Goal: Transaction & Acquisition: Purchase product/service

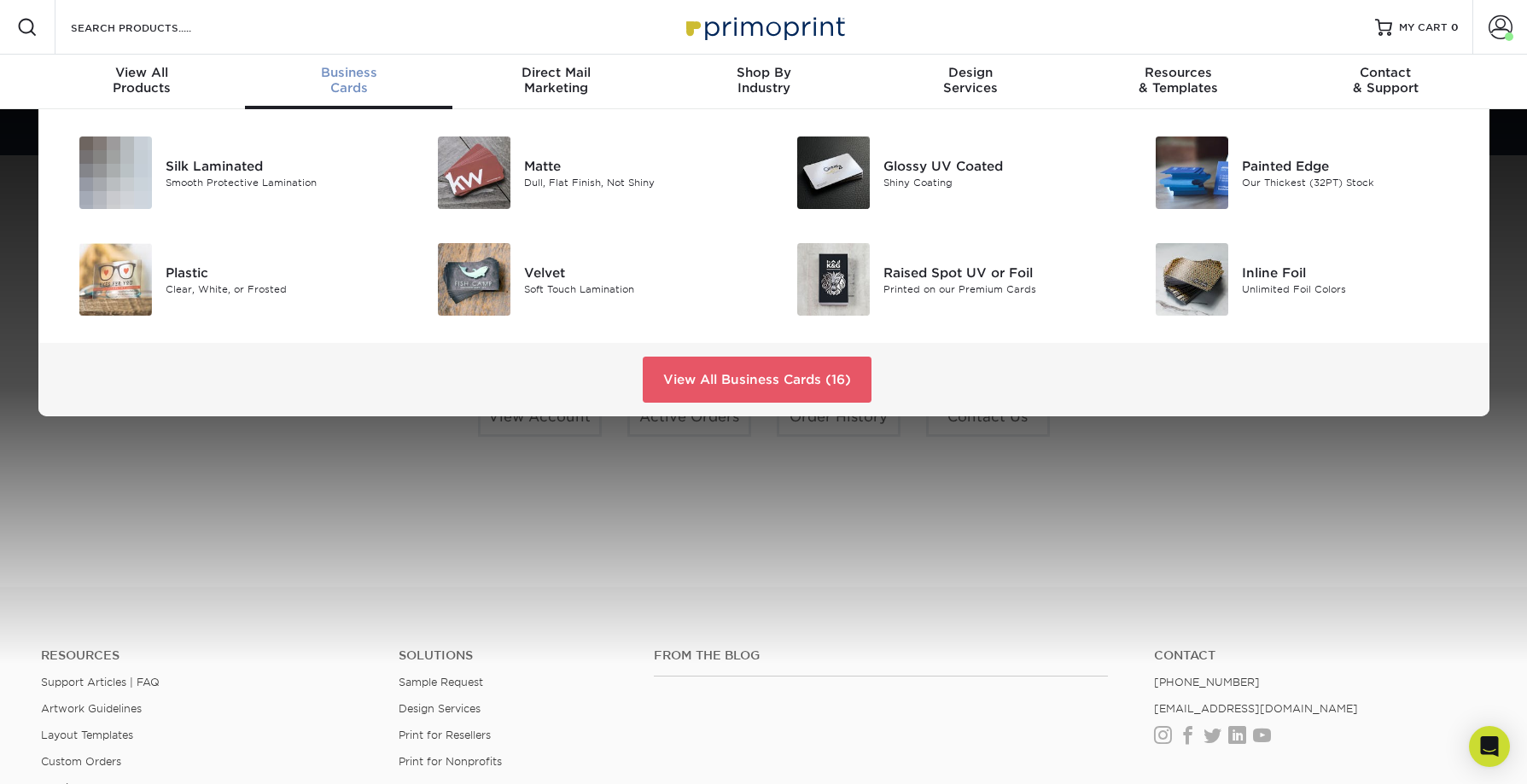
click at [354, 80] on div "Business Cards" at bounding box center [349, 79] width 207 height 30
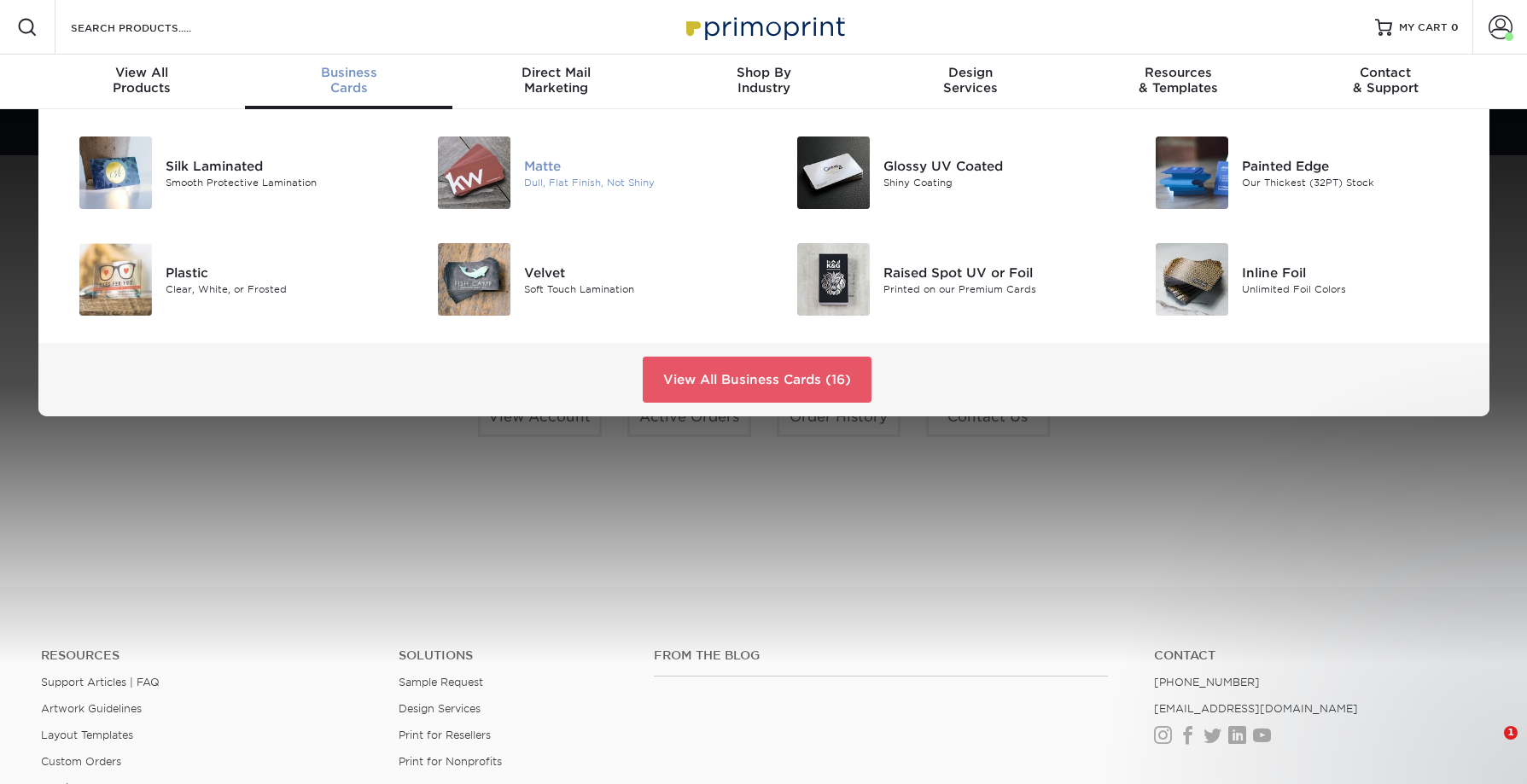
click at [535, 161] on div "Matte" at bounding box center [636, 165] width 226 height 19
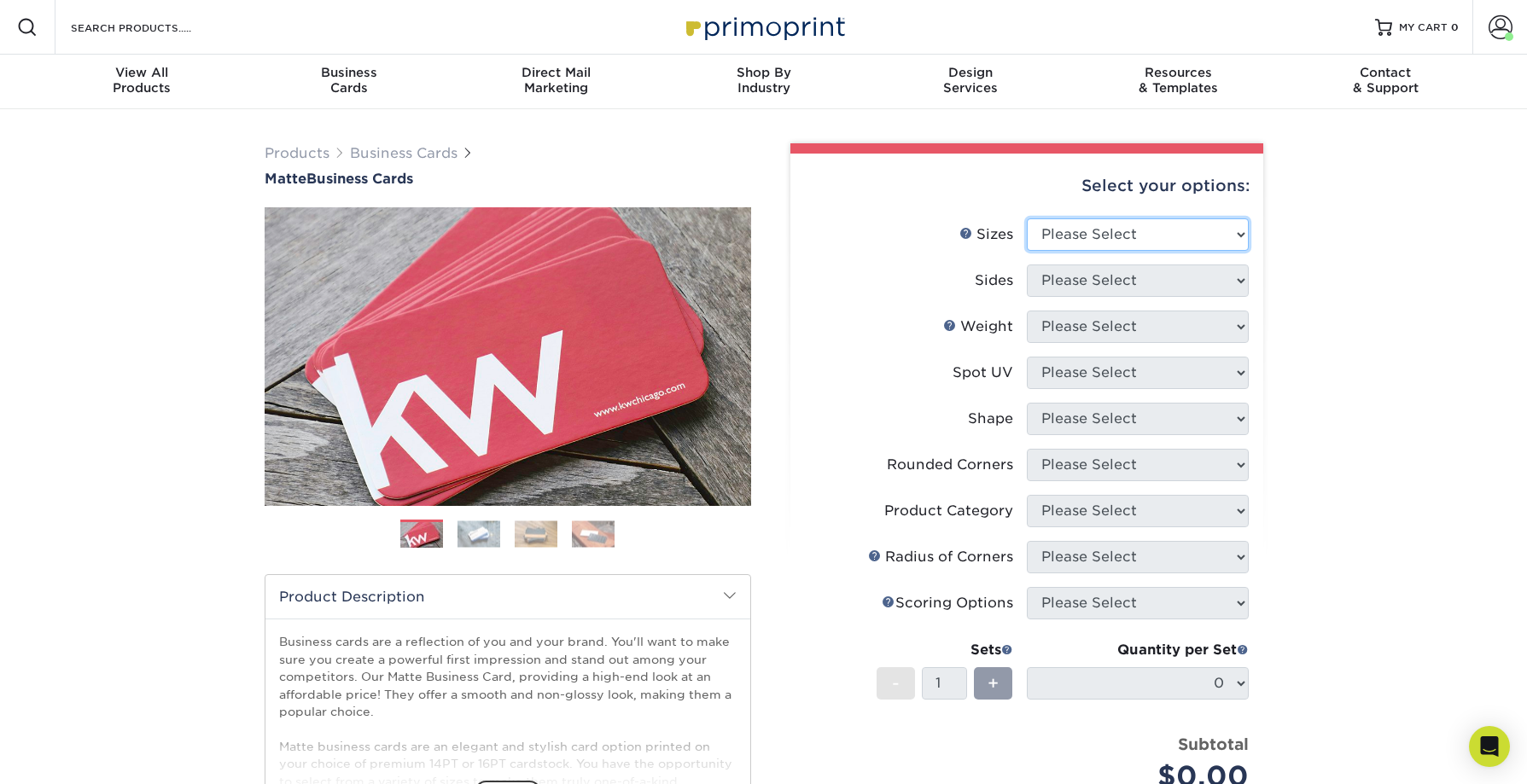
click at [1085, 228] on select "Please Select 1.5" x 3.5" - Mini 1.75" x 3.5" - Mini 2" x 2" - Square 2" x 3" -…" at bounding box center [1137, 235] width 222 height 32
select select "2.00x3.50"
click at [1026, 219] on select "Please Select 1.5" x 3.5" - Mini 1.75" x 3.5" - Mini 2" x 2" - Square 2" x 3" -…" at bounding box center [1137, 235] width 222 height 32
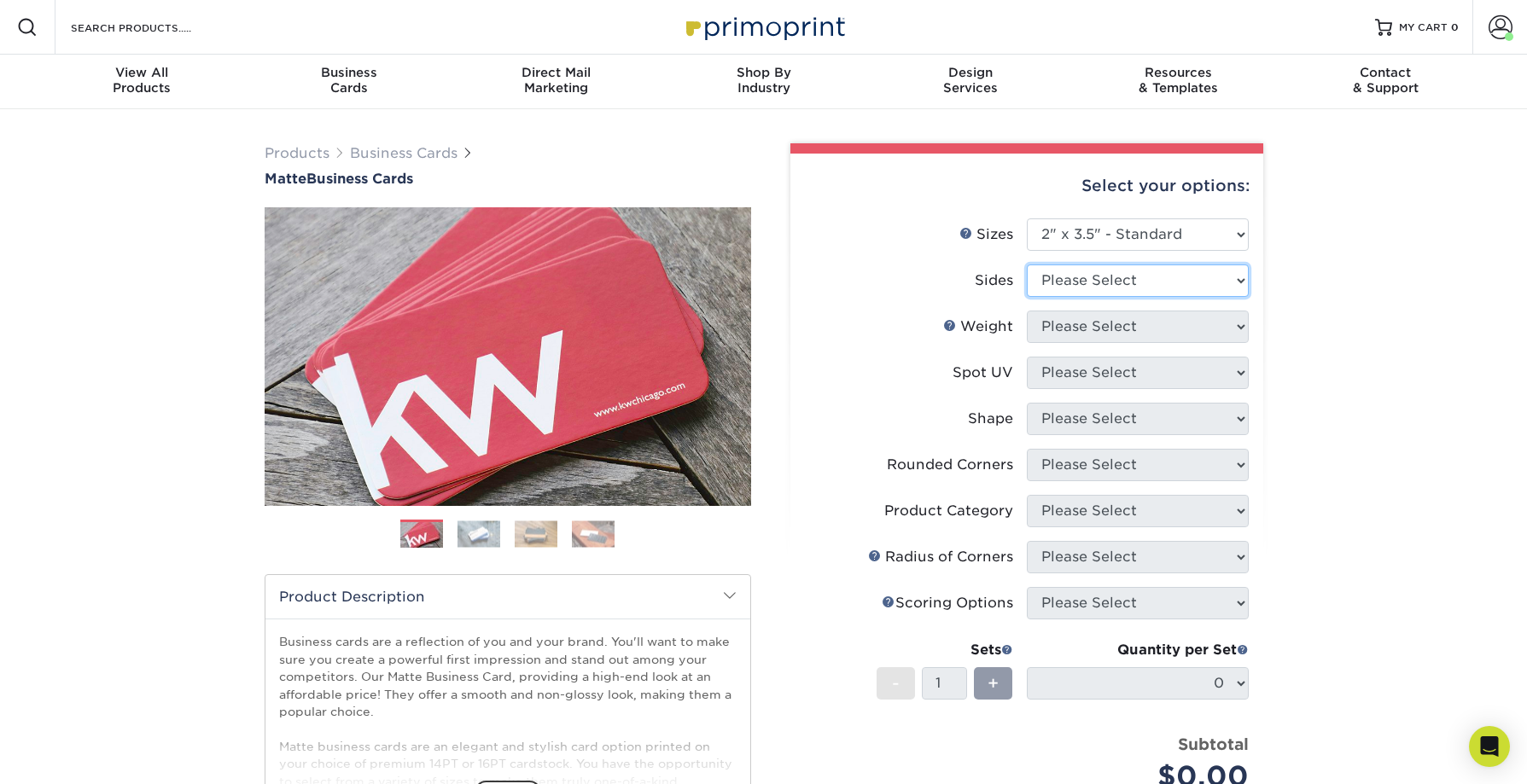
click at [1103, 283] on select "Please Select Print Both Sides Print Front Only" at bounding box center [1137, 281] width 222 height 32
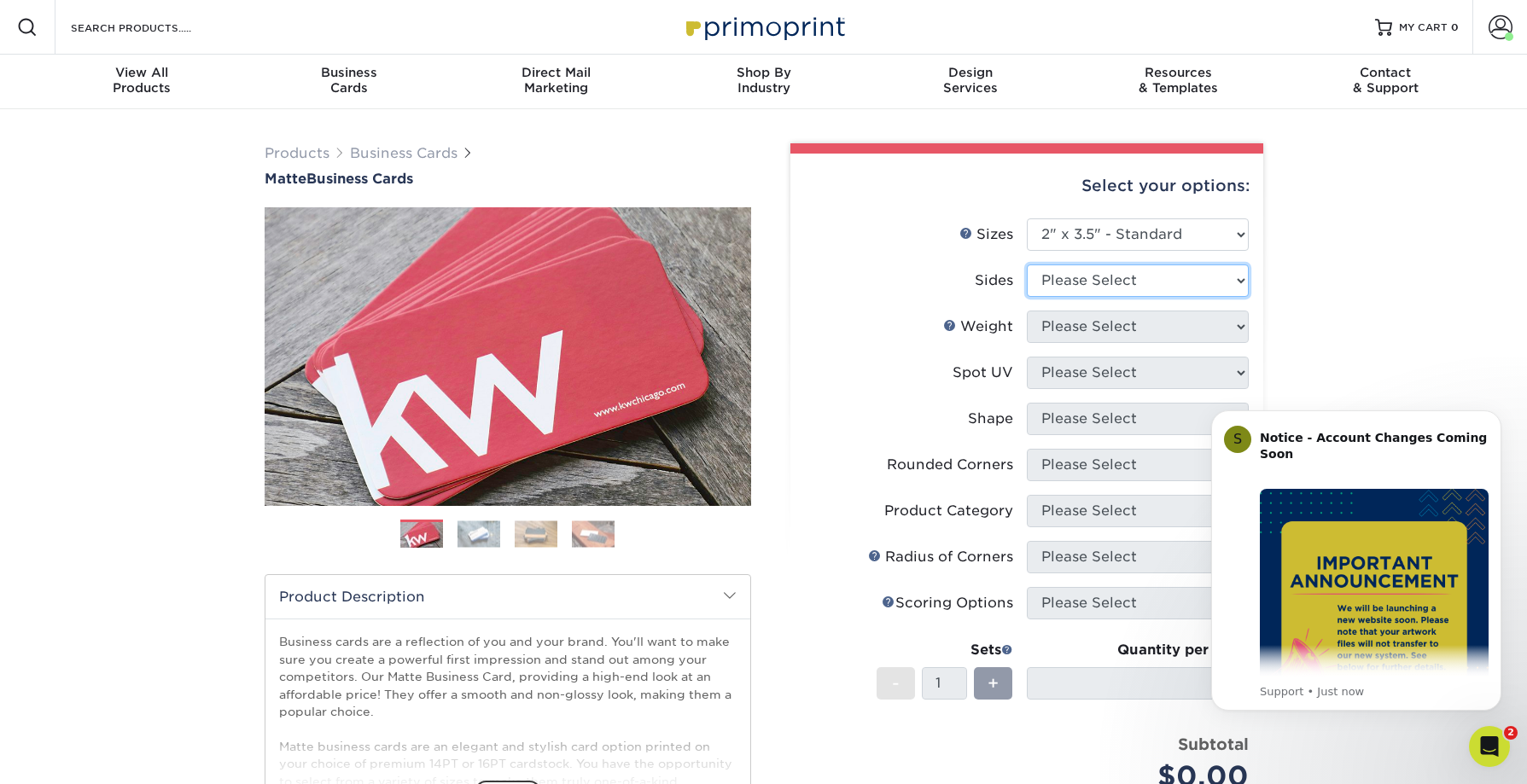
select select "13abbda7-1d64-4f25-8bb2-c179b224825d"
click at [1026, 265] on select "Please Select Print Both Sides Print Front Only" at bounding box center [1137, 281] width 222 height 32
click at [1106, 327] on select "Please Select 16PT 14PT" at bounding box center [1137, 327] width 222 height 32
select select "16PT"
click at [1026, 311] on select "Please Select 16PT 14PT" at bounding box center [1137, 327] width 222 height 32
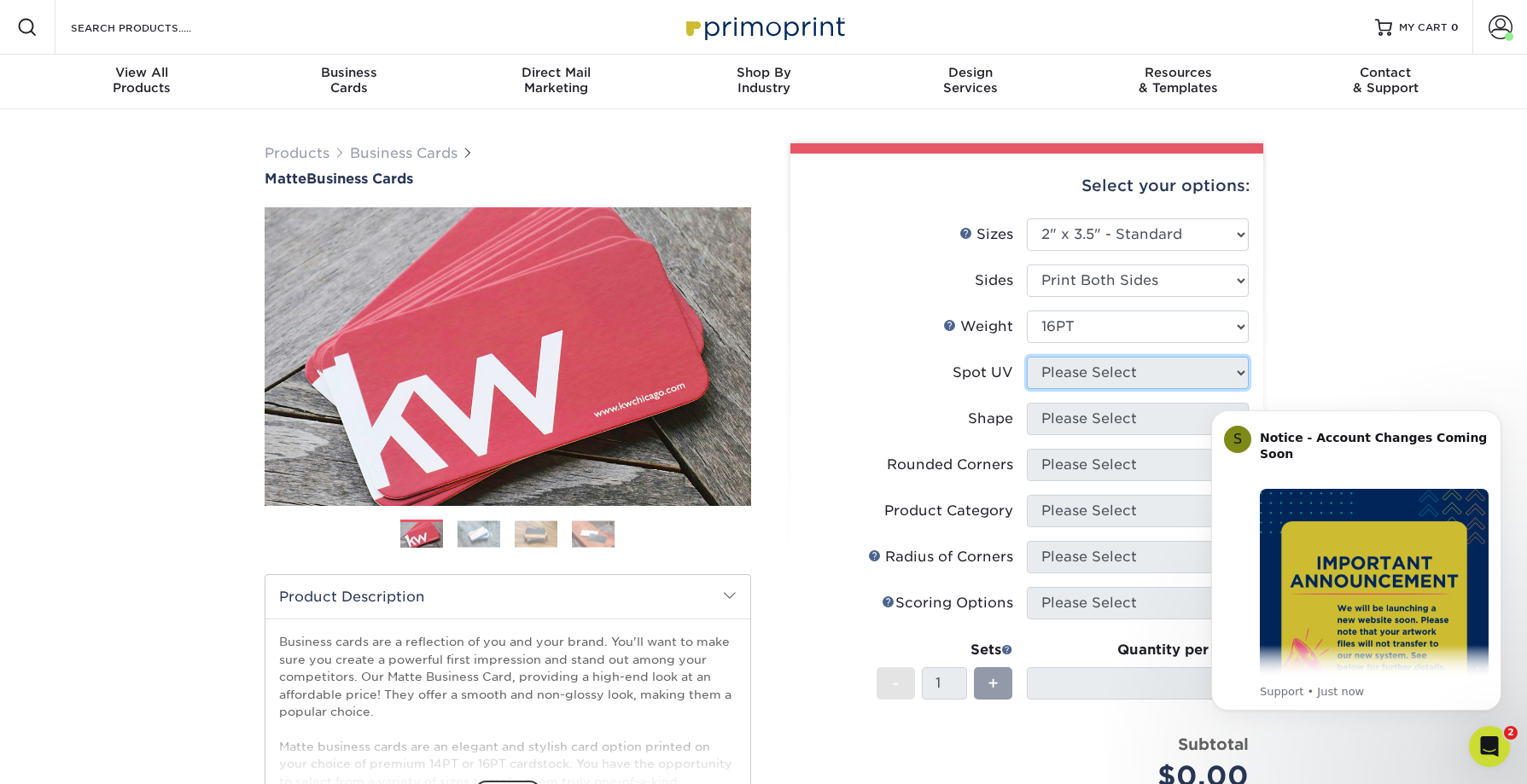
click at [1105, 370] on select "Please Select No Spot UV Front and Back (Both Sides) Front Only Back Only" at bounding box center [1137, 372] width 222 height 32
select select "3"
click at [1026, 357] on select "Please Select No Spot UV Front and Back (Both Sides) Front Only Back Only" at bounding box center [1137, 372] width 222 height 32
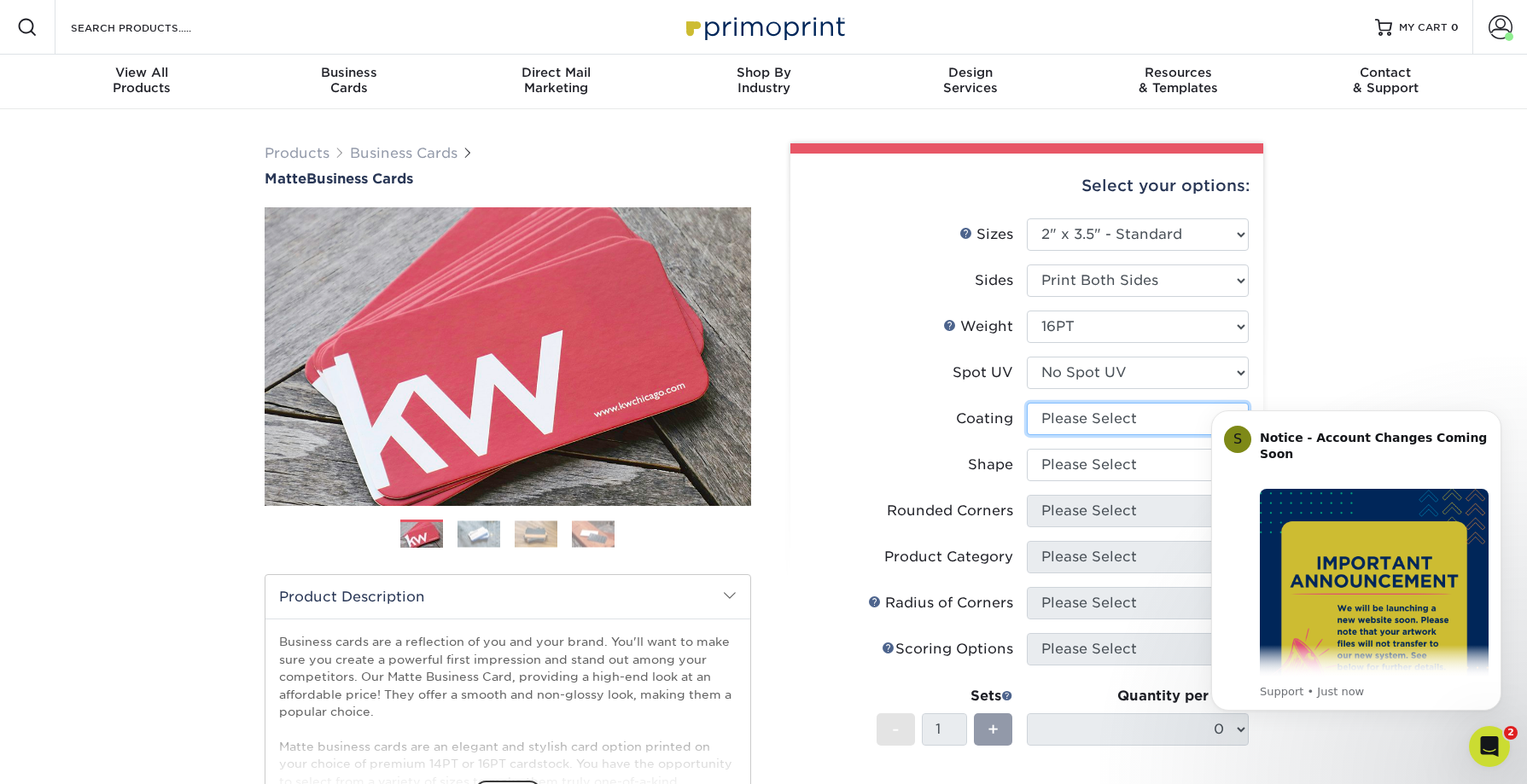
click at [1107, 420] on select at bounding box center [1137, 418] width 222 height 32
select select "121bb7b5-3b4d-429f-bd8d-bbf80e953313"
click at [1026, 403] on select at bounding box center [1137, 418] width 222 height 32
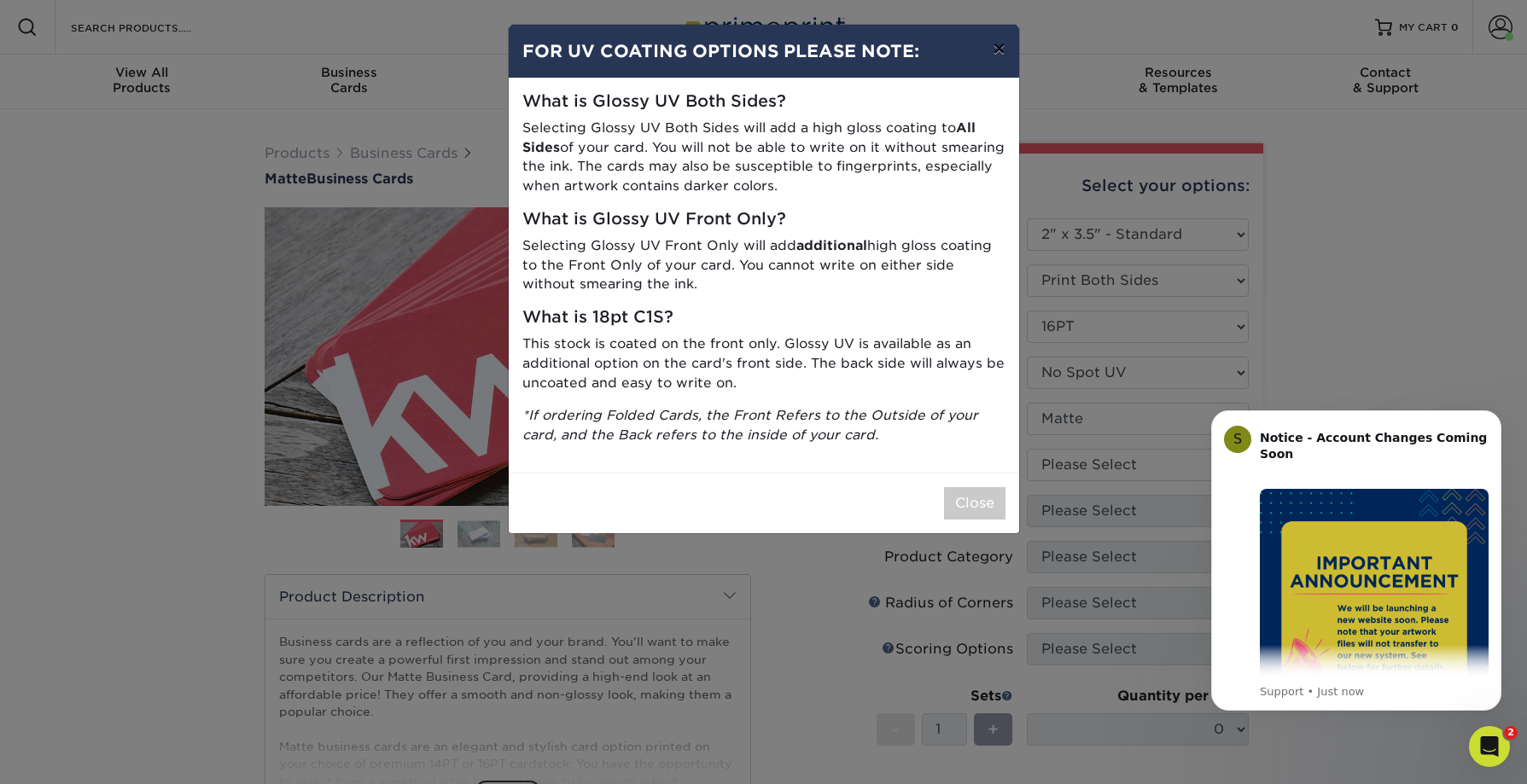
click at [1001, 48] on button "×" at bounding box center [999, 48] width 39 height 48
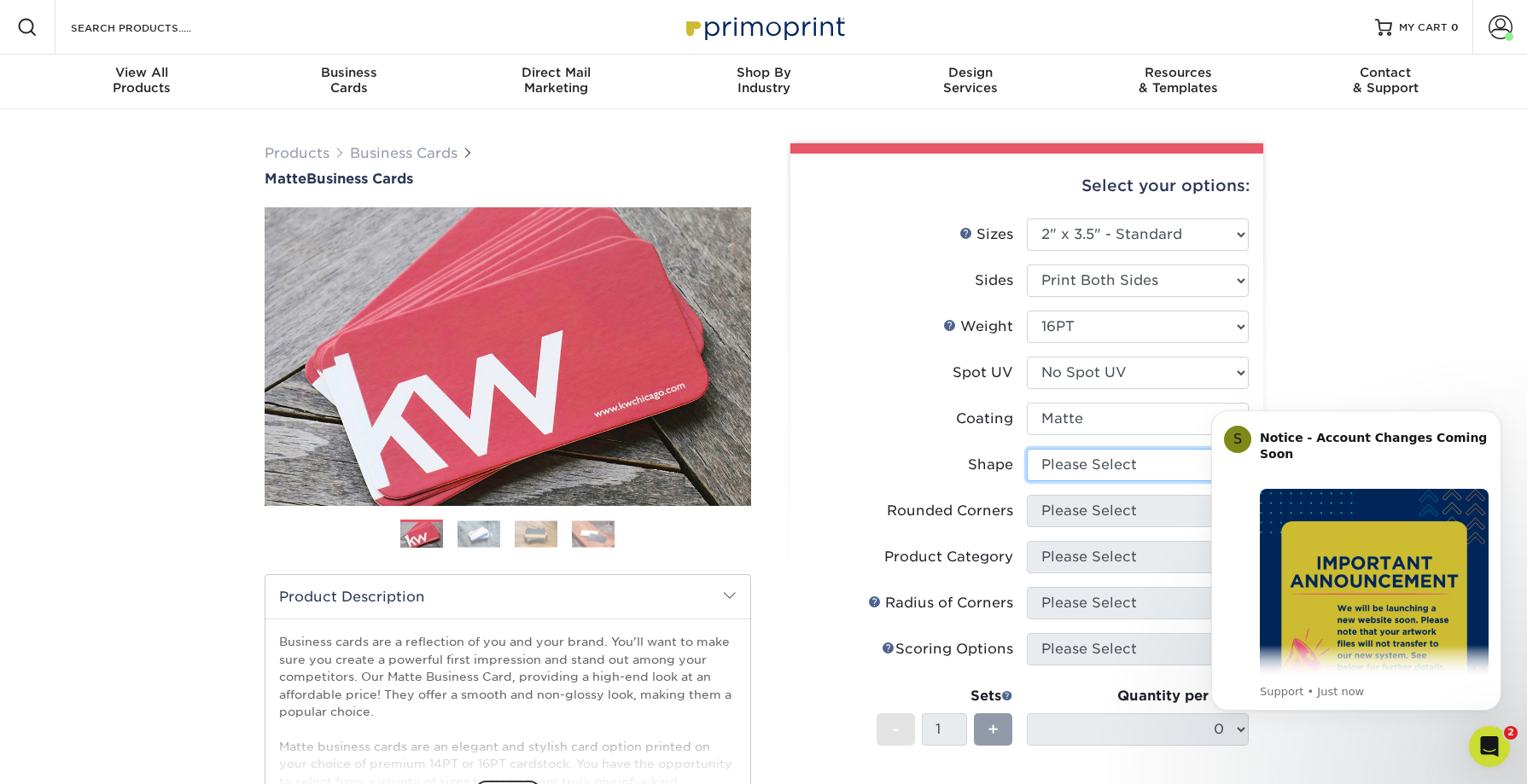
click at [1113, 470] on select "Please Select Standard Oval" at bounding box center [1137, 464] width 222 height 32
select select "standard"
click at [1026, 449] on select "Please Select Standard Oval" at bounding box center [1137, 464] width 222 height 32
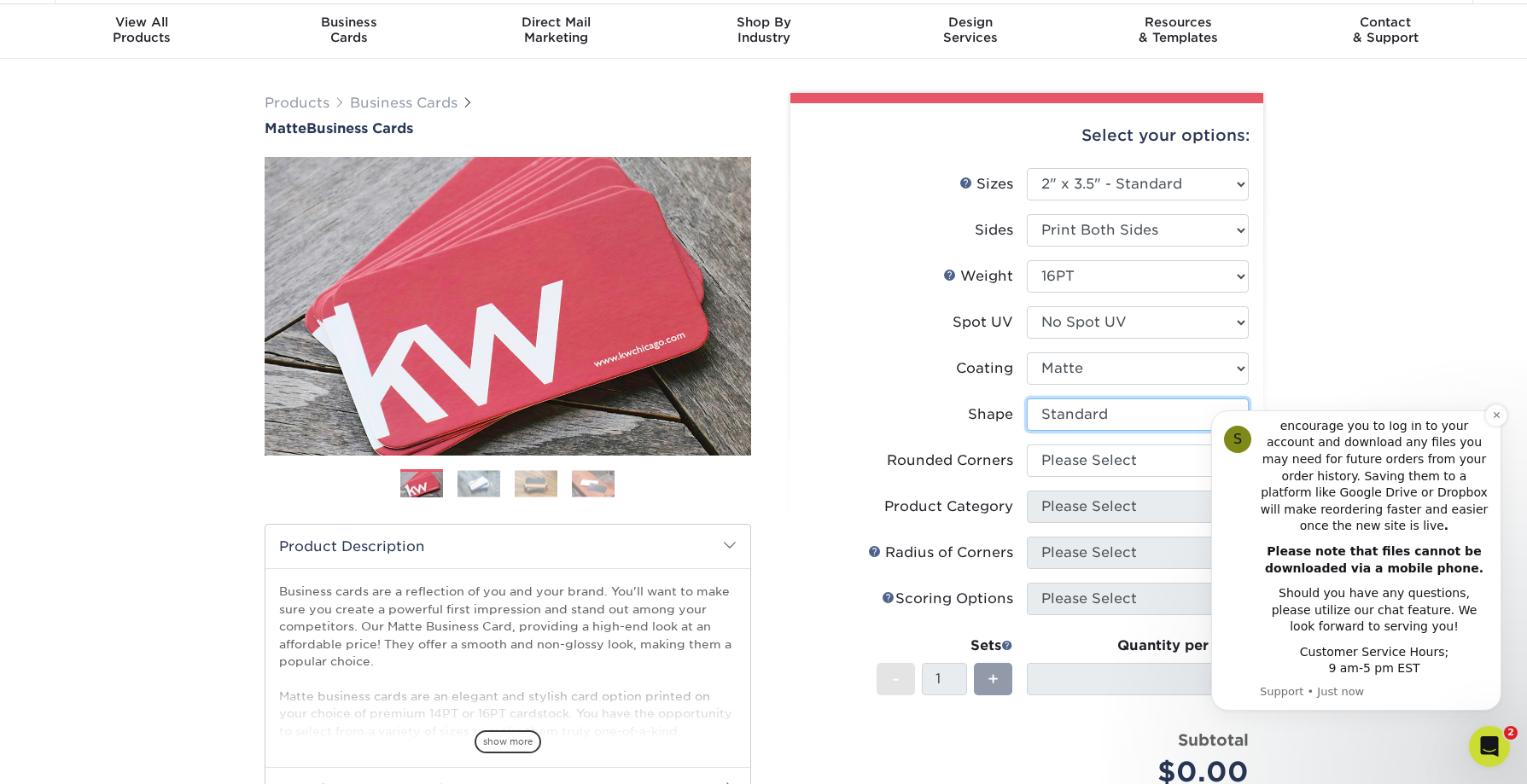
scroll to position [84, 0]
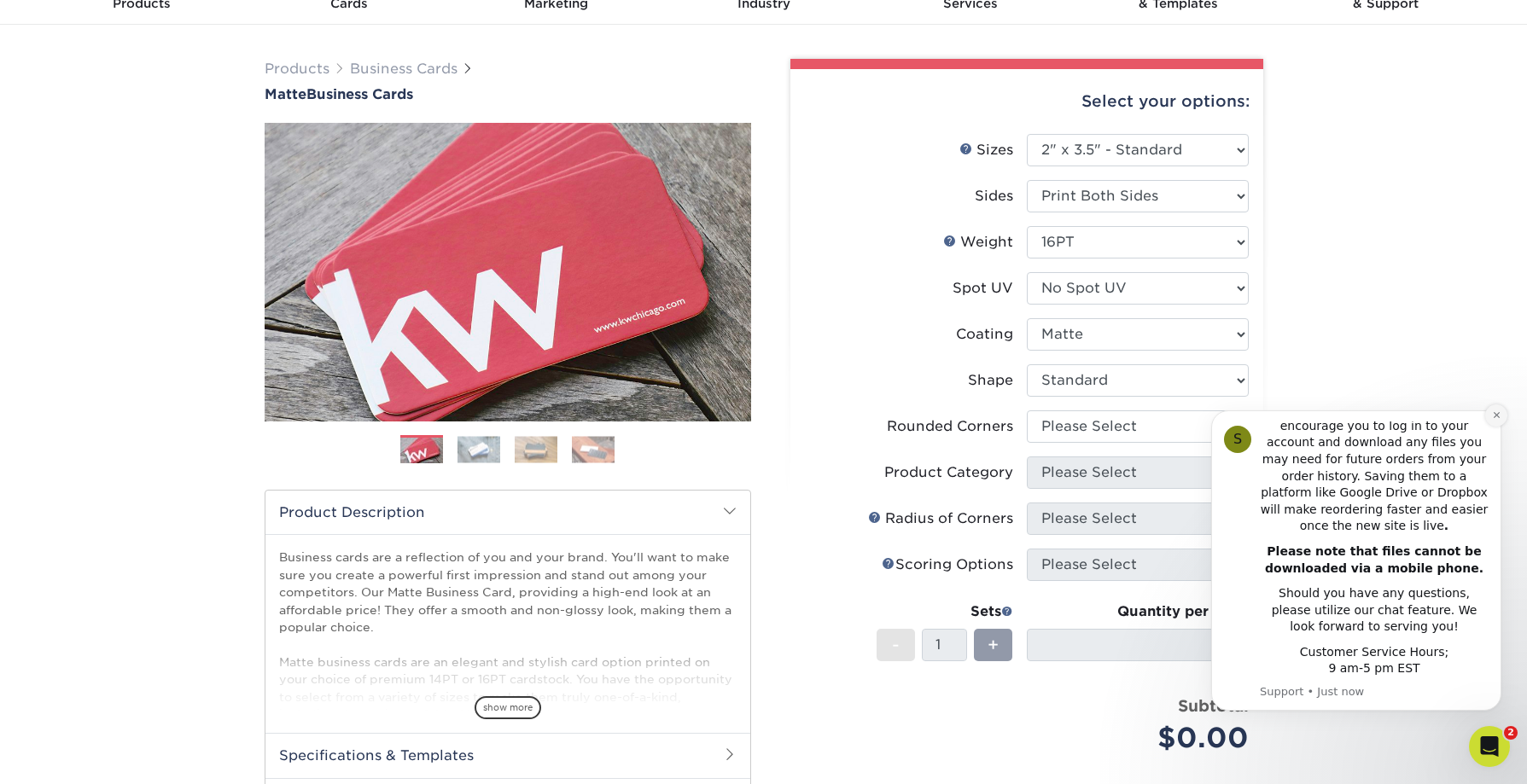
click at [1496, 415] on icon "Dismiss notification" at bounding box center [1496, 415] width 6 height 6
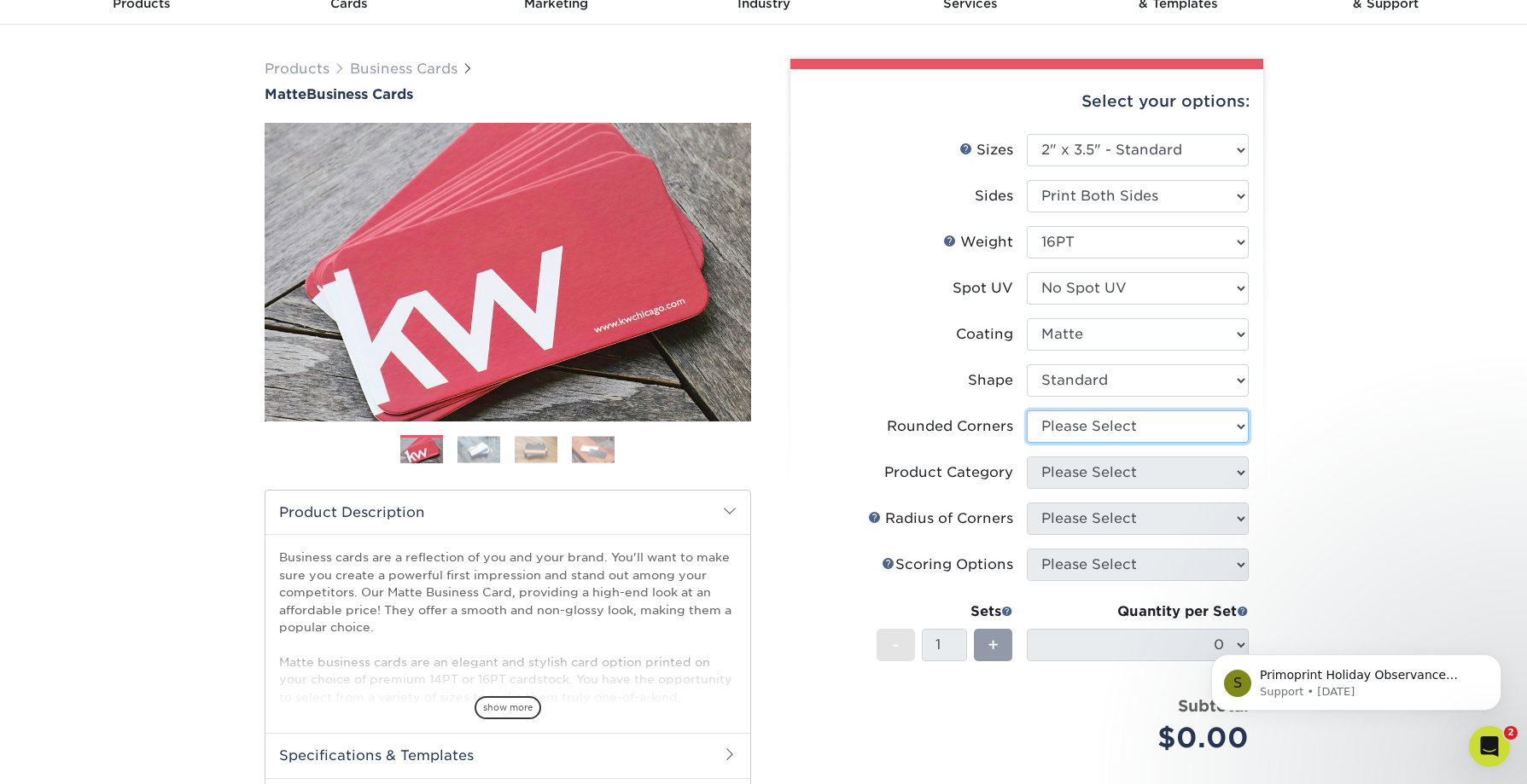
click at [1225, 422] on select "Please Select Yes - Round 2 Corners Yes - Round 4 Corners No" at bounding box center [1137, 426] width 222 height 32
click at [1502, 662] on button "Dismiss notification" at bounding box center [1496, 660] width 22 height 22
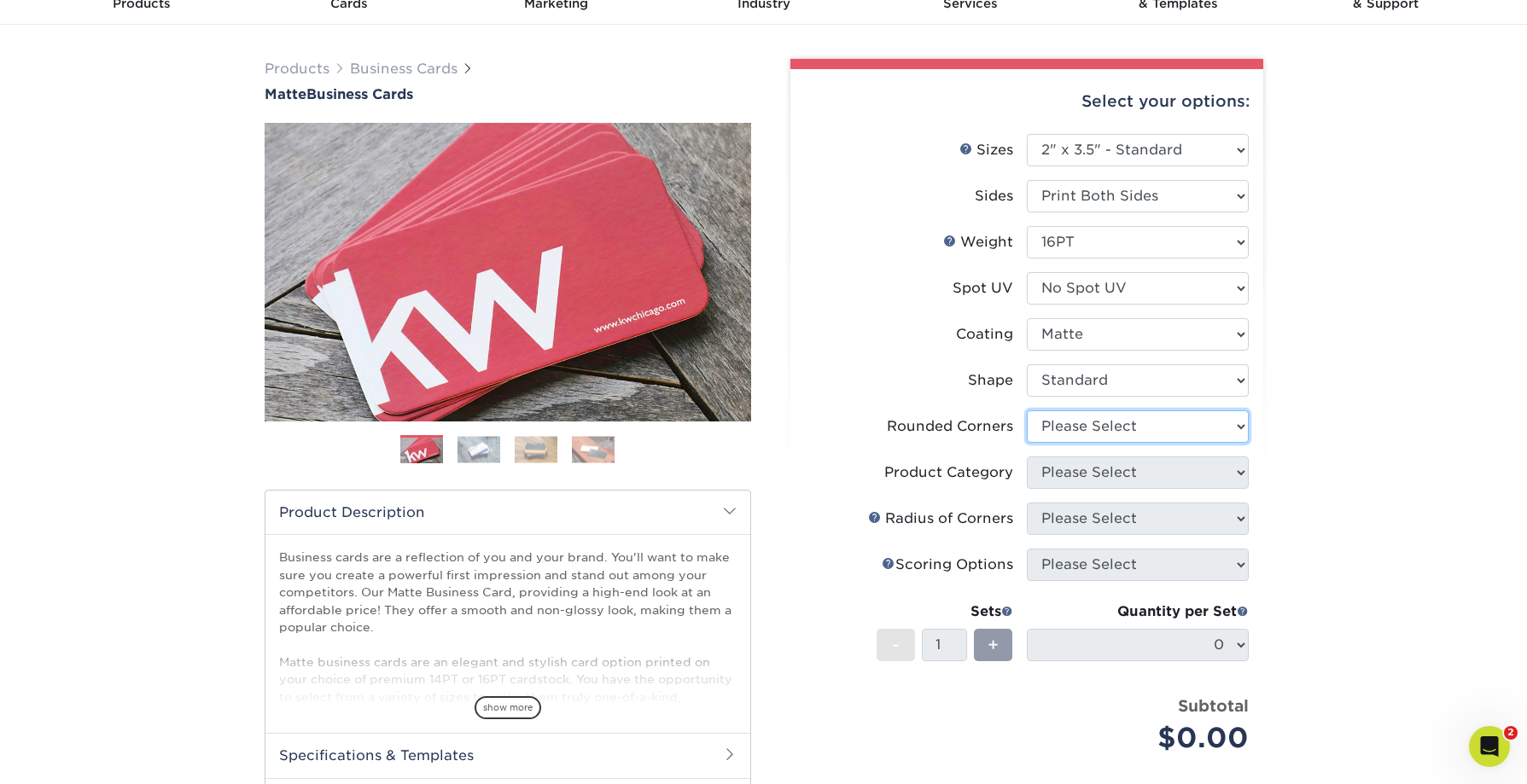
click at [1227, 427] on select "Please Select Yes - Round 2 Corners Yes - Round 4 Corners No" at bounding box center [1137, 426] width 222 height 32
select select "0"
click at [1026, 411] on select "Please Select Yes - Round 2 Corners Yes - Round 4 Corners No" at bounding box center [1137, 426] width 222 height 32
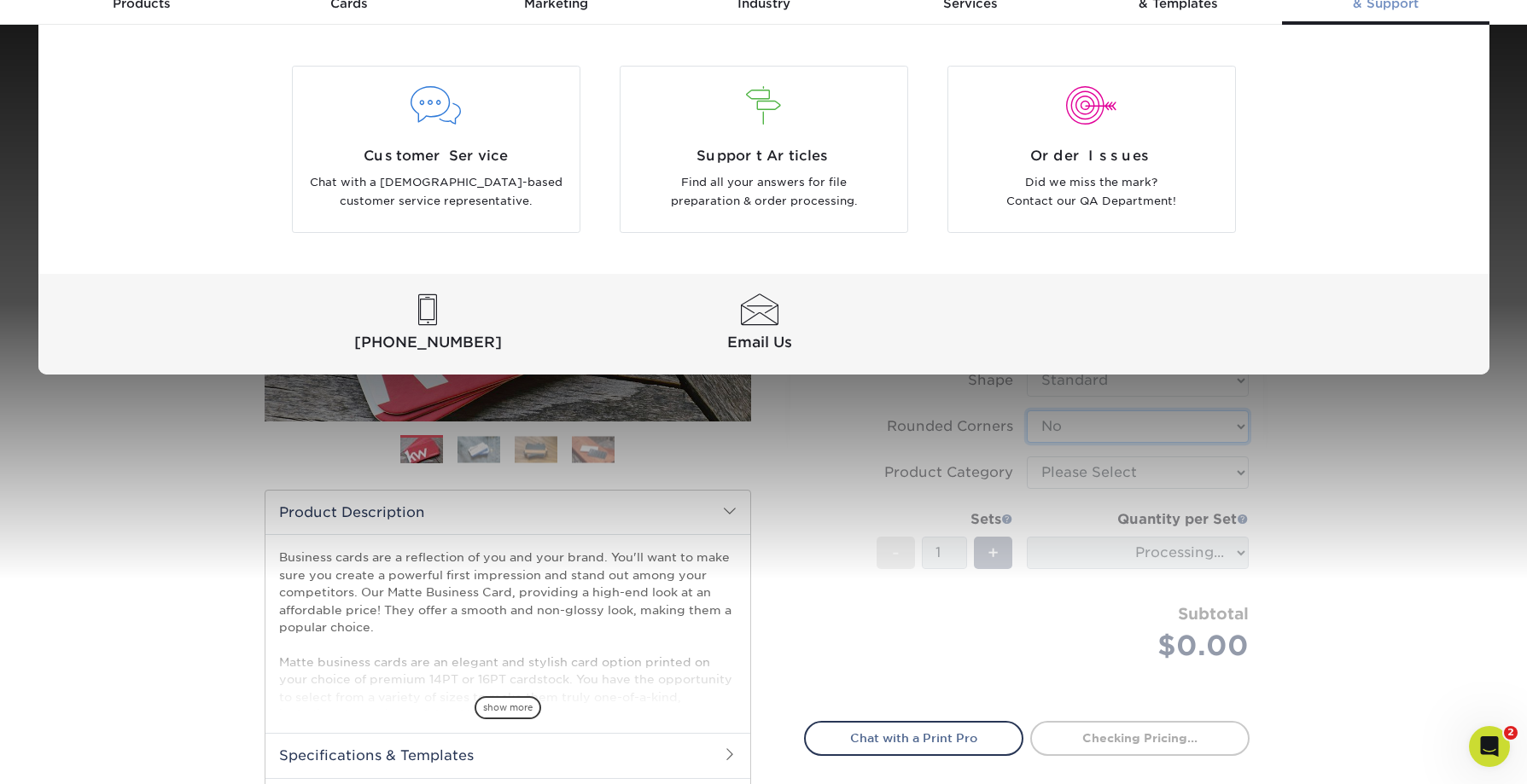
scroll to position [0, 0]
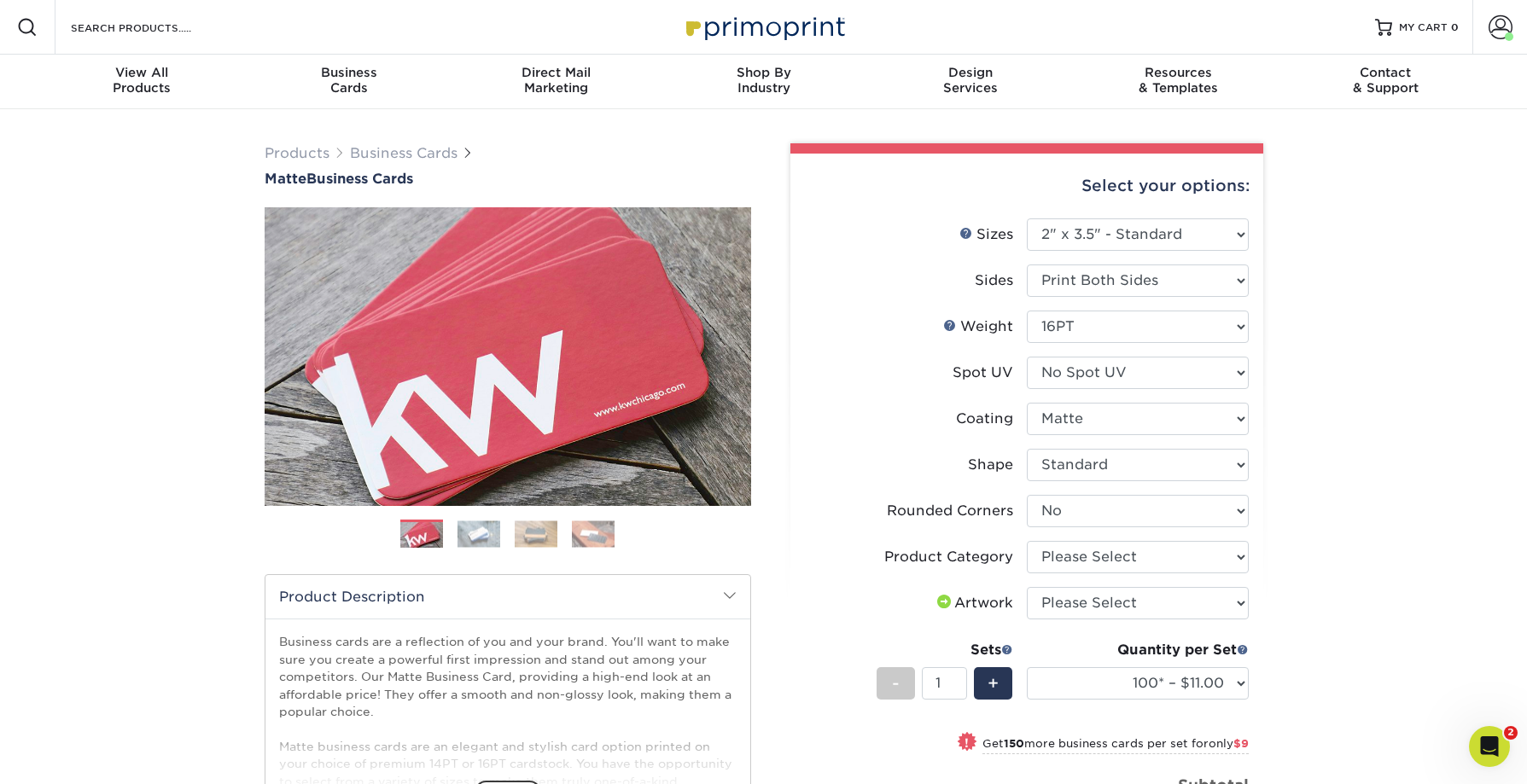
drag, startPoint x: 1498, startPoint y: 27, endPoint x: 1101, endPoint y: 1, distance: 397.9
click at [0, 0] on div "Resources Menu Search Products Account Welcome, Goodwill Business Account Goodw…" at bounding box center [764, 27] width 1527 height 55
click at [1200, 551] on select "Please Select Business Cards" at bounding box center [1137, 557] width 222 height 32
select select "3b5148f1-0588-4f88-a218-97bcfdce65c1"
click at [1026, 542] on select "Please Select Business Cards" at bounding box center [1137, 557] width 222 height 32
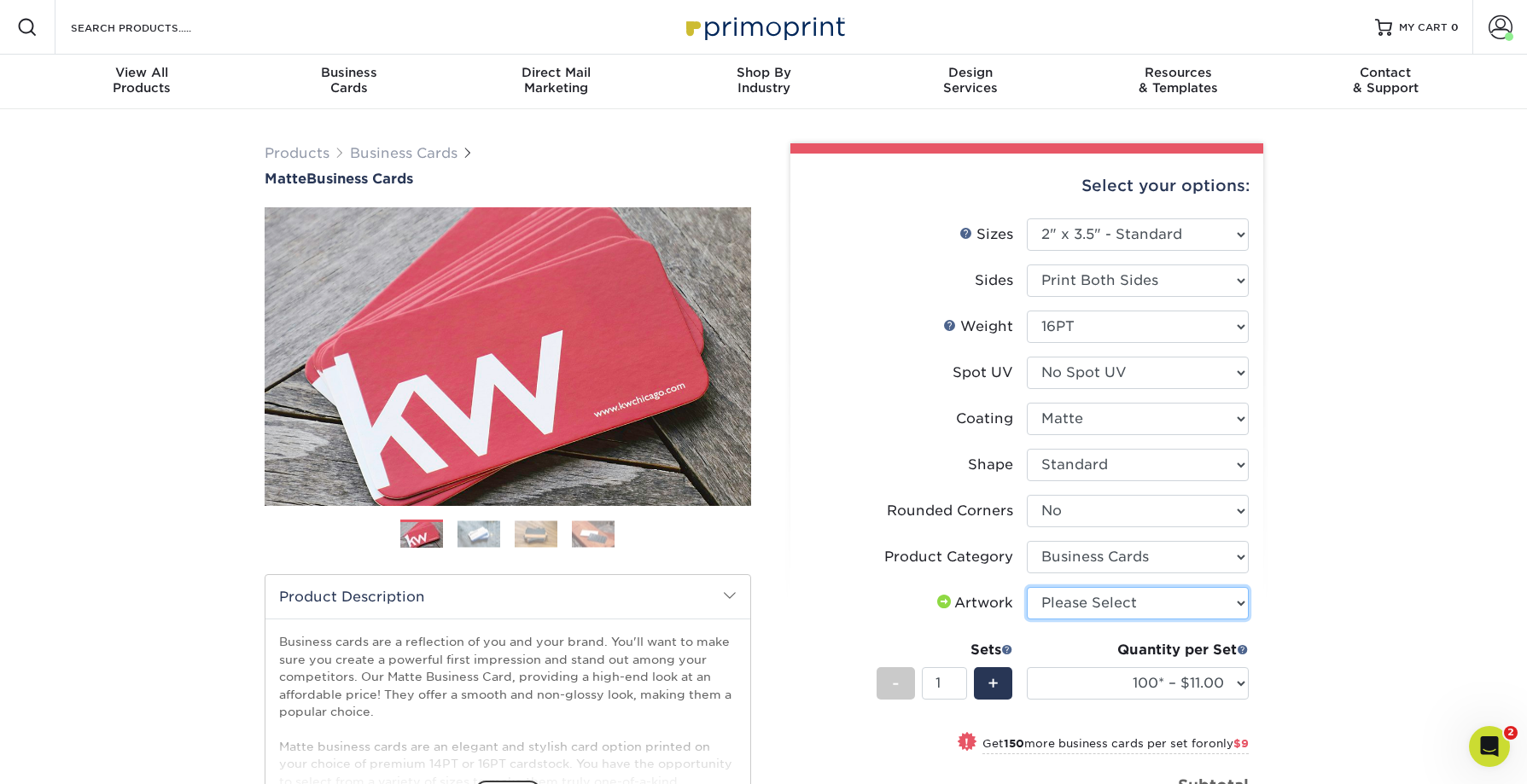
click at [1188, 601] on select "Please Select I will upload files I need a design - $100" at bounding box center [1137, 603] width 222 height 32
select select "upload"
click at [1026, 588] on select "Please Select I will upload files I need a design - $100" at bounding box center [1137, 603] width 222 height 32
click at [995, 695] on span "+" at bounding box center [992, 683] width 11 height 25
click at [997, 691] on span "+" at bounding box center [992, 683] width 11 height 25
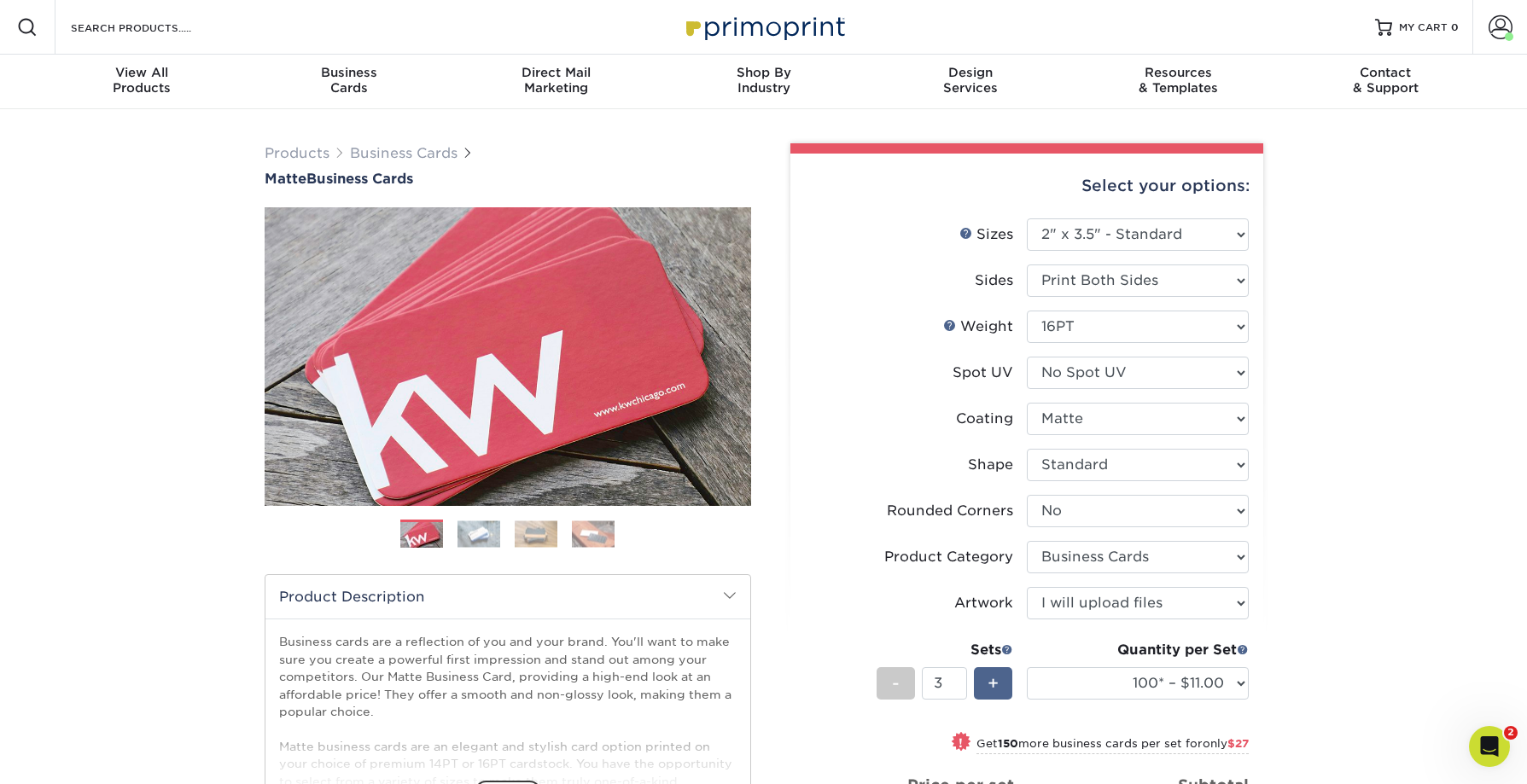
click at [997, 691] on span "+" at bounding box center [992, 683] width 11 height 25
type input "6"
click at [1239, 681] on select "100* – $11.00 250* – $20.00 500 – $39.00 1000 – $49.00 2500 – $87.00 5000 – $16…" at bounding box center [1137, 683] width 222 height 32
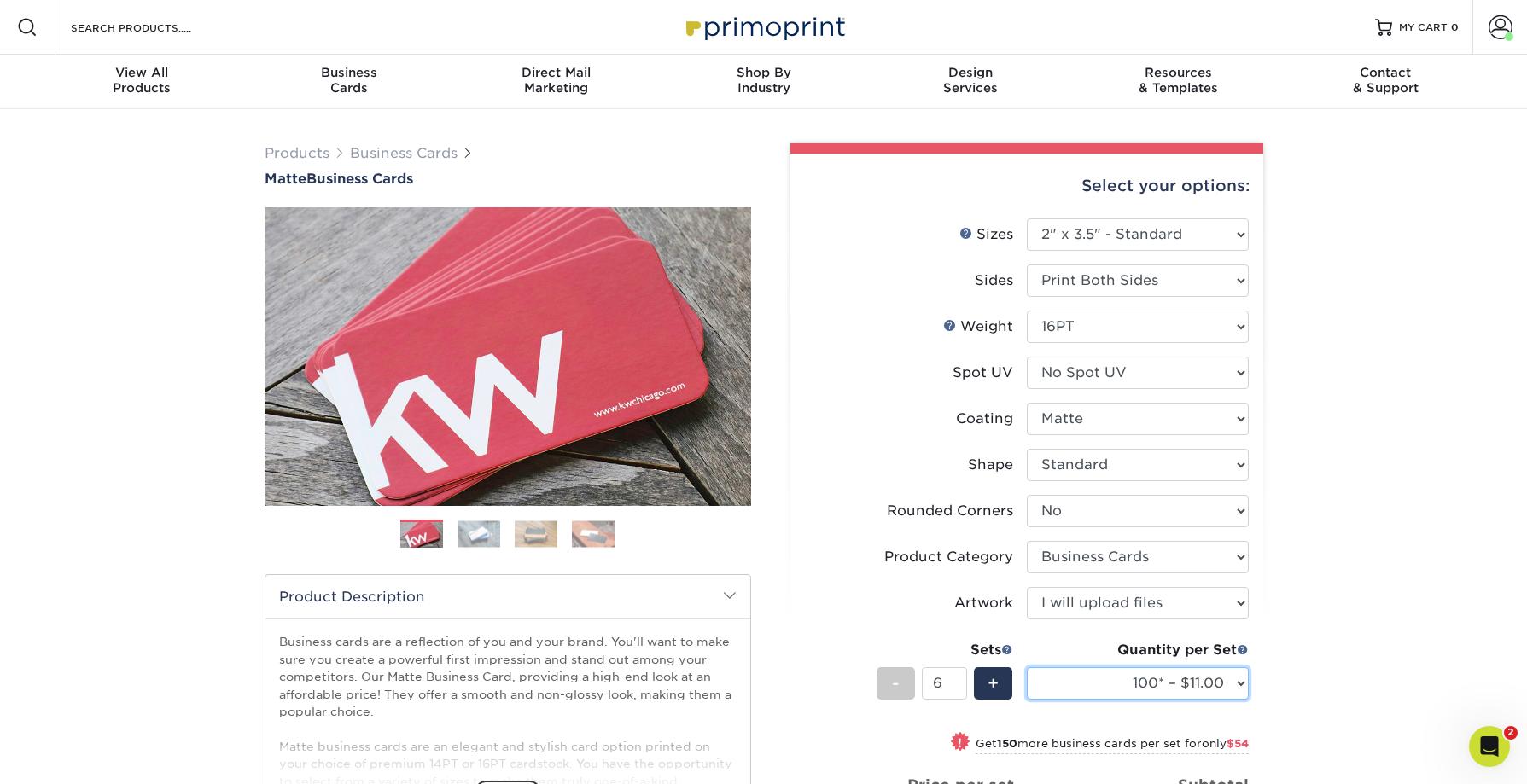
select select "250* – $20.00"
click at [1026, 668] on select "100* – $11.00 250* – $20.00 500 – $39.00 1000 – $49.00 2500 – $87.00 5000 – $16…" at bounding box center [1137, 683] width 222 height 32
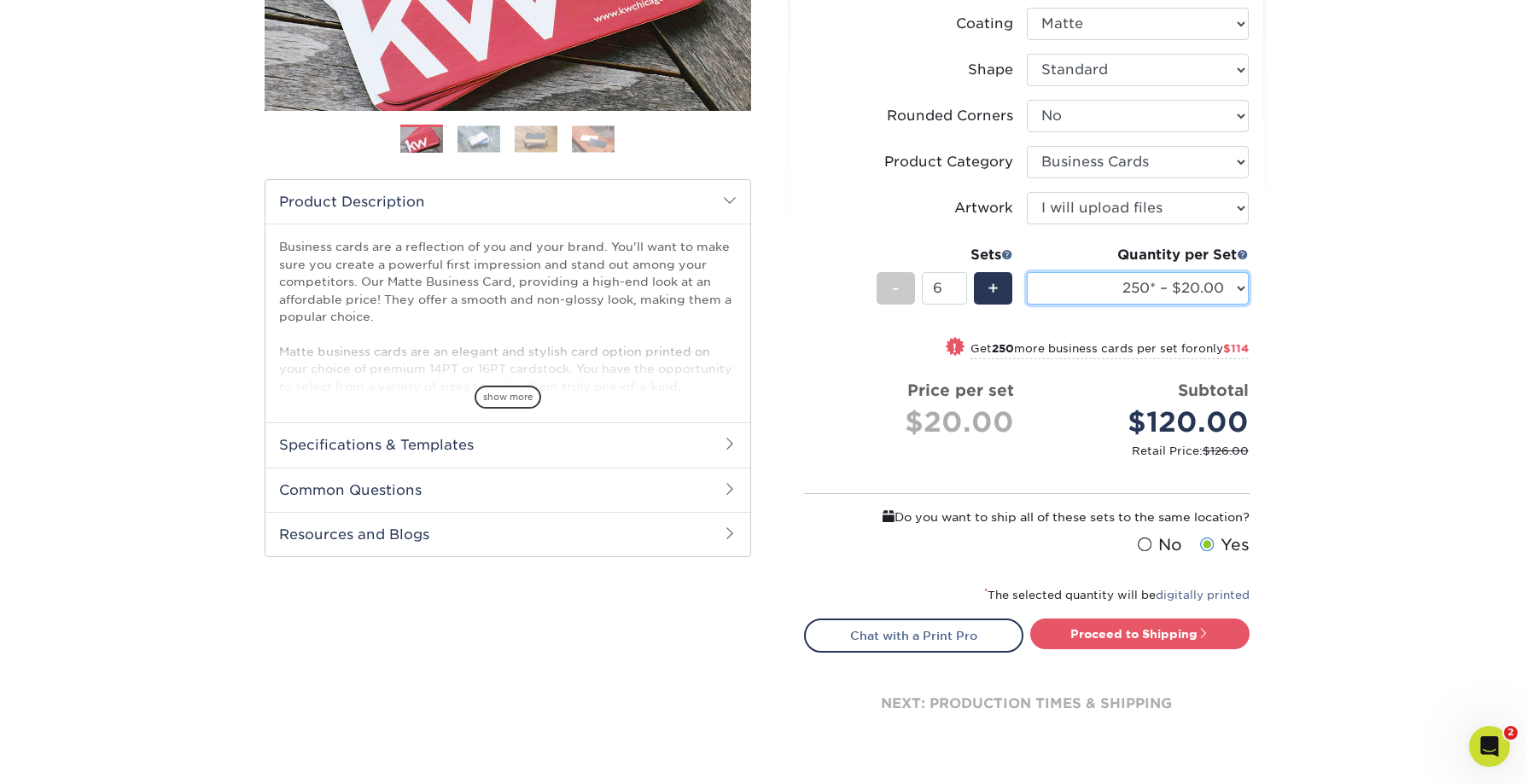
scroll to position [415, 0]
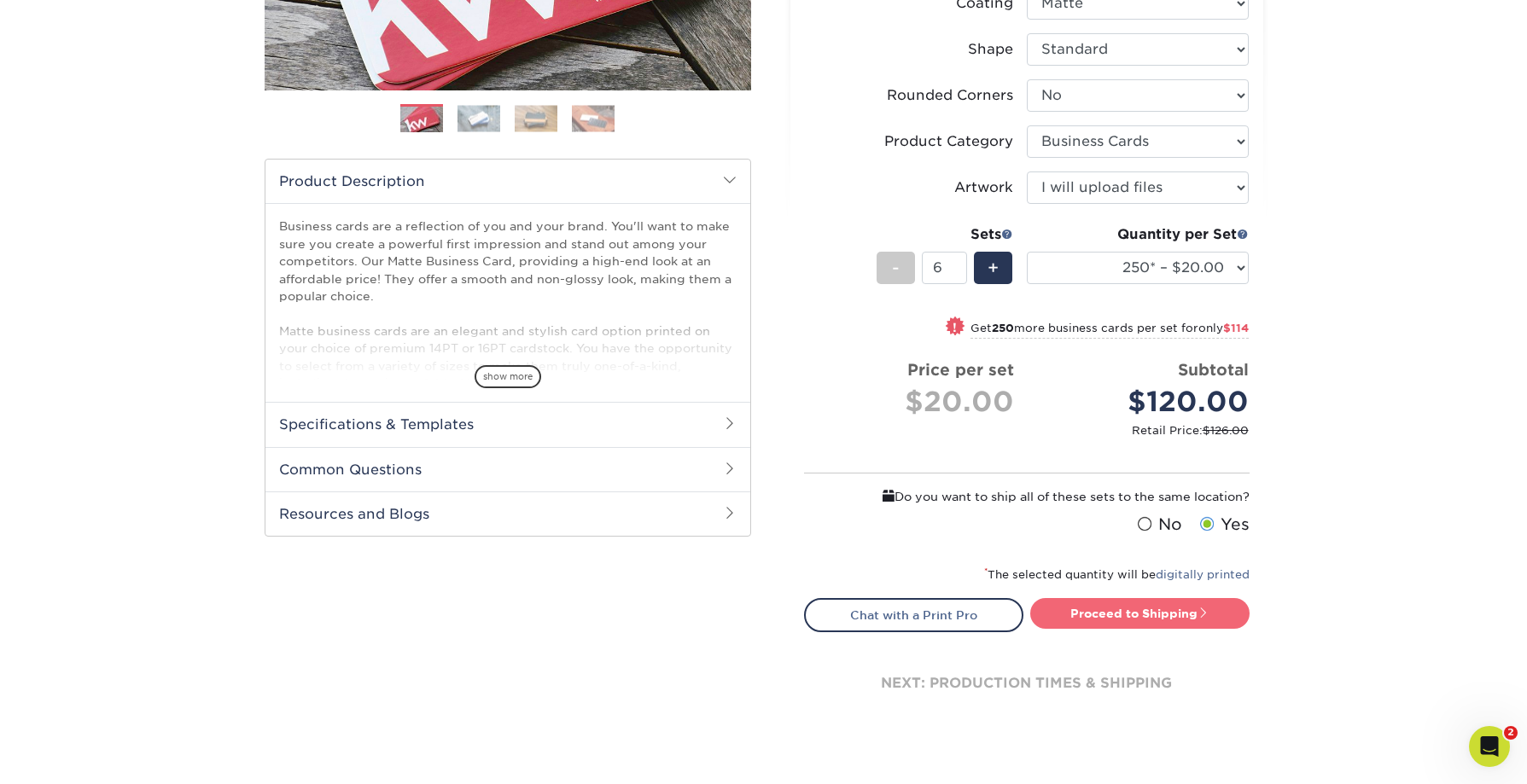
click at [1131, 612] on link "Proceed to Shipping" at bounding box center [1140, 613] width 219 height 30
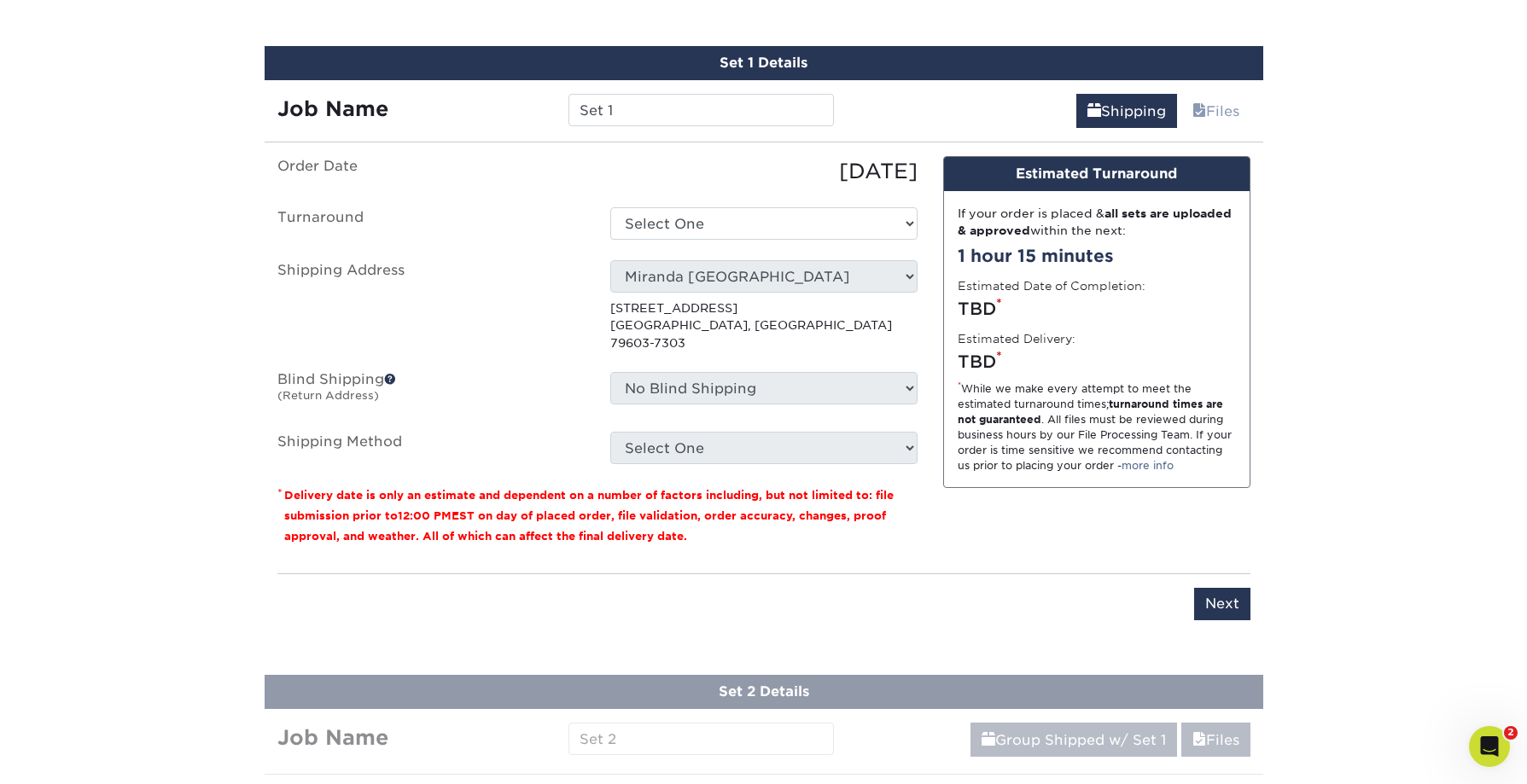
scroll to position [1061, 0]
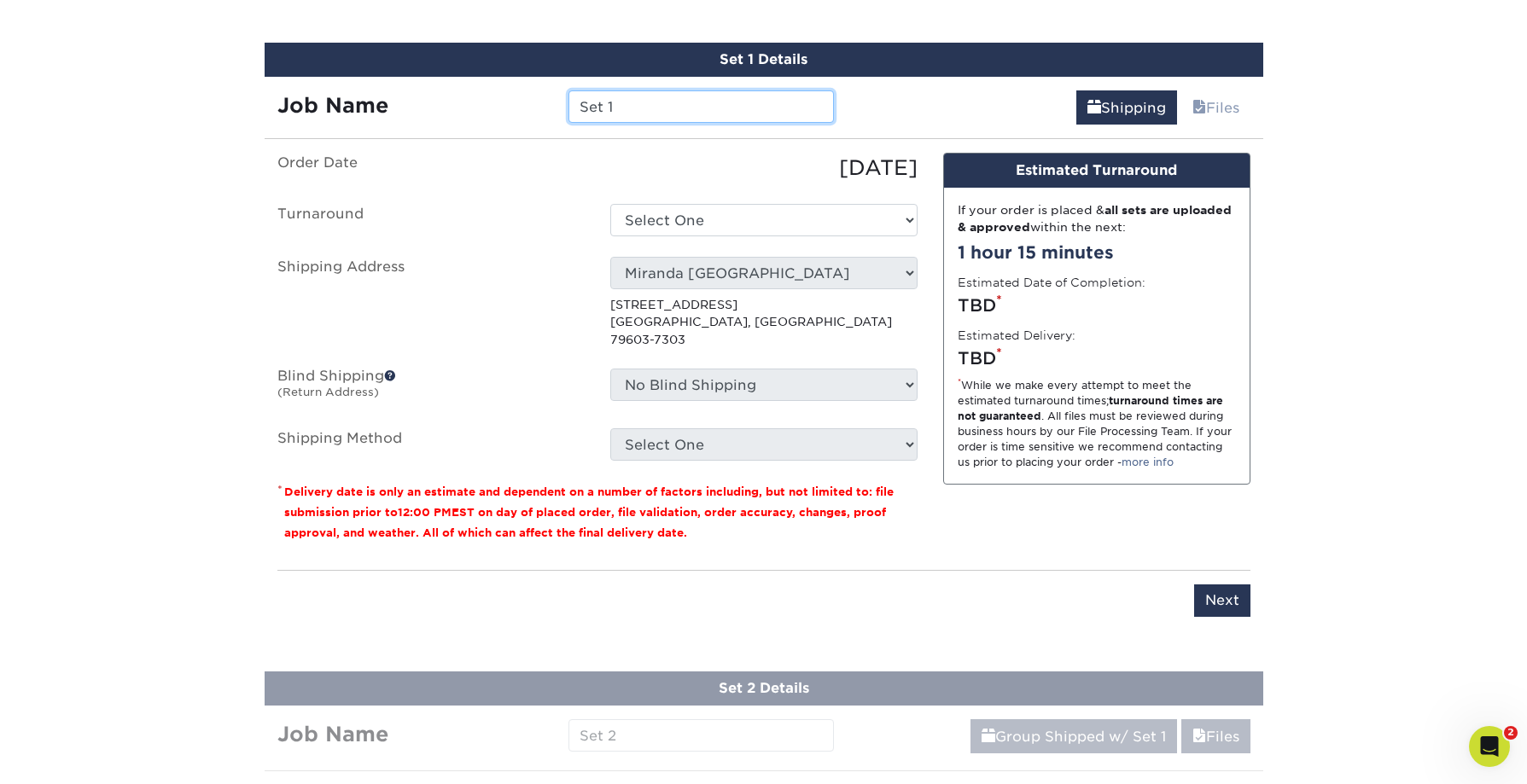
drag, startPoint x: 632, startPoint y: 102, endPoint x: 526, endPoint y: 109, distance: 106.2
click at [526, 109] on div "Job Name Set 1" at bounding box center [556, 107] width 583 height 32
type input "Sandra Tutt"
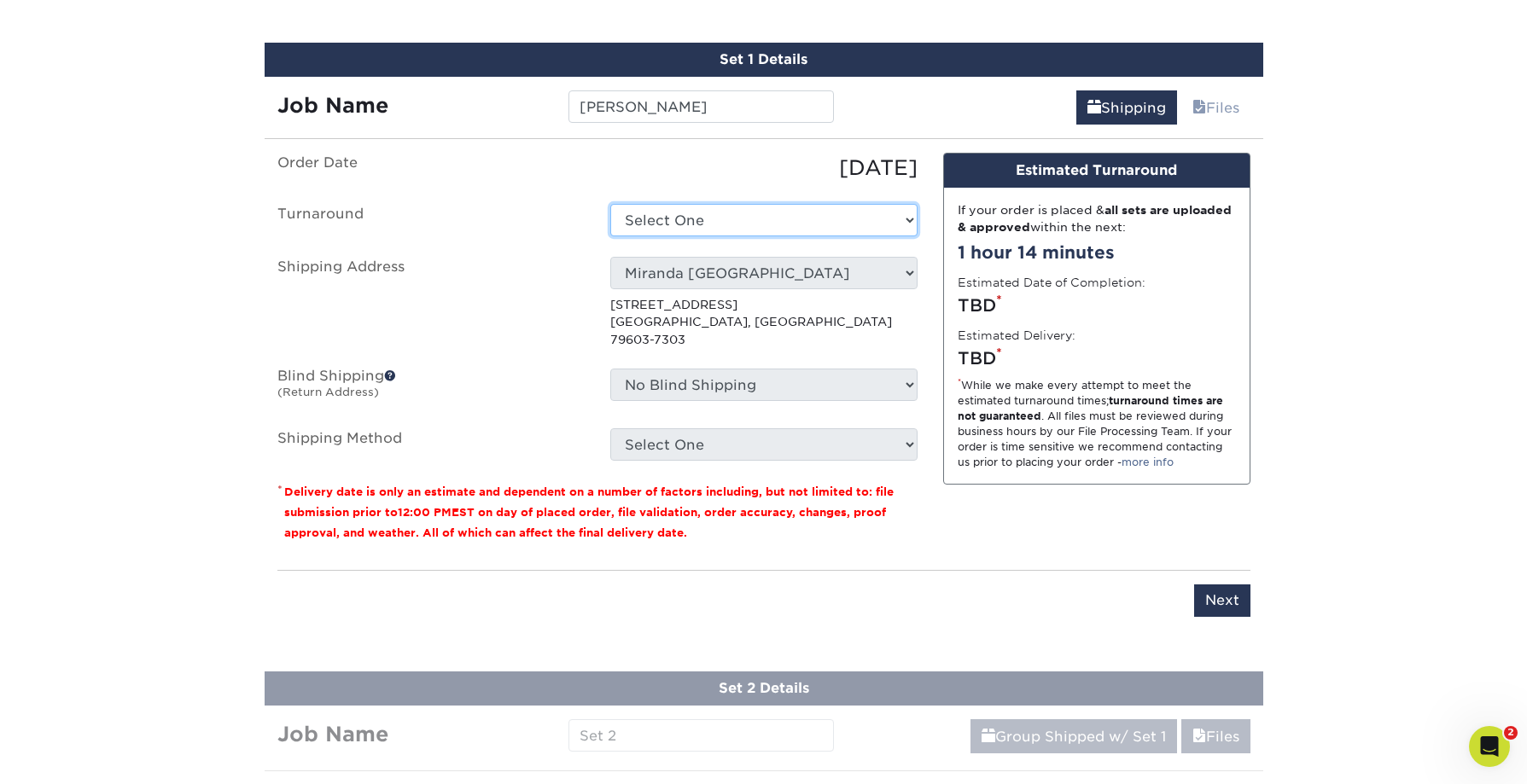
click at [671, 219] on select "Select One 2-4 Business Days 2 Day Next Business Day" at bounding box center [764, 220] width 307 height 32
select select "23721297-b68b-4846-ba83-3171e6bd9d78"
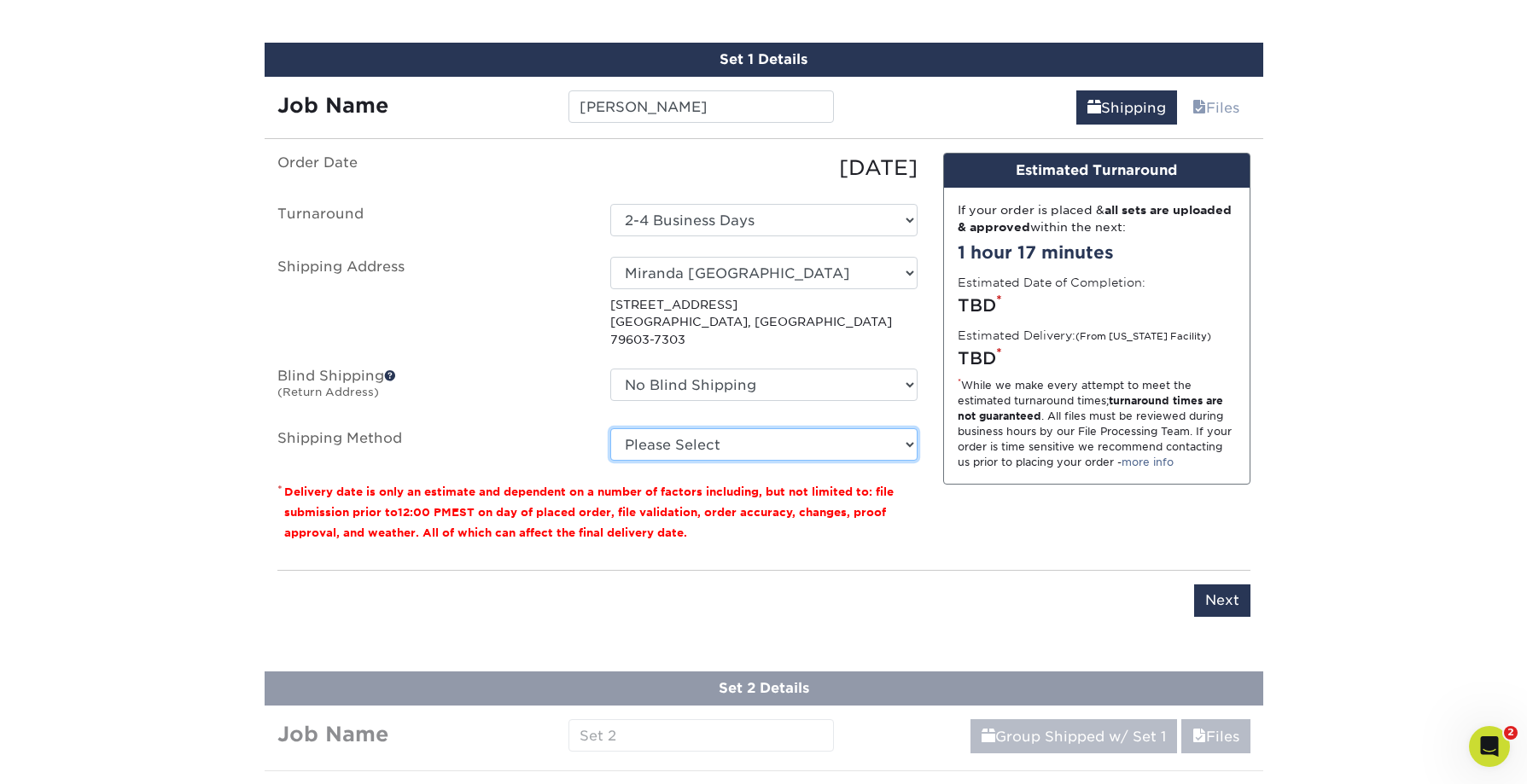
click at [790, 430] on select "Please Select Ground Shipping (+$14.96) 3 Day Shipping Service (+$15.34) 2 Day …" at bounding box center [764, 444] width 307 height 32
select select "03"
click at [610, 428] on select "Please Select Ground Shipping (+$14.96) 3 Day Shipping Service (+$15.34) 2 Day …" at bounding box center [764, 444] width 307 height 32
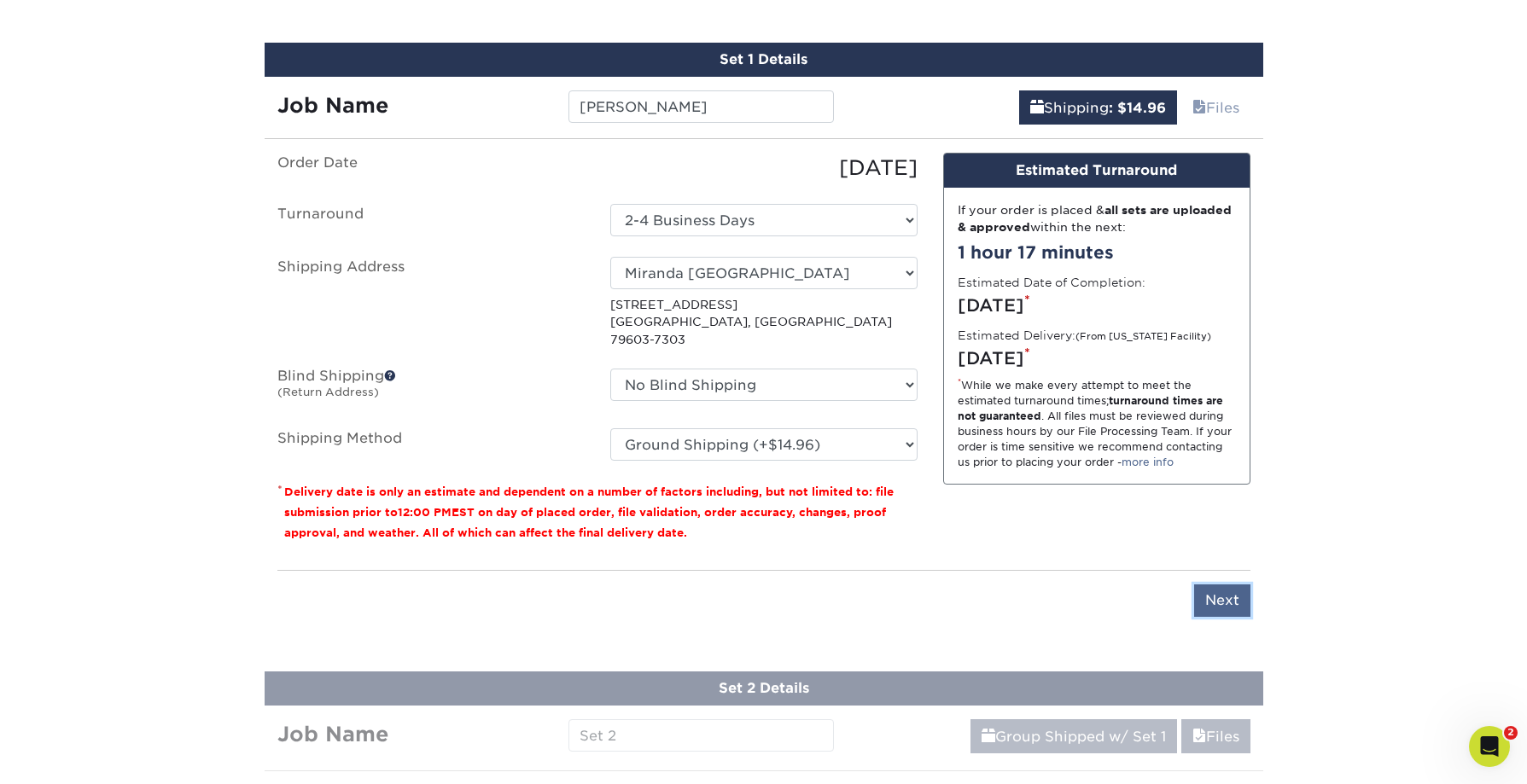
click at [1214, 585] on input "Next" at bounding box center [1223, 600] width 57 height 32
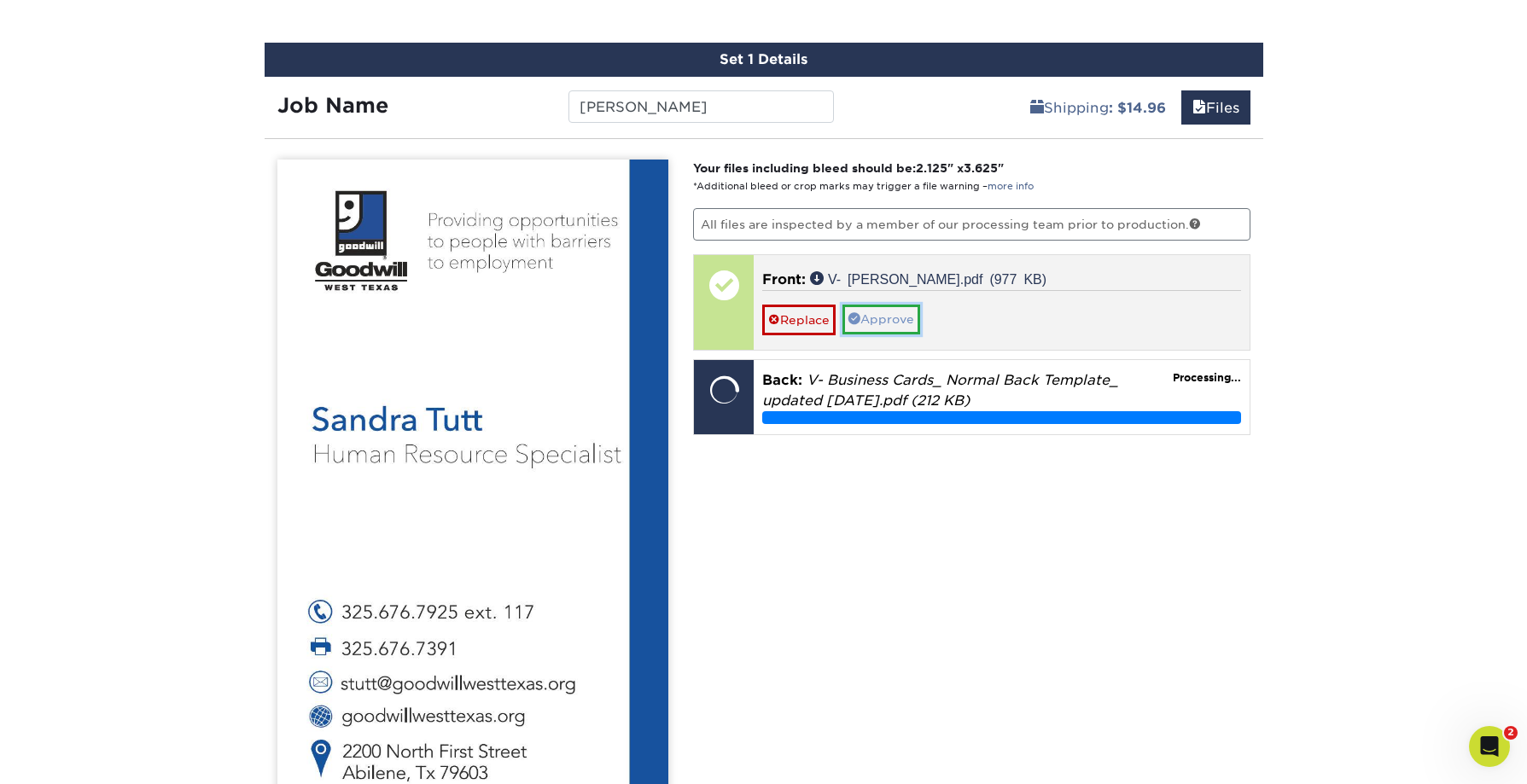
click at [893, 322] on link "Approve" at bounding box center [881, 320] width 77 height 29
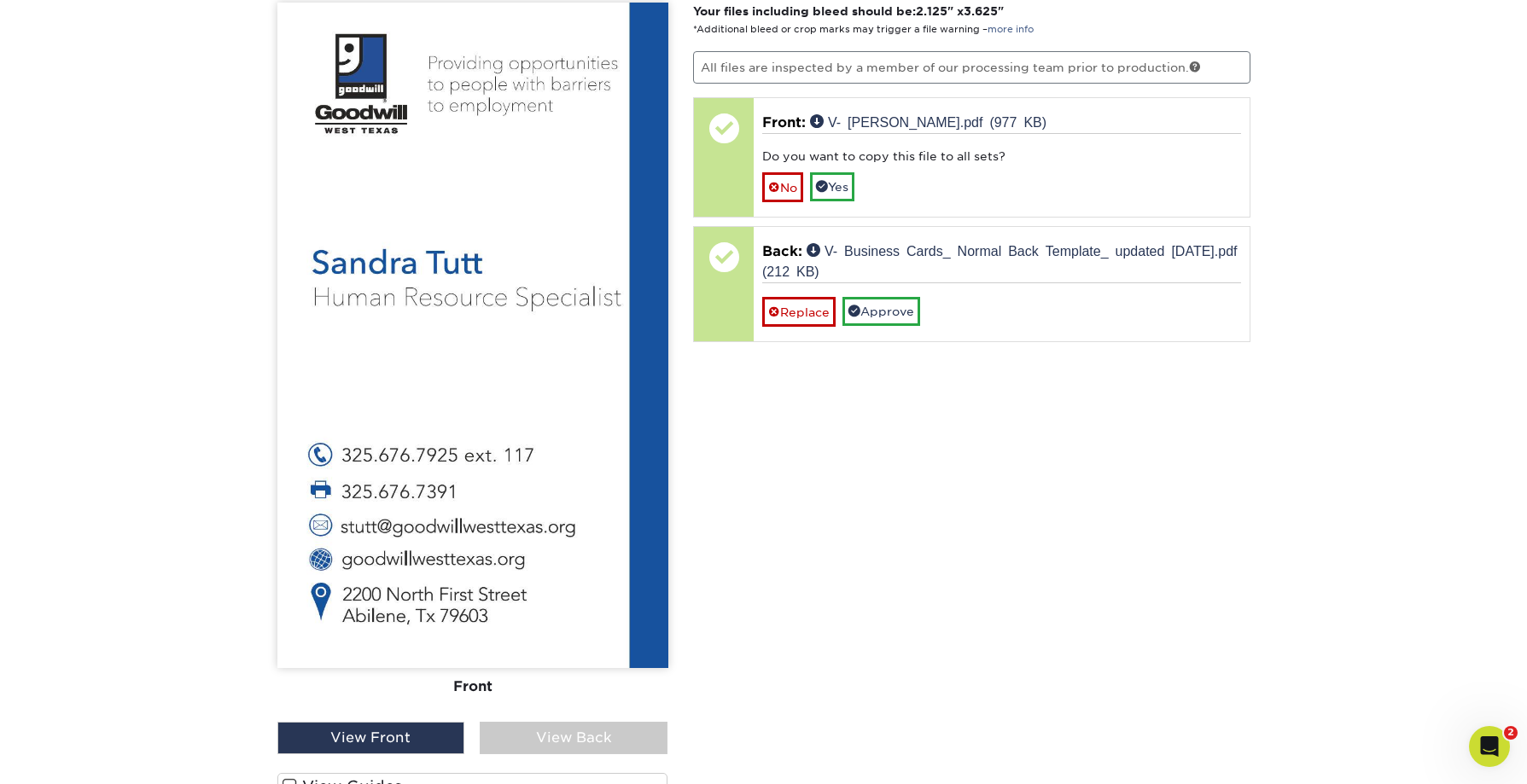
scroll to position [1208, 0]
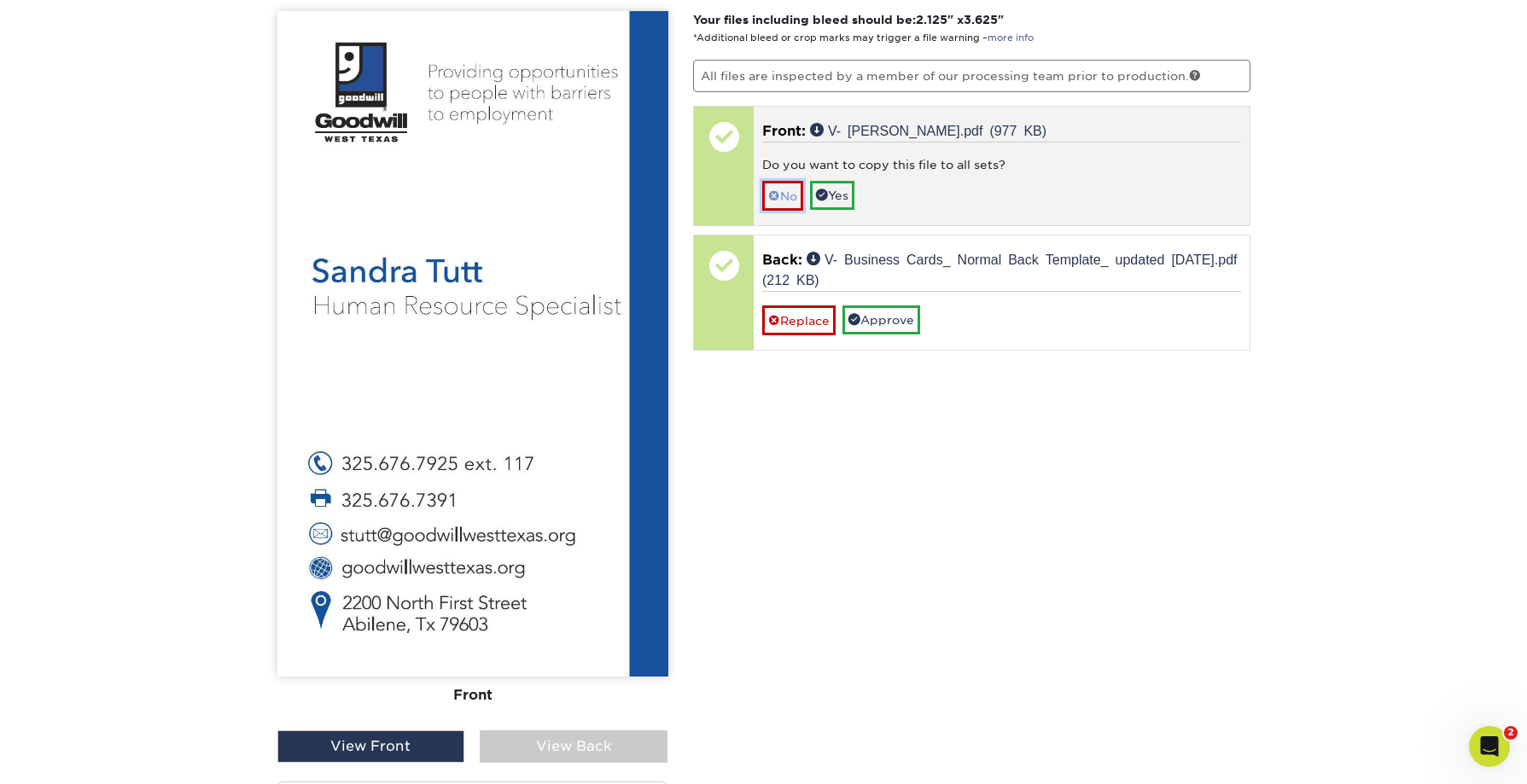
click at [792, 198] on link "No" at bounding box center [783, 196] width 41 height 30
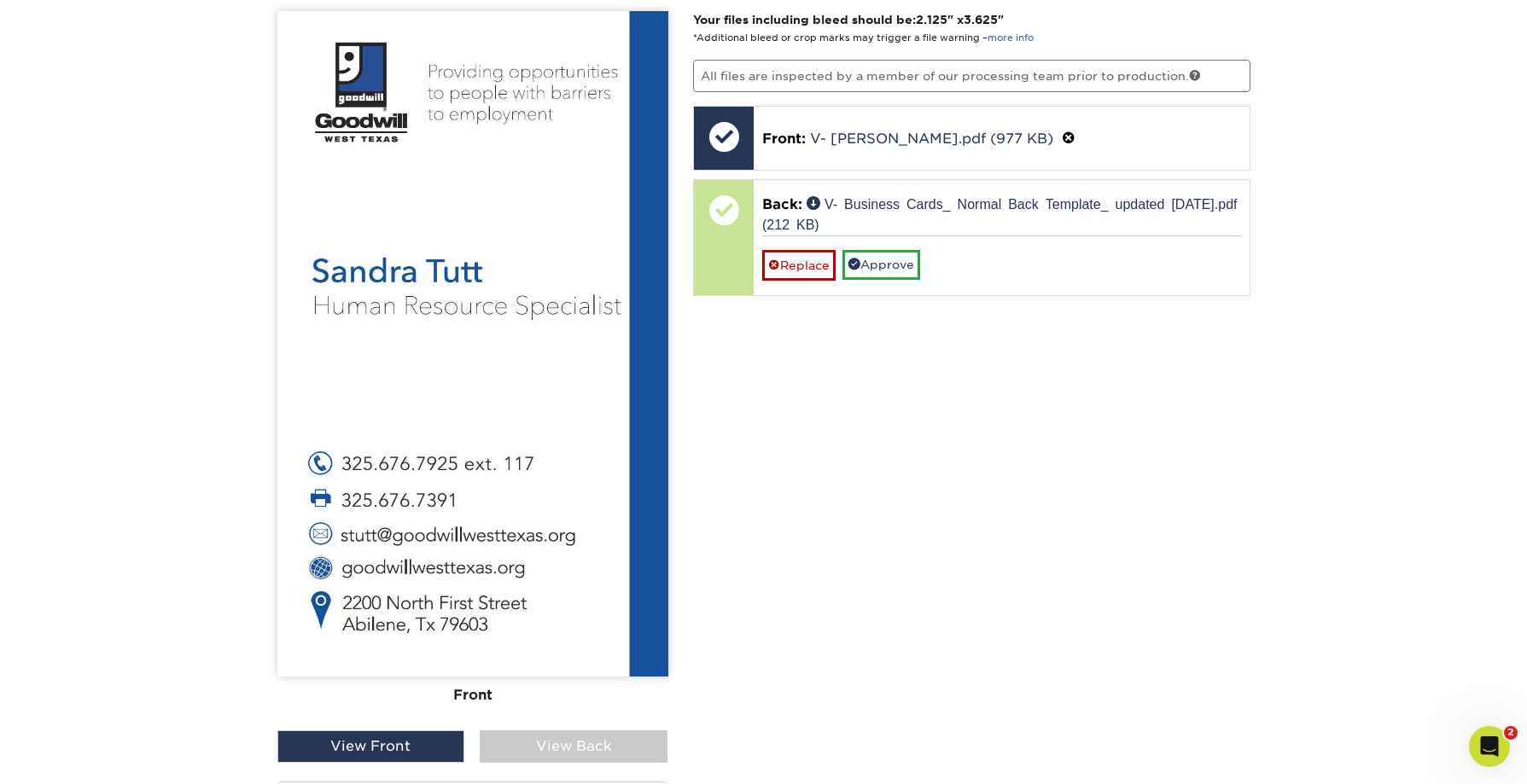
click at [547, 761] on div "View Back" at bounding box center [574, 746] width 188 height 32
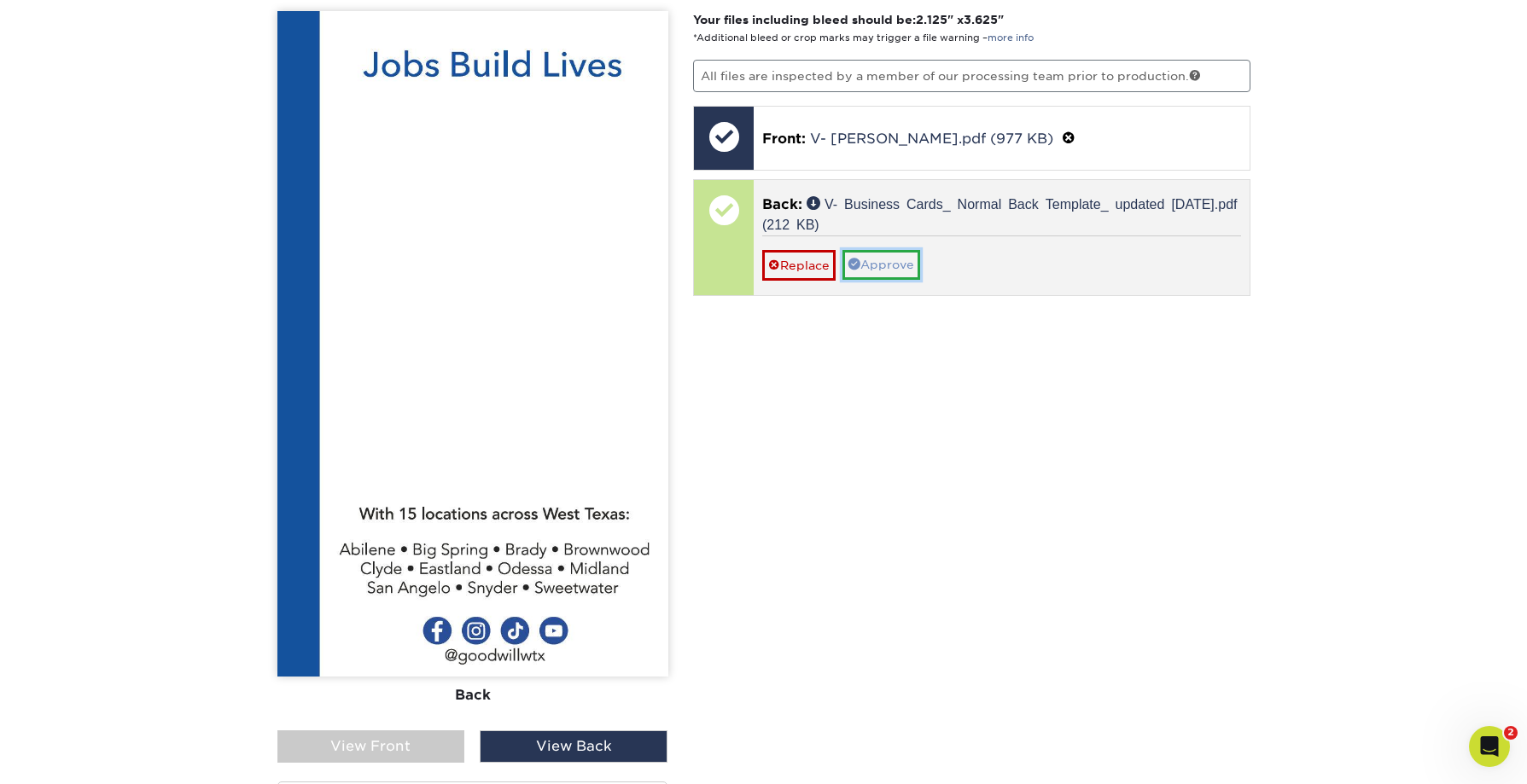
click at [885, 269] on link "Approve" at bounding box center [881, 265] width 77 height 29
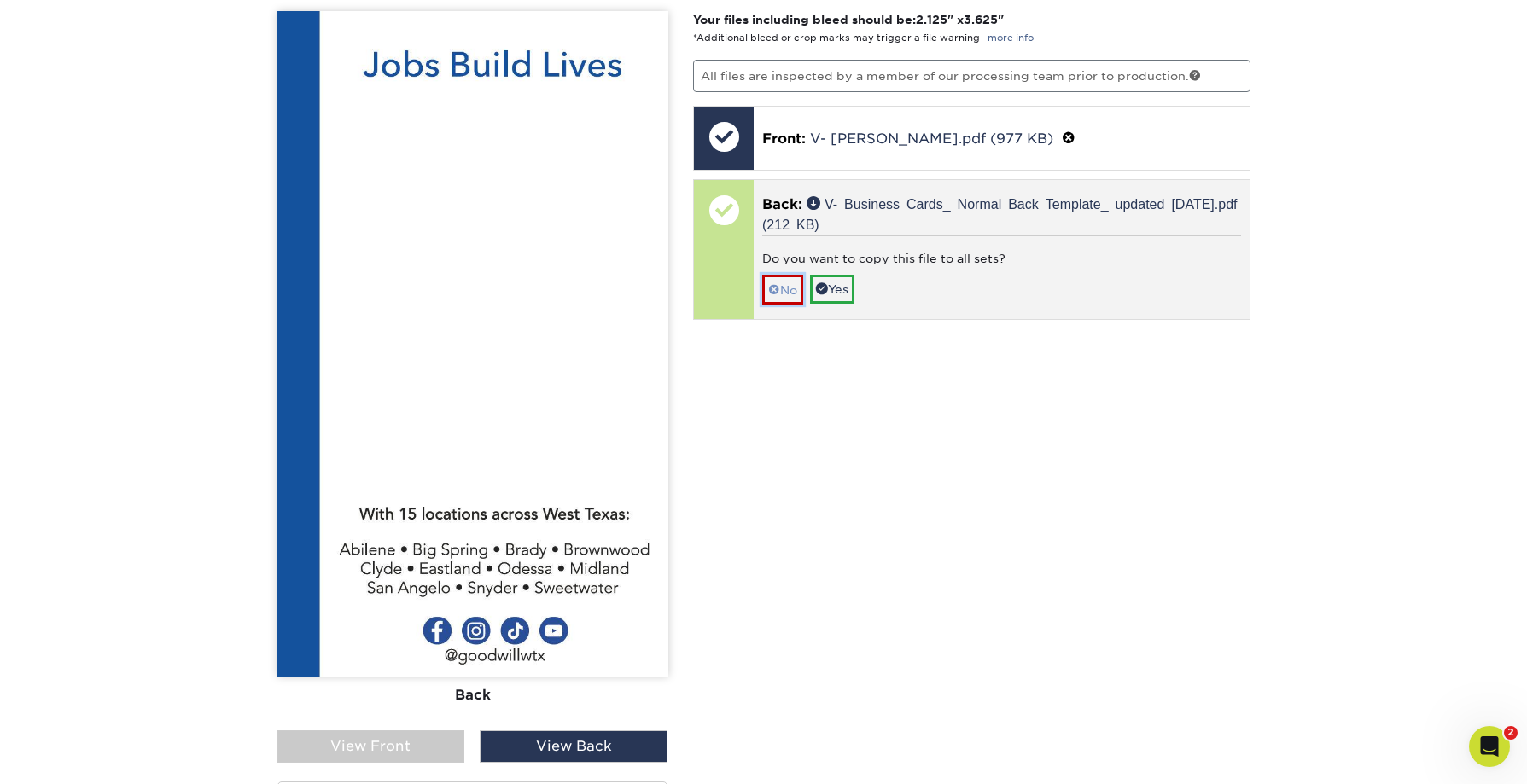
click at [792, 295] on link "No" at bounding box center [783, 289] width 41 height 30
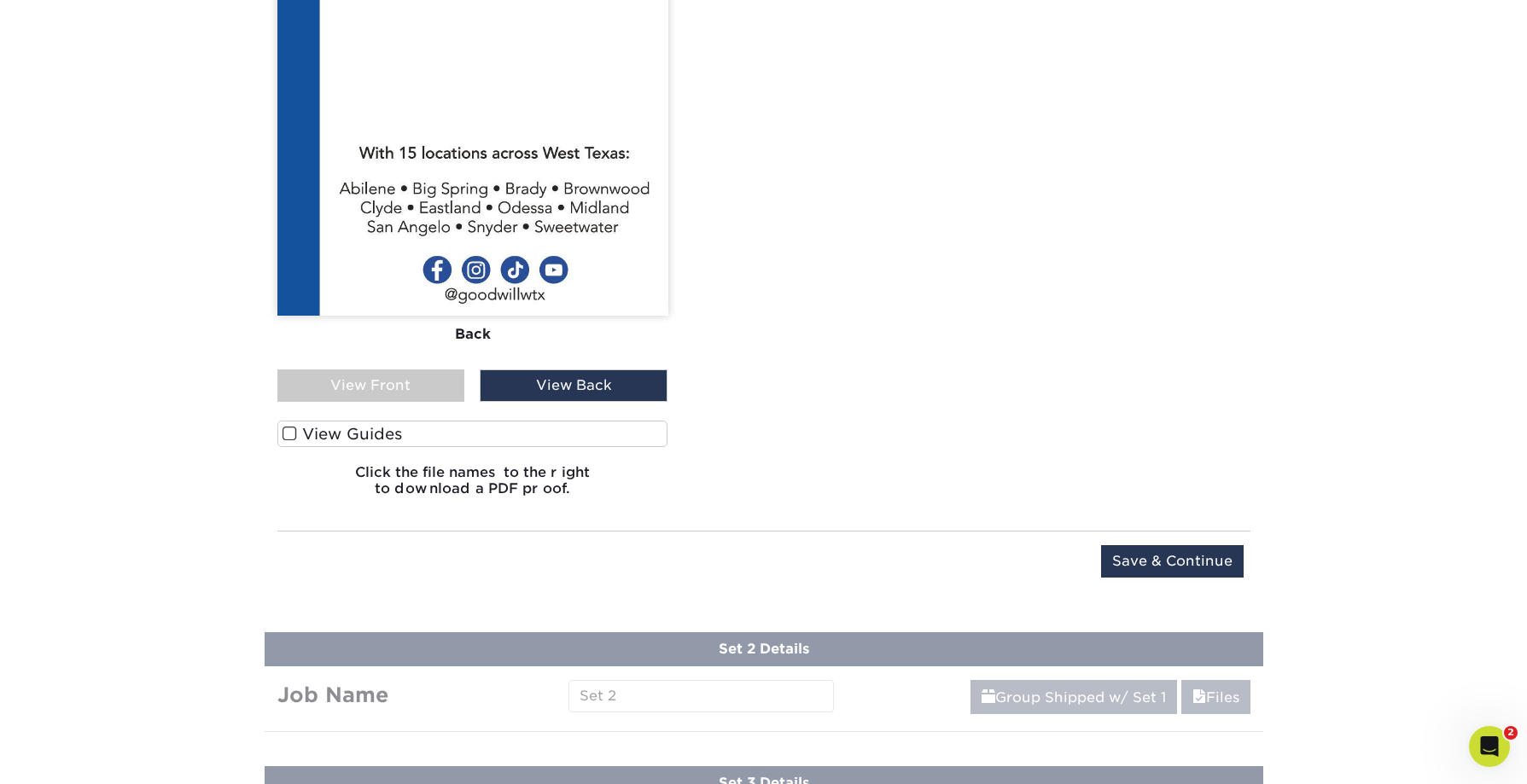
scroll to position [1619, 0]
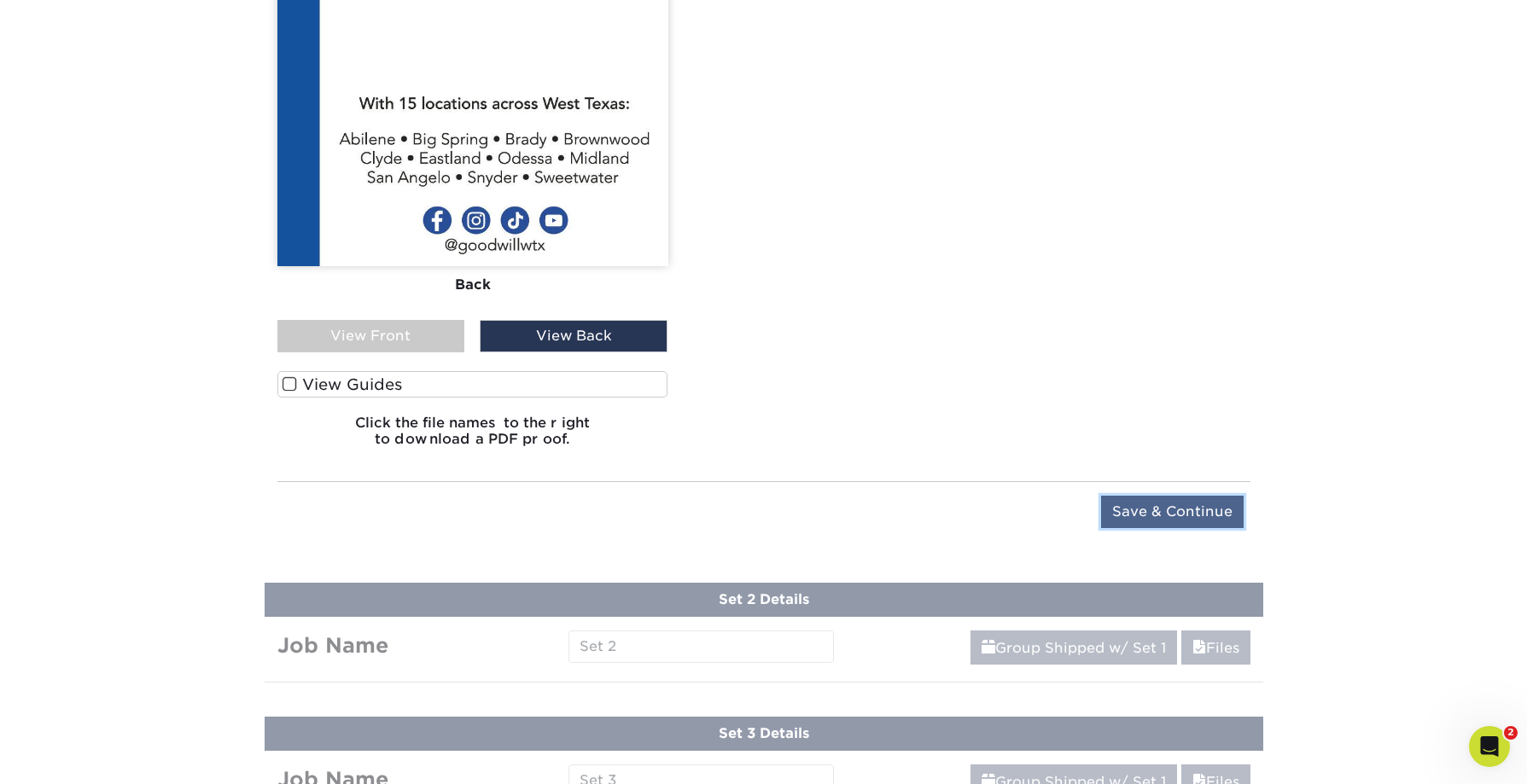
click at [1153, 511] on input "Save & Continue" at bounding box center [1172, 511] width 143 height 32
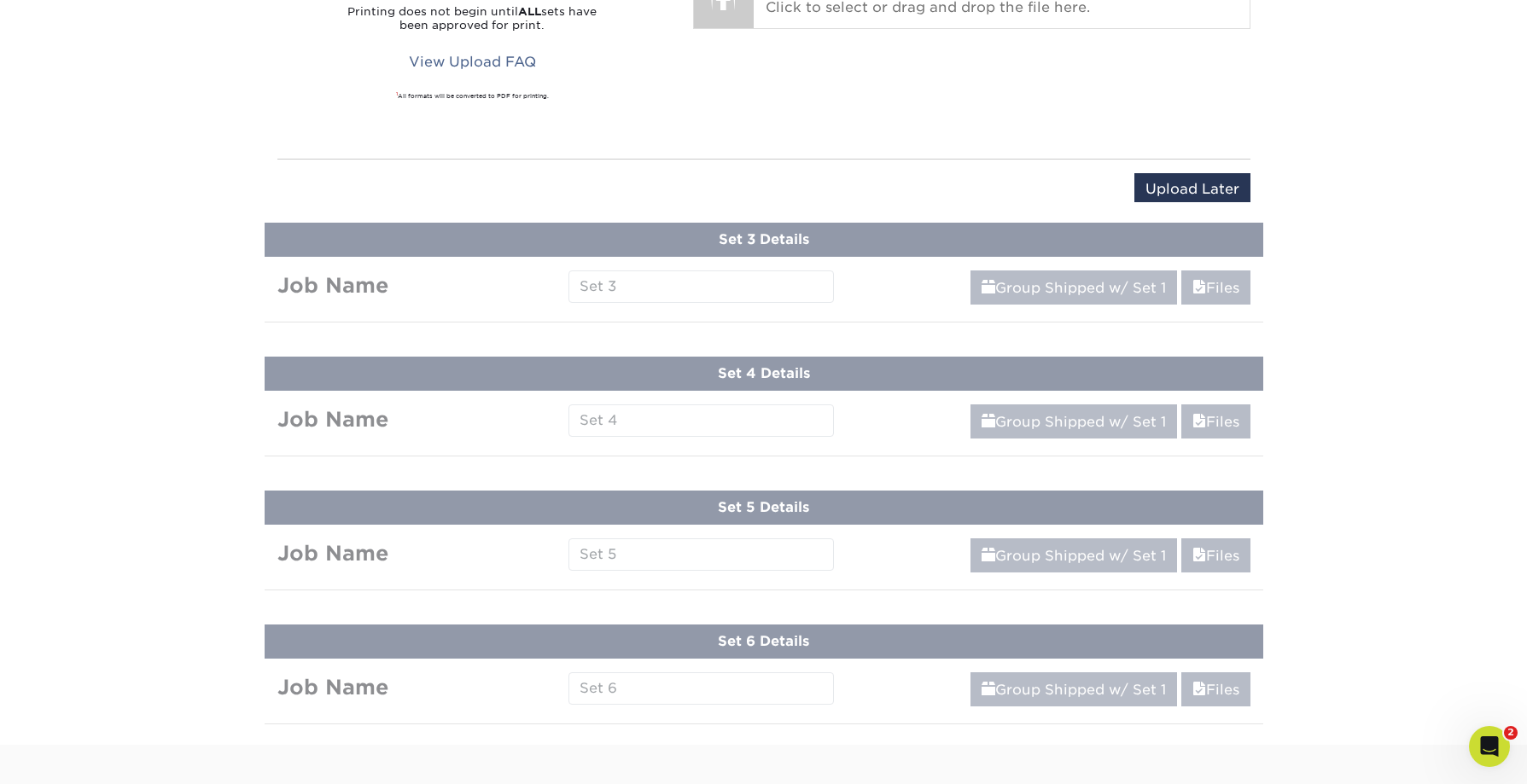
scroll to position [905, 0]
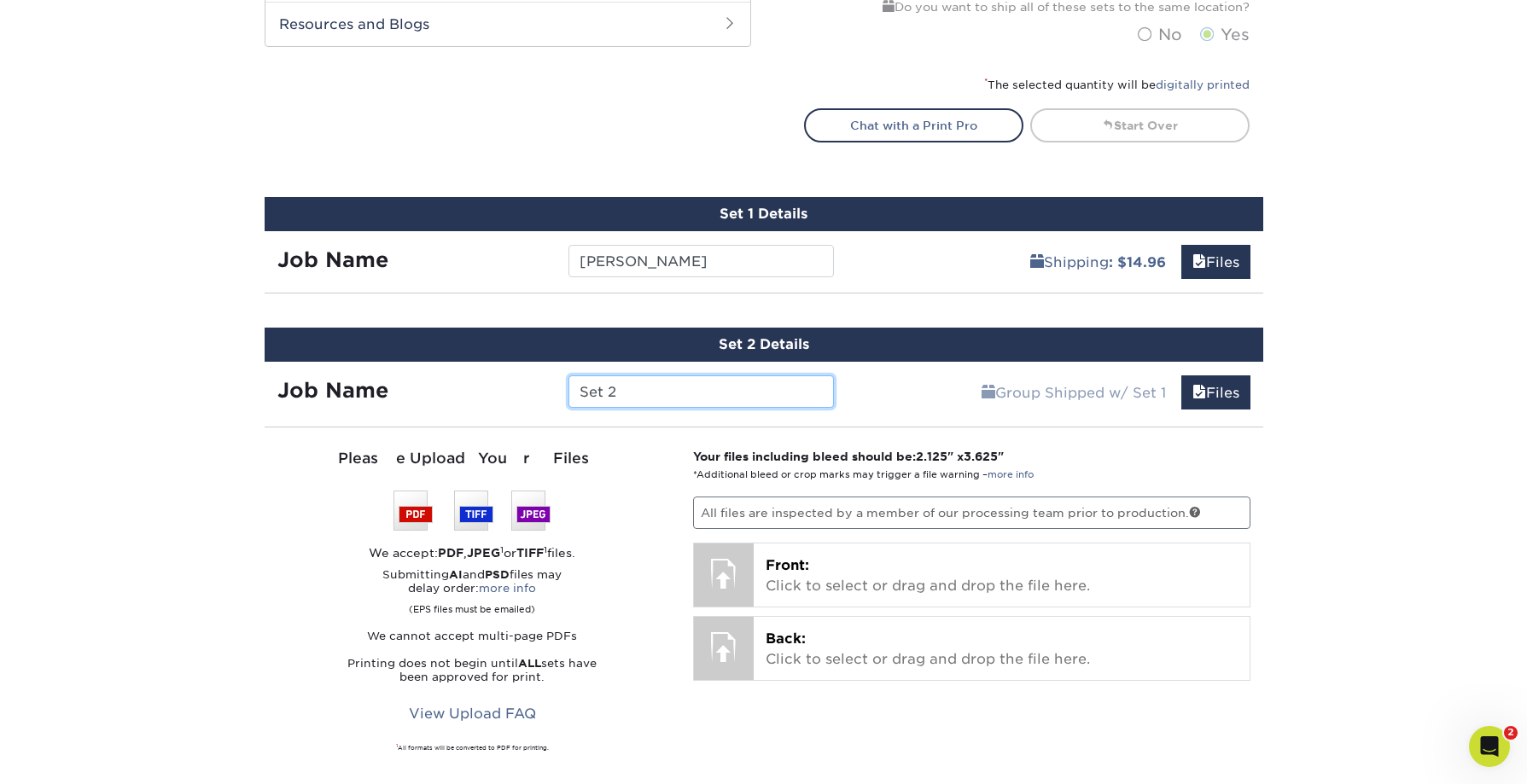
drag, startPoint x: 622, startPoint y: 387, endPoint x: 522, endPoint y: 391, distance: 100.1
click at [522, 391] on div "Job Name Set 2" at bounding box center [556, 391] width 583 height 32
drag, startPoint x: 733, startPoint y: 393, endPoint x: 573, endPoint y: 392, distance: 160.0
click at [573, 392] on input "[PERSON_NAME]" at bounding box center [702, 391] width 266 height 32
type input "[PERSON_NAME]"
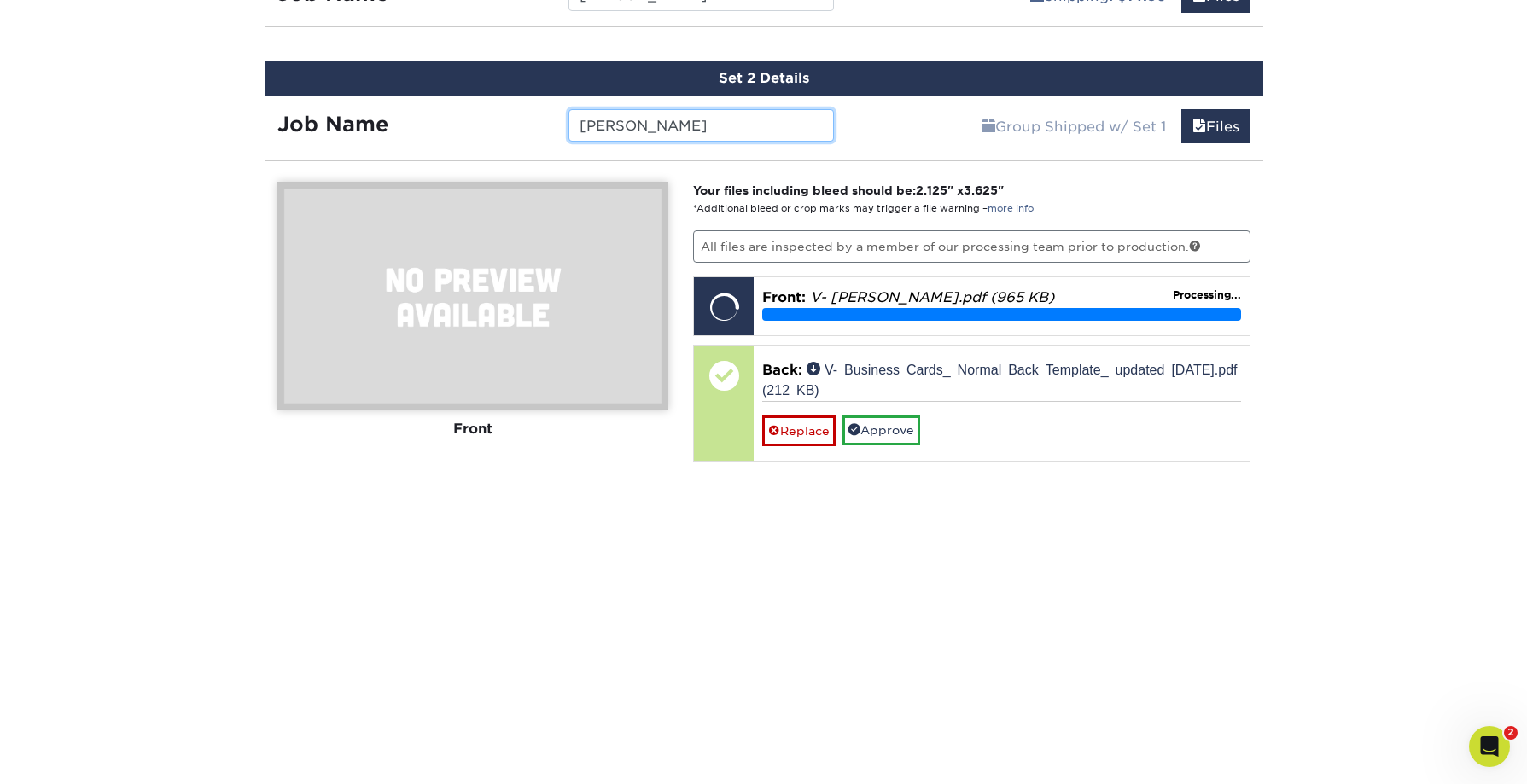
scroll to position [1186, 0]
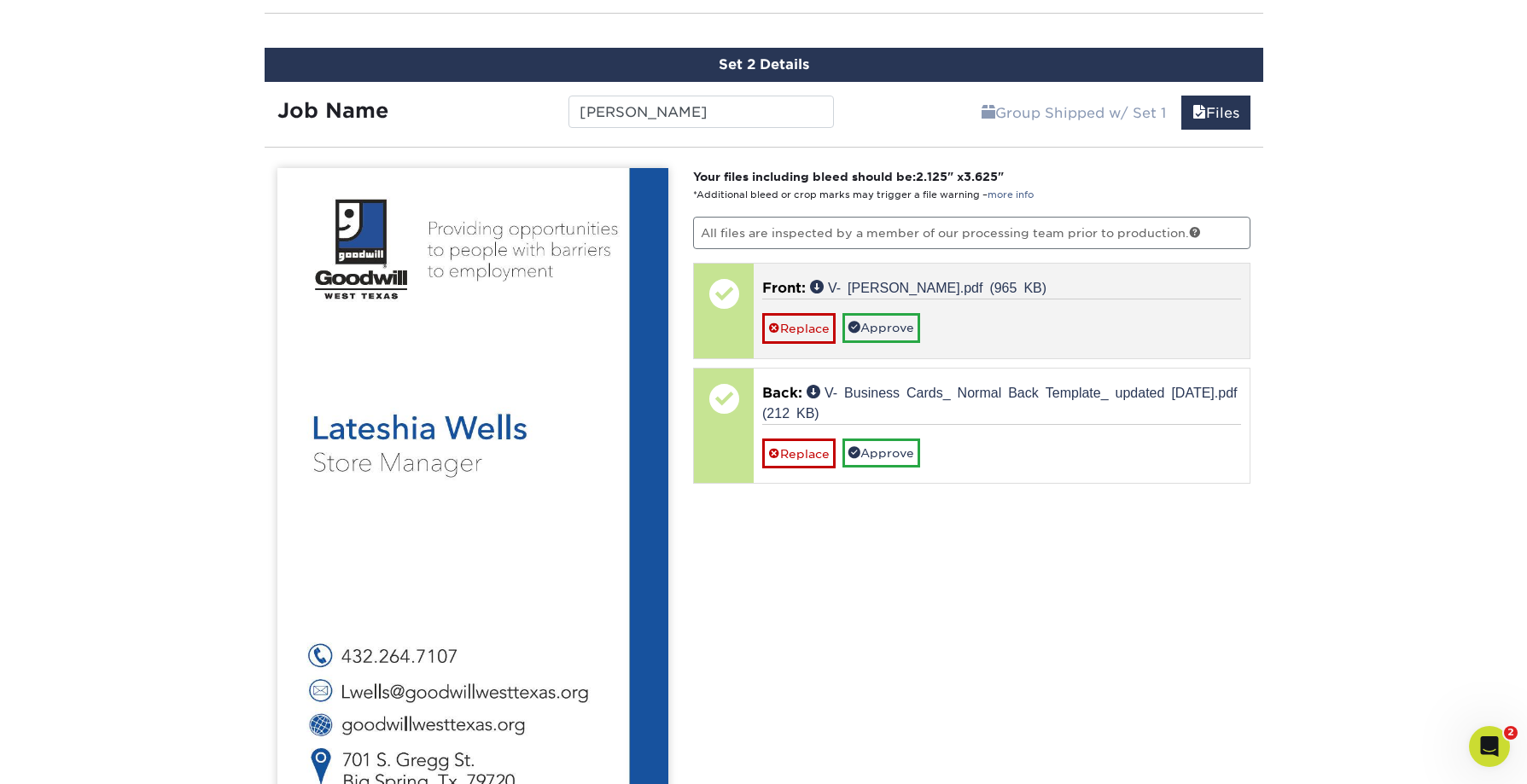
click at [828, 354] on div "Front: V- Lateshia Wells.pdf (965 KB) Replace Approve" at bounding box center [1001, 311] width 496 height 94
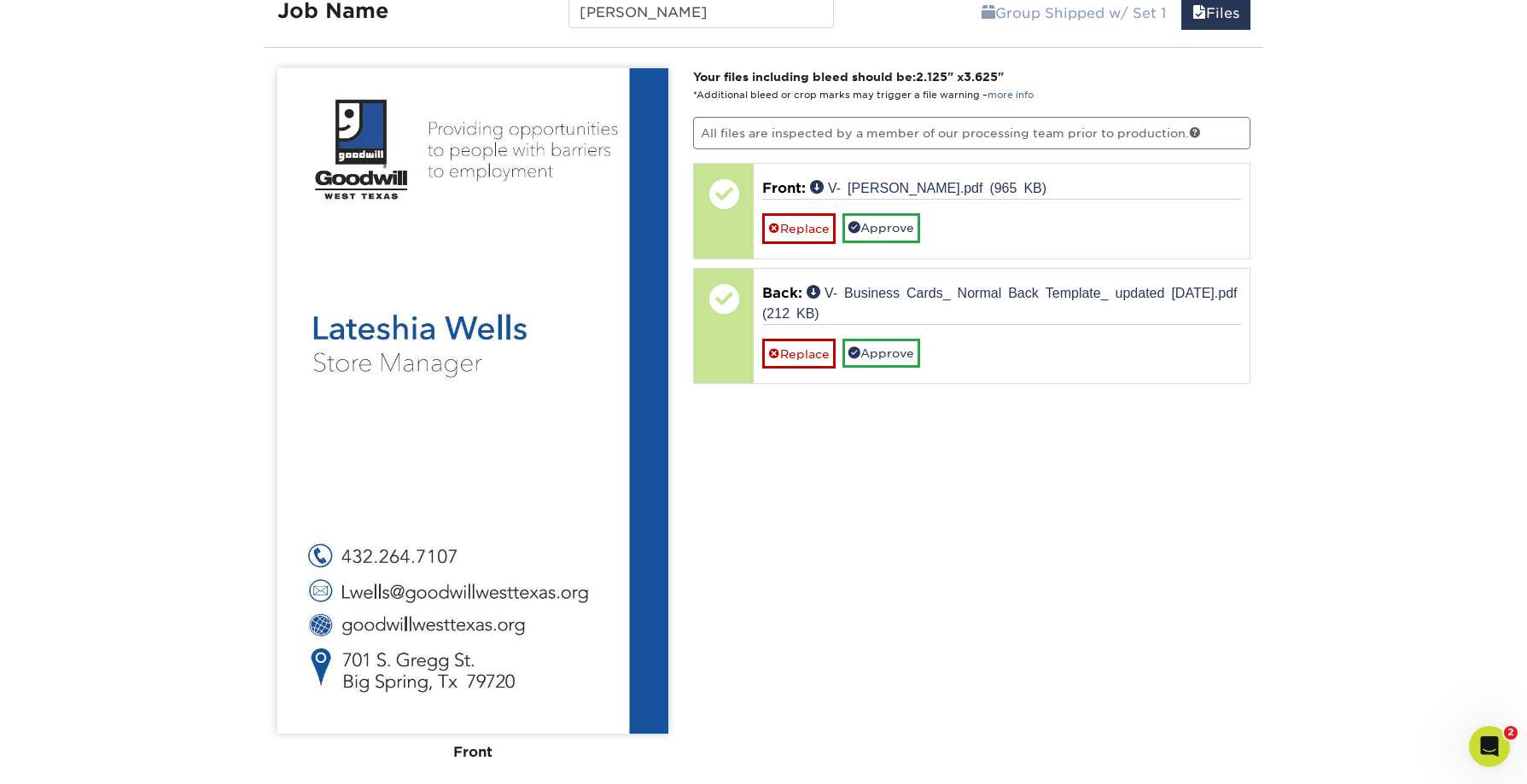
scroll to position [1337, 0]
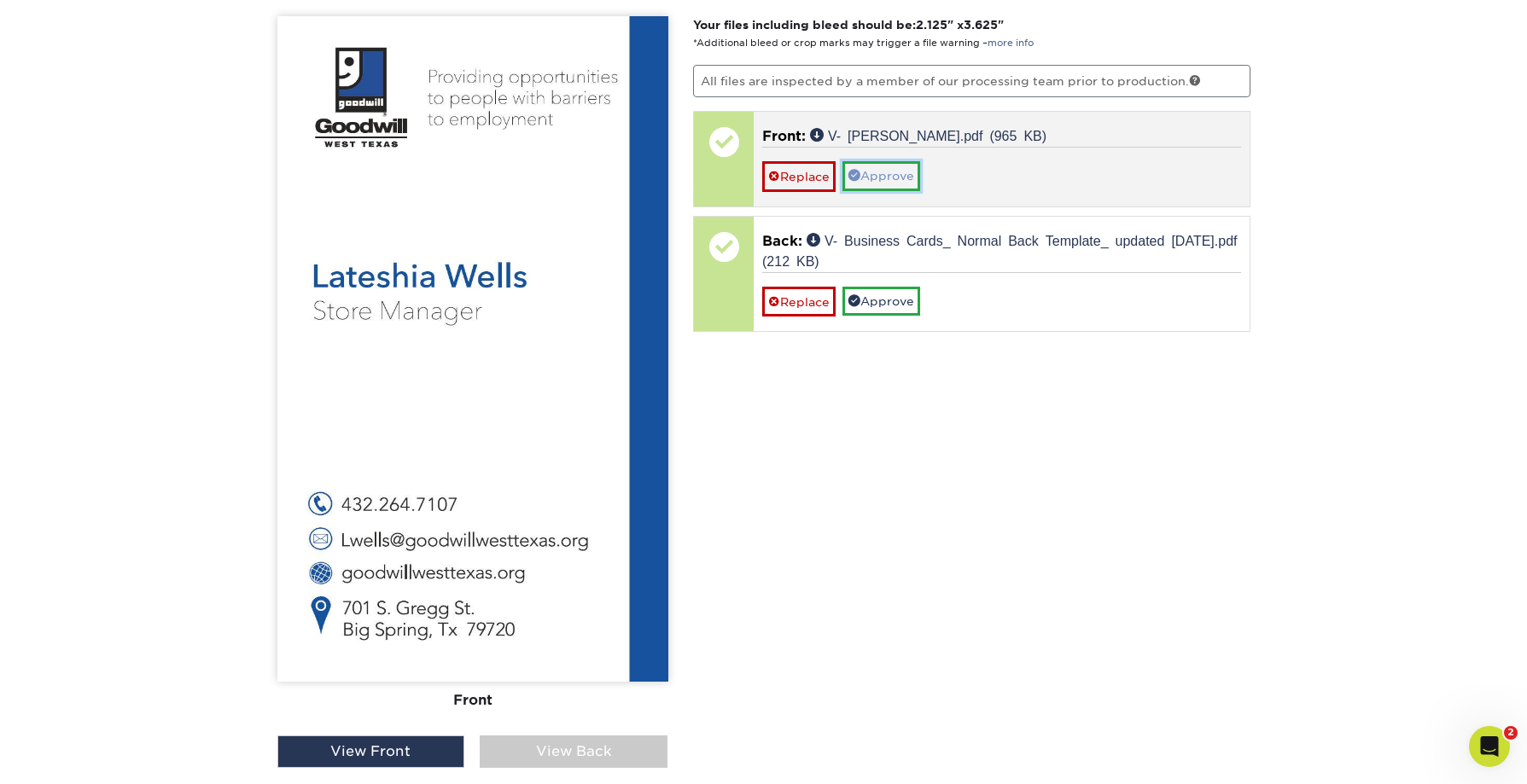
click at [880, 182] on link "Approve" at bounding box center [881, 176] width 77 height 29
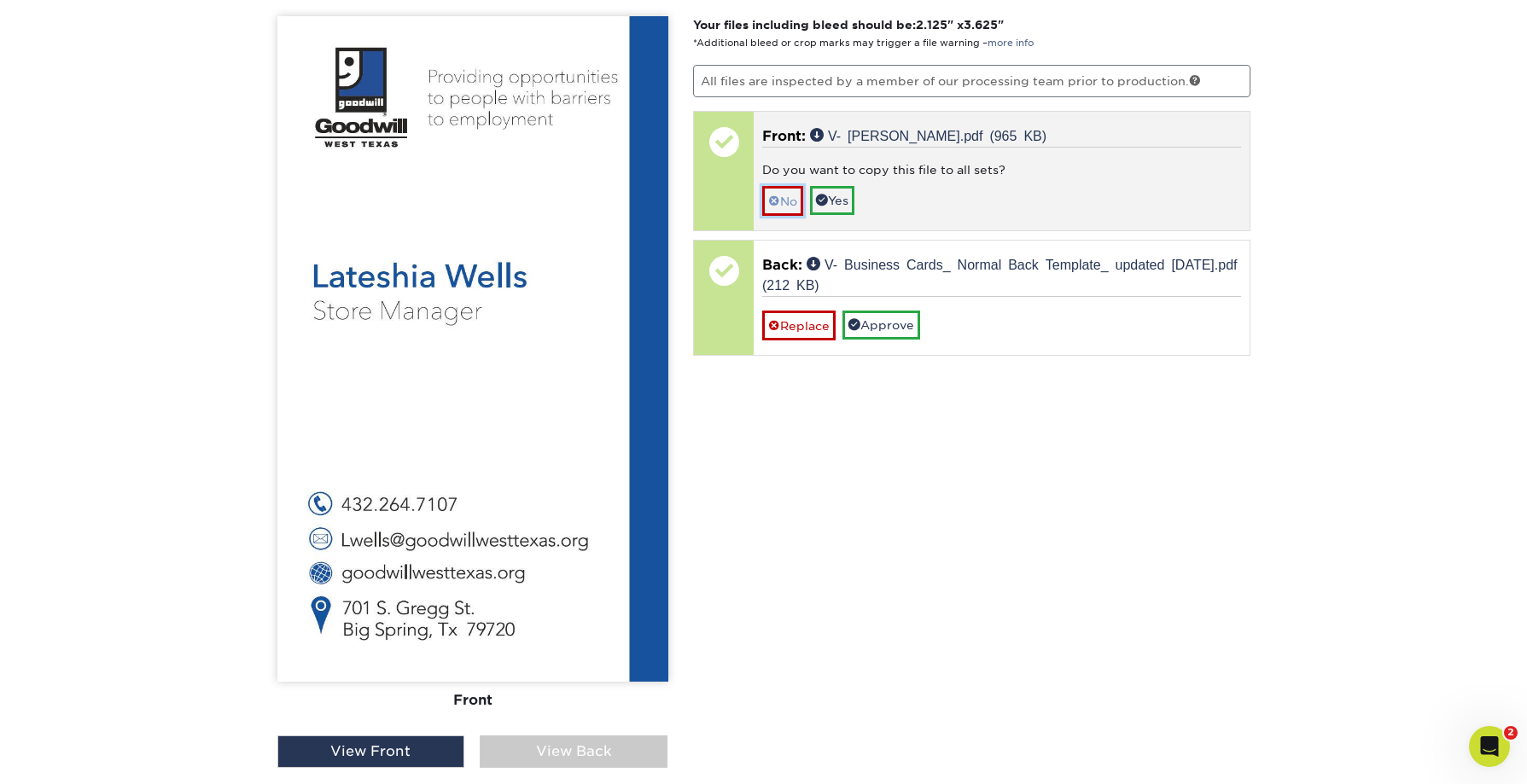
click at [794, 205] on link "No" at bounding box center [783, 200] width 41 height 30
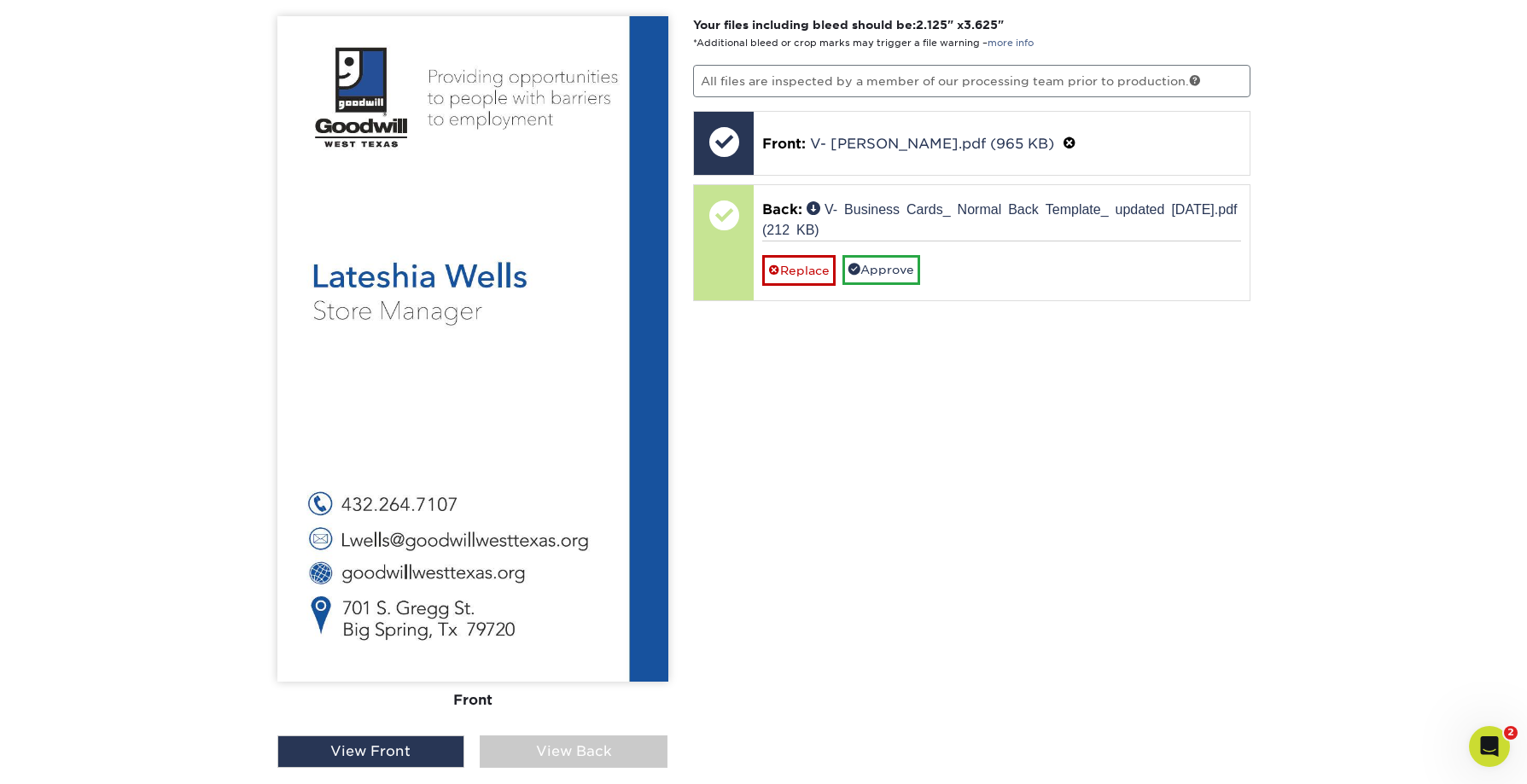
click at [582, 746] on div "View Back" at bounding box center [574, 752] width 188 height 32
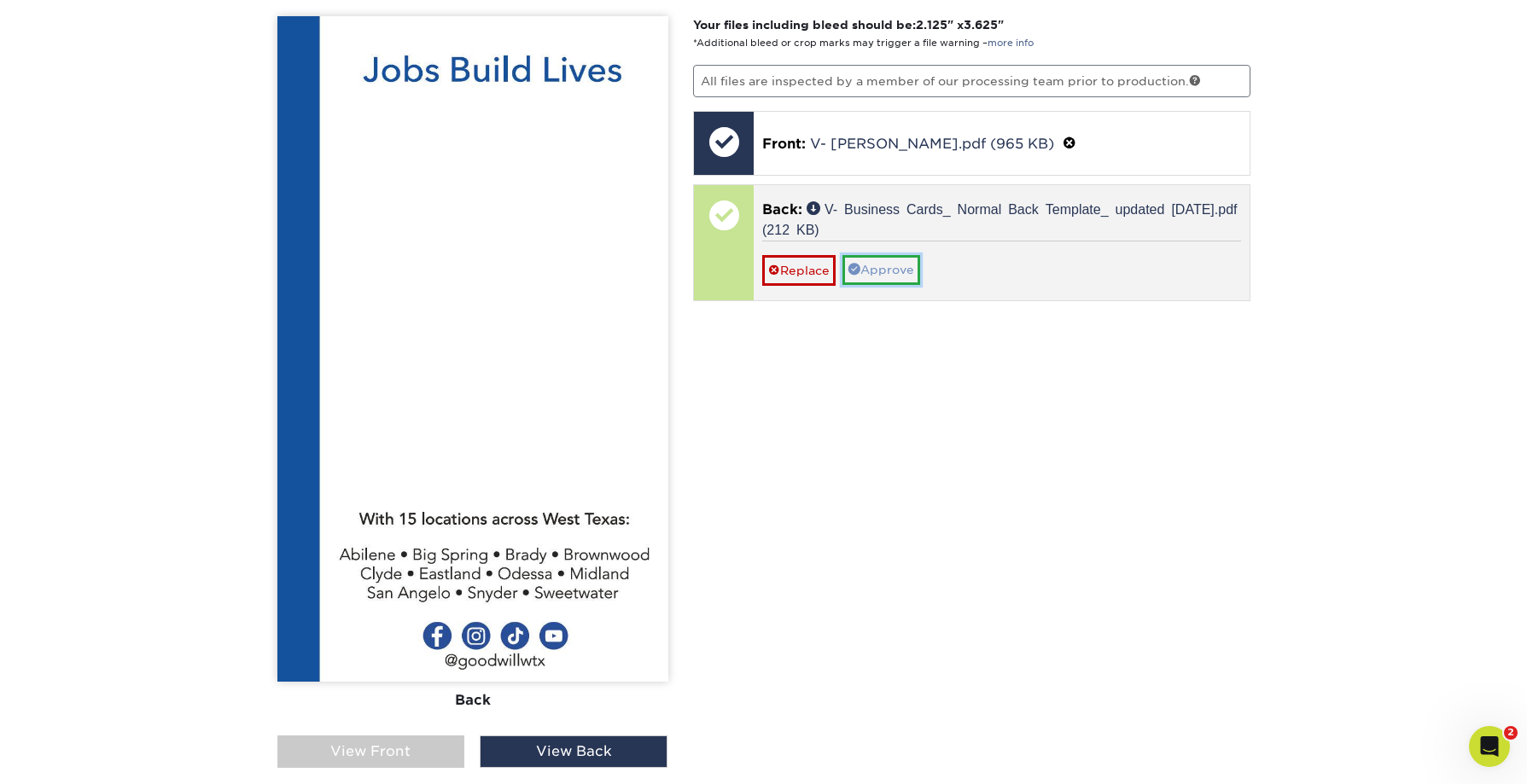
click at [883, 274] on link "Approve" at bounding box center [881, 270] width 77 height 29
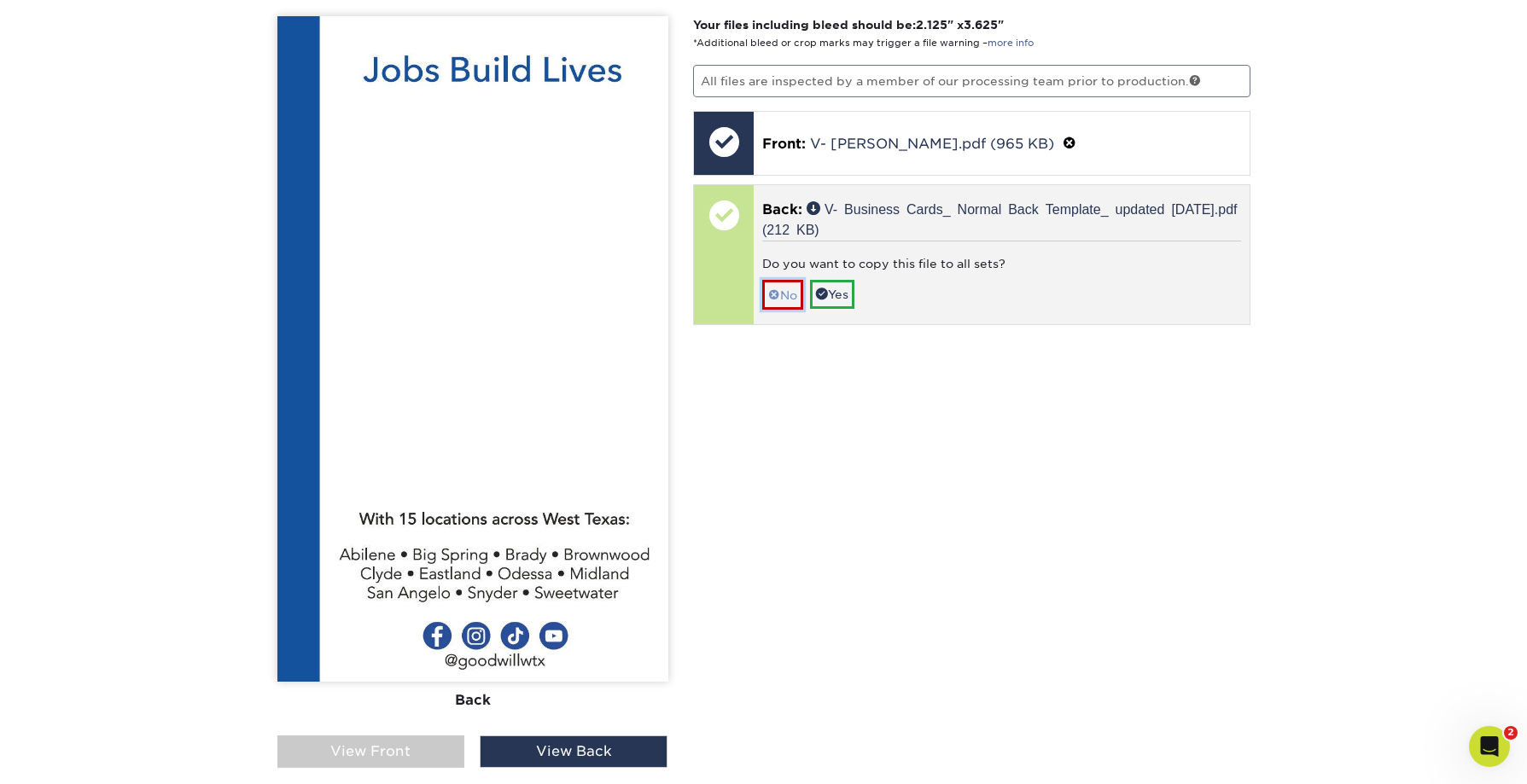
click at [786, 298] on link "No" at bounding box center [783, 294] width 41 height 30
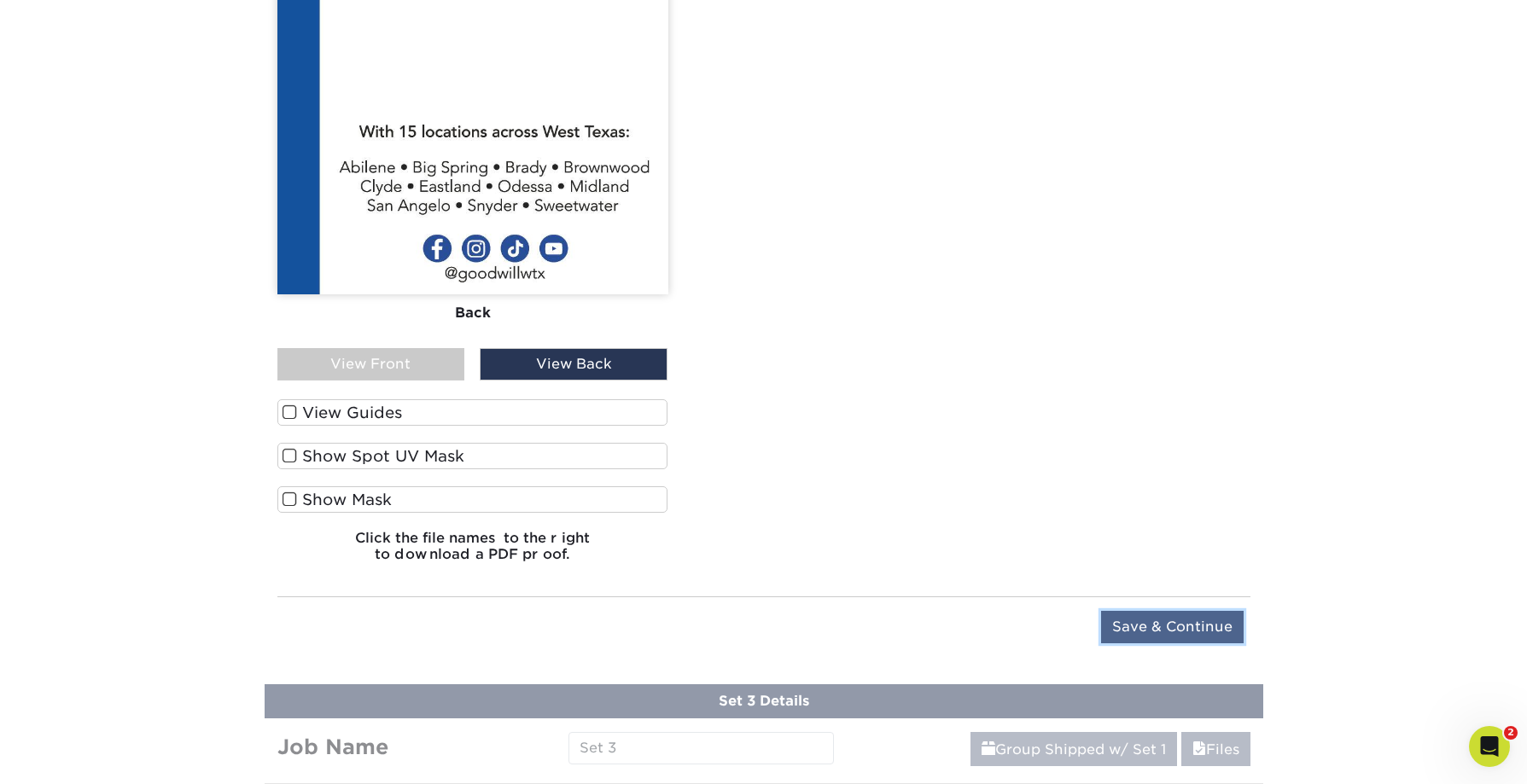
click at [1135, 620] on input "Save & Continue" at bounding box center [1172, 627] width 143 height 32
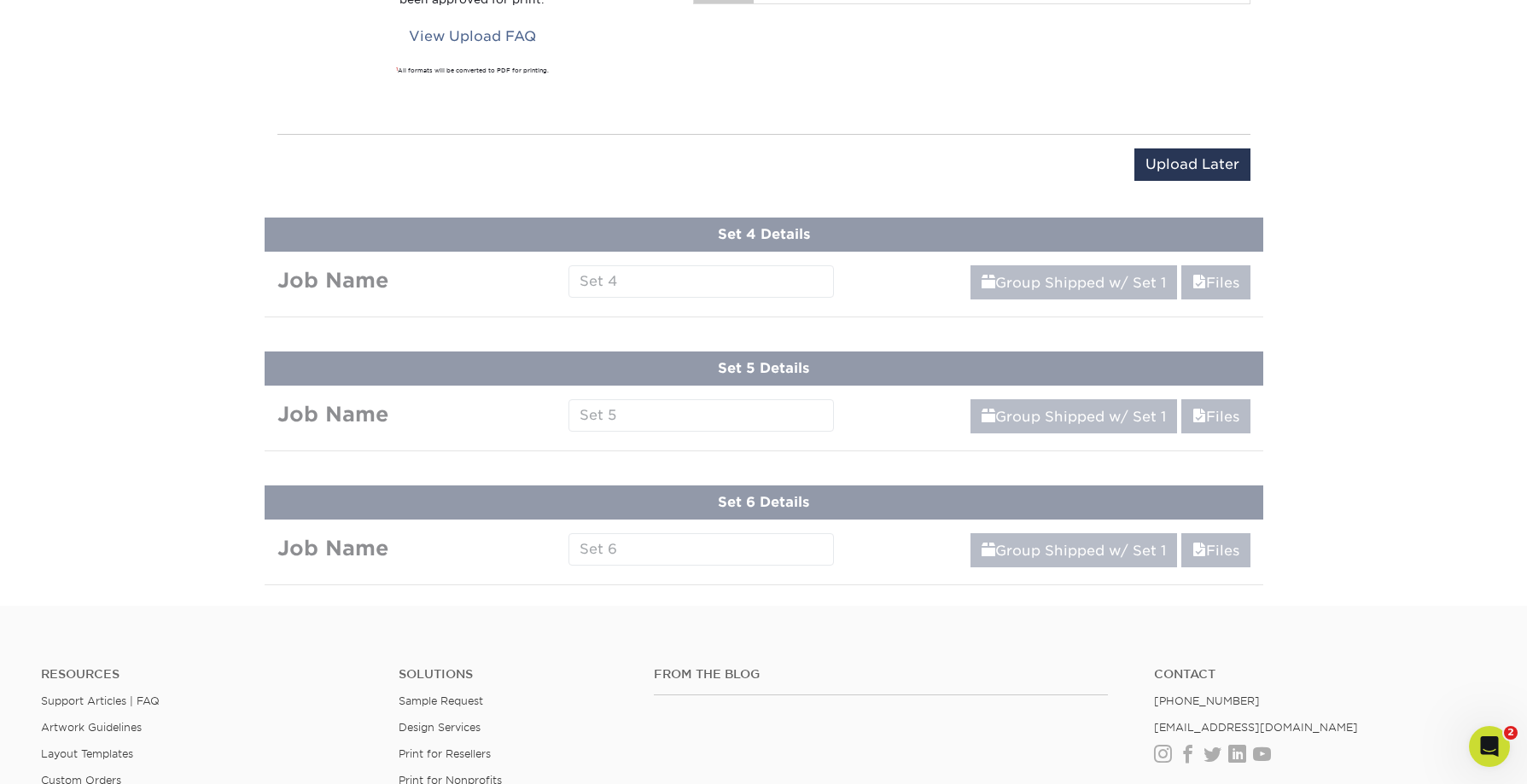
scroll to position [1040, 0]
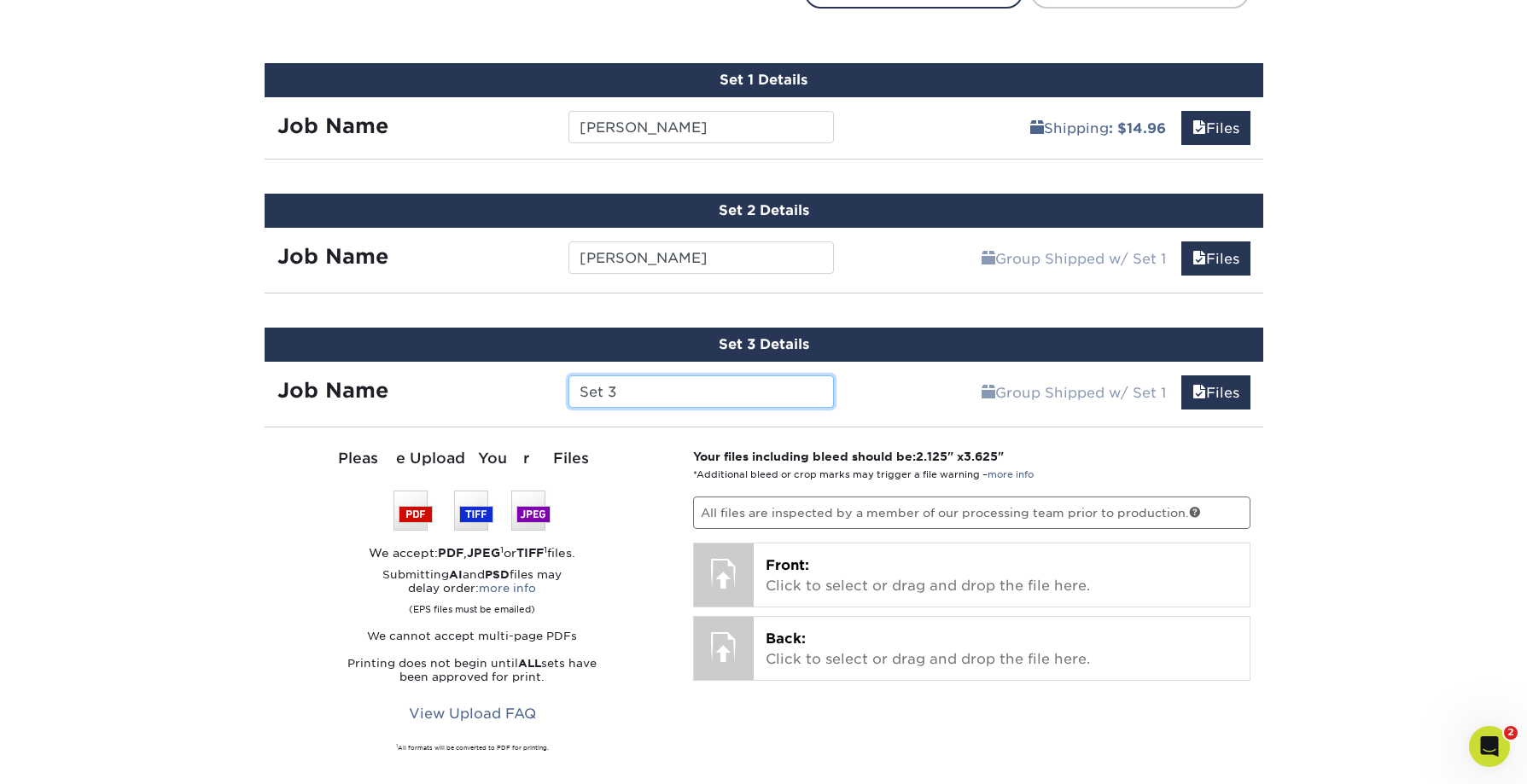
drag, startPoint x: 676, startPoint y: 389, endPoint x: 511, endPoint y: 393, distance: 165.0
click at [511, 393] on div "Job Name Set 3" at bounding box center [556, 391] width 583 height 32
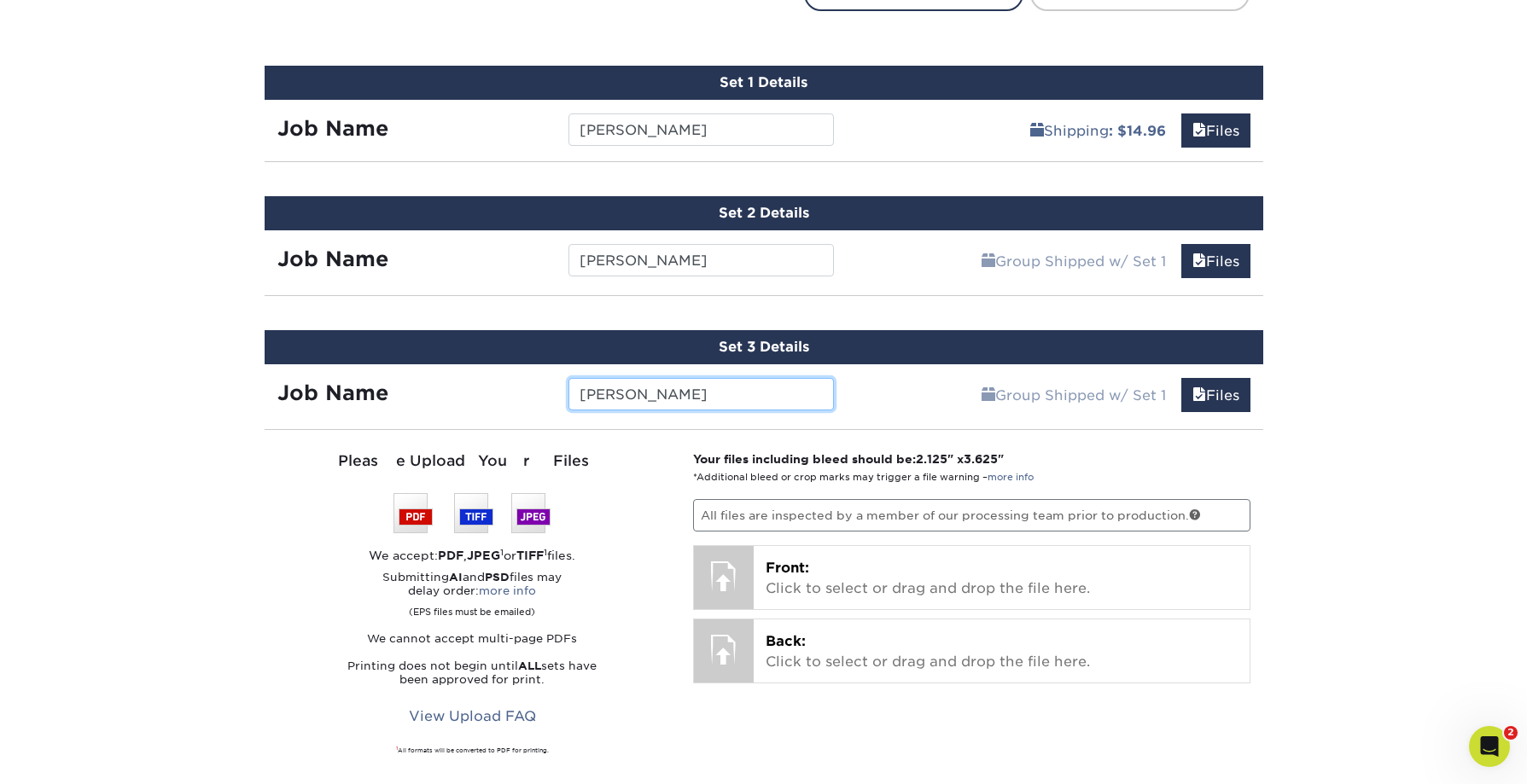
type input "[PERSON_NAME]"
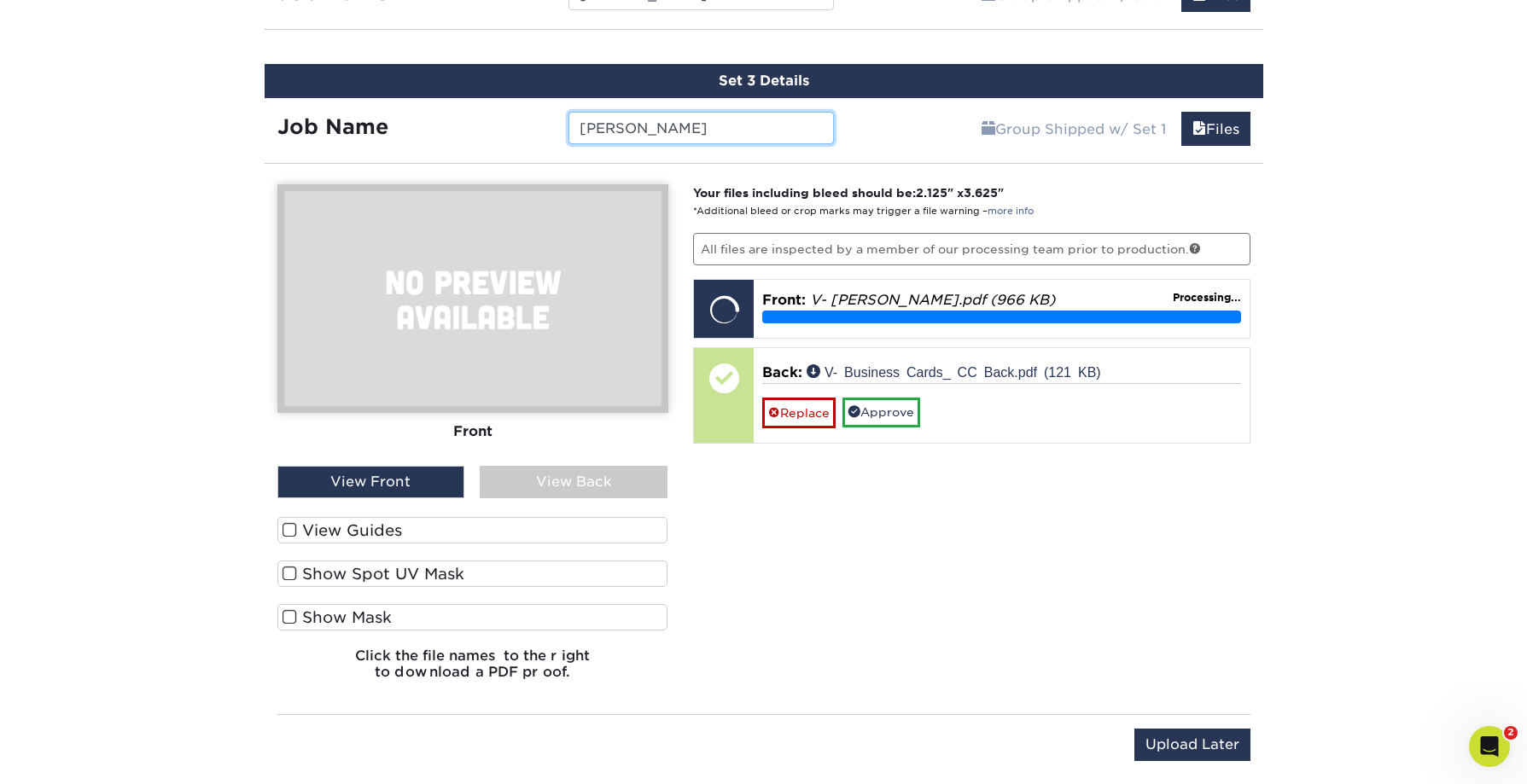
scroll to position [1334, 0]
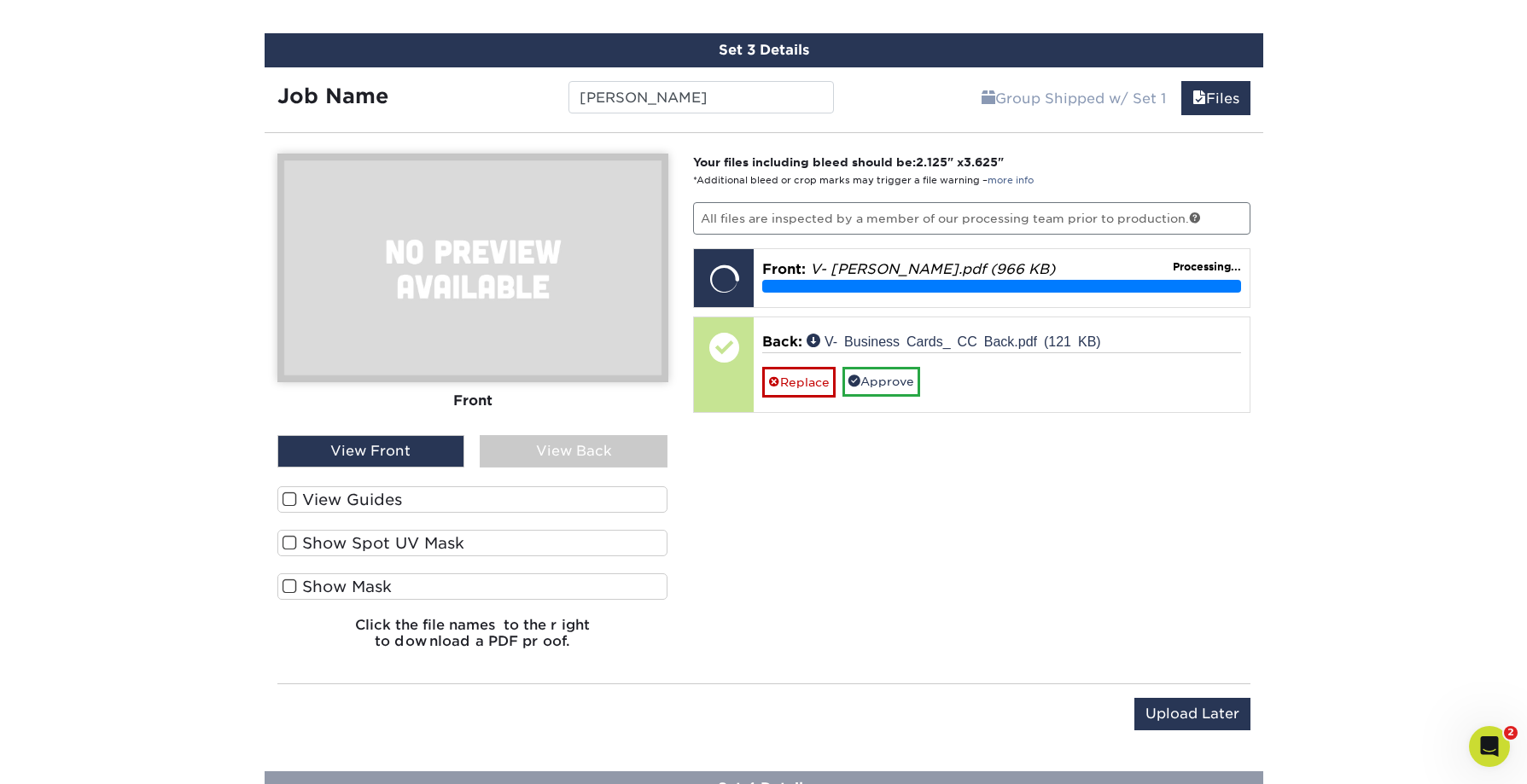
click at [599, 452] on div "View Back" at bounding box center [574, 451] width 188 height 32
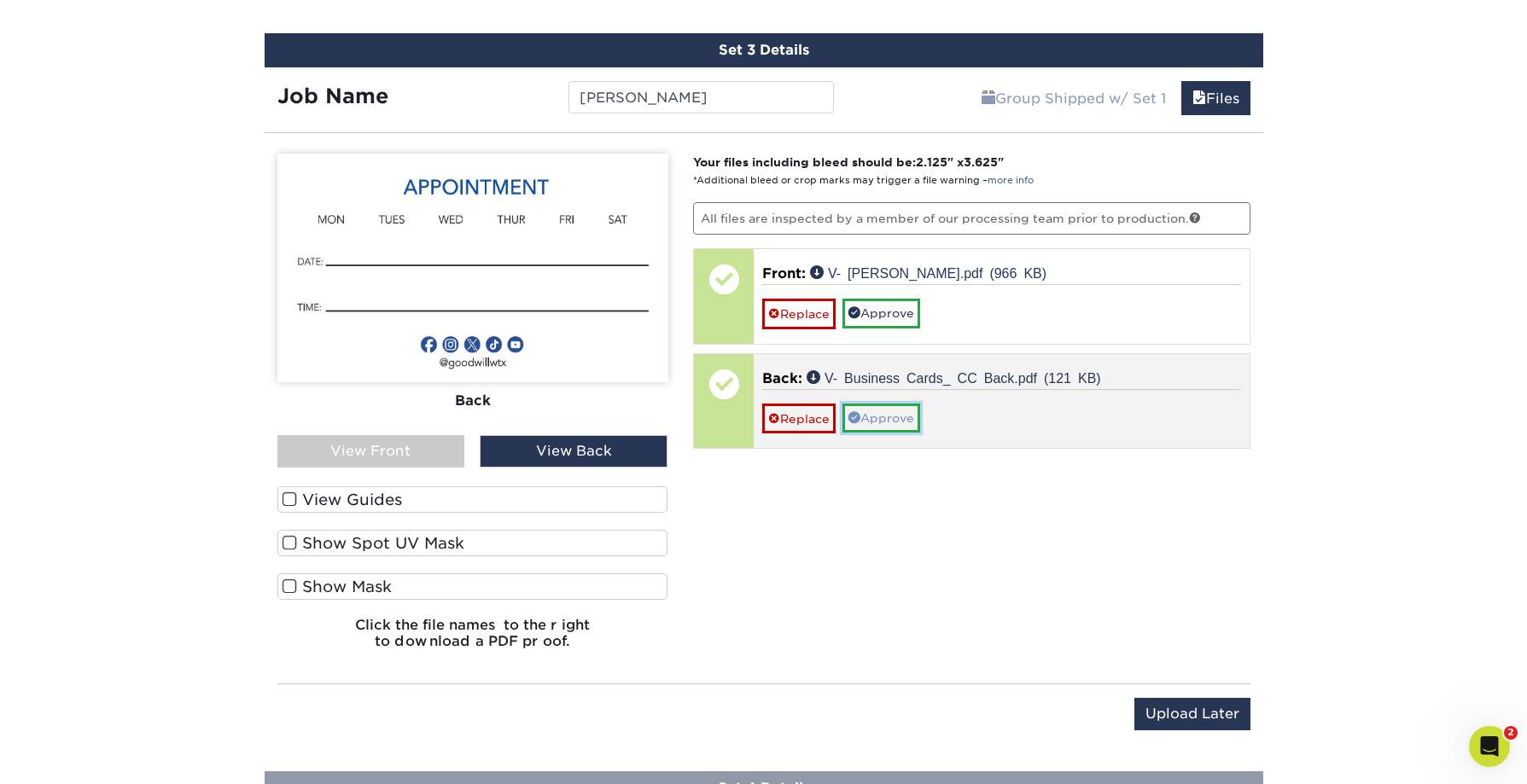
click at [889, 419] on link "Approve" at bounding box center [881, 418] width 77 height 29
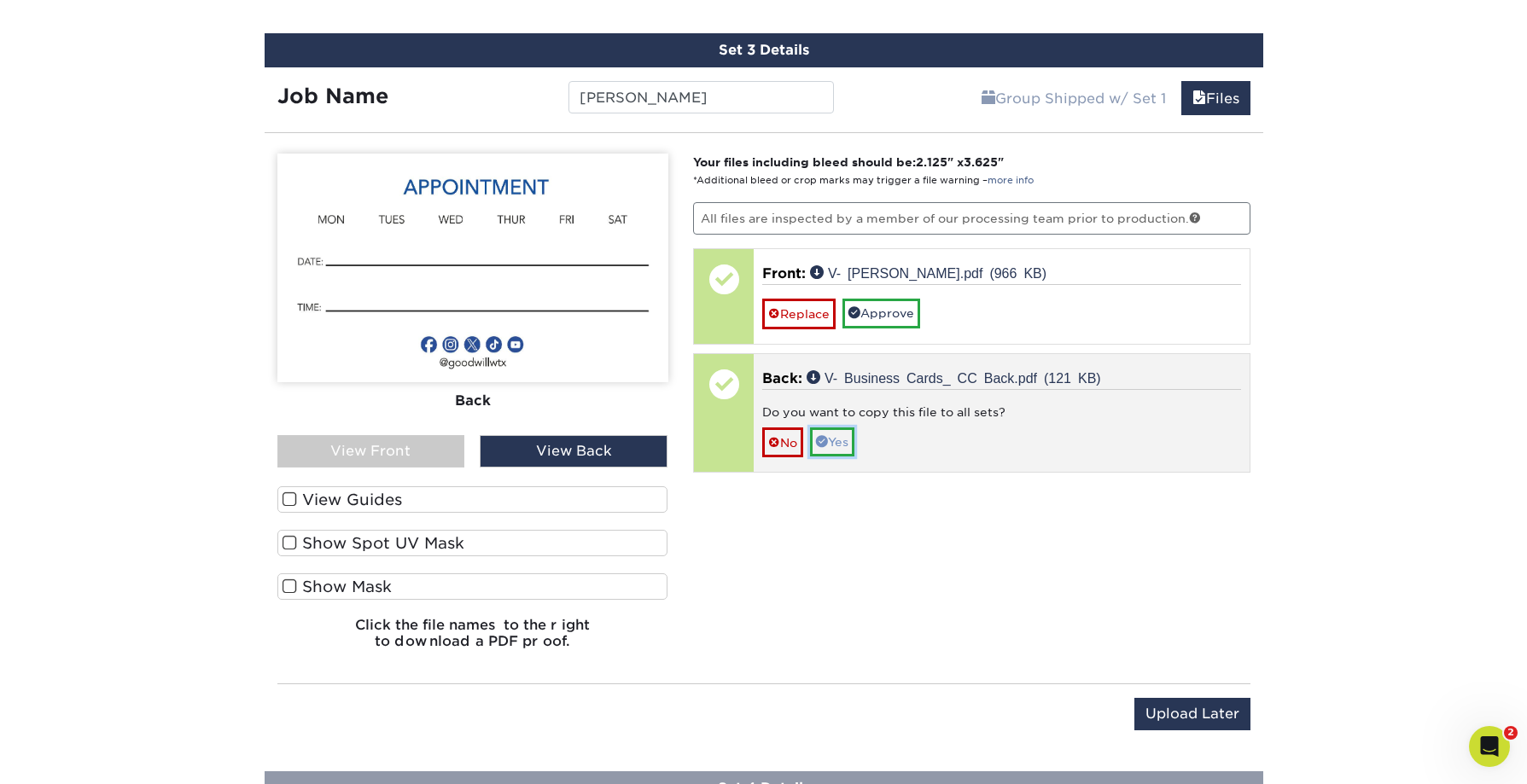
click at [840, 444] on link "Yes" at bounding box center [832, 442] width 44 height 29
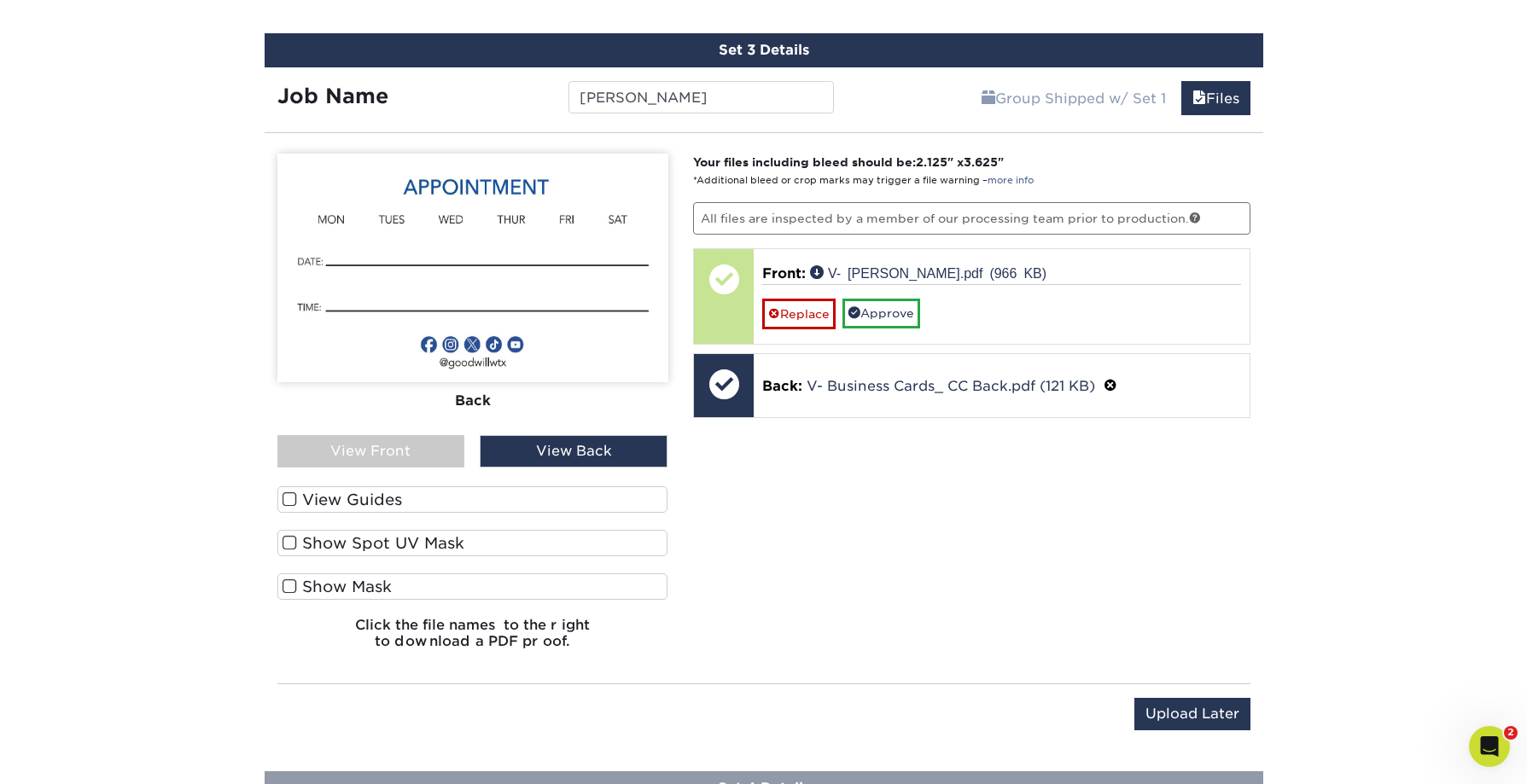
drag, startPoint x: 408, startPoint y: 455, endPoint x: 418, endPoint y: 455, distance: 10.0
click at [411, 455] on div "View Front" at bounding box center [371, 451] width 188 height 32
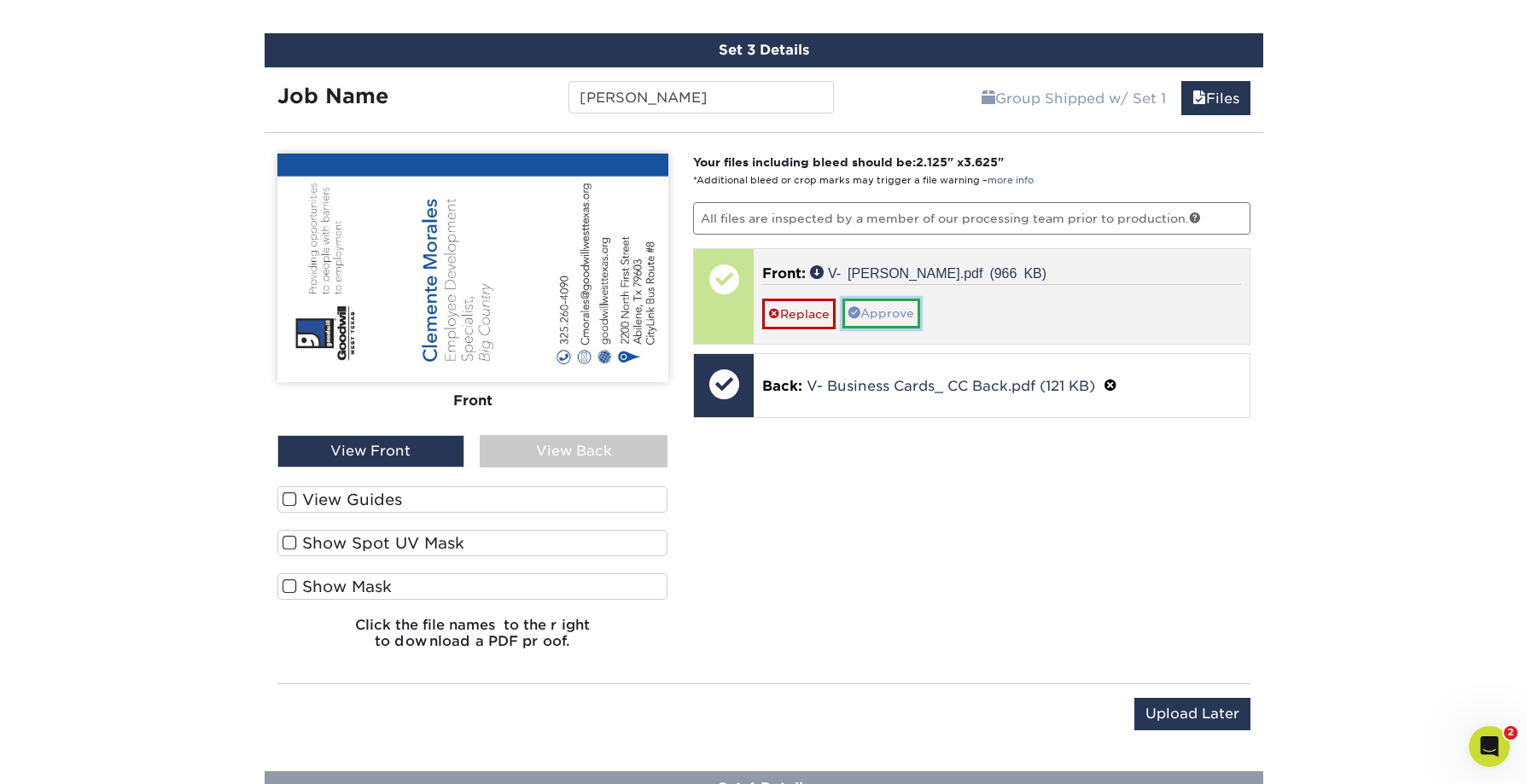
click at [889, 307] on link "Approve" at bounding box center [881, 314] width 77 height 29
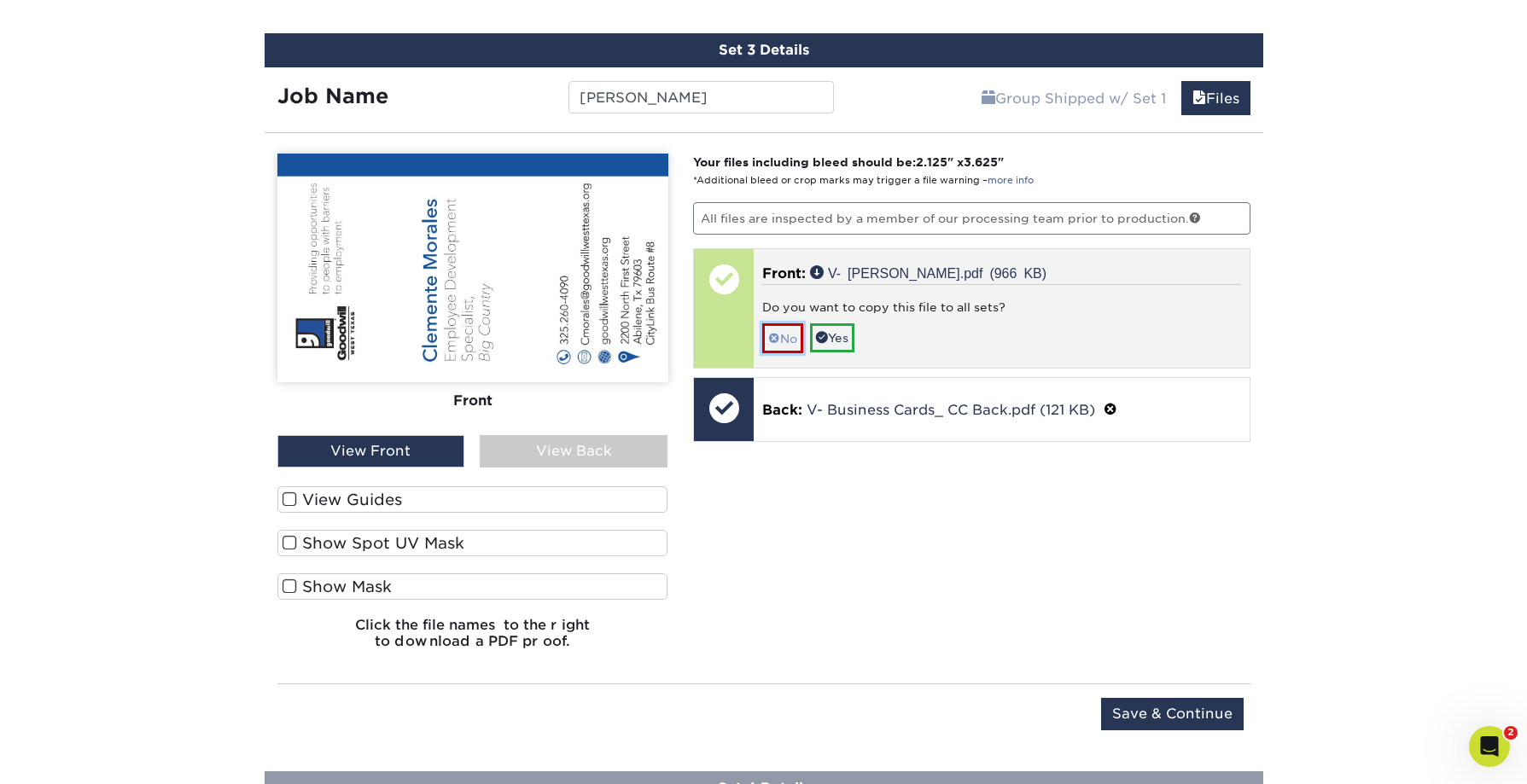
click at [778, 344] on span at bounding box center [774, 339] width 12 height 14
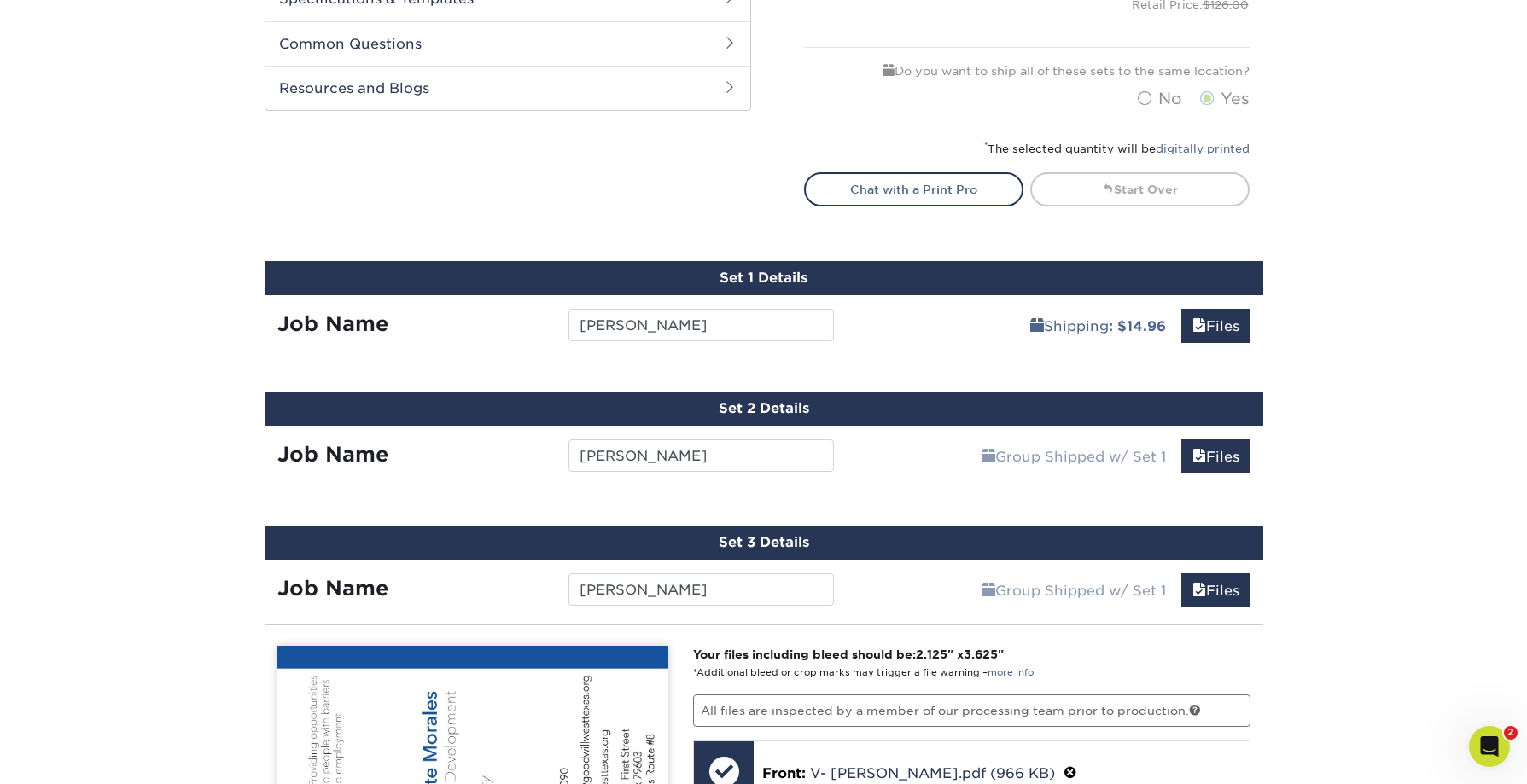
scroll to position [781, 0]
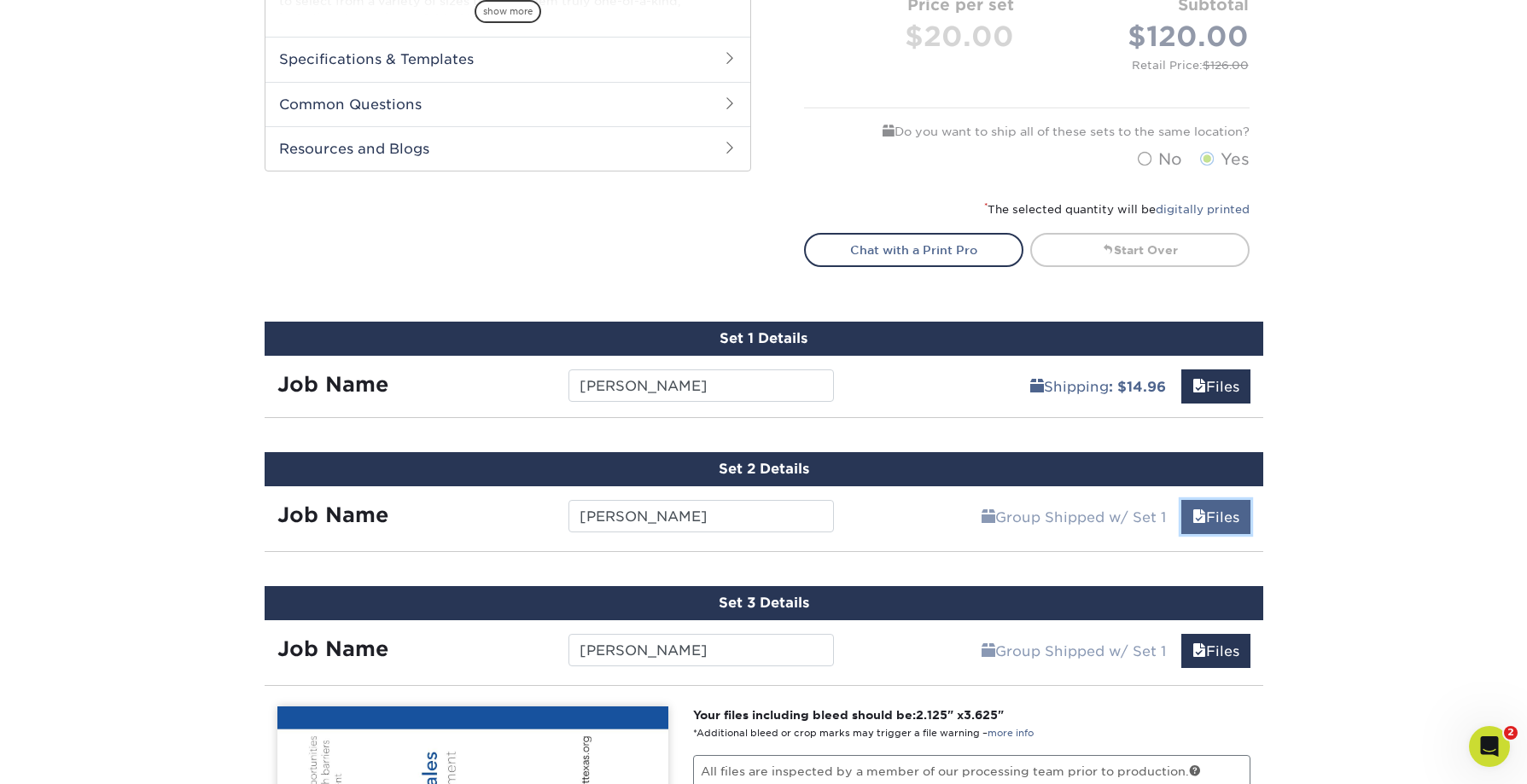
click at [1205, 517] on link "Files" at bounding box center [1215, 517] width 69 height 34
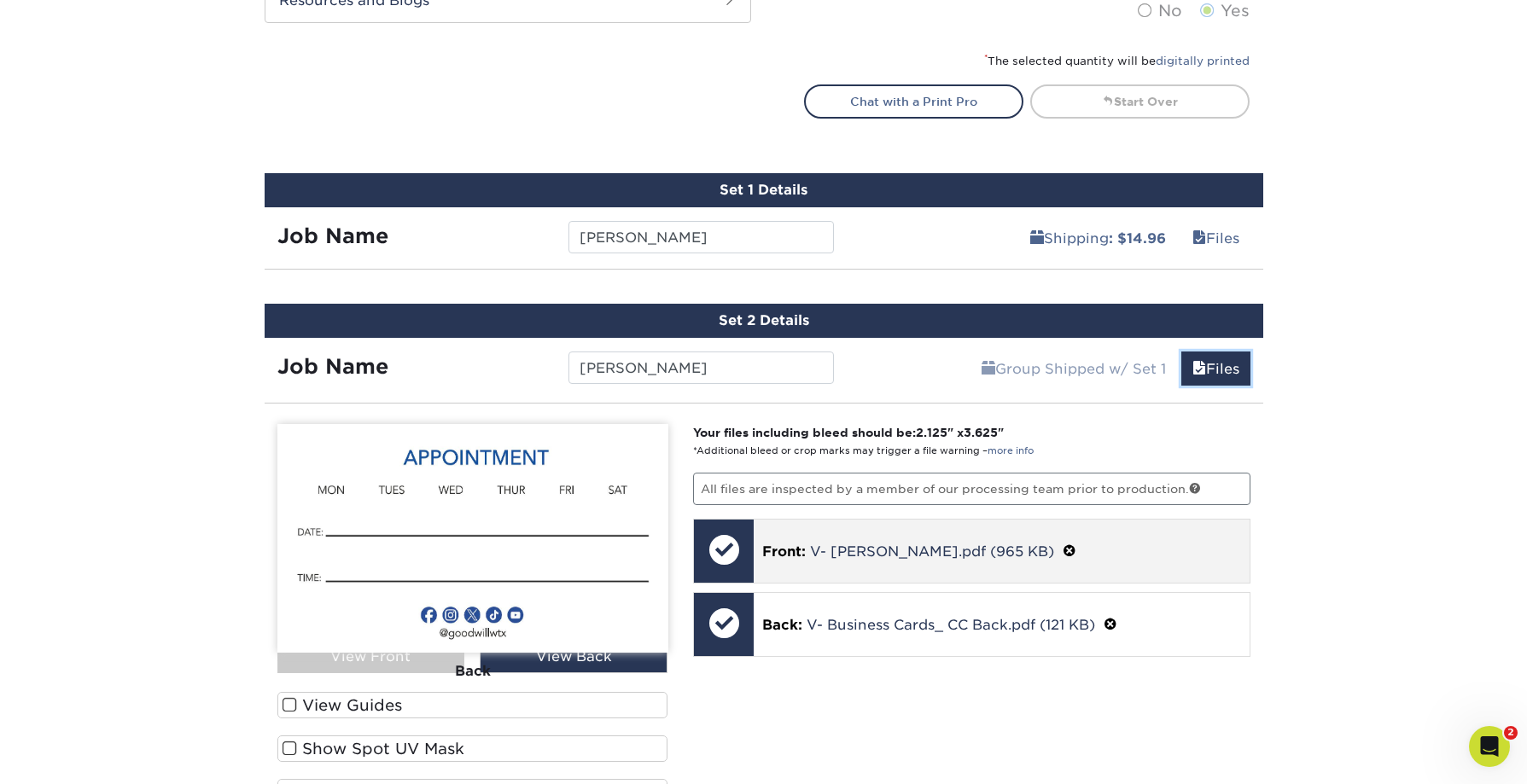
scroll to position [956, 0]
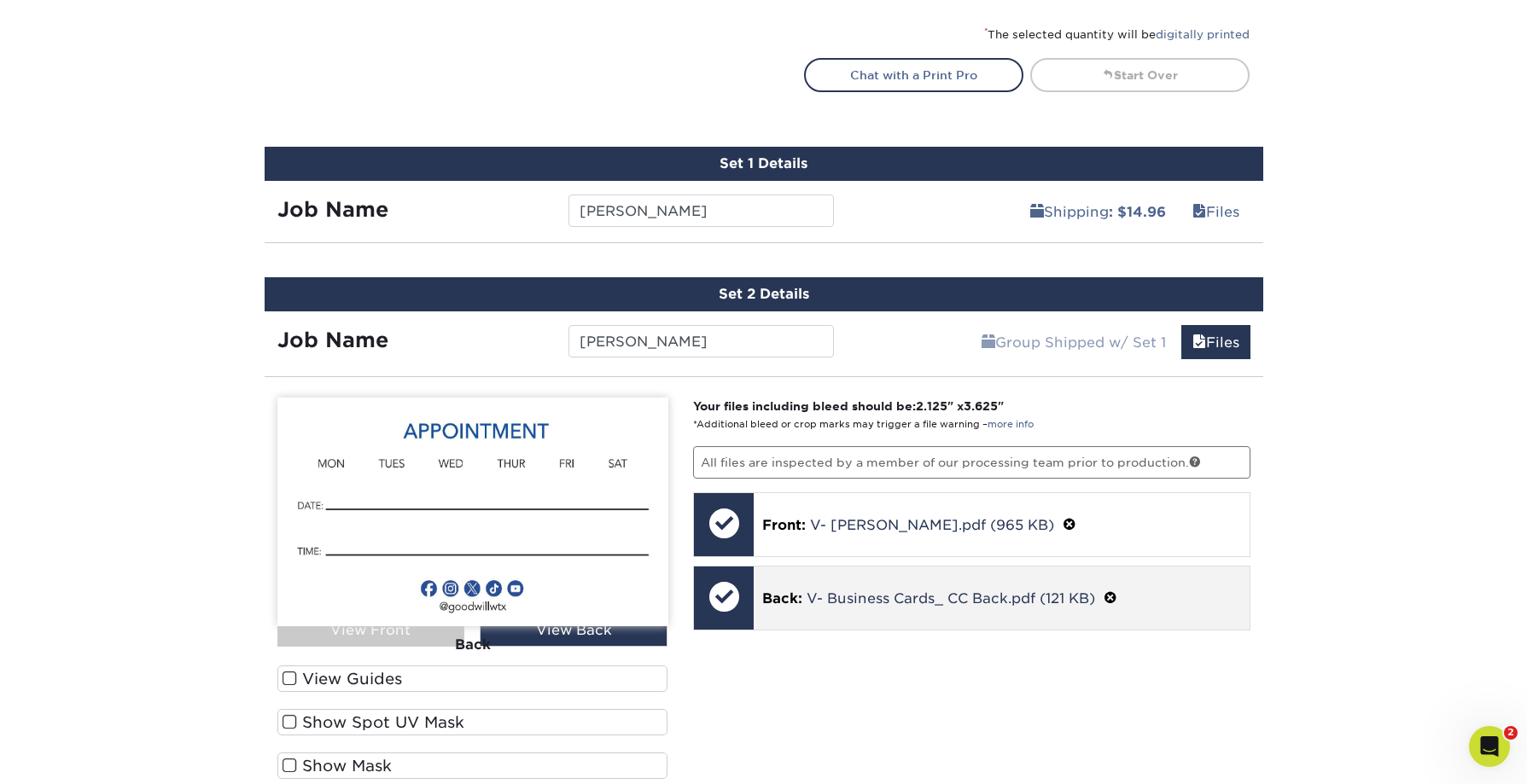
click at [1110, 600] on span at bounding box center [1111, 598] width 14 height 17
click at [779, 625] on link "Ok" at bounding box center [783, 621] width 41 height 29
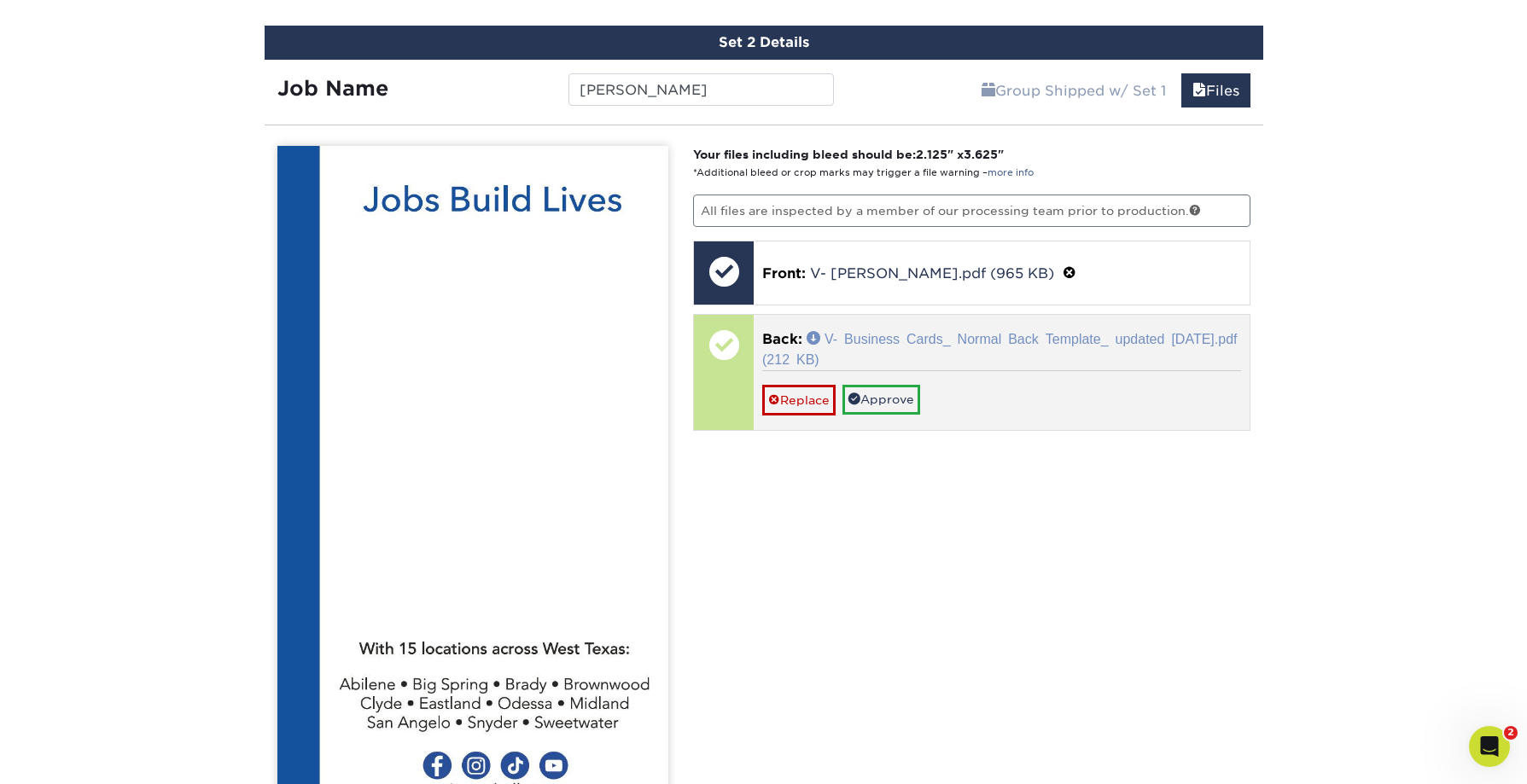
scroll to position [1216, 0]
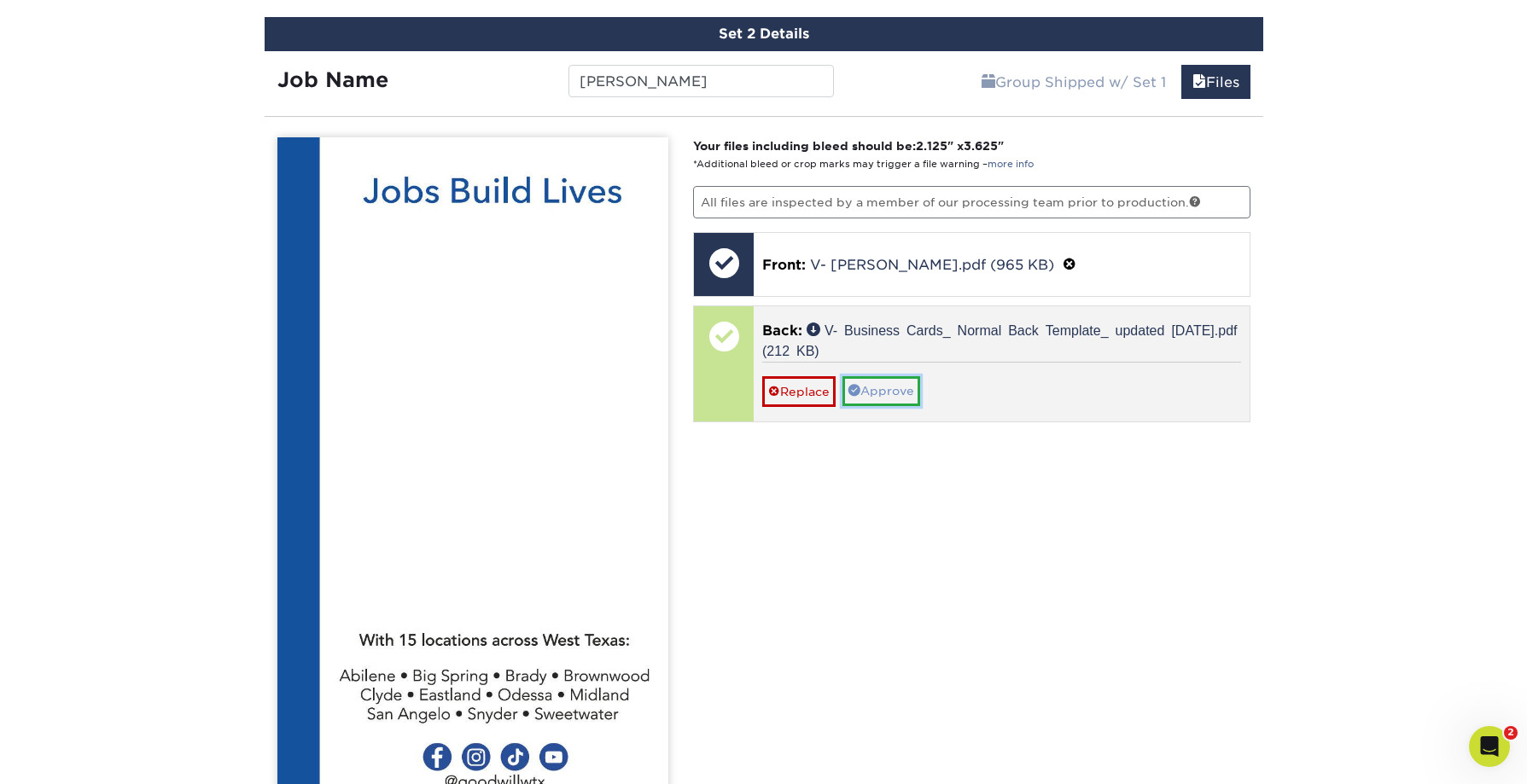
click at [896, 392] on link "Approve" at bounding box center [881, 391] width 77 height 29
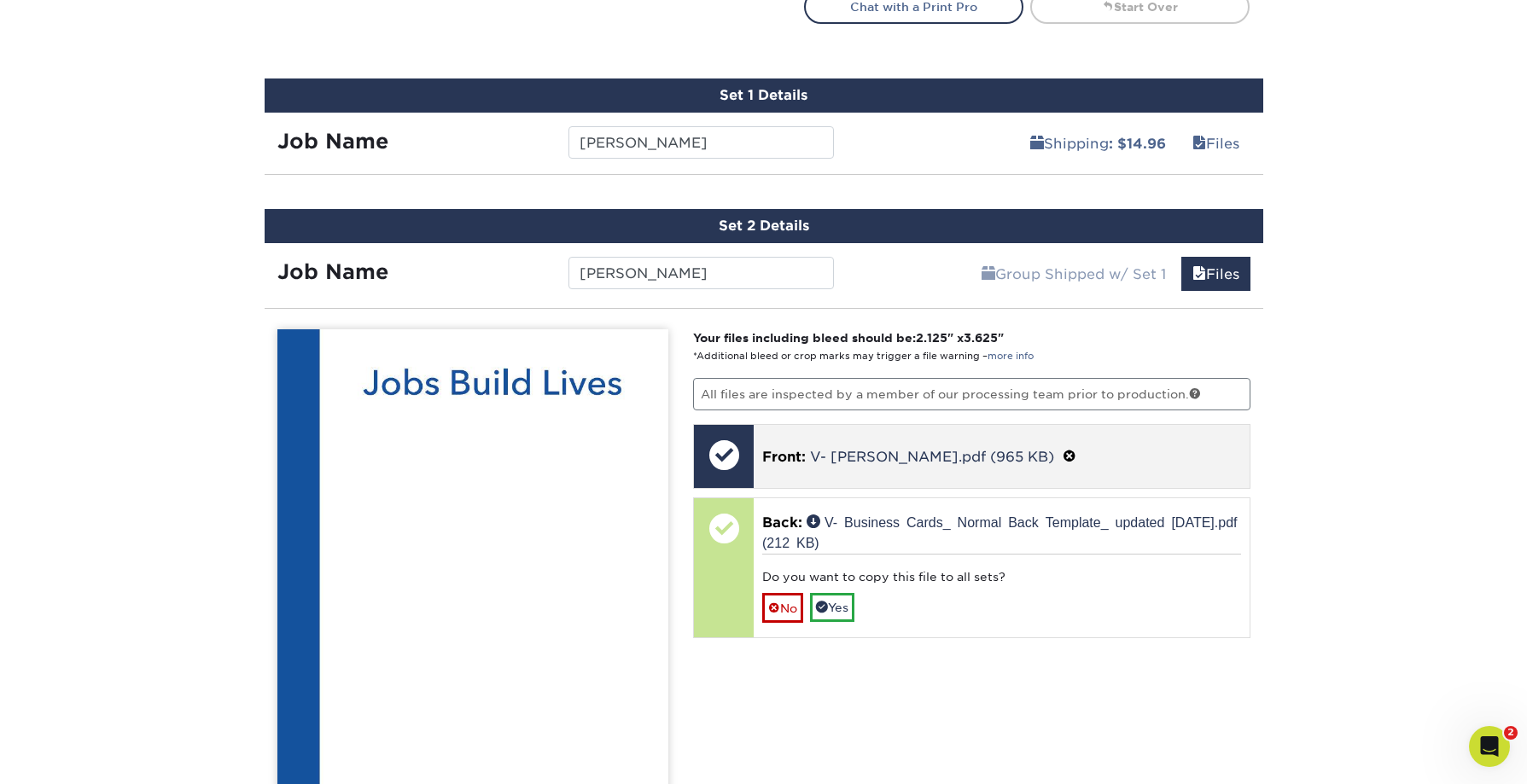
scroll to position [1000, 0]
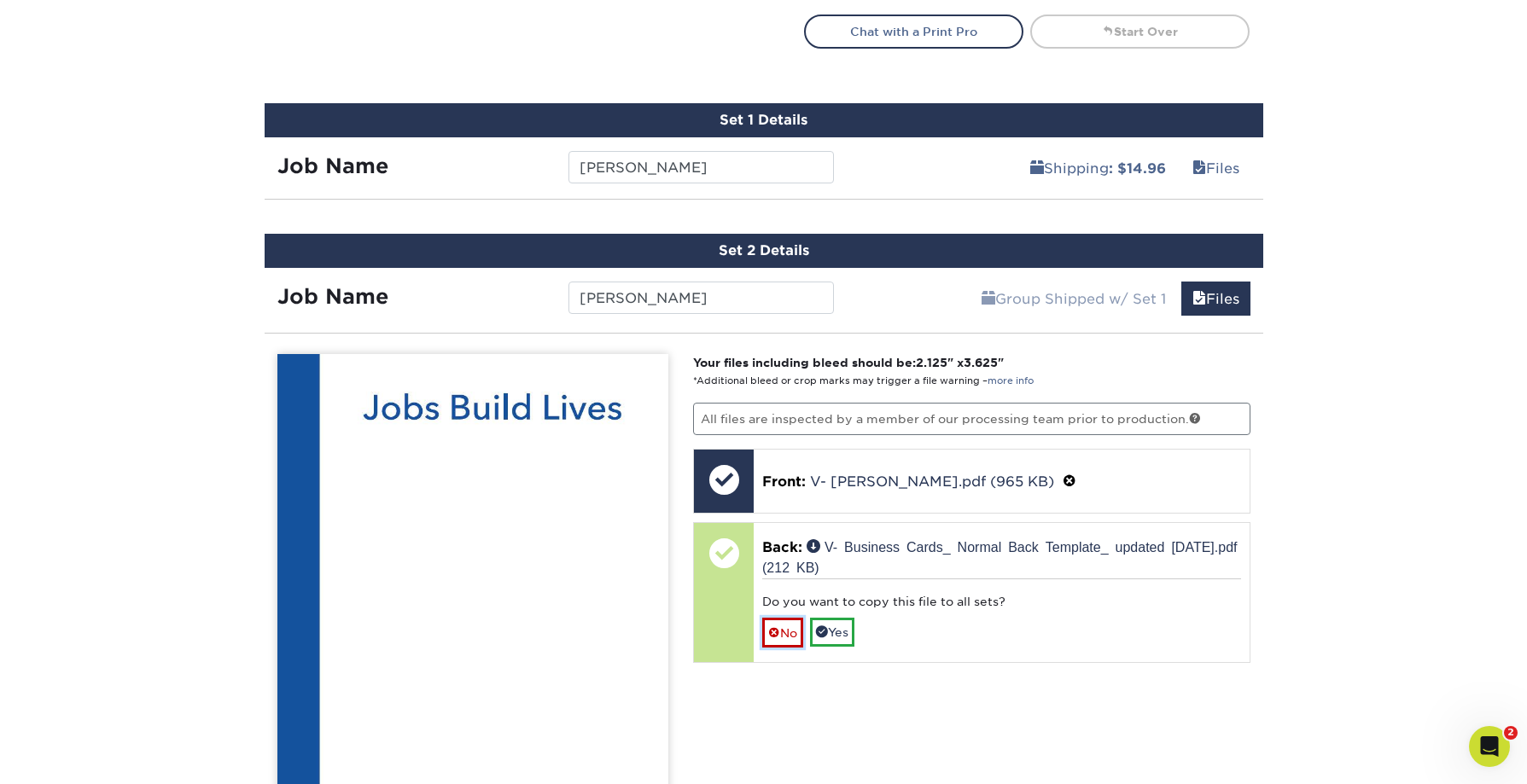
click at [786, 626] on link "No" at bounding box center [783, 632] width 41 height 30
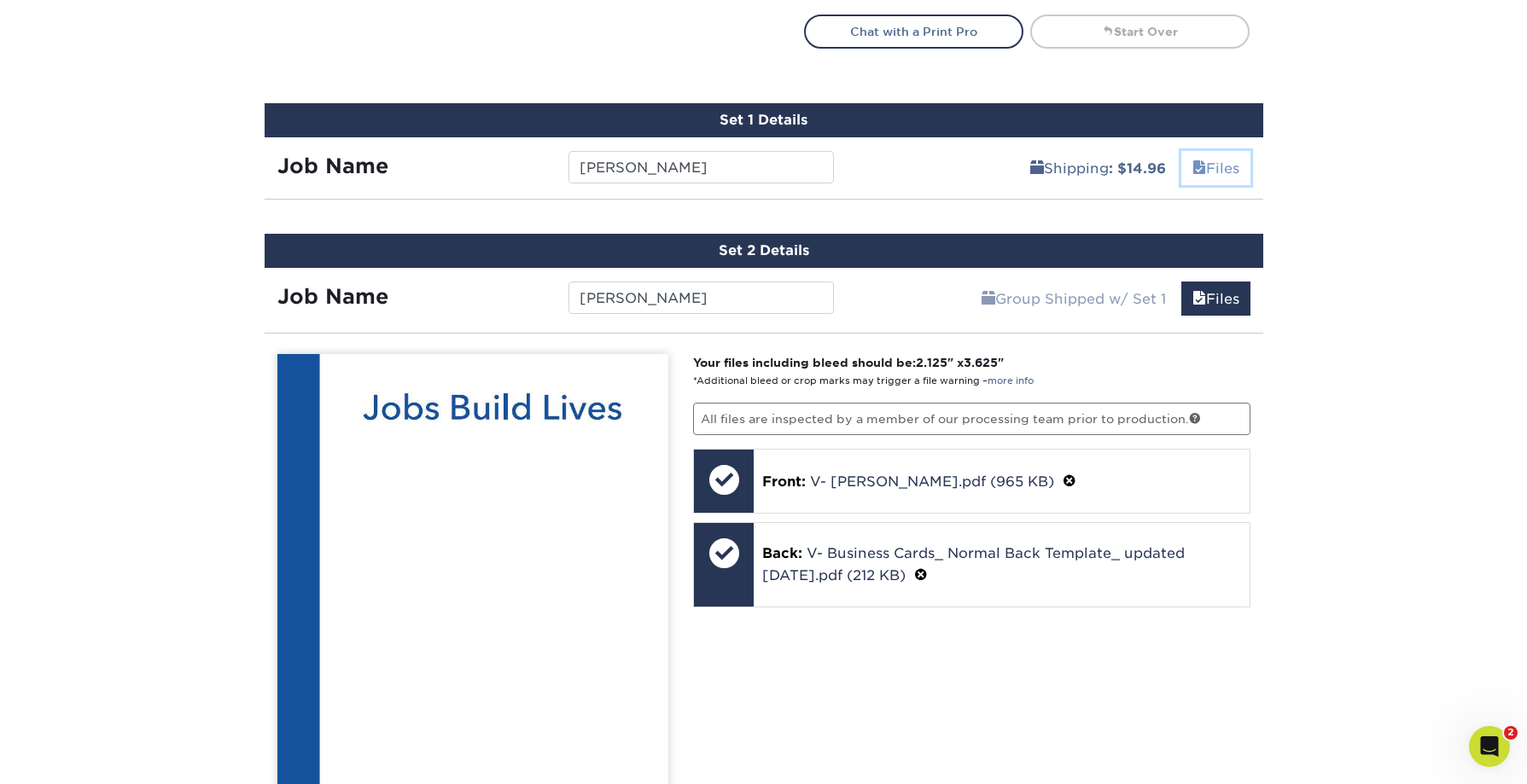
click at [1215, 161] on link "Files" at bounding box center [1215, 168] width 69 height 34
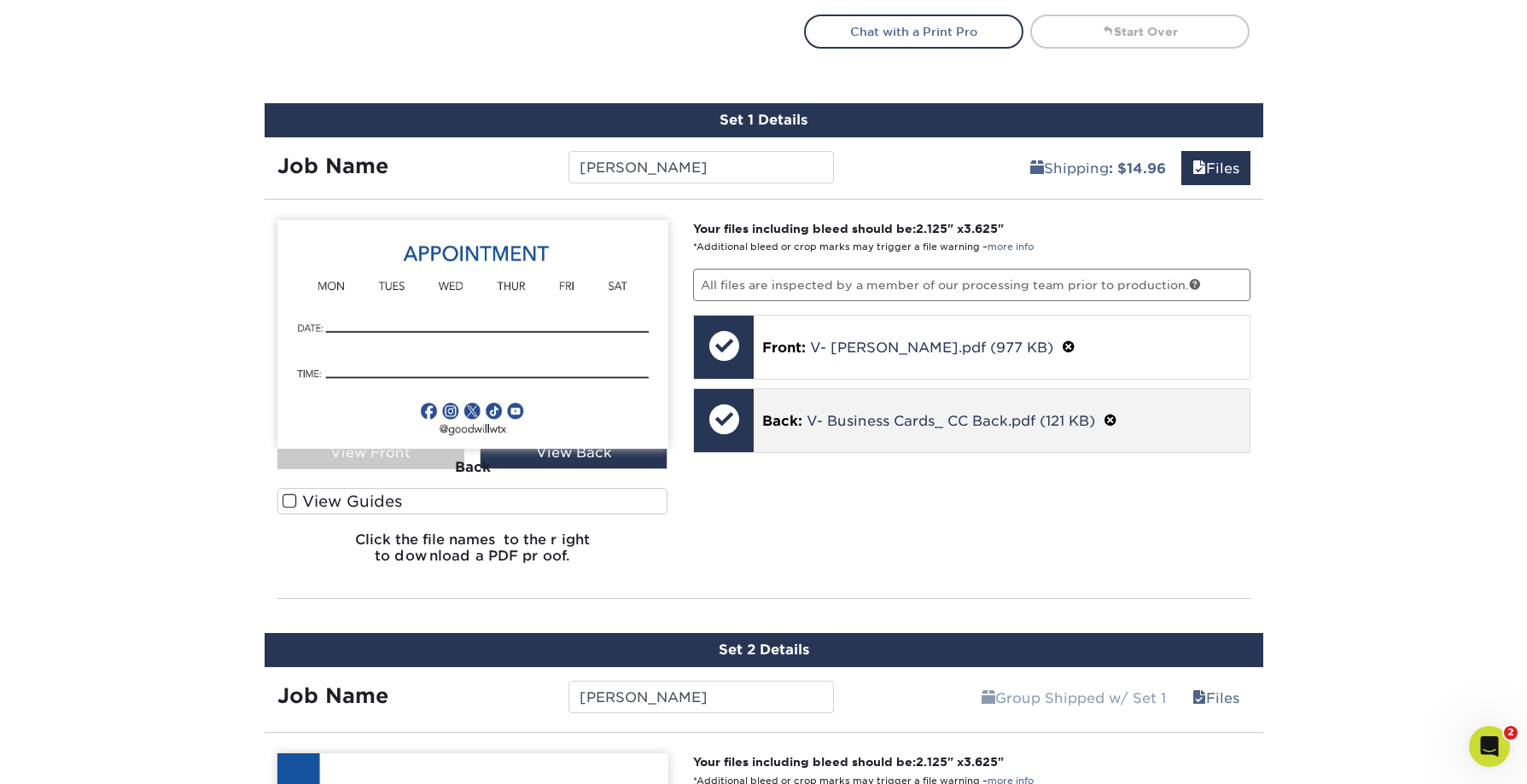
click at [1112, 420] on span at bounding box center [1111, 421] width 14 height 17
click at [799, 450] on link "Ok" at bounding box center [783, 443] width 41 height 29
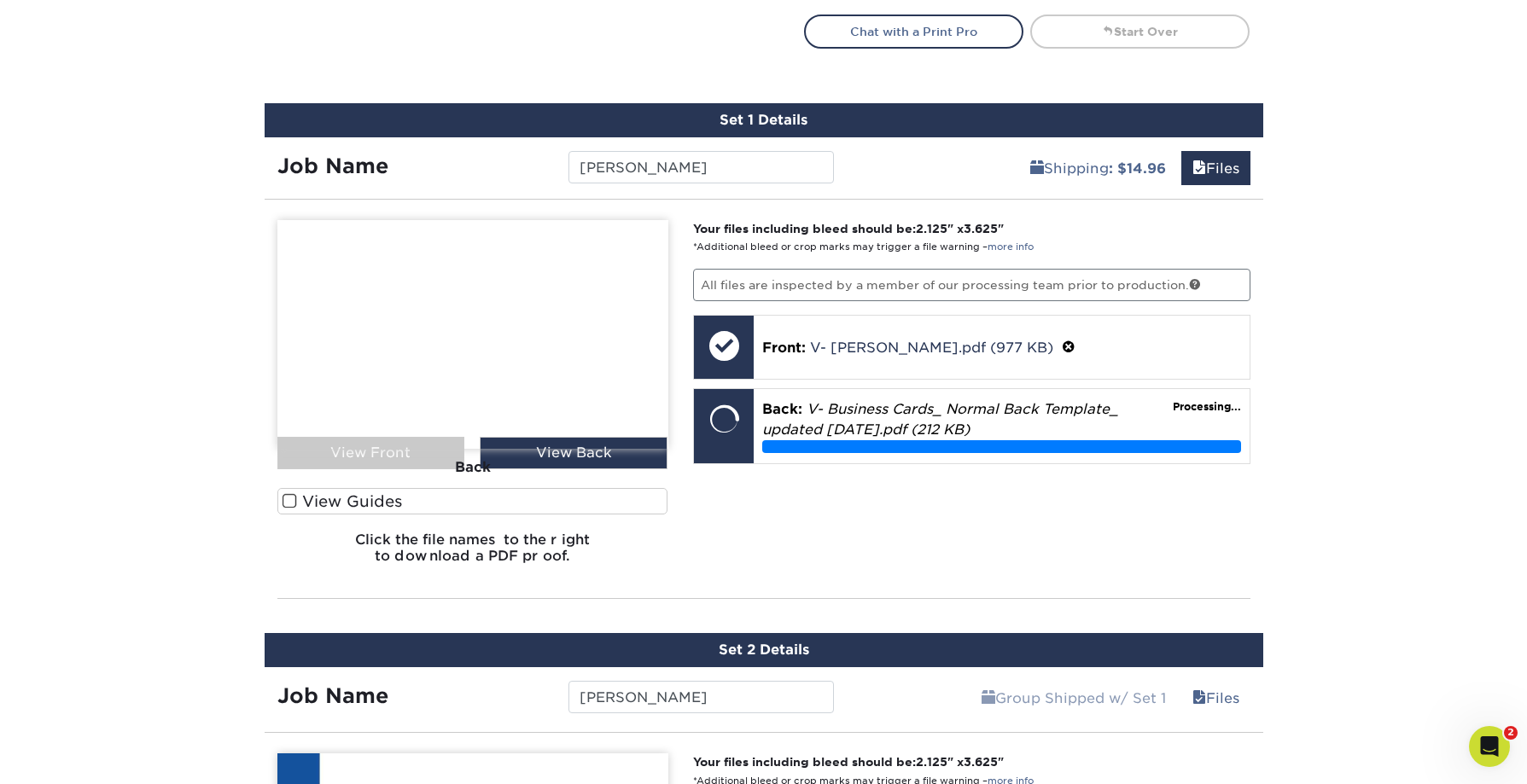
click at [554, 459] on div "Back" at bounding box center [473, 467] width 391 height 37
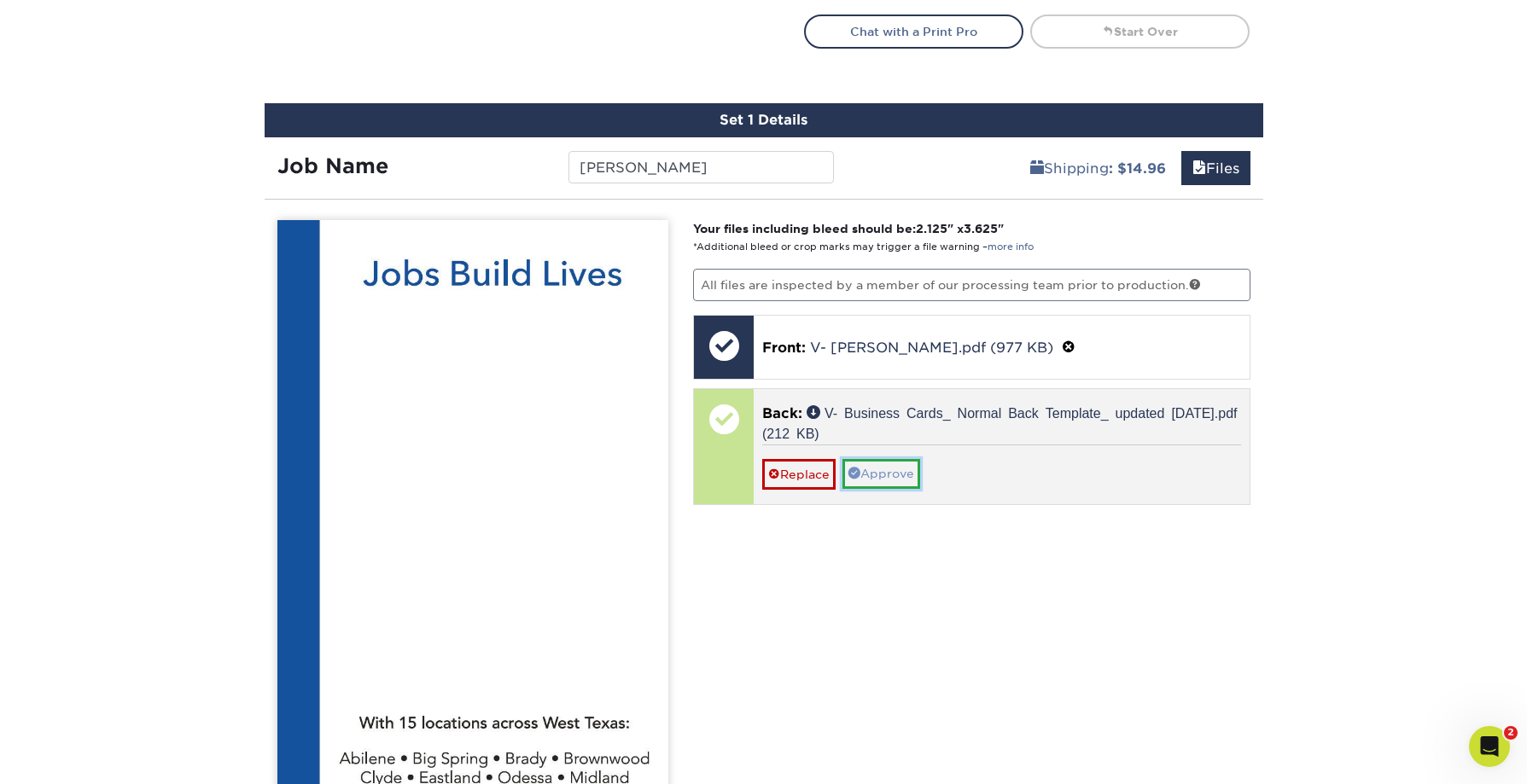
click at [885, 476] on link "Approve" at bounding box center [881, 474] width 77 height 29
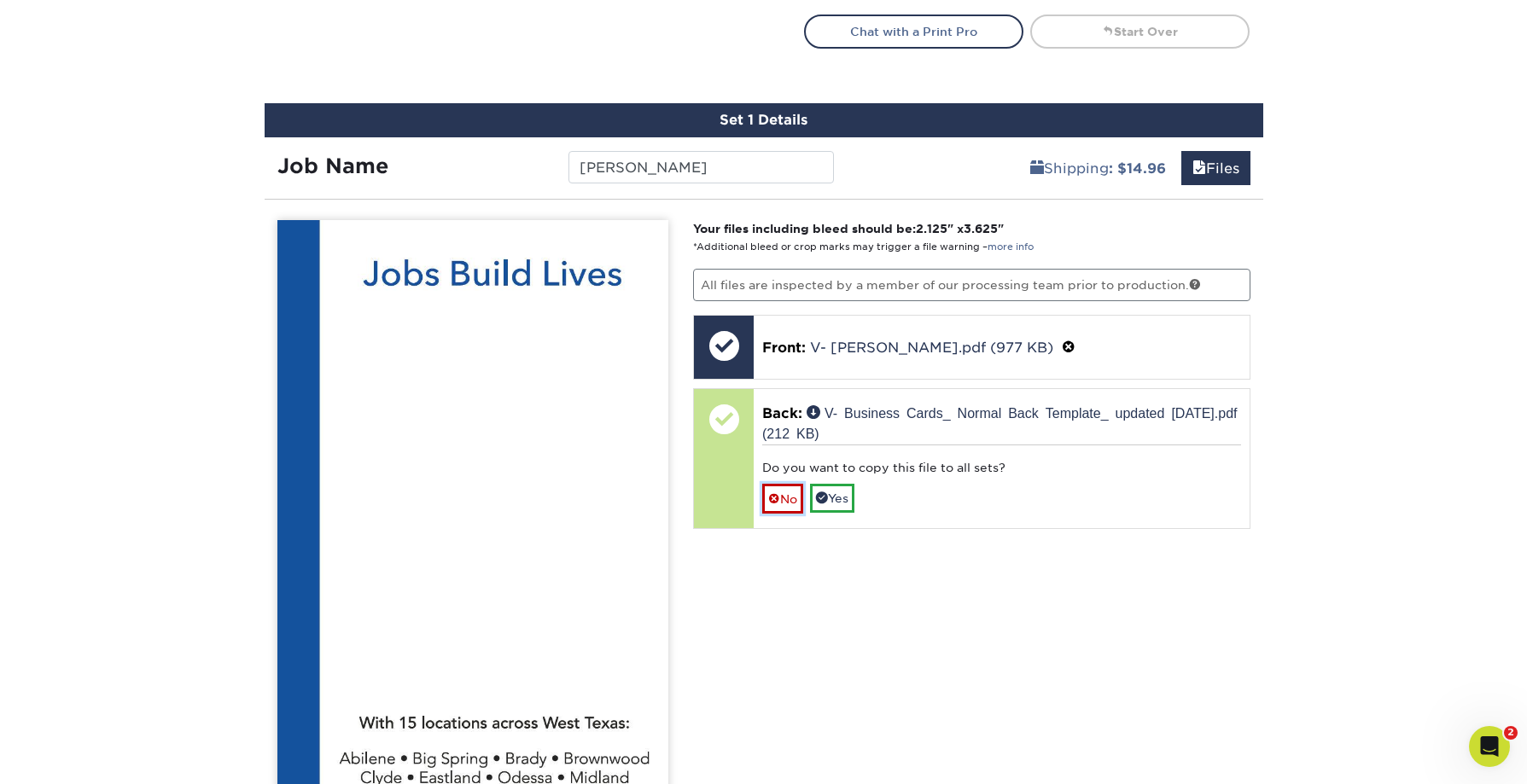
drag, startPoint x: 788, startPoint y: 505, endPoint x: 805, endPoint y: 504, distance: 17.0
click at [789, 505] on link "No" at bounding box center [783, 499] width 41 height 30
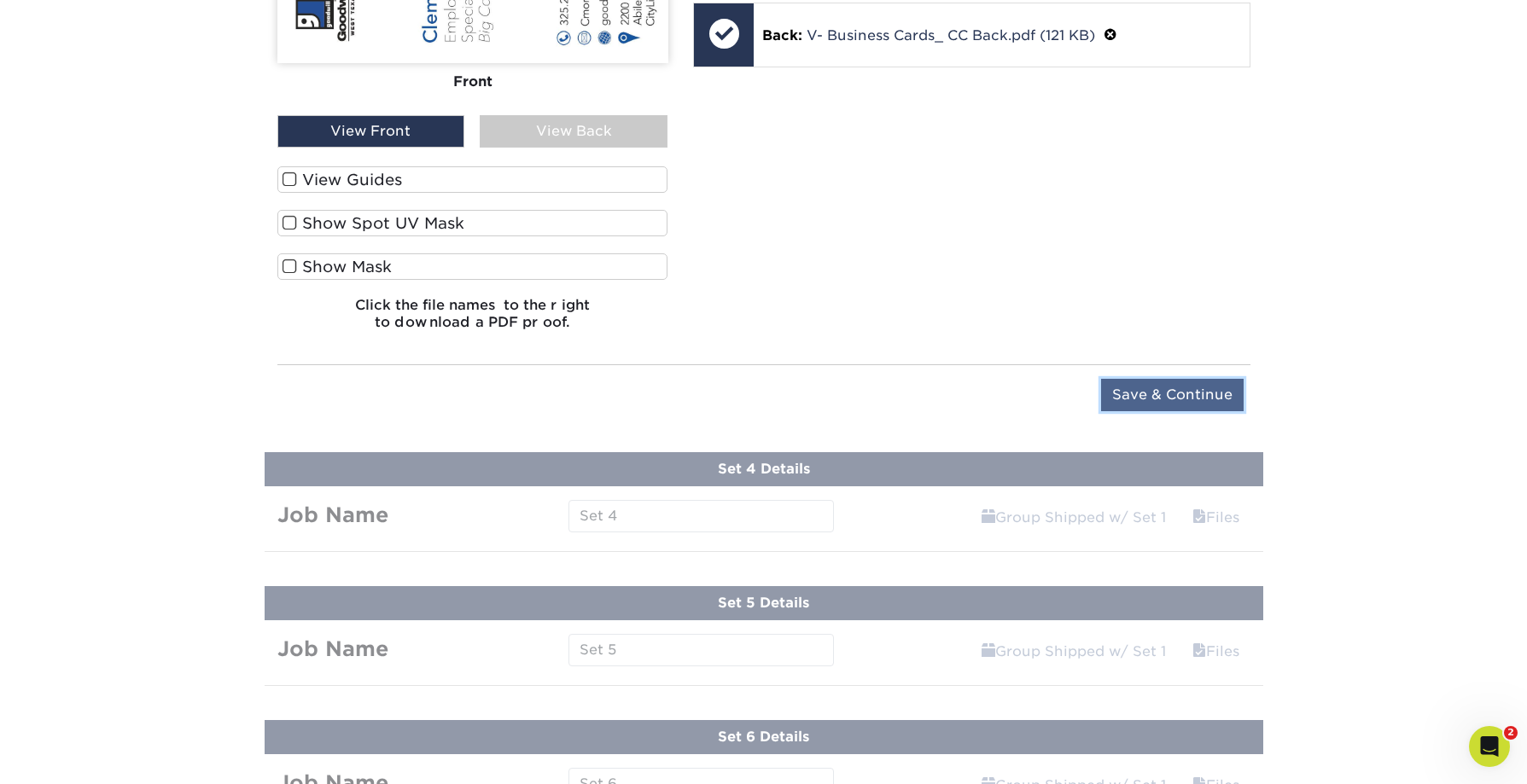
click at [1141, 394] on input "Save & Continue" at bounding box center [1172, 395] width 143 height 32
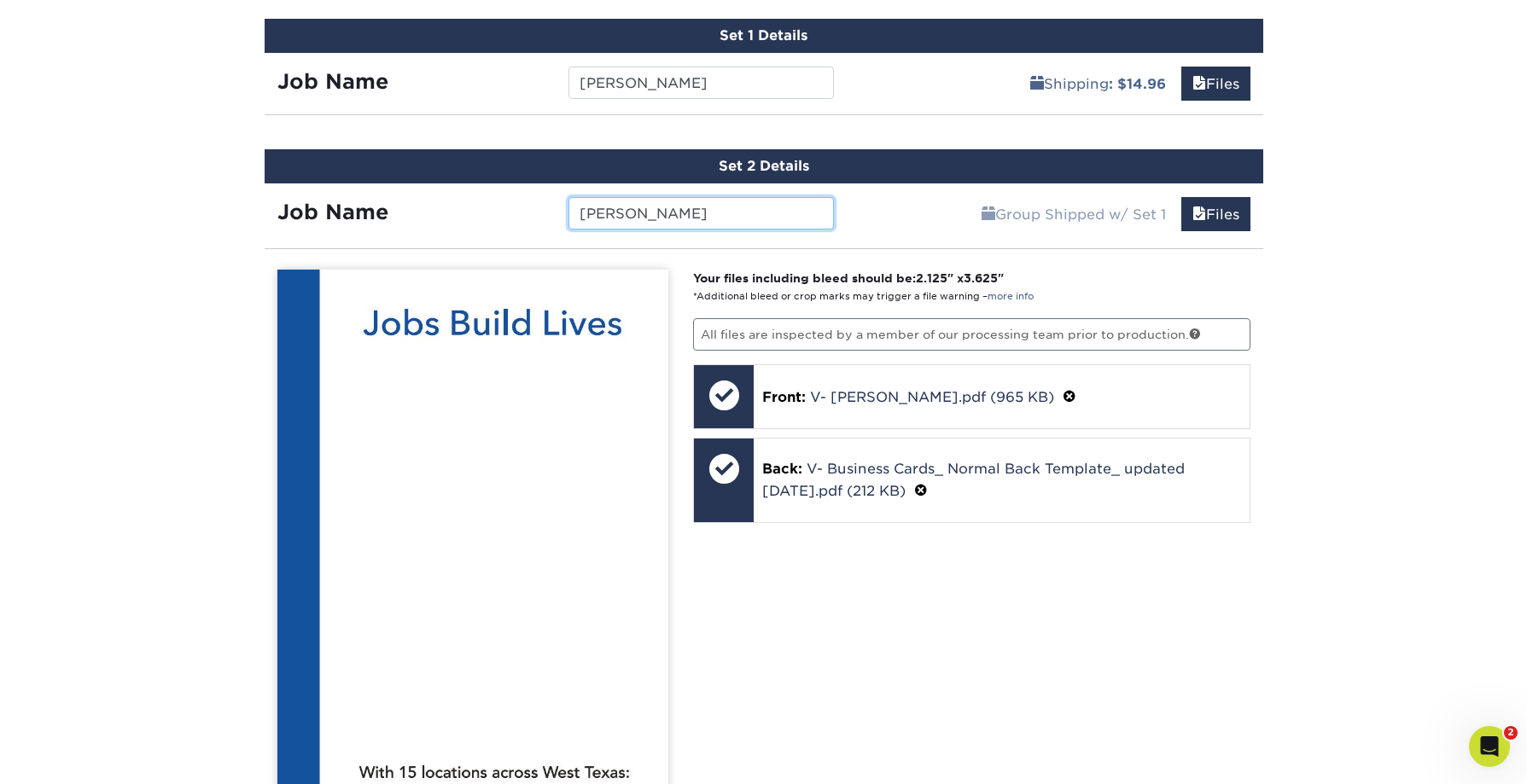
scroll to position [1093, 0]
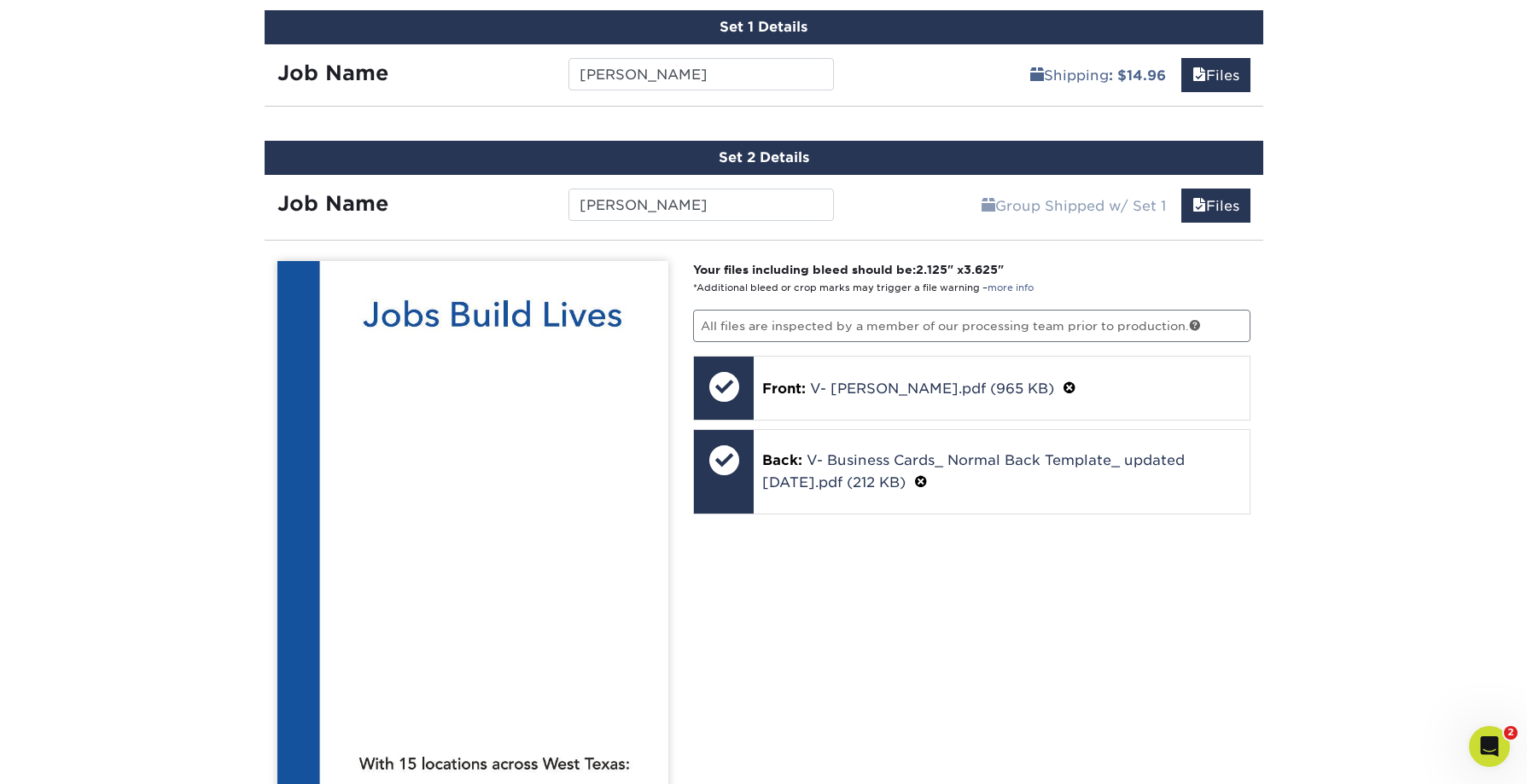
click at [1080, 532] on div "Your files including bleed should be: 2.125 " x 3.625 " *Additional bleed or cr…" at bounding box center [972, 734] width 583 height 947
click at [1331, 435] on div "Products Business Cards Matte Business Cards Previous Next 100 $ 8" at bounding box center [764, 677] width 1527 height 3322
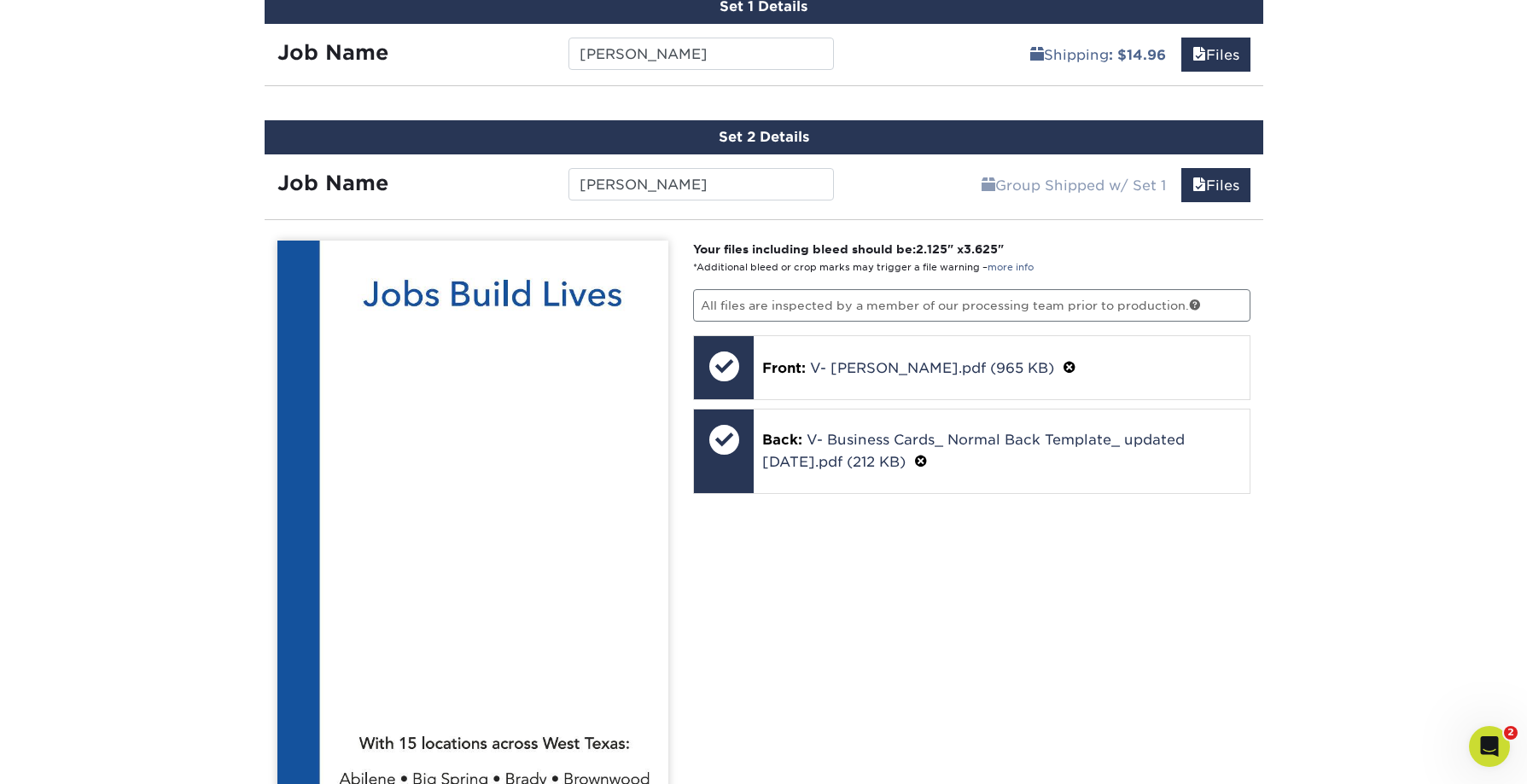
scroll to position [1140, 0]
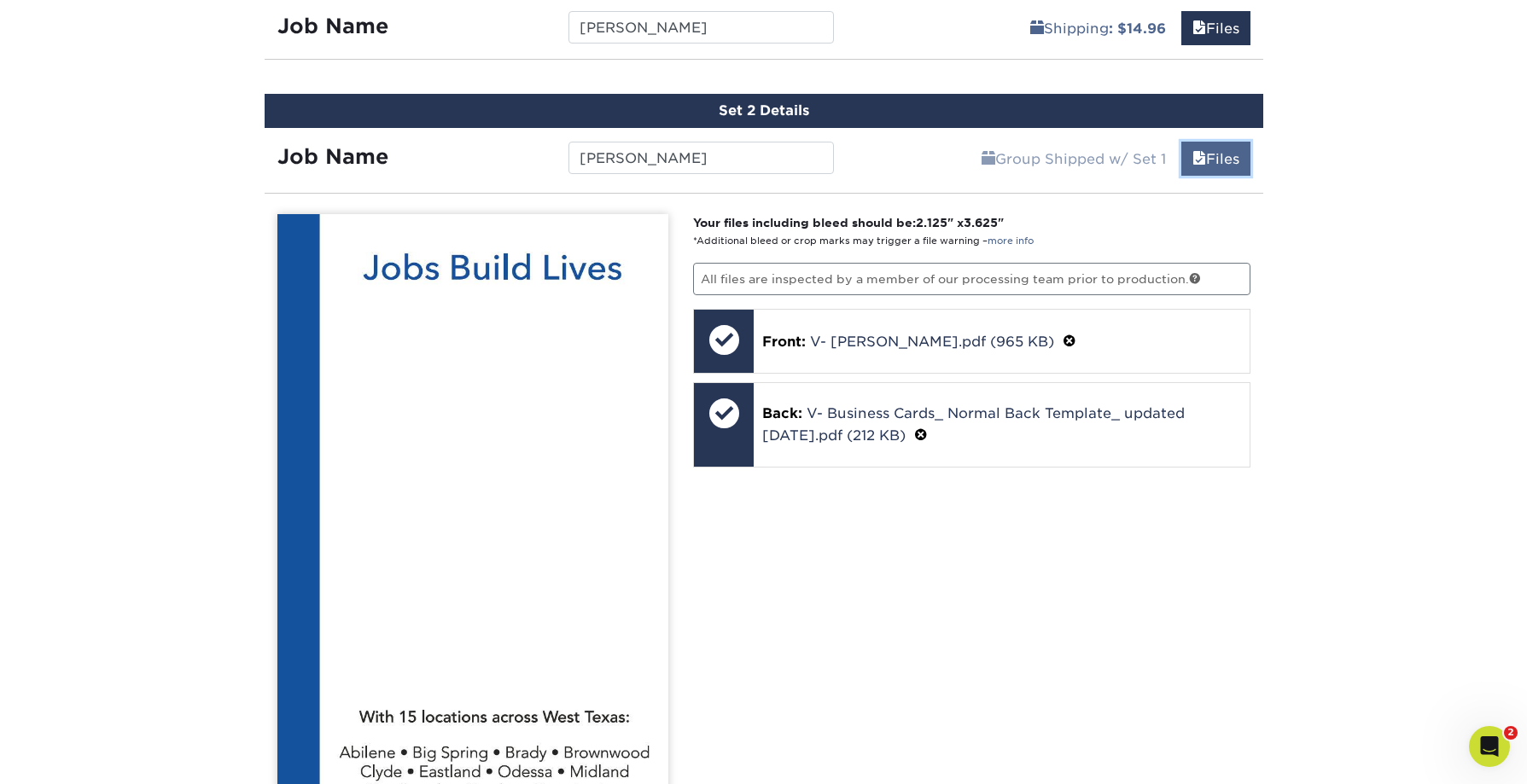
click at [1208, 161] on link "Files" at bounding box center [1215, 158] width 69 height 34
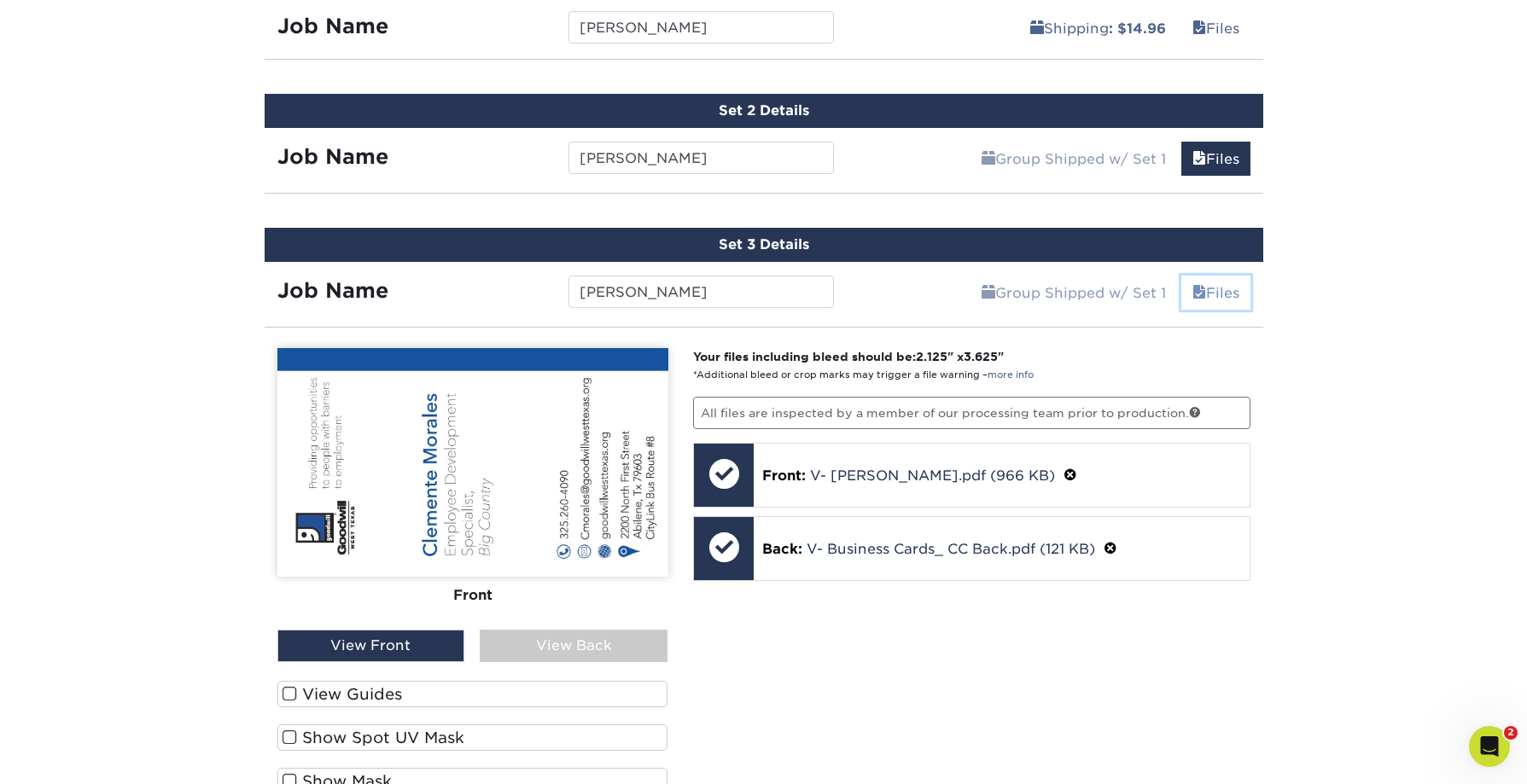
click at [1207, 296] on link "Files" at bounding box center [1215, 292] width 69 height 34
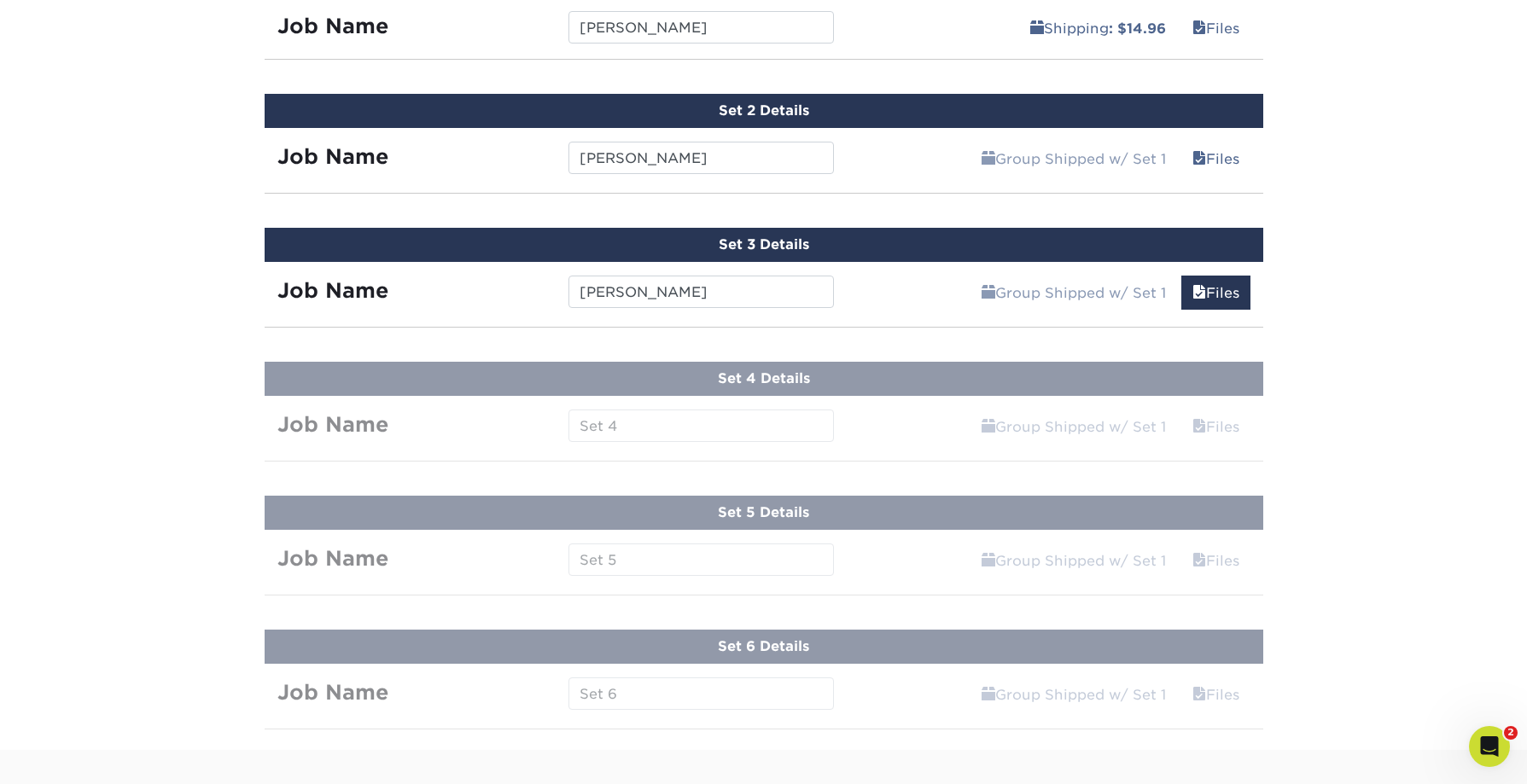
drag, startPoint x: 830, startPoint y: 429, endPoint x: 818, endPoint y: 429, distance: 12.0
drag, startPoint x: 770, startPoint y: 427, endPoint x: 790, endPoint y: 420, distance: 21.2
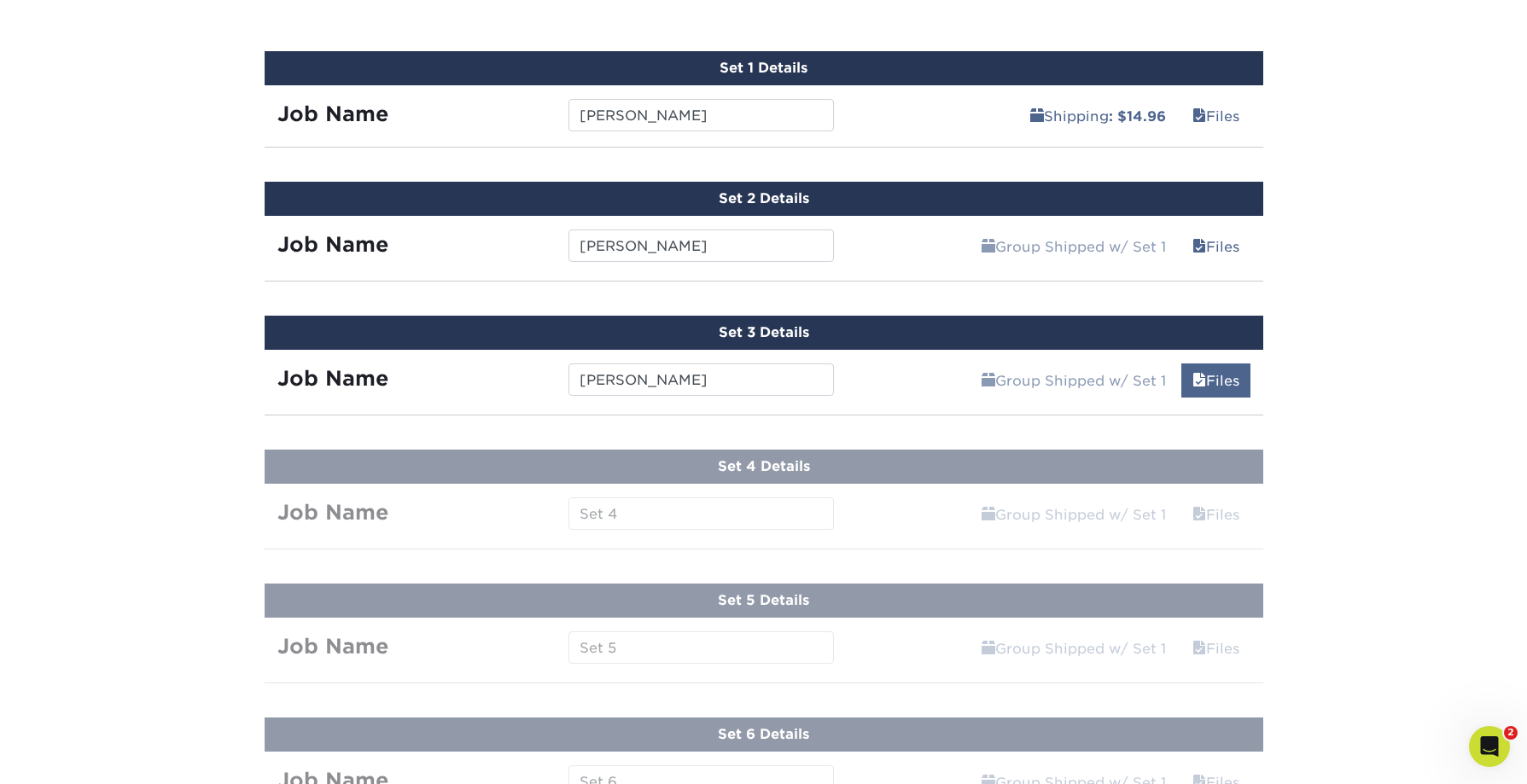
scroll to position [1068, 0]
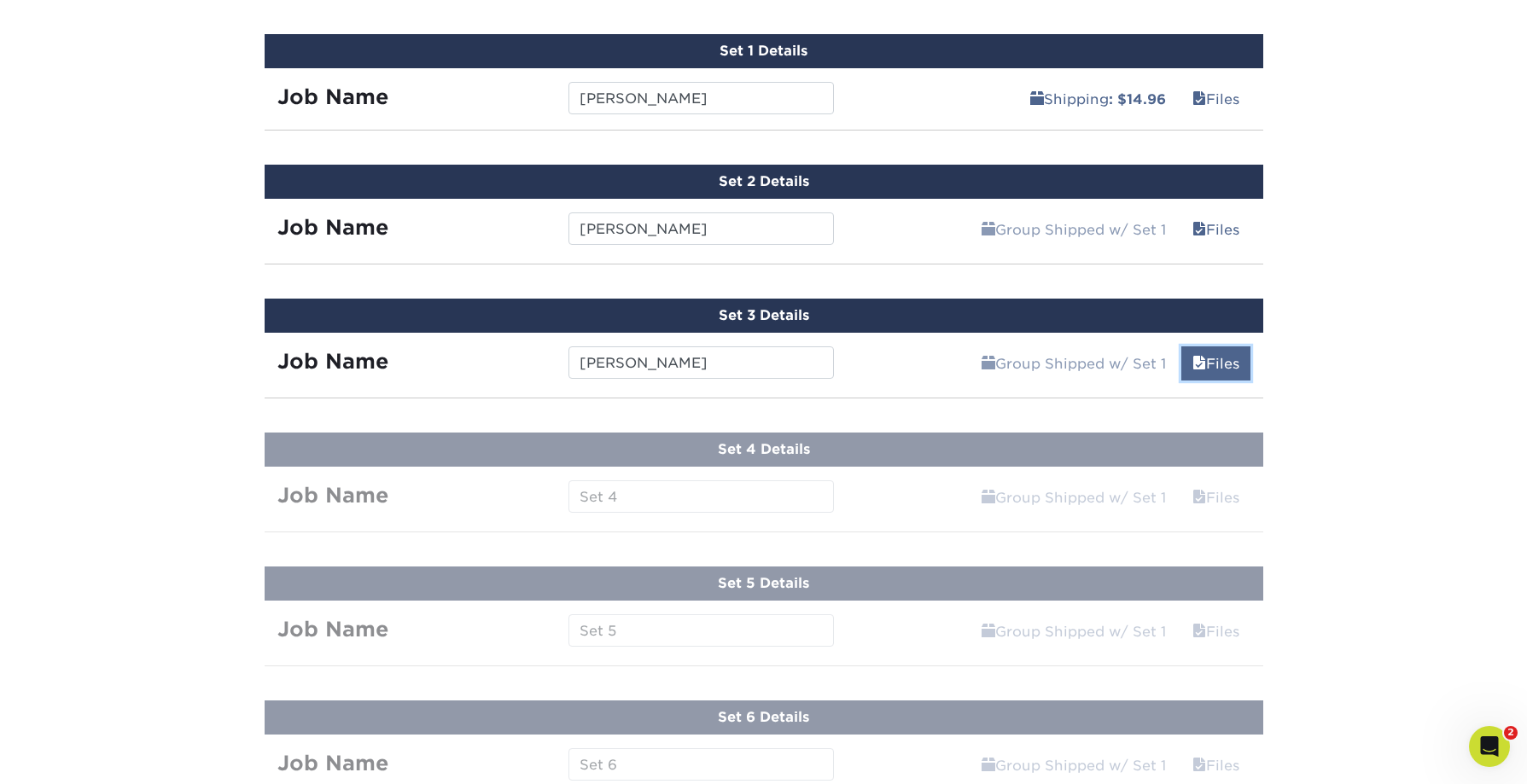
click at [1217, 367] on link "Files" at bounding box center [1215, 364] width 69 height 34
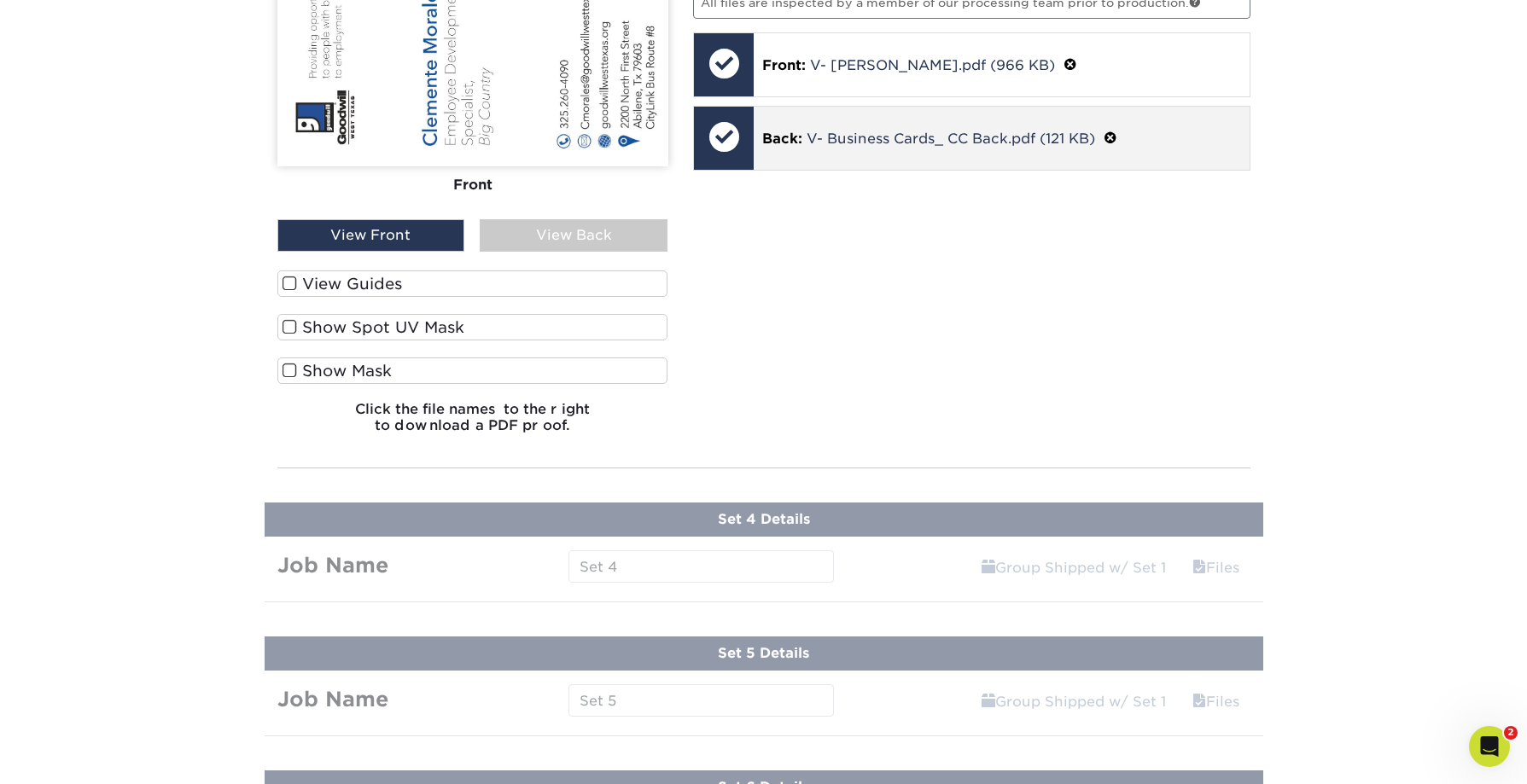
scroll to position [1570, 0]
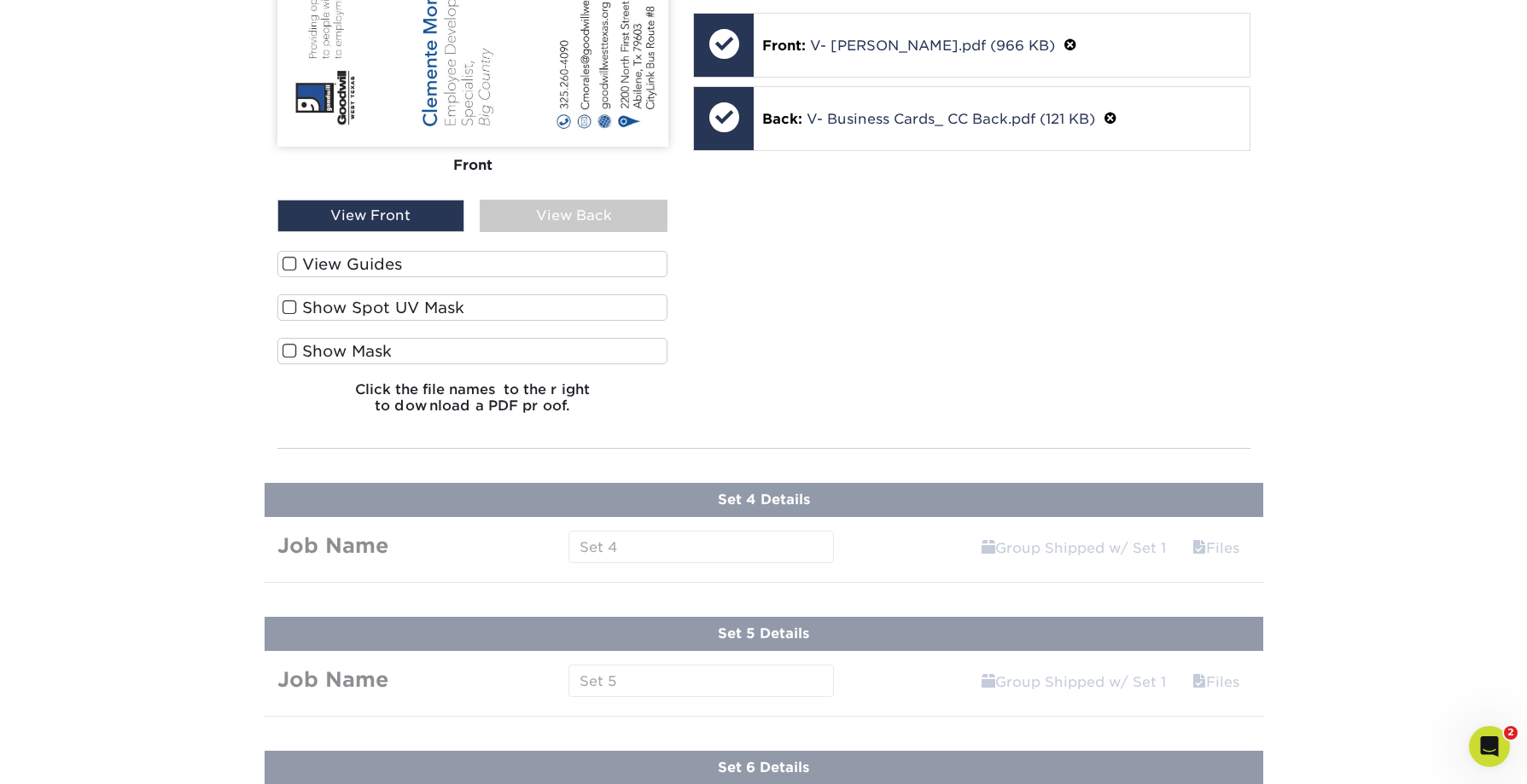
click at [1010, 396] on div "Your files including bleed should be: 2.125 " x 3.625 " *Additional bleed or cr…" at bounding box center [972, 172] width 583 height 509
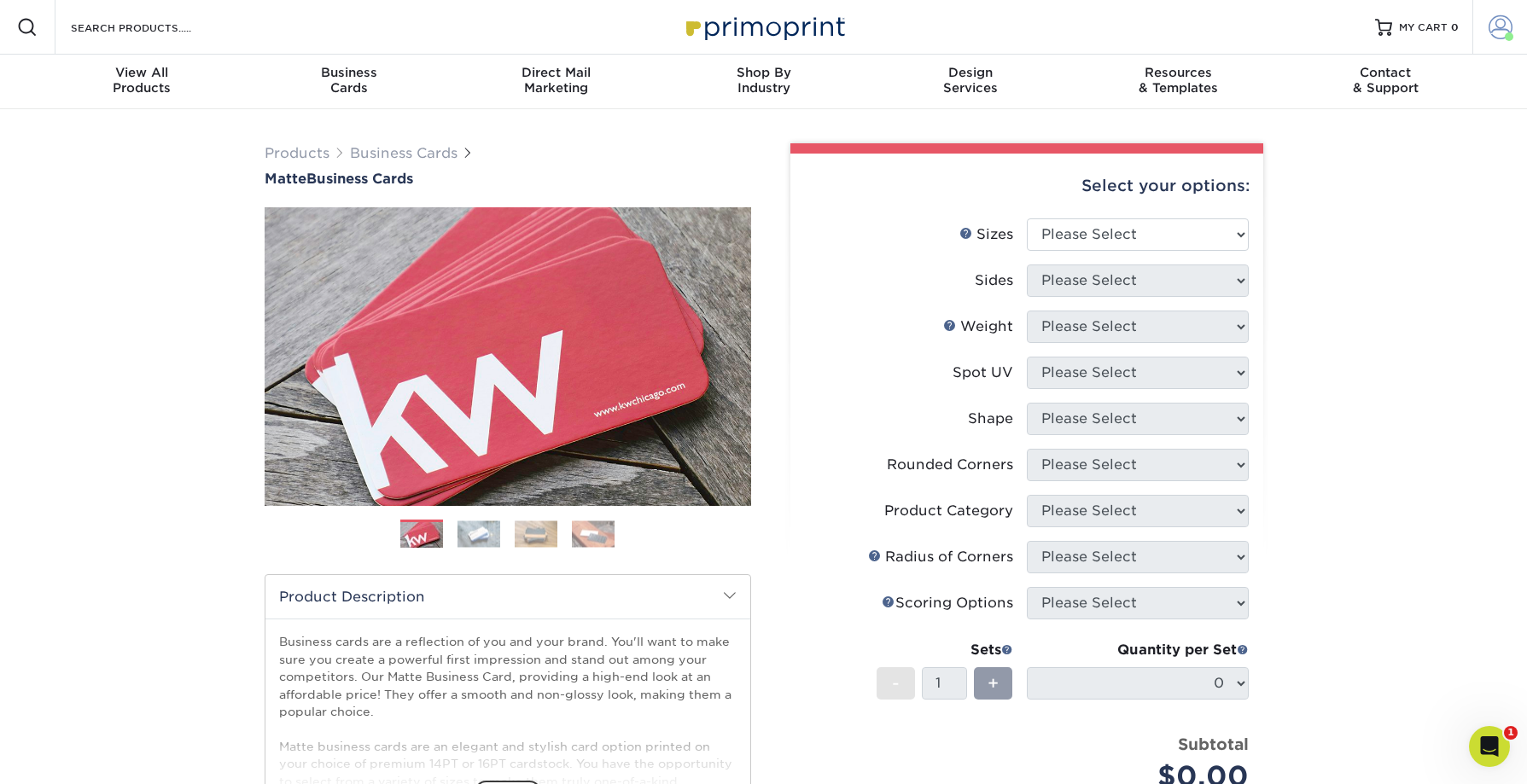
click at [1486, 26] on link "Account" at bounding box center [1500, 27] width 55 height 55
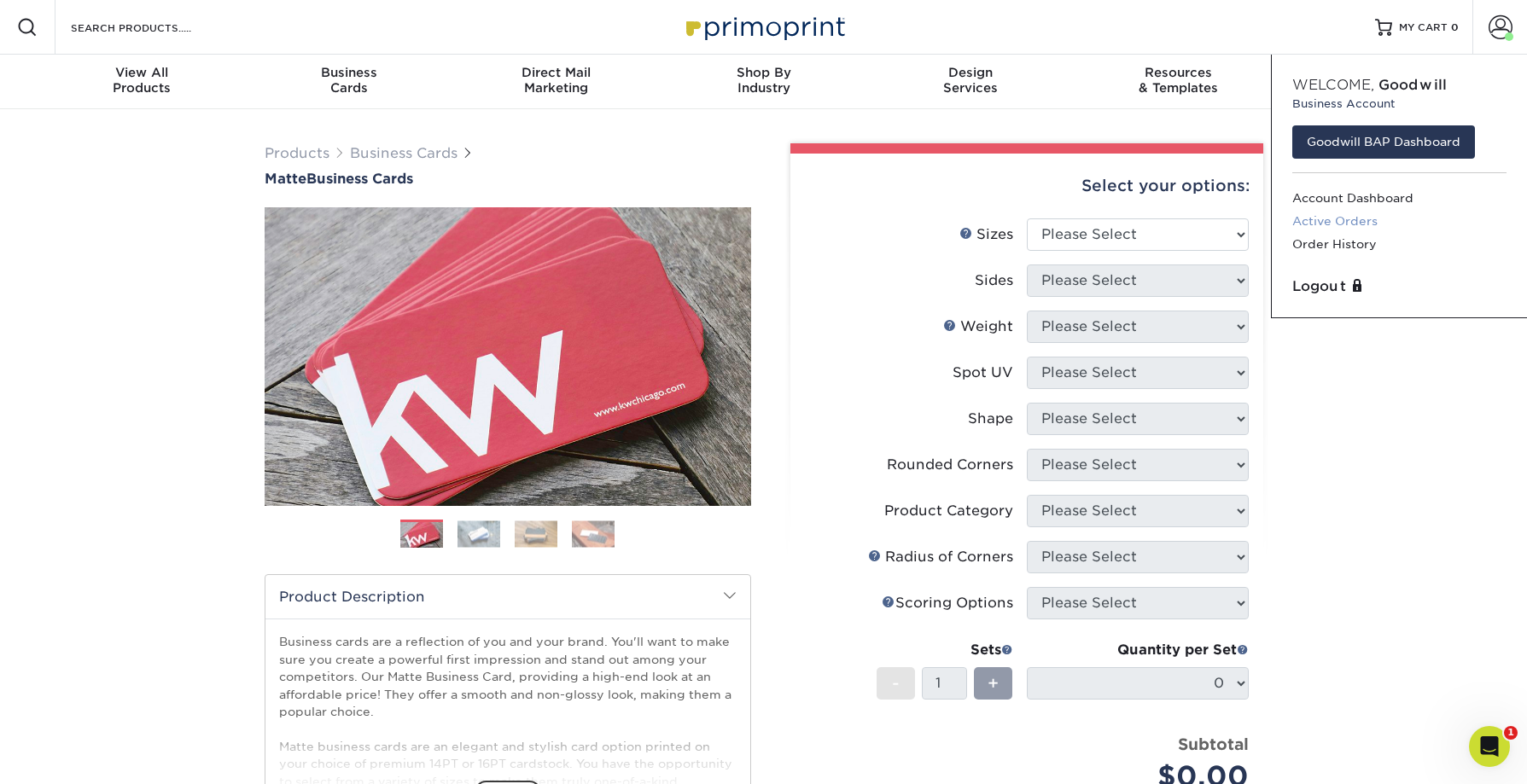
click at [1365, 214] on link "Active Orders" at bounding box center [1399, 222] width 214 height 23
click at [1363, 241] on link "Order History" at bounding box center [1399, 244] width 214 height 23
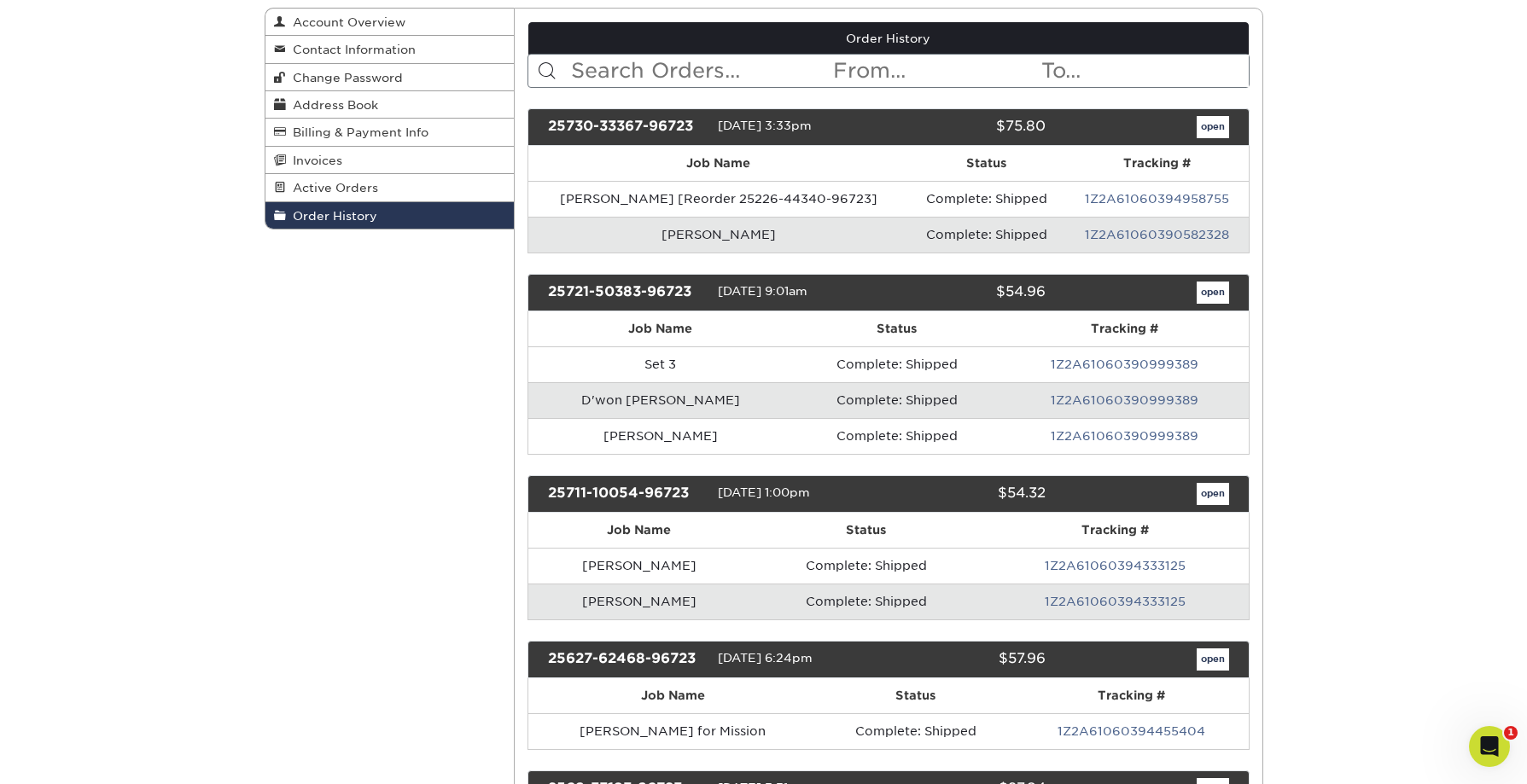
scroll to position [189, 0]
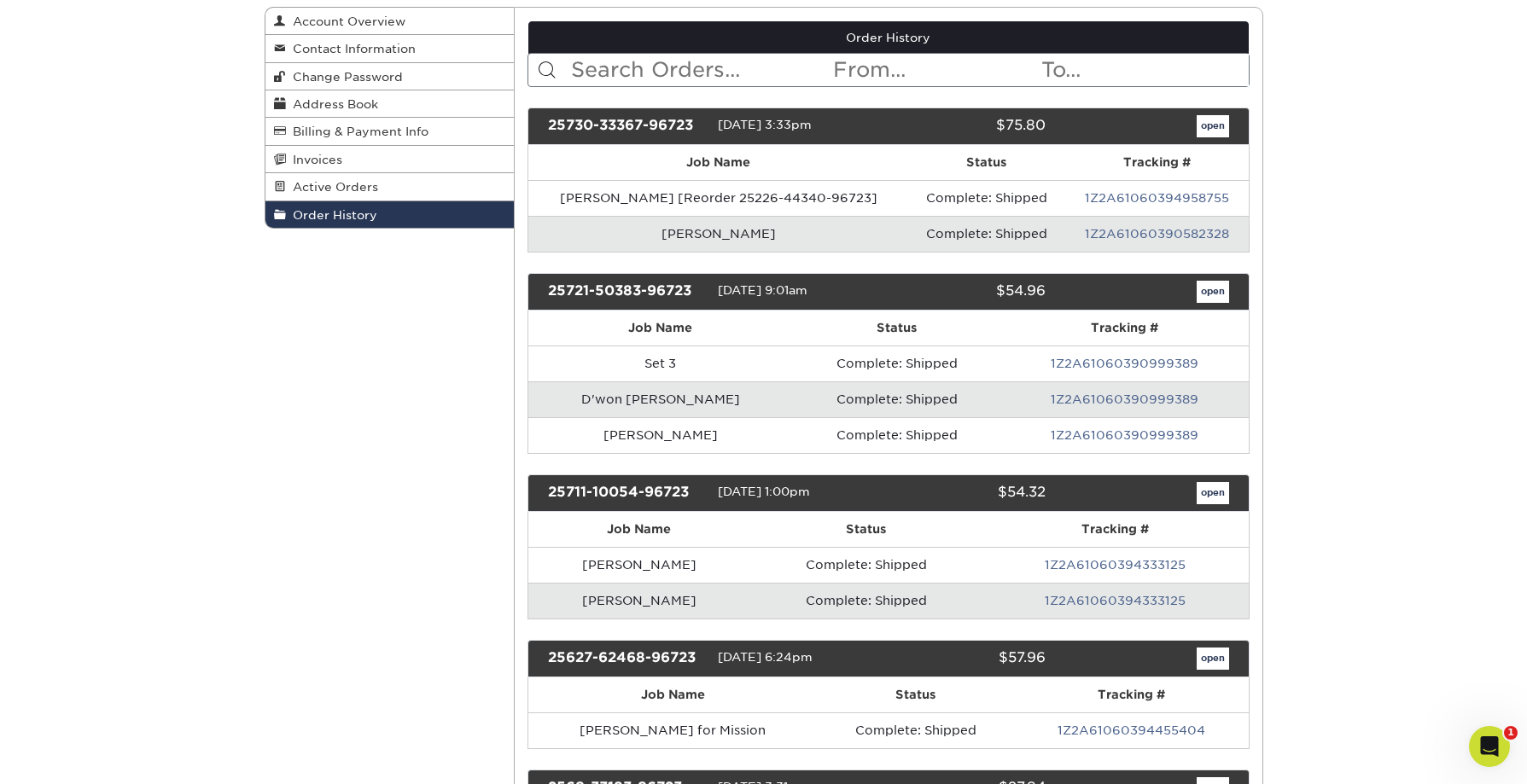
click at [686, 70] on input "text" at bounding box center [700, 69] width 262 height 32
type input "sandra"
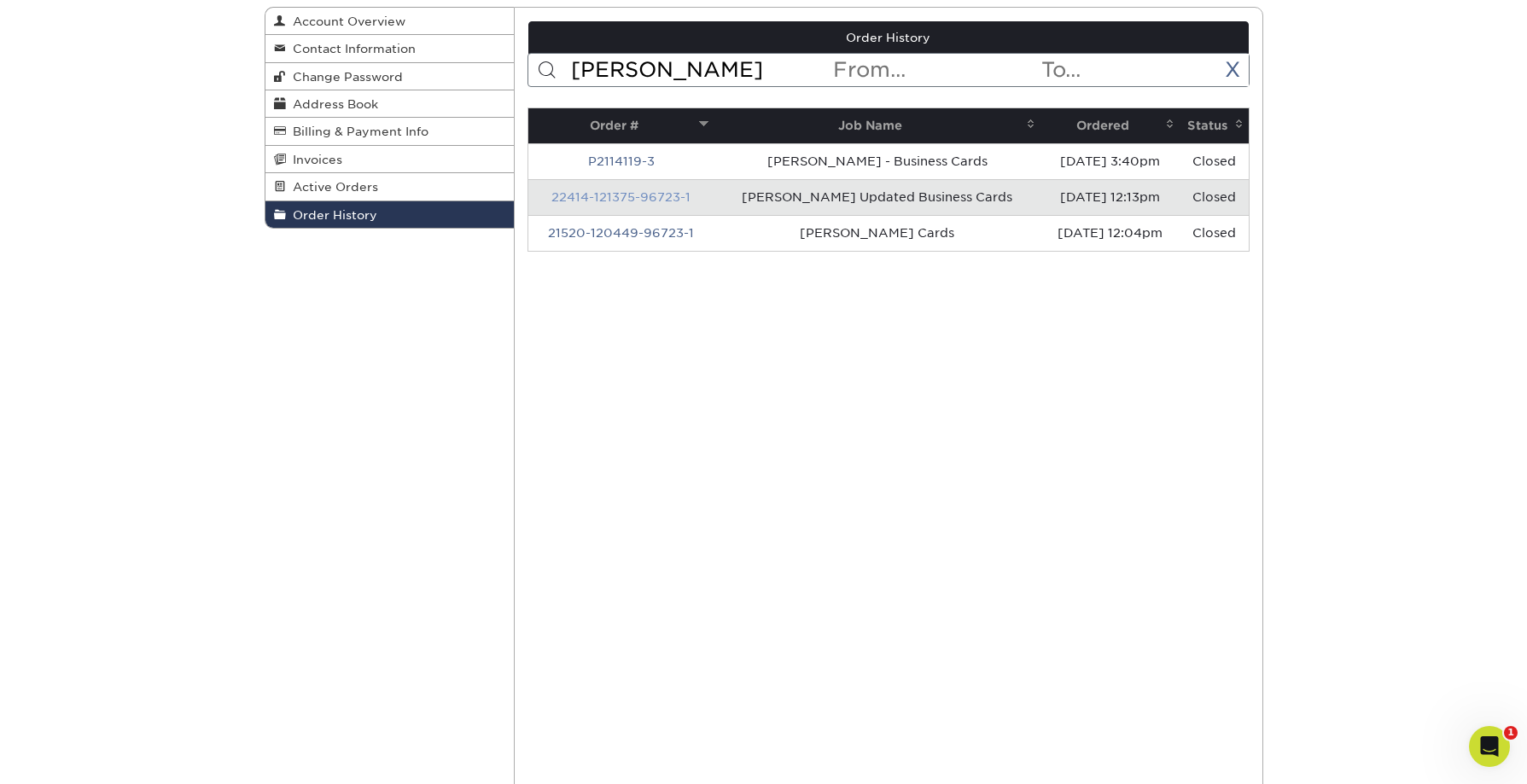
click at [661, 197] on link "22414-121375-96723-1" at bounding box center [621, 197] width 139 height 14
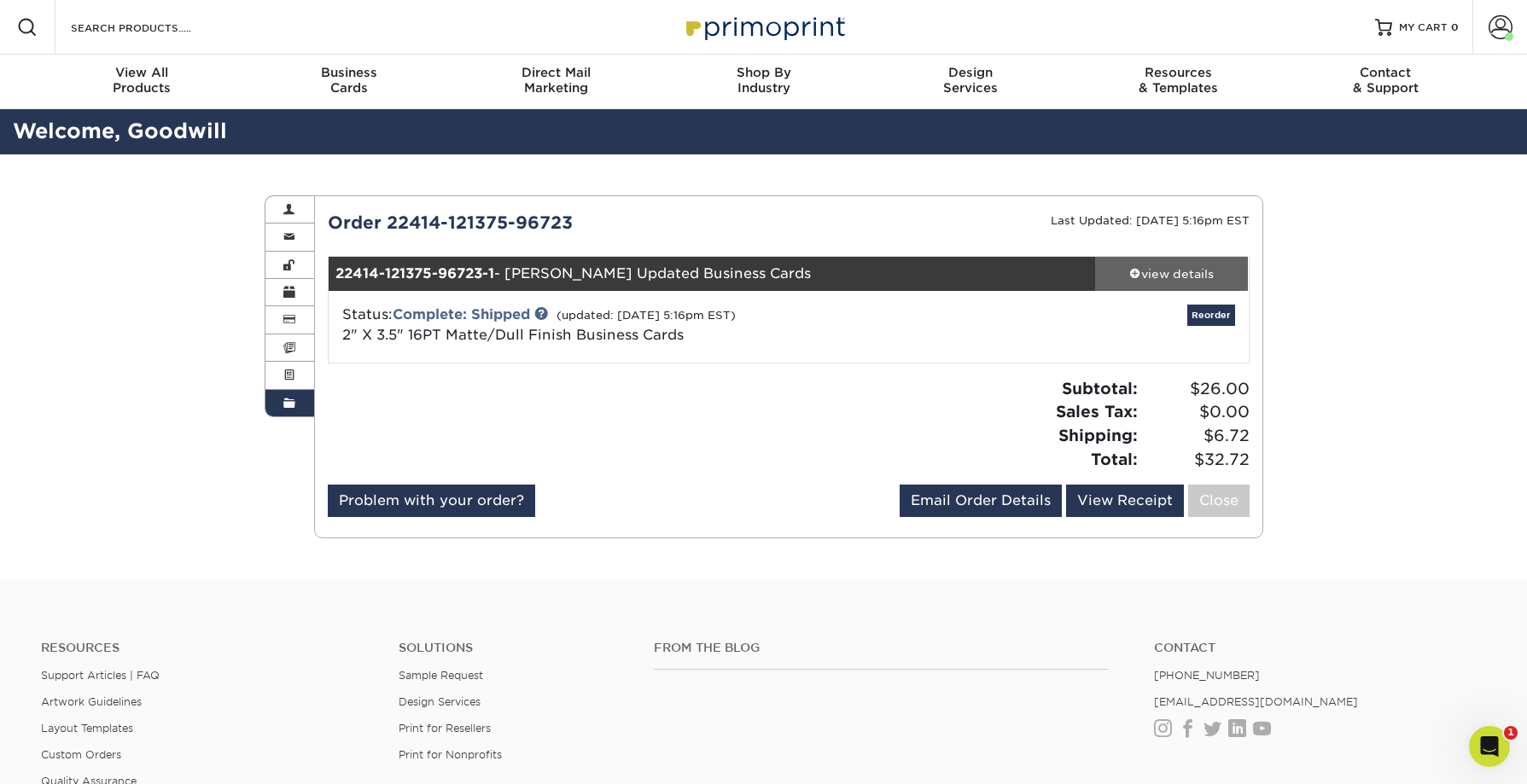
click at [1179, 277] on div "view details" at bounding box center [1171, 274] width 153 height 17
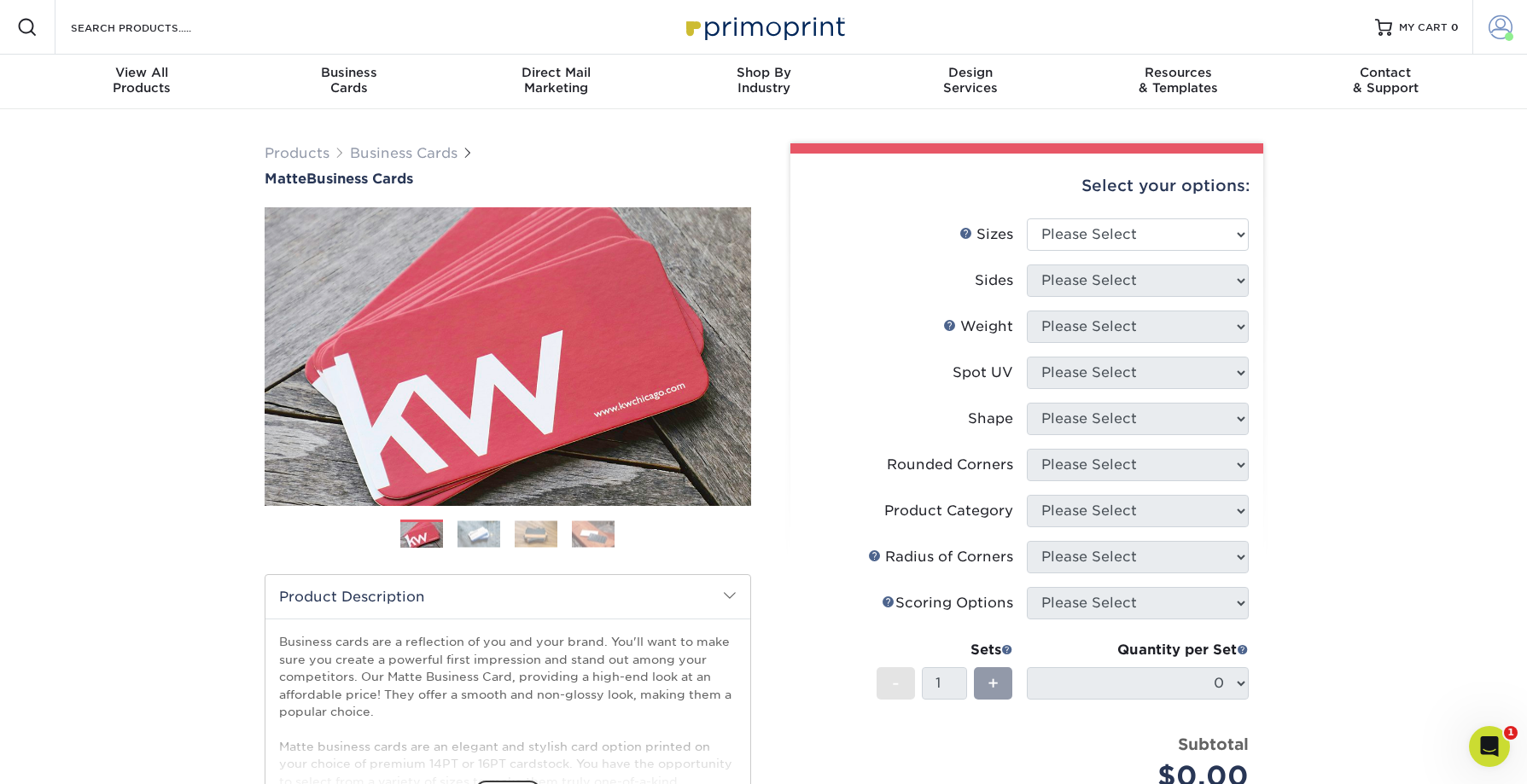
click at [1498, 27] on span at bounding box center [1501, 27] width 23 height 23
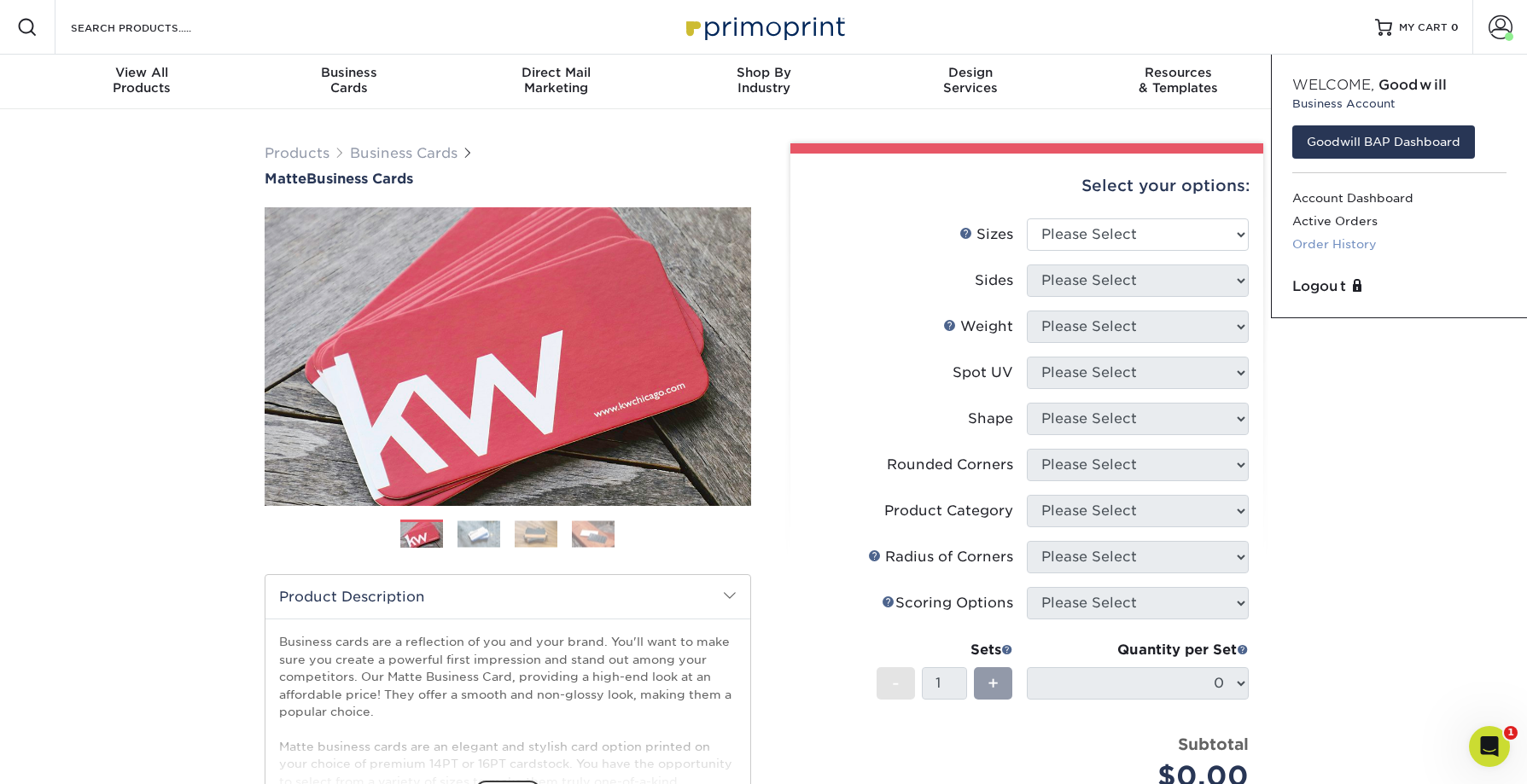
click at [1347, 240] on link "Order History" at bounding box center [1399, 244] width 214 height 23
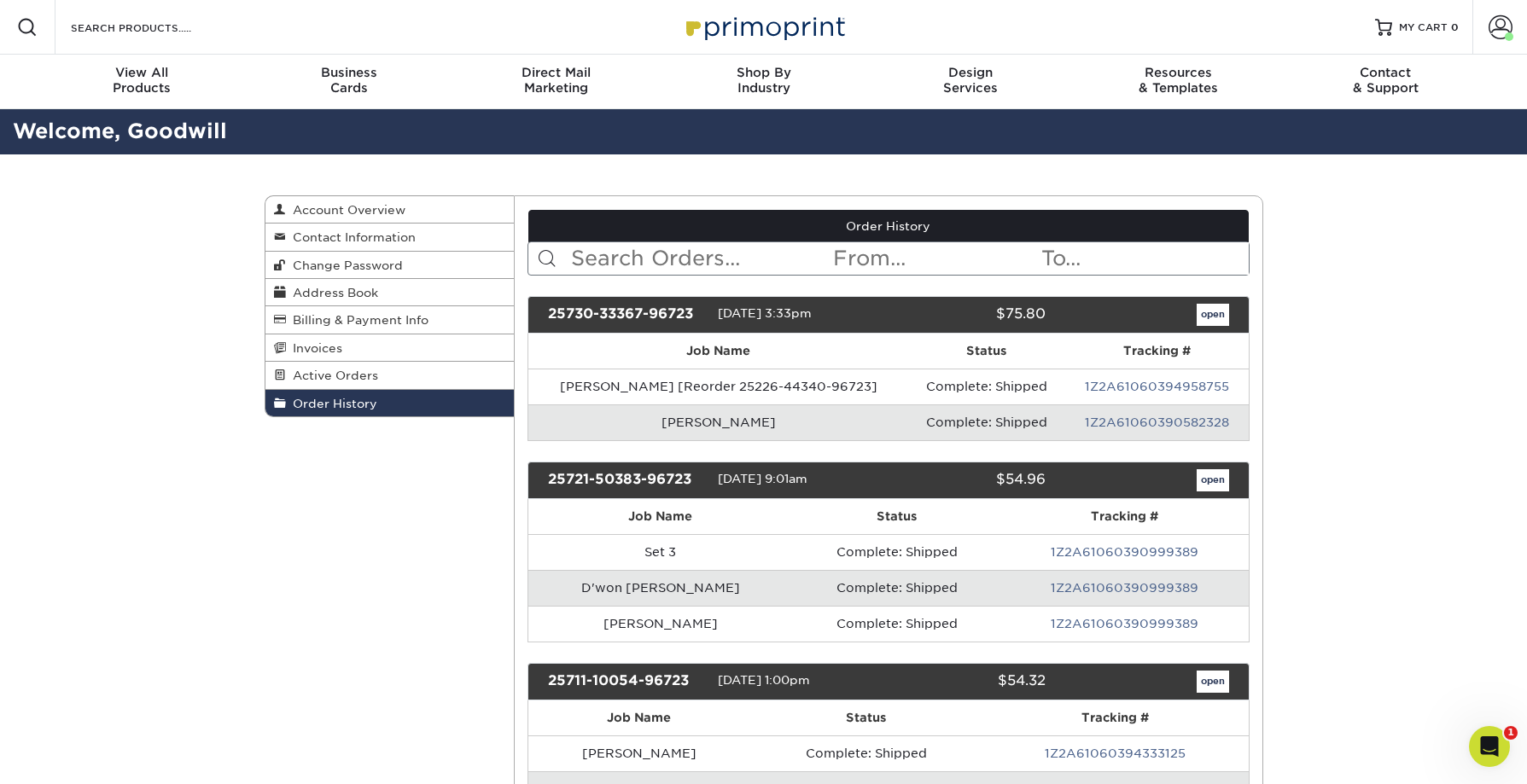
click at [647, 259] on input "text" at bounding box center [700, 258] width 262 height 32
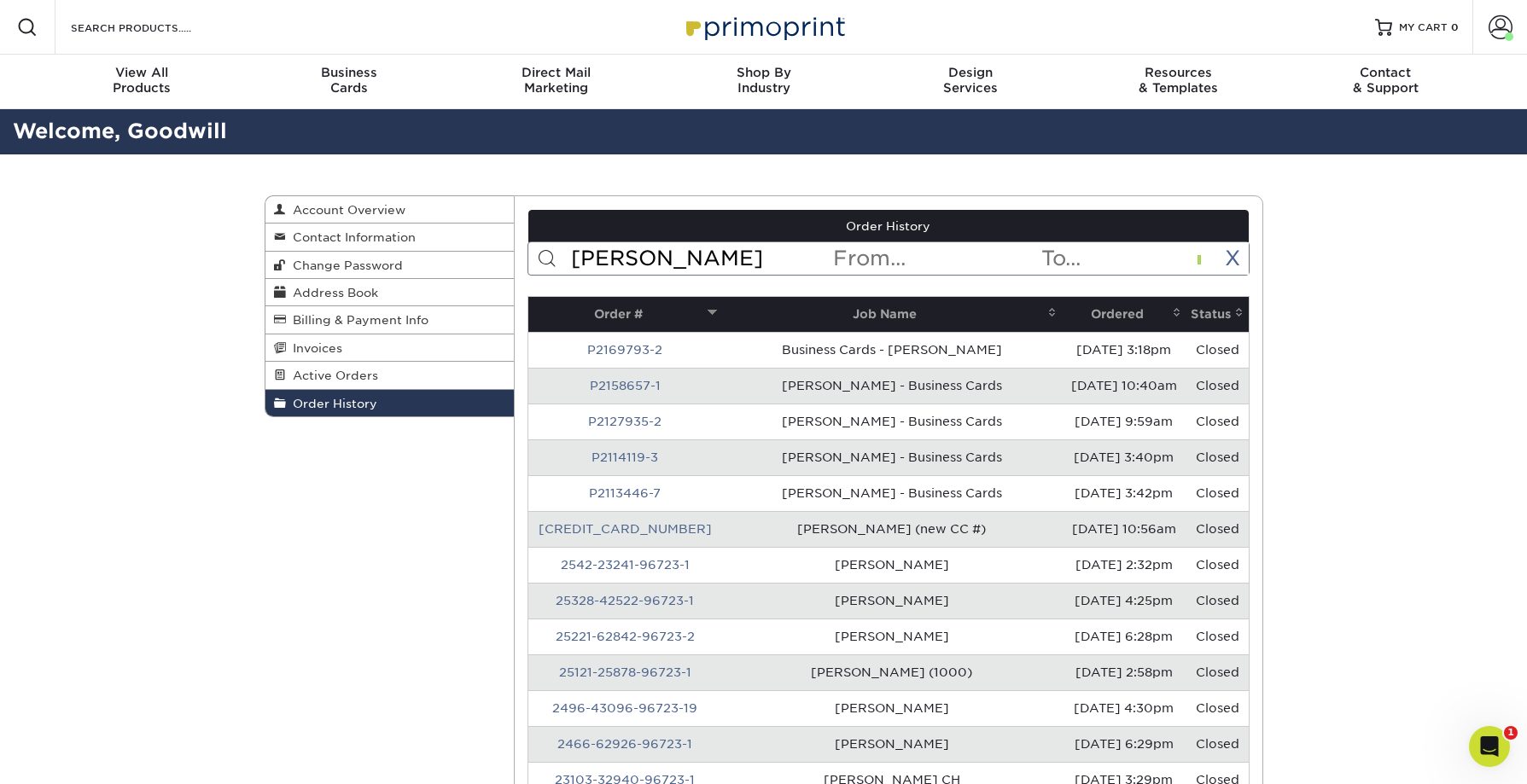
type input "[PERSON_NAME]"
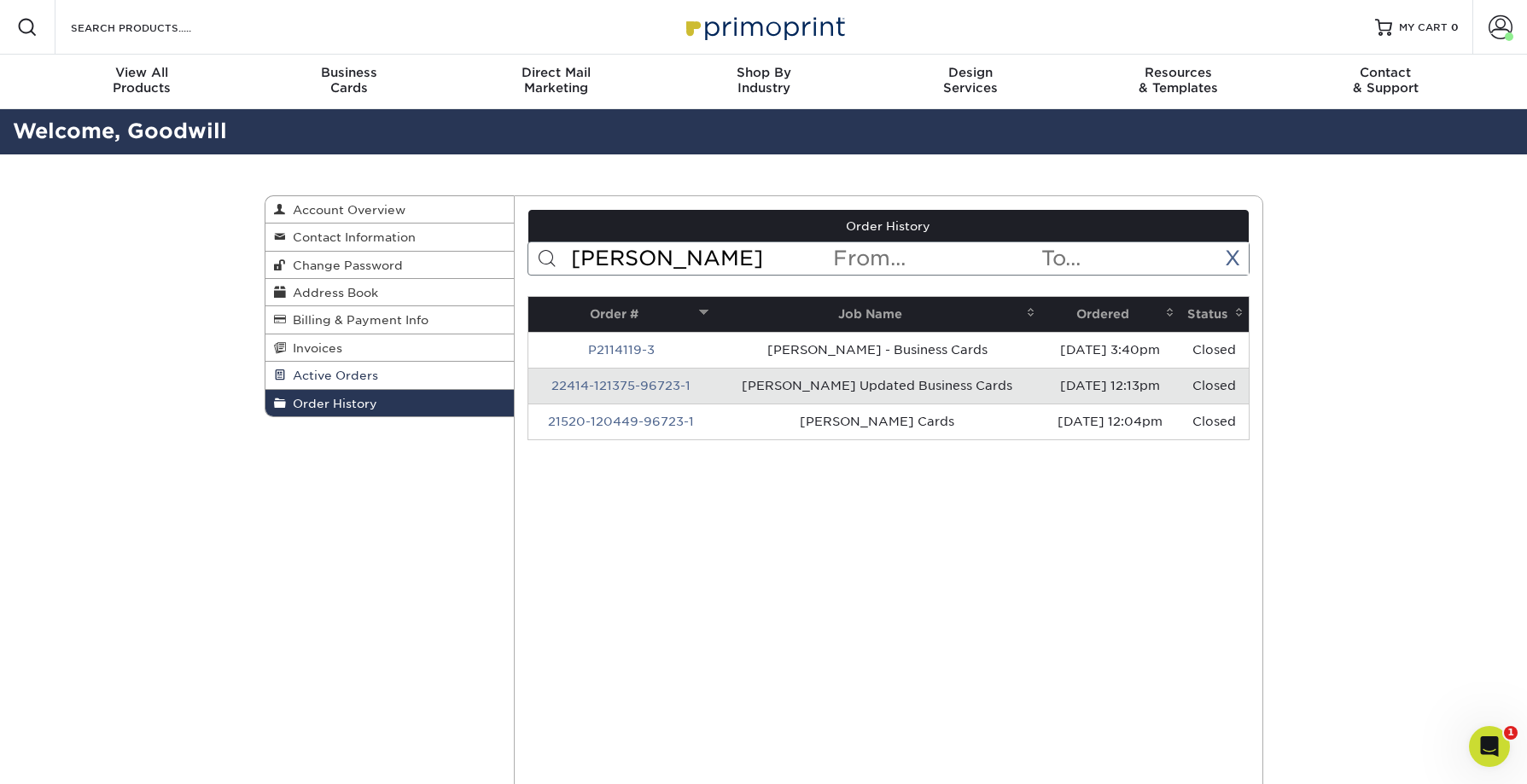
click at [332, 372] on span "Active Orders" at bounding box center [332, 375] width 92 height 14
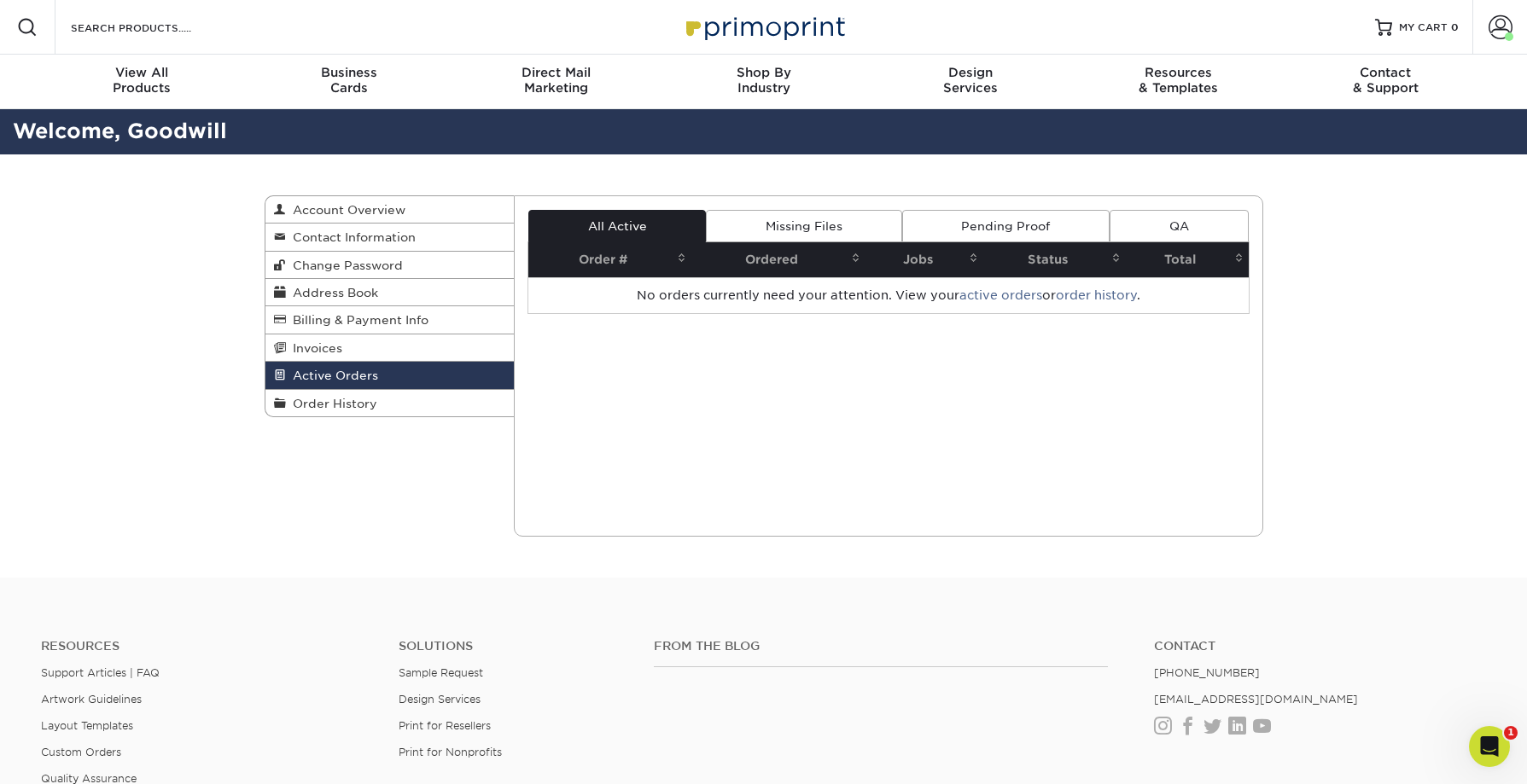
click at [1027, 227] on link "Pending Proof" at bounding box center [1006, 226] width 207 height 32
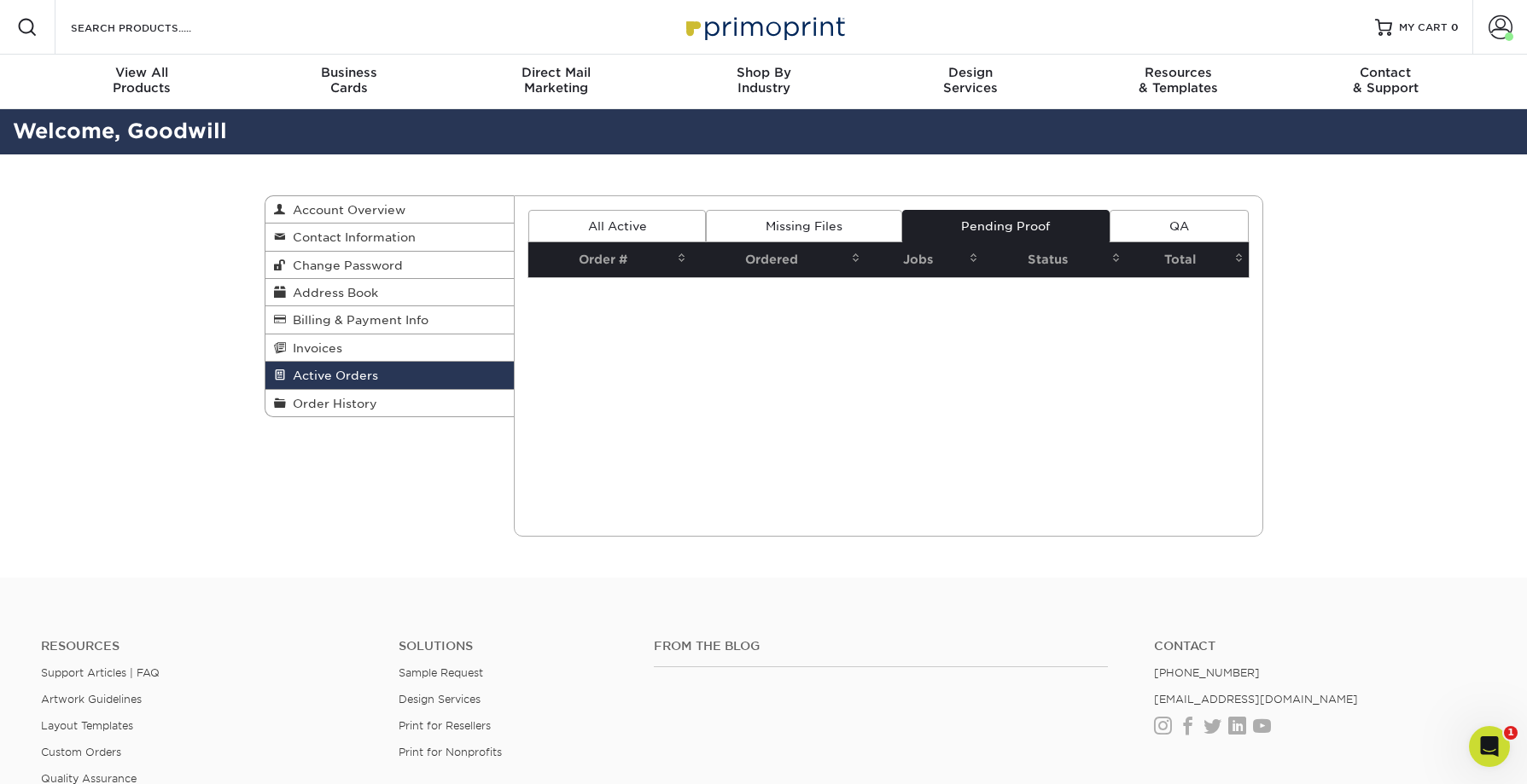
click at [827, 232] on link "Missing Files" at bounding box center [804, 226] width 196 height 32
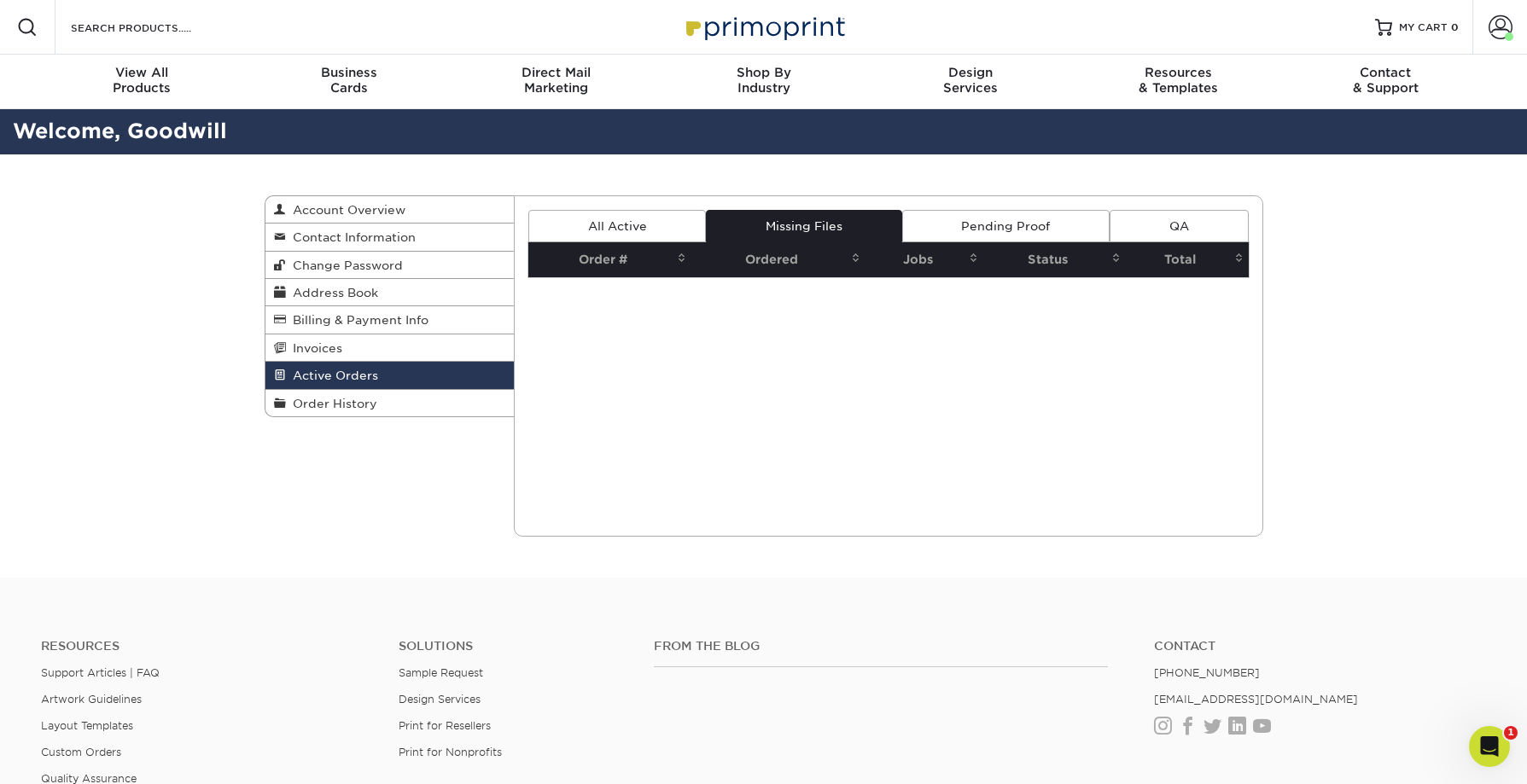
click at [660, 230] on link "All Active" at bounding box center [618, 226] width 178 height 32
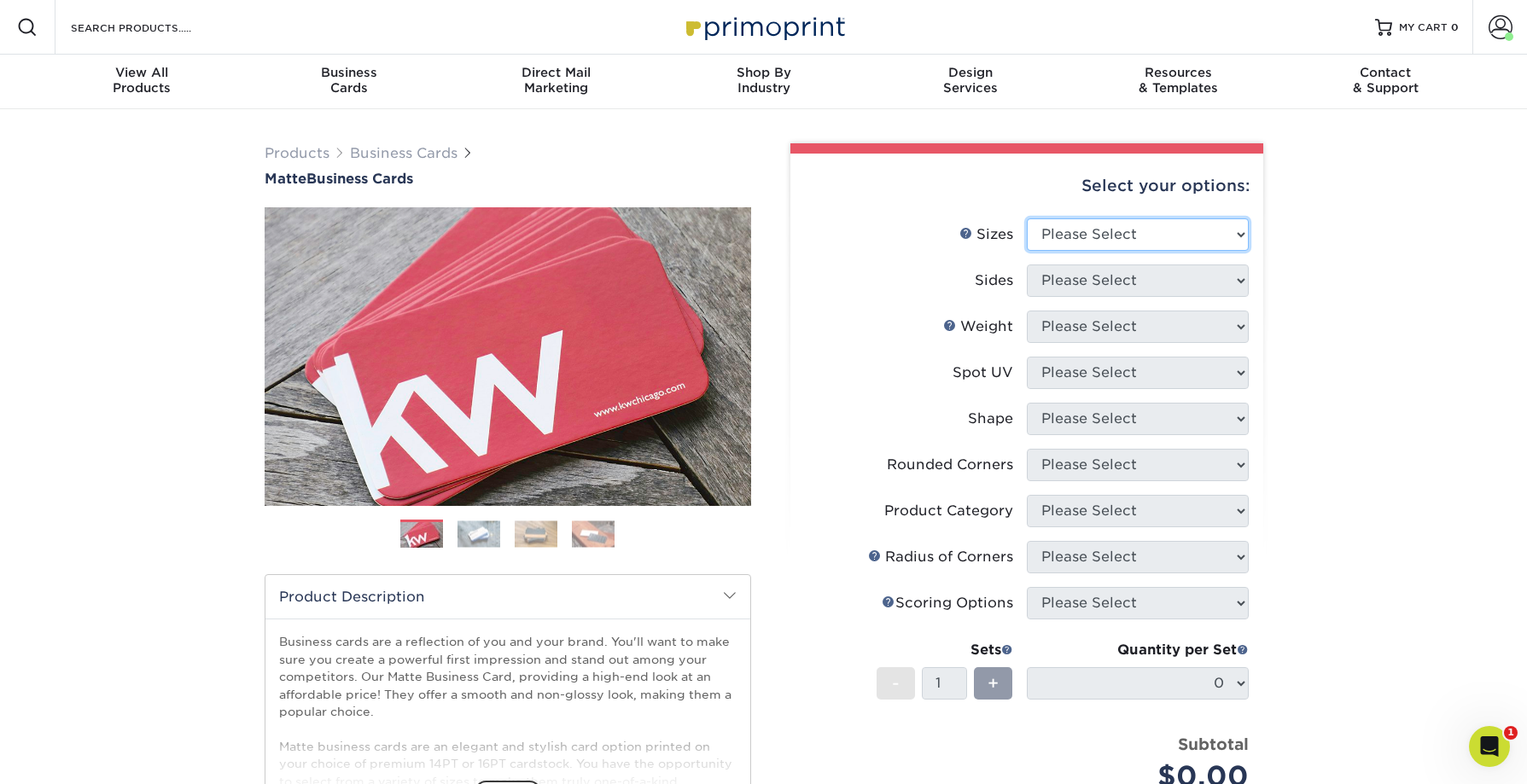
click at [1137, 235] on select "Please Select 1.5" x 3.5" - Mini 1.75" x 3.5" - Mini 2" x 2" - Square 2" x 3" -…" at bounding box center [1137, 235] width 222 height 32
select select "2.00x3.50"
click at [1026, 219] on select "Please Select 1.5" x 3.5" - Mini 1.75" x 3.5" - Mini 2" x 2" - Square 2" x 3" -…" at bounding box center [1137, 235] width 222 height 32
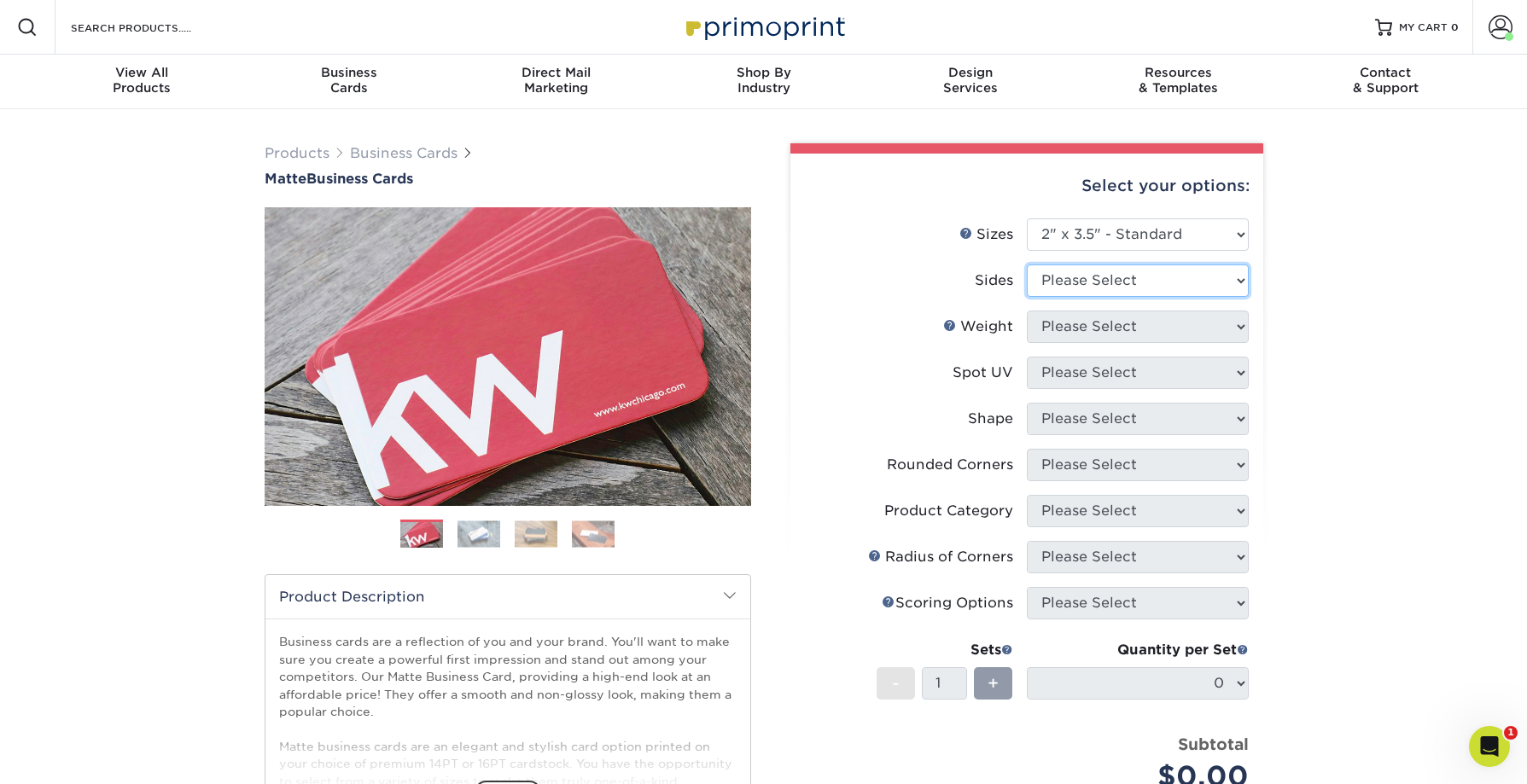
click at [1133, 280] on select "Please Select Print Both Sides Print Front Only" at bounding box center [1137, 281] width 222 height 32
select select "13abbda7-1d64-4f25-8bb2-c179b224825d"
click at [1026, 265] on select "Please Select Print Both Sides Print Front Only" at bounding box center [1137, 281] width 222 height 32
click at [1134, 331] on select "Please Select" at bounding box center [1137, 327] width 222 height 32
select select "16PT"
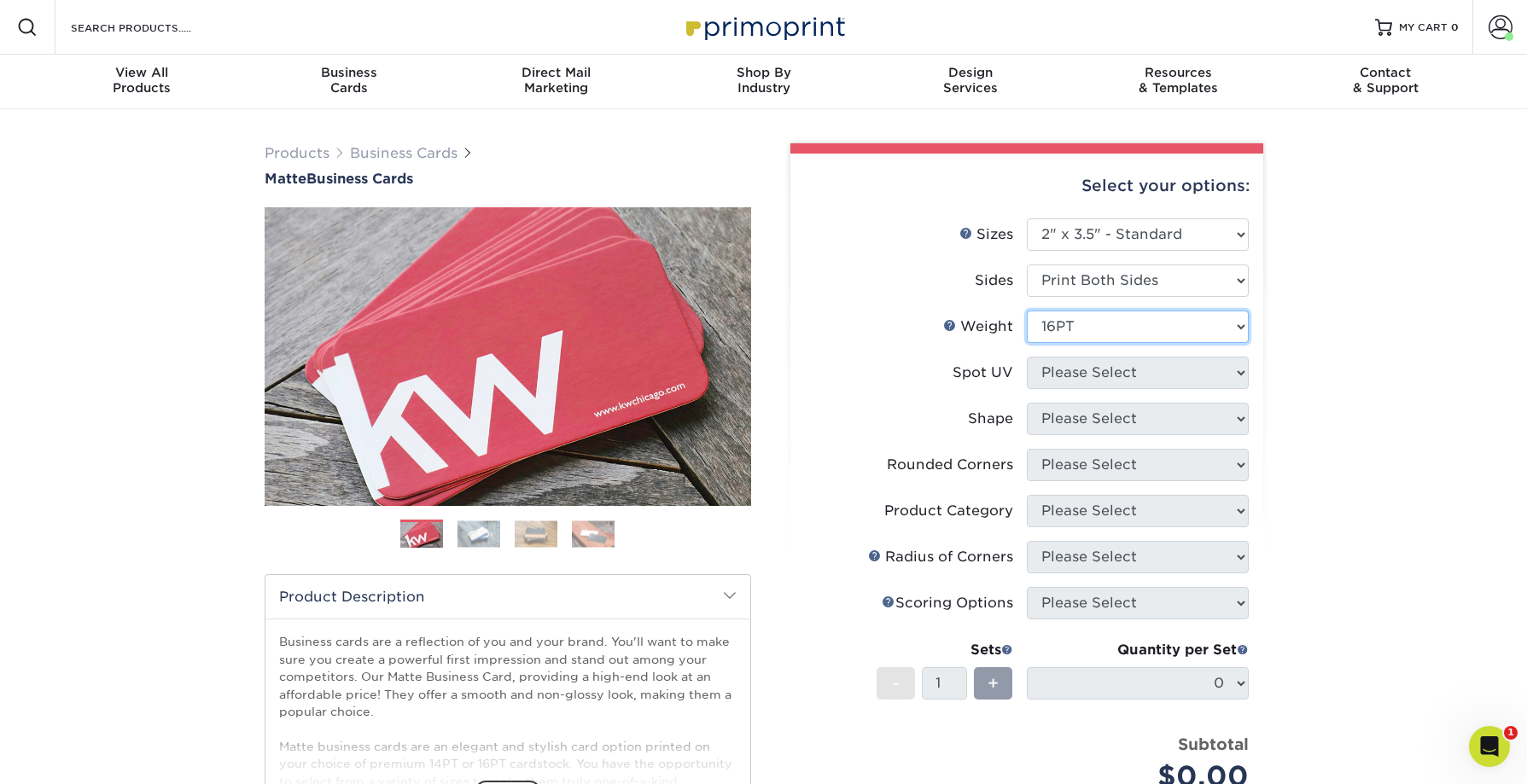
click at [1026, 311] on select "Please Select 16PT 14PT" at bounding box center [1137, 327] width 222 height 32
click at [1123, 372] on select "Please Select No Spot UV Front and Back (Both Sides) Front Only Back Only" at bounding box center [1137, 372] width 222 height 32
select select "3"
click at [1026, 357] on select "Please Select No Spot UV Front and Back (Both Sides) Front Only Back Only" at bounding box center [1137, 372] width 222 height 32
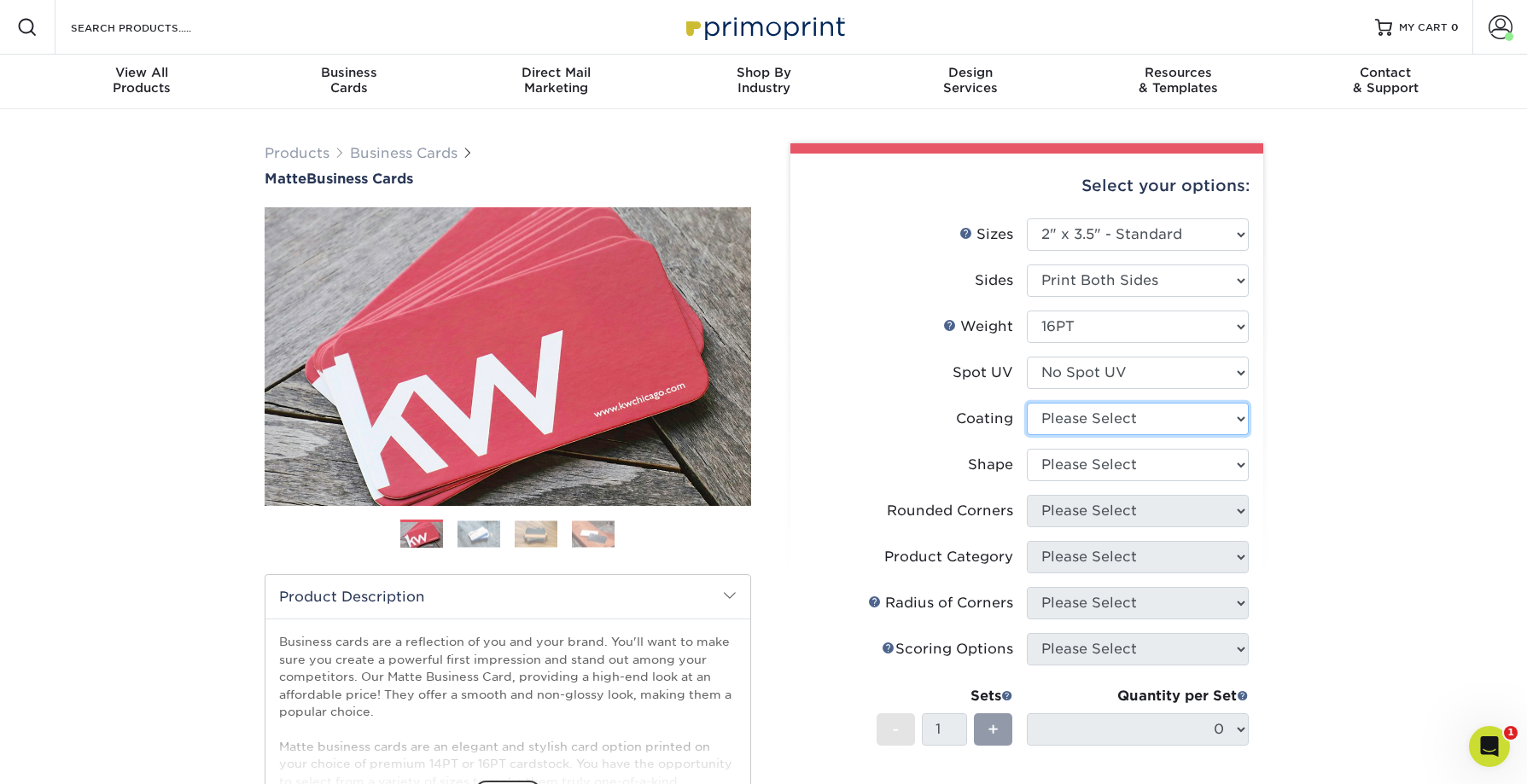
click at [1129, 431] on select at bounding box center [1137, 418] width 222 height 32
select select "121bb7b5-3b4d-429f-bd8d-bbf80e953313"
click at [1026, 403] on select at bounding box center [1137, 418] width 222 height 32
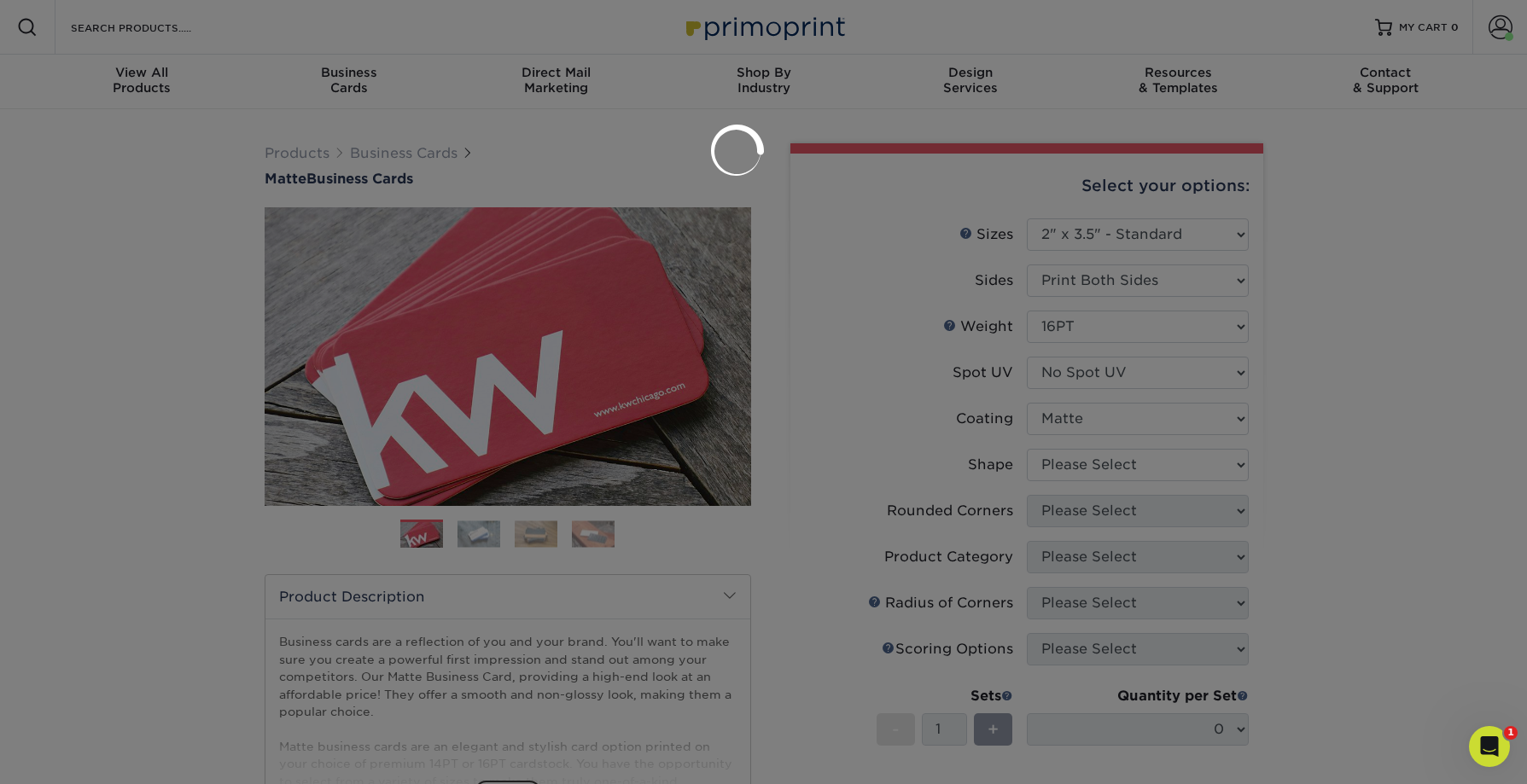
click at [1126, 464] on div at bounding box center [764, 392] width 1527 height 784
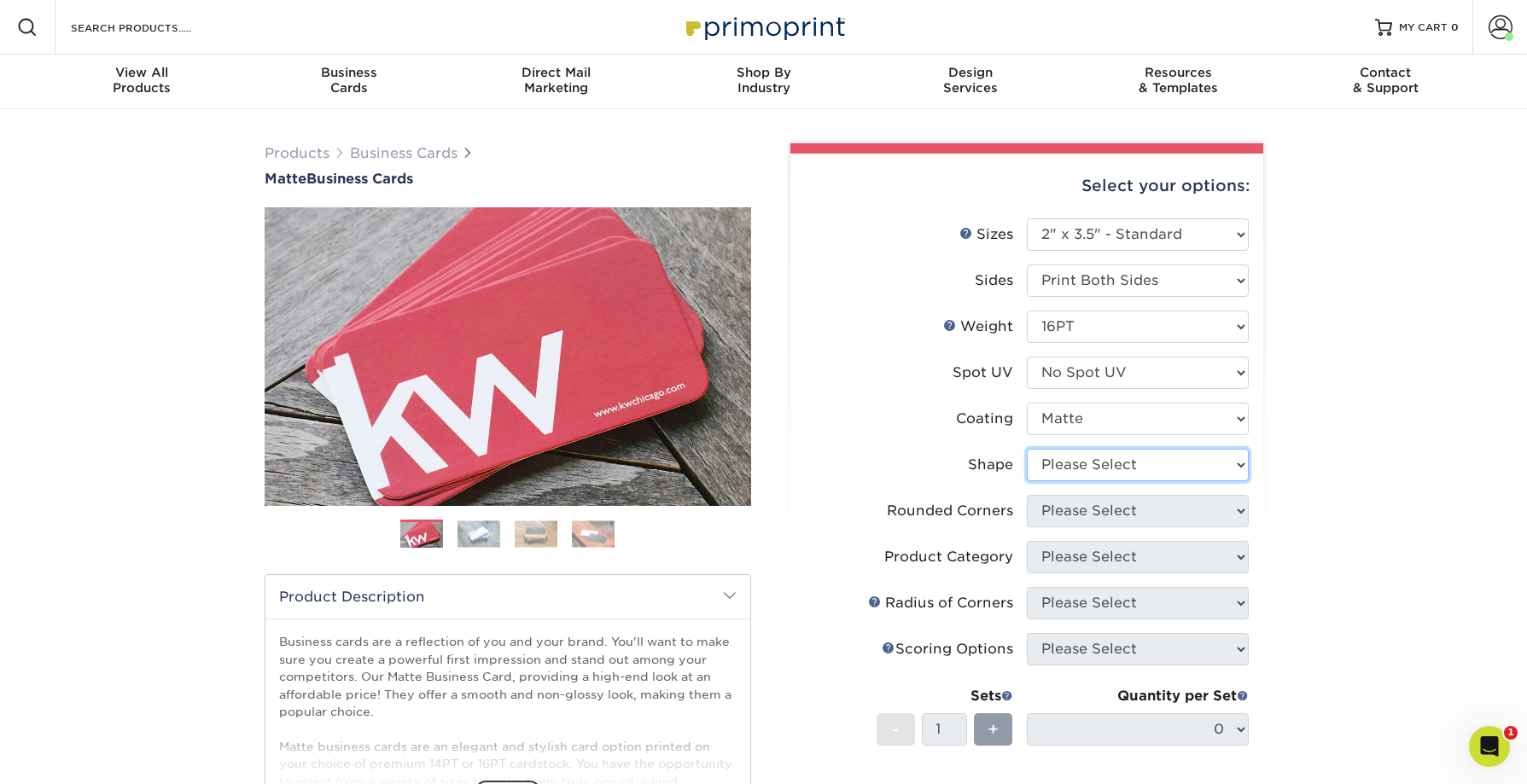
click at [1080, 461] on select "Please Select Standard Oval" at bounding box center [1137, 464] width 222 height 32
select select "standard"
click at [1026, 449] on select "Please Select Standard Oval" at bounding box center [1137, 464] width 222 height 32
click at [1097, 515] on select "Please Select Yes - Round 2 Corners Yes - Round 4 Corners No" at bounding box center [1137, 510] width 222 height 32
select select "0"
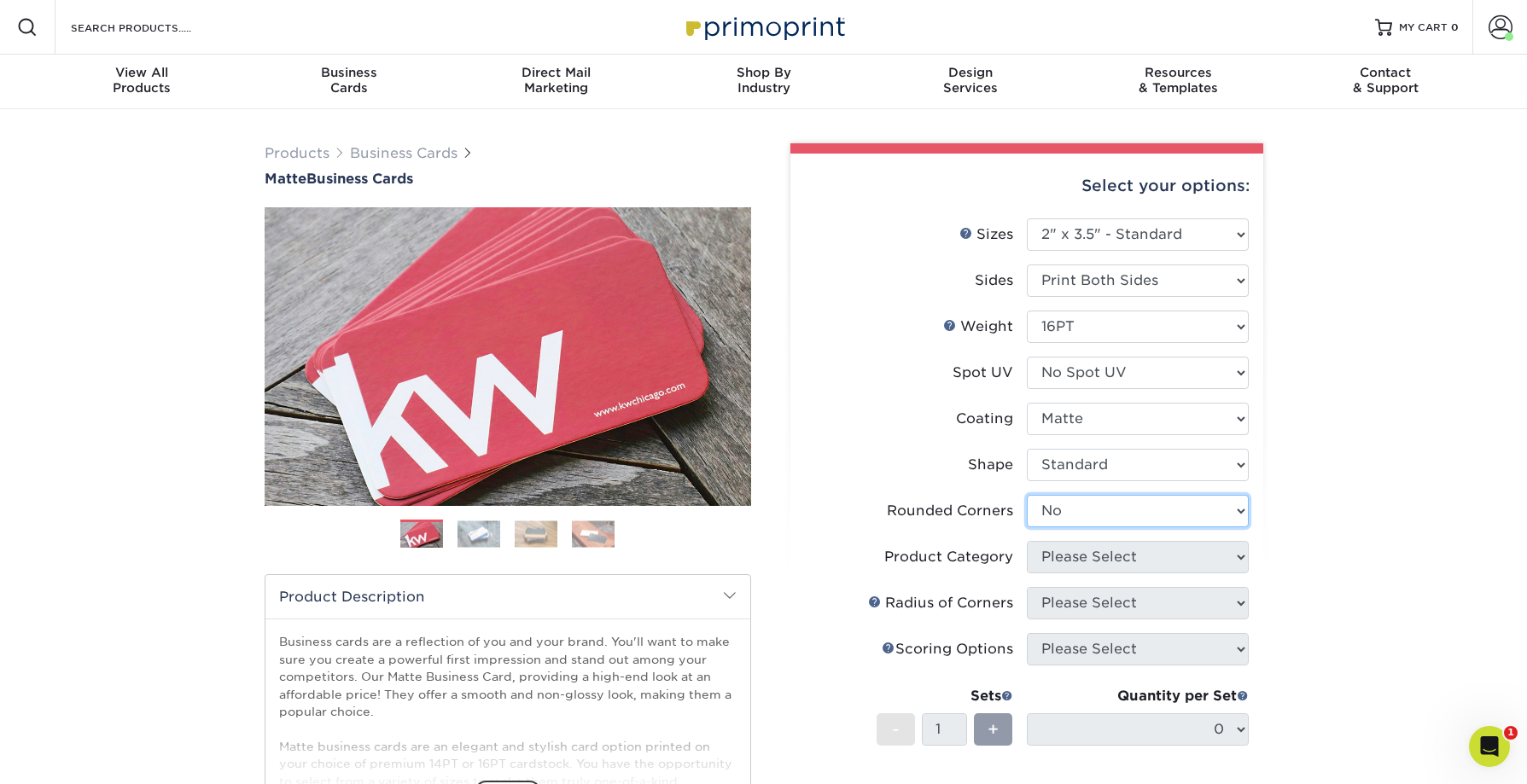
click at [1026, 495] on select "Please Select Yes - Round 2 Corners Yes - Round 4 Corners No" at bounding box center [1137, 510] width 222 height 32
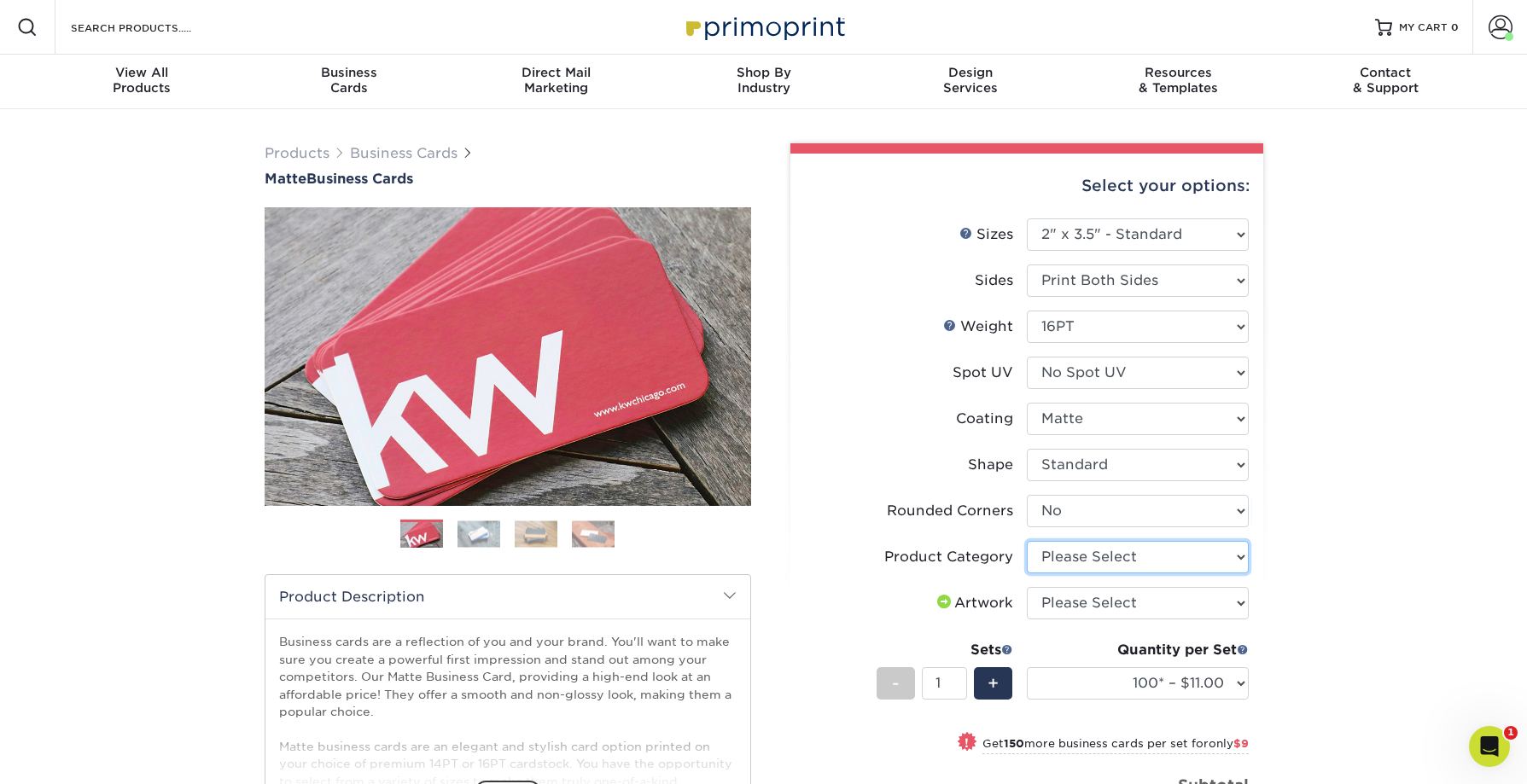
click at [1125, 551] on select "Please Select Business Cards" at bounding box center [1137, 557] width 222 height 32
select select "3b5148f1-0588-4f88-a218-97bcfdce65c1"
click at [1026, 542] on select "Please Select Business Cards" at bounding box center [1137, 557] width 222 height 32
click at [1118, 604] on select "Please Select I will upload files I need a design - $100" at bounding box center [1137, 603] width 222 height 32
select select "upload"
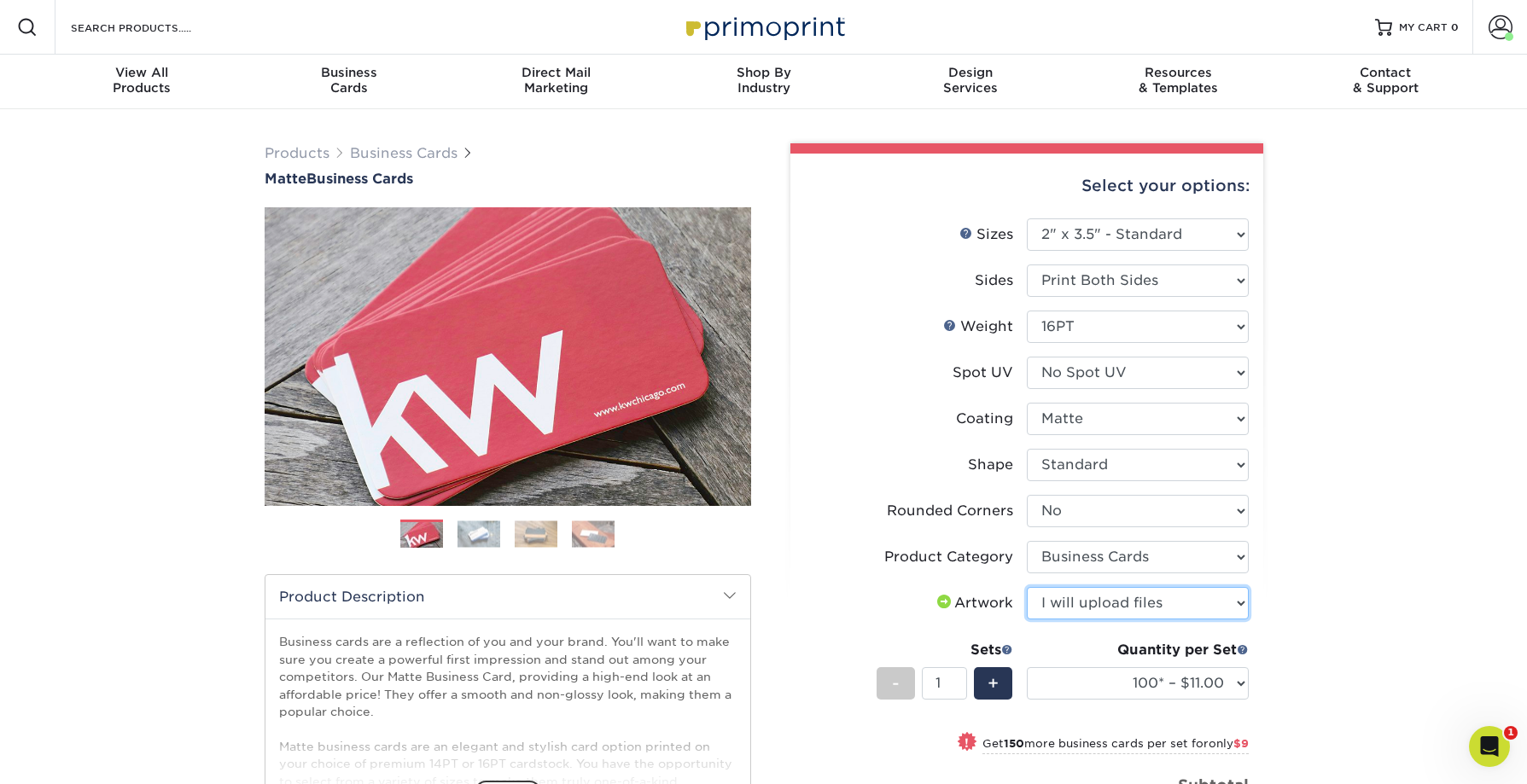
click at [1026, 588] on select "Please Select I will upload files I need a design - $100" at bounding box center [1137, 603] width 222 height 32
click at [998, 687] on span "+" at bounding box center [992, 683] width 11 height 25
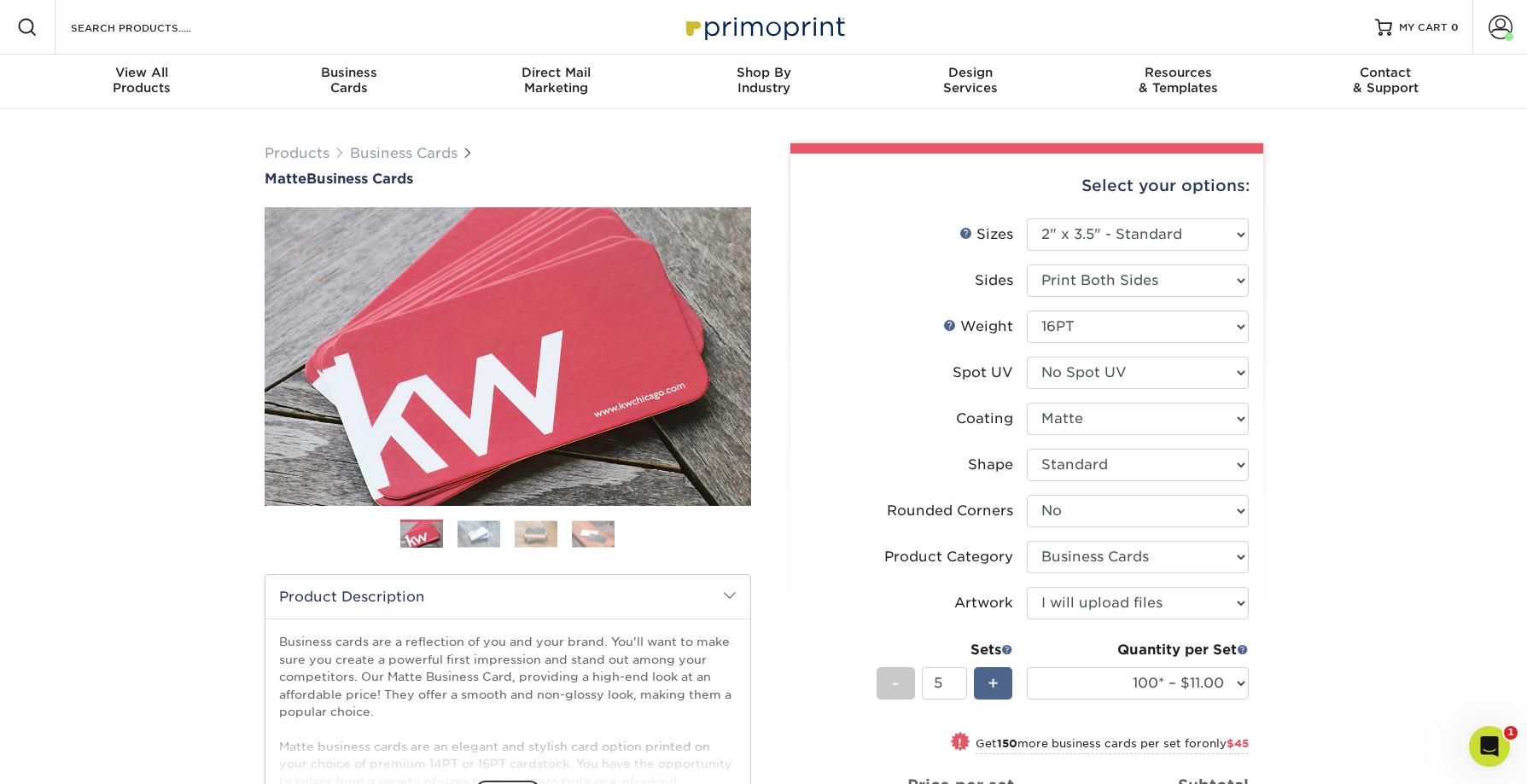
click at [998, 687] on span "+" at bounding box center [992, 683] width 11 height 25
type input "6"
click at [1222, 684] on select "100* – $11.00 250* – $20.00 500 – $39.00 1000 – $49.00 2500 – $87.00 5000 – $16…" at bounding box center [1137, 683] width 222 height 32
select select "250* – $20.00"
click at [1026, 668] on select "100* – $11.00 250* – $20.00 500 – $39.00 1000 – $49.00 2500 – $87.00 5000 – $16…" at bounding box center [1137, 683] width 222 height 32
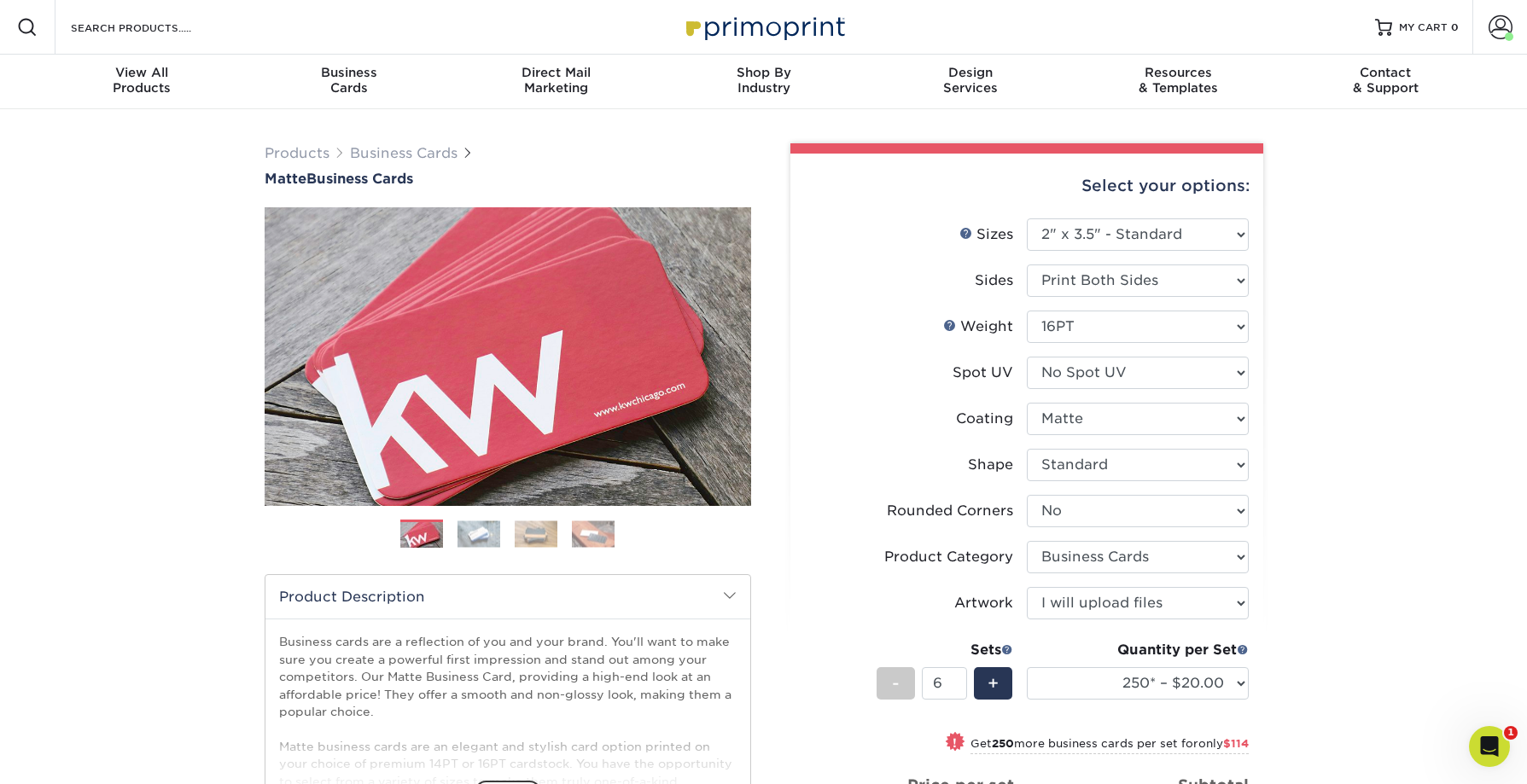
click at [1287, 689] on div "Products Business Cards Matte Business Cards Previous Next 100 $ 8" at bounding box center [764, 661] width 1527 height 1103
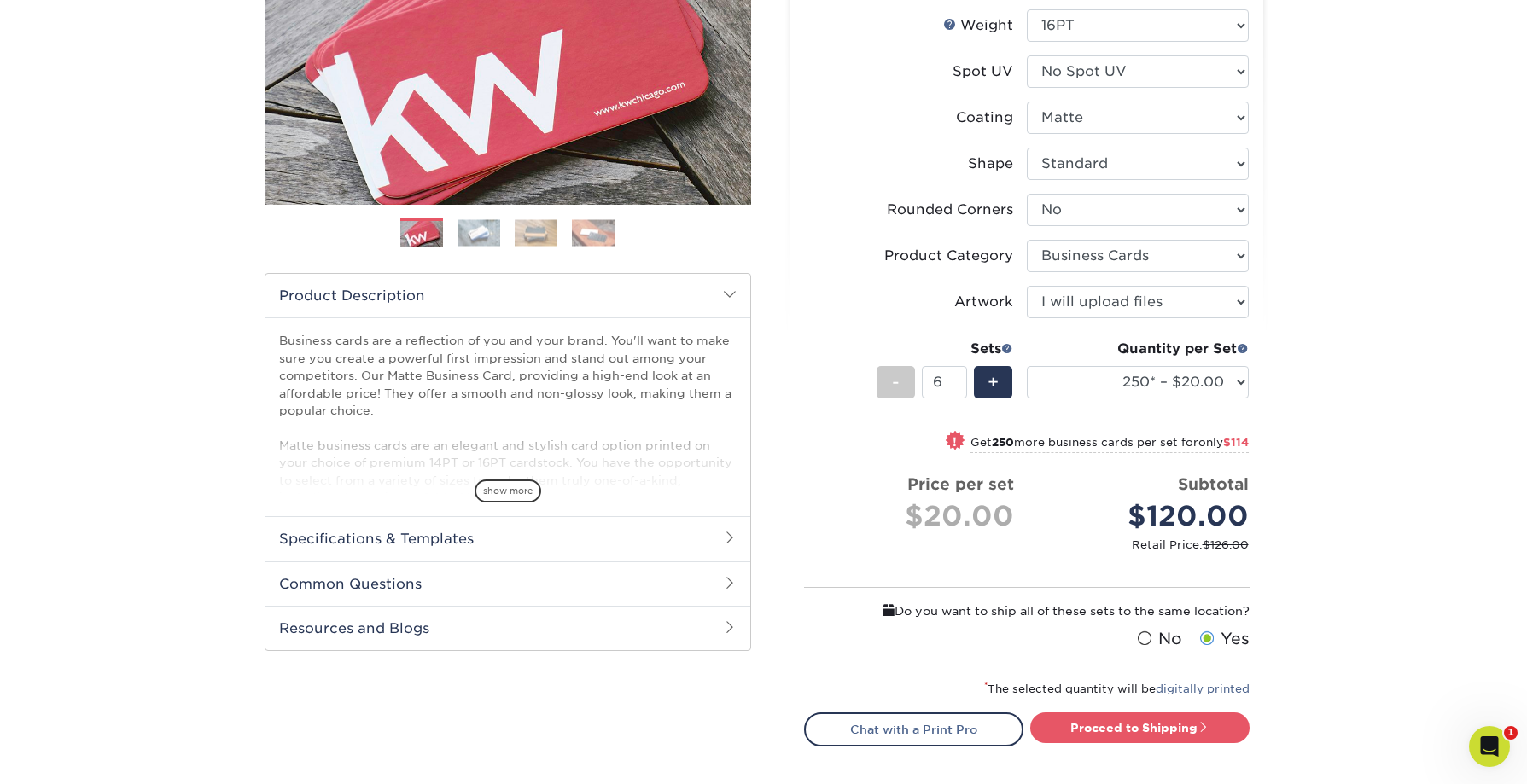
scroll to position [303, 0]
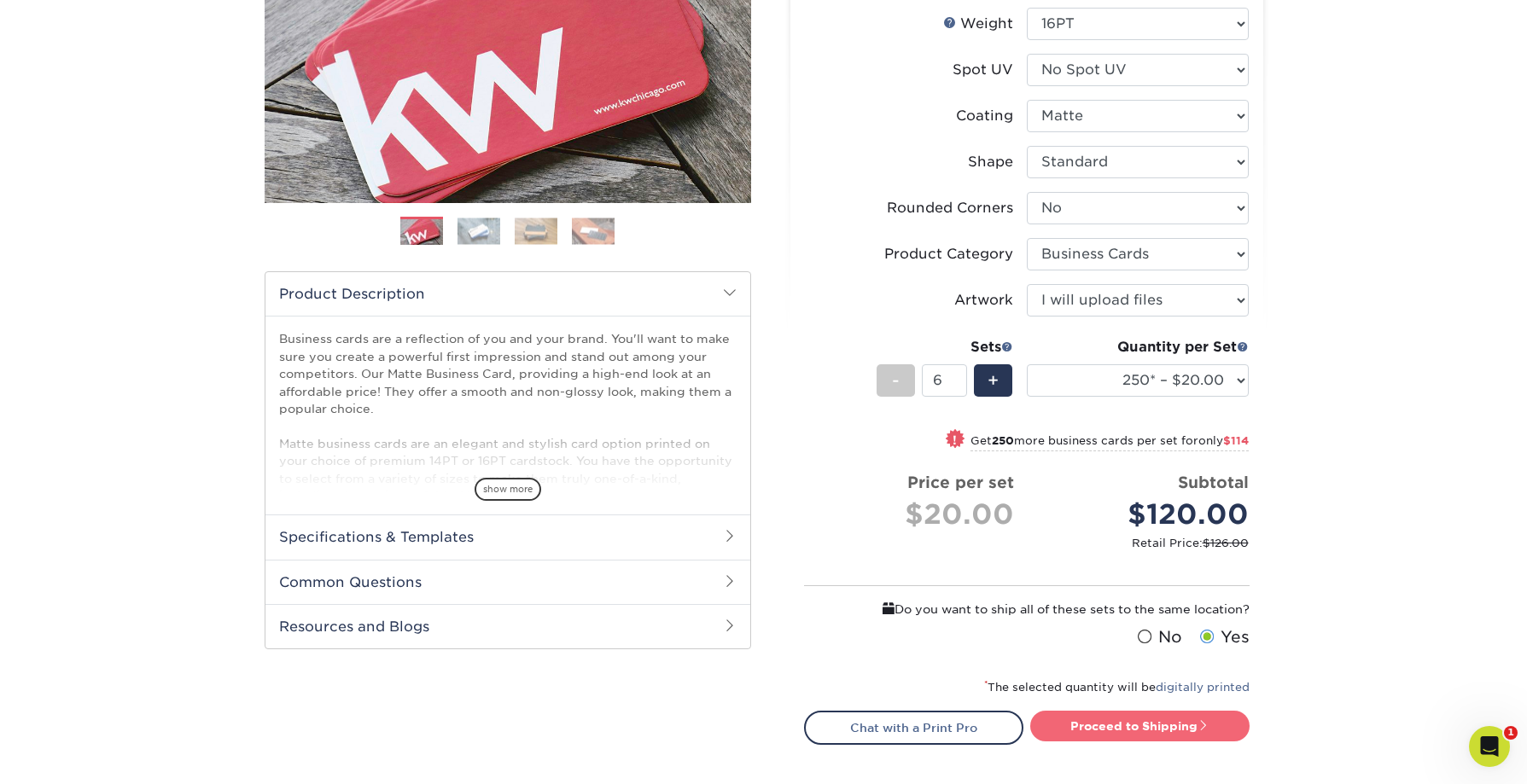
click at [1148, 733] on link "Proceed to Shipping" at bounding box center [1140, 725] width 219 height 30
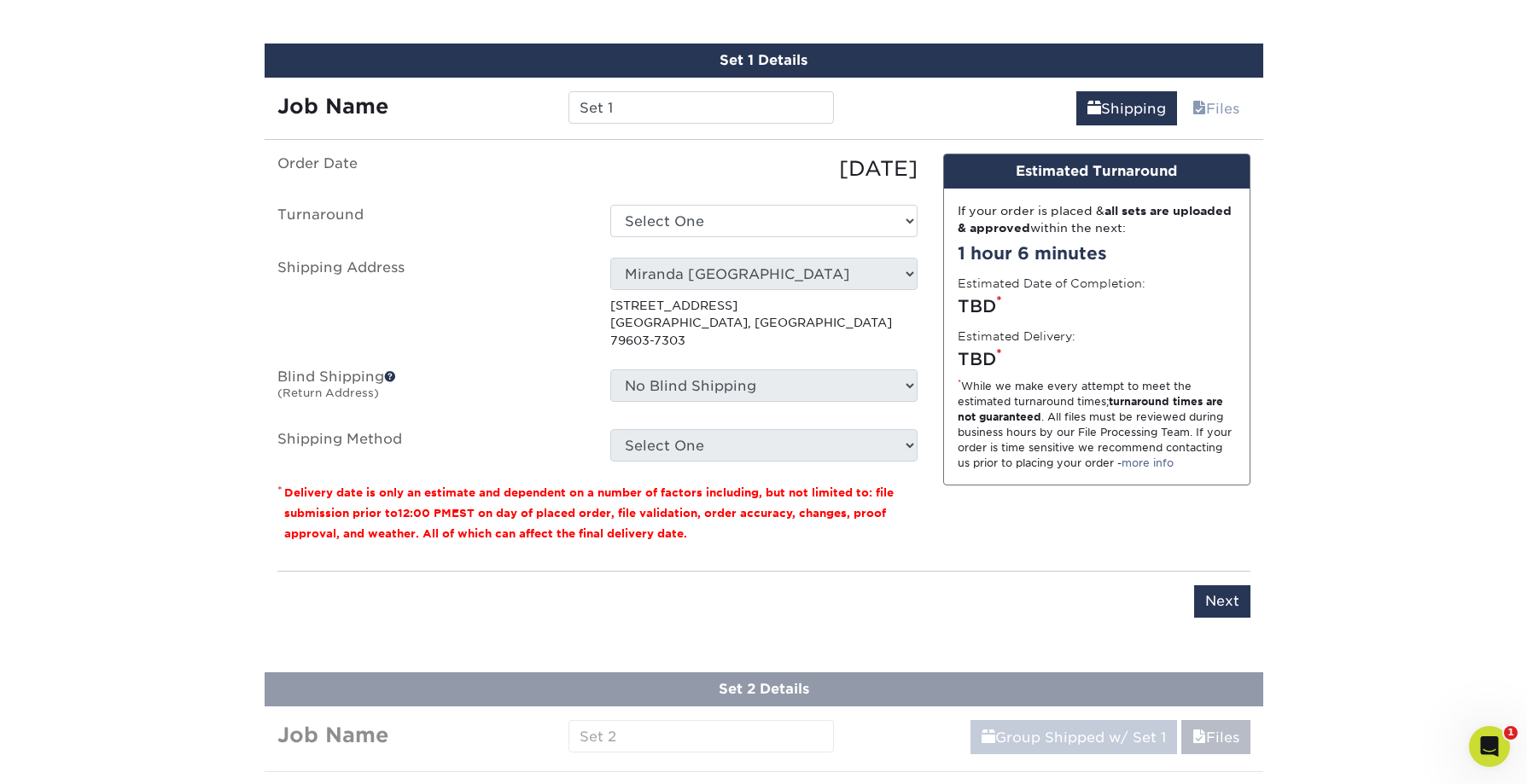
scroll to position [1061, 0]
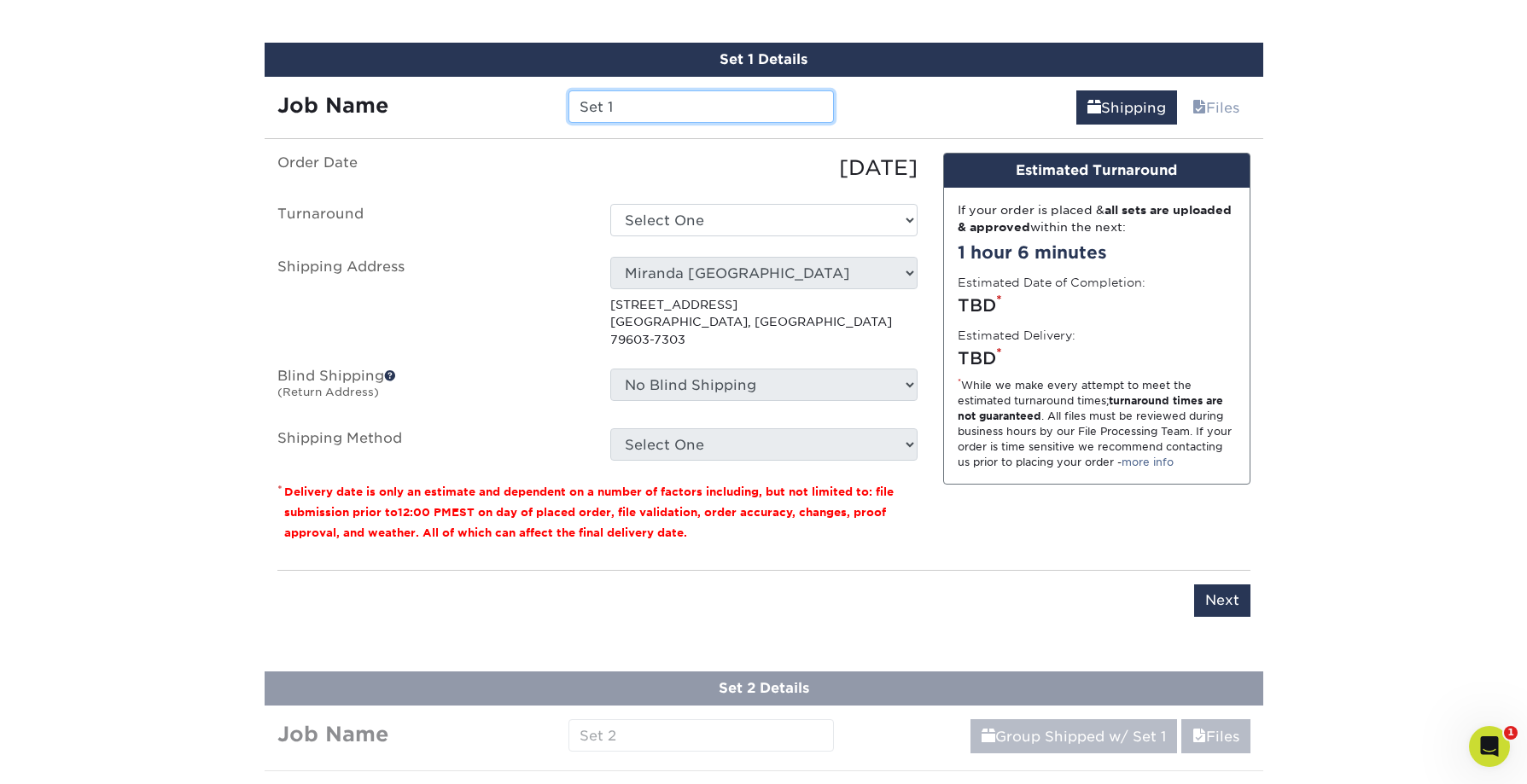
drag, startPoint x: 609, startPoint y: 111, endPoint x: 521, endPoint y: 104, distance: 88.3
click at [521, 104] on div "Job Name Set 1" at bounding box center [556, 107] width 583 height 32
type input "[PERSON_NAME]"
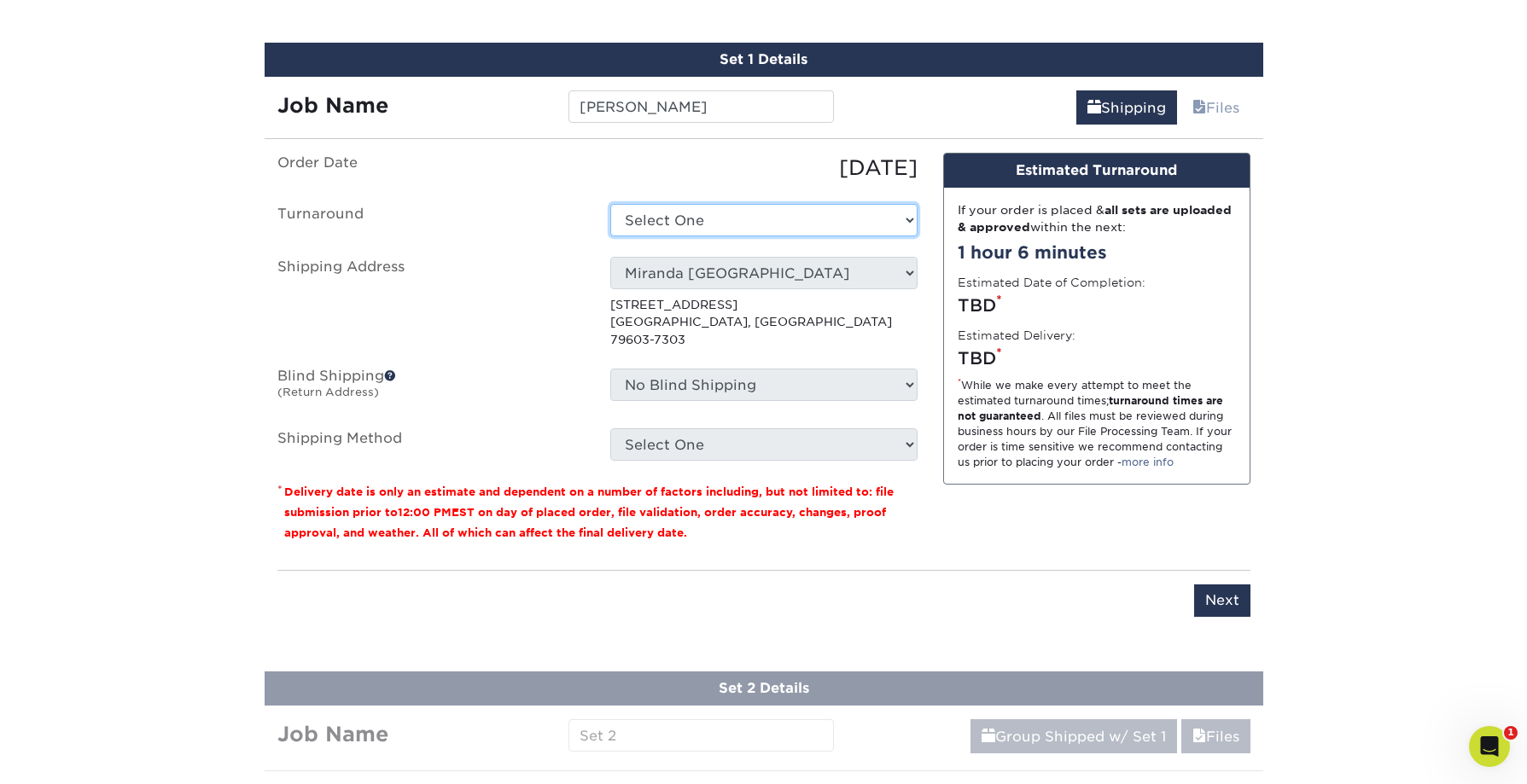
click at [815, 222] on select "Select One 2-4 Business Days 2 Day Next Business Day" at bounding box center [764, 220] width 307 height 32
select select "23721297-b68b-4846-ba83-3171e6bd9d78"
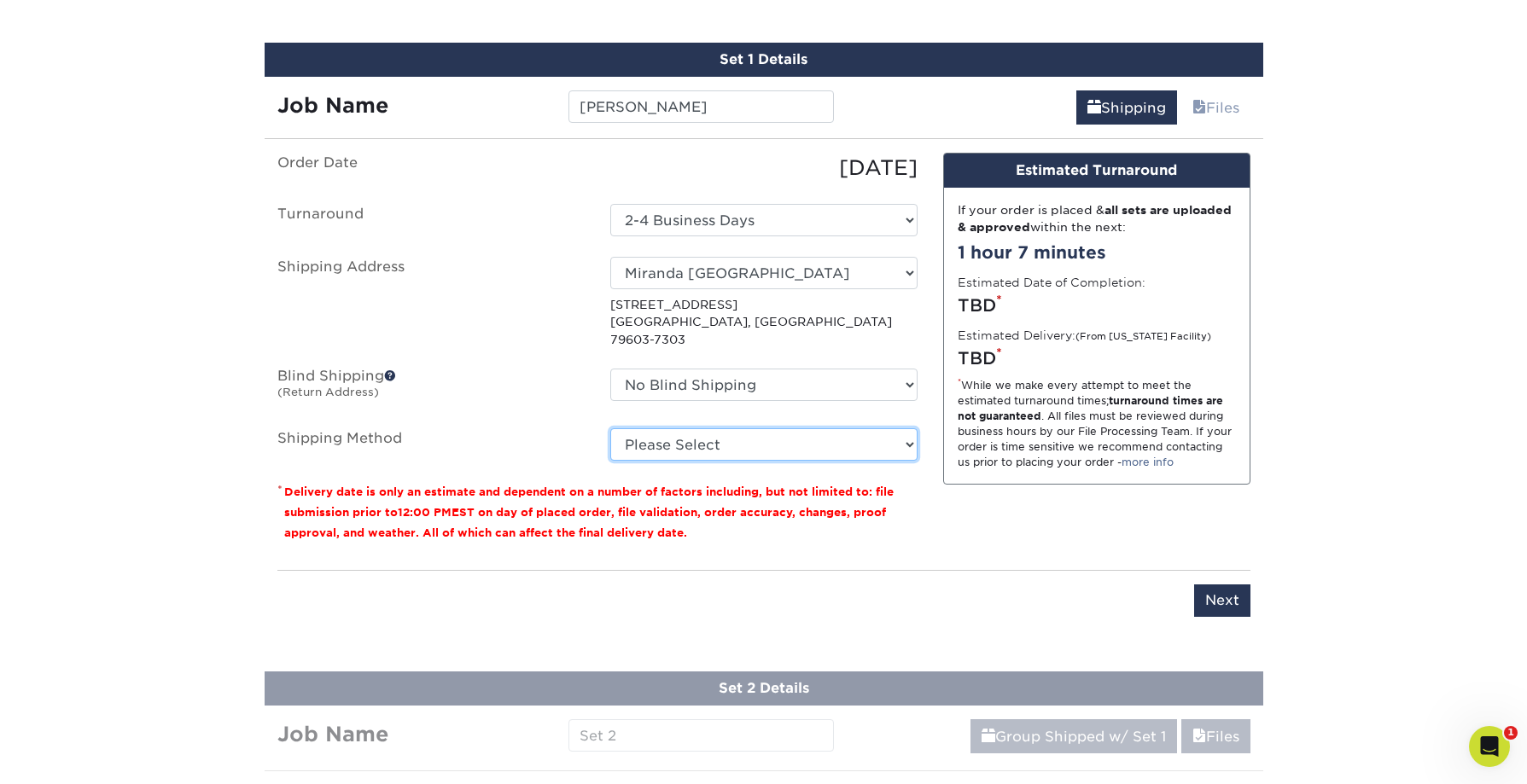
click at [820, 429] on select "Please Select Ground Shipping (+$14.96) 3 Day Shipping Service (+$15.34) 2 Day …" at bounding box center [764, 444] width 307 height 32
select select "03"
click at [610, 428] on select "Please Select Ground Shipping (+$14.96) 3 Day Shipping Service (+$15.34) 2 Day …" at bounding box center [764, 444] width 307 height 32
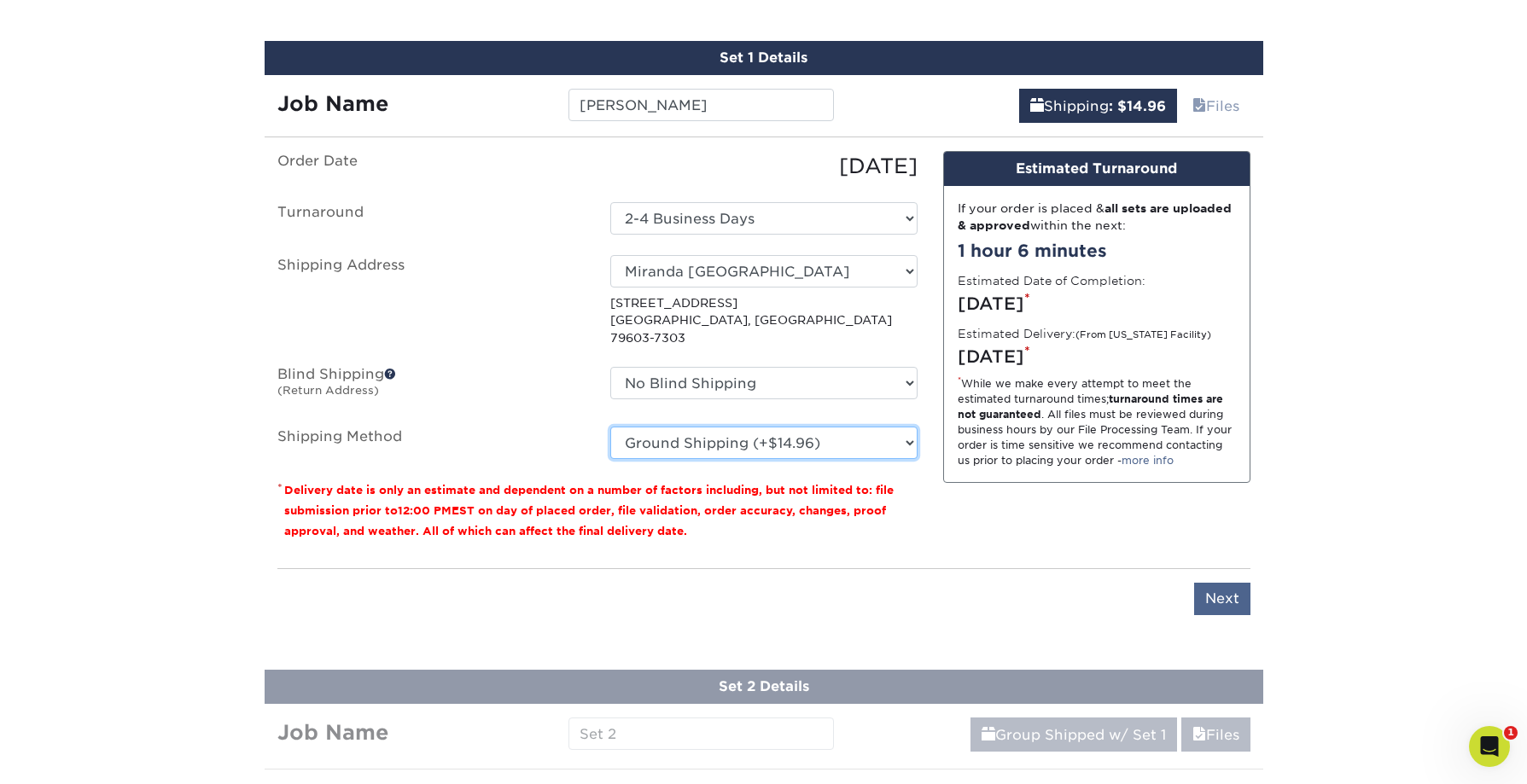
scroll to position [1064, 0]
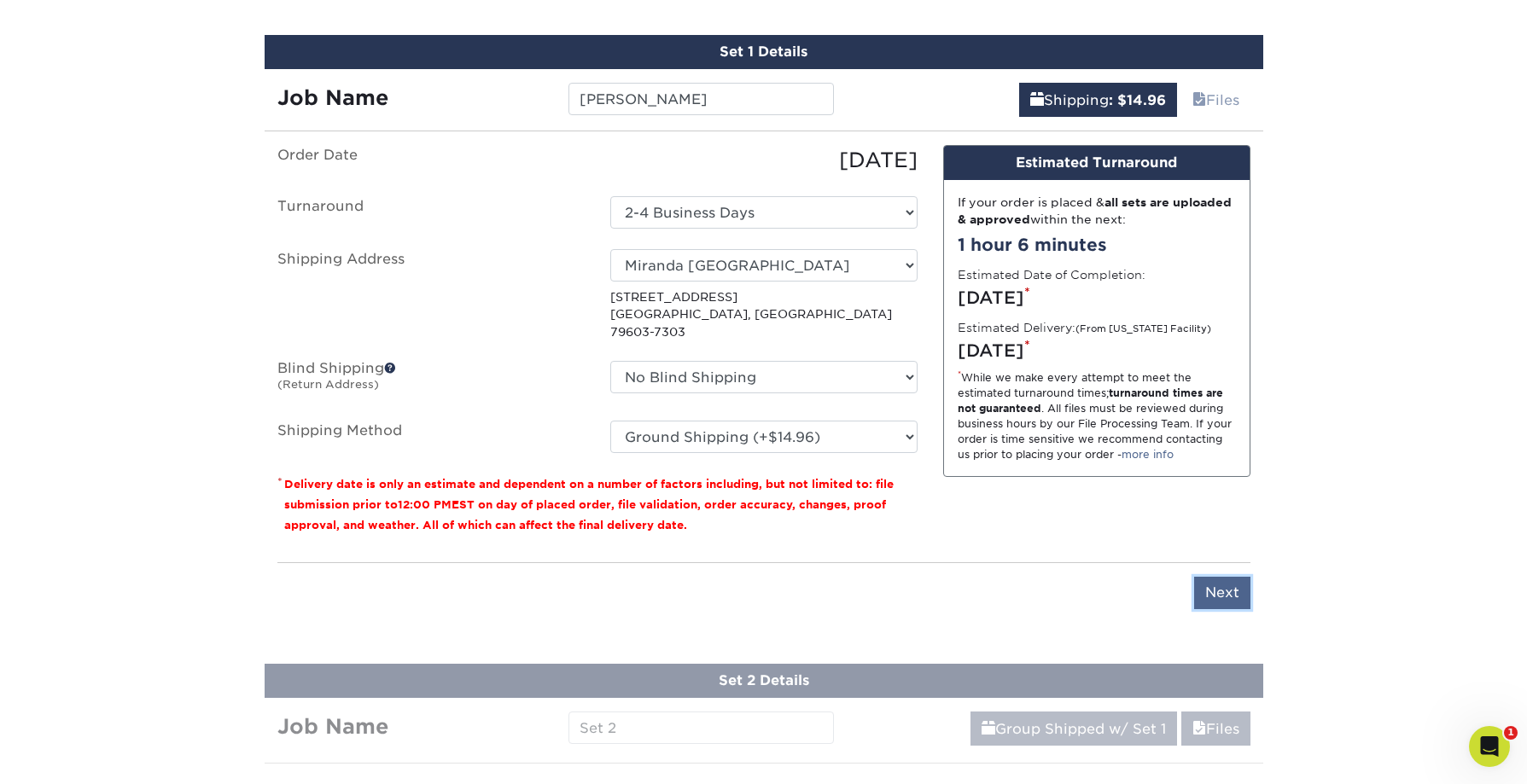
click at [1219, 584] on input "Next" at bounding box center [1223, 592] width 57 height 32
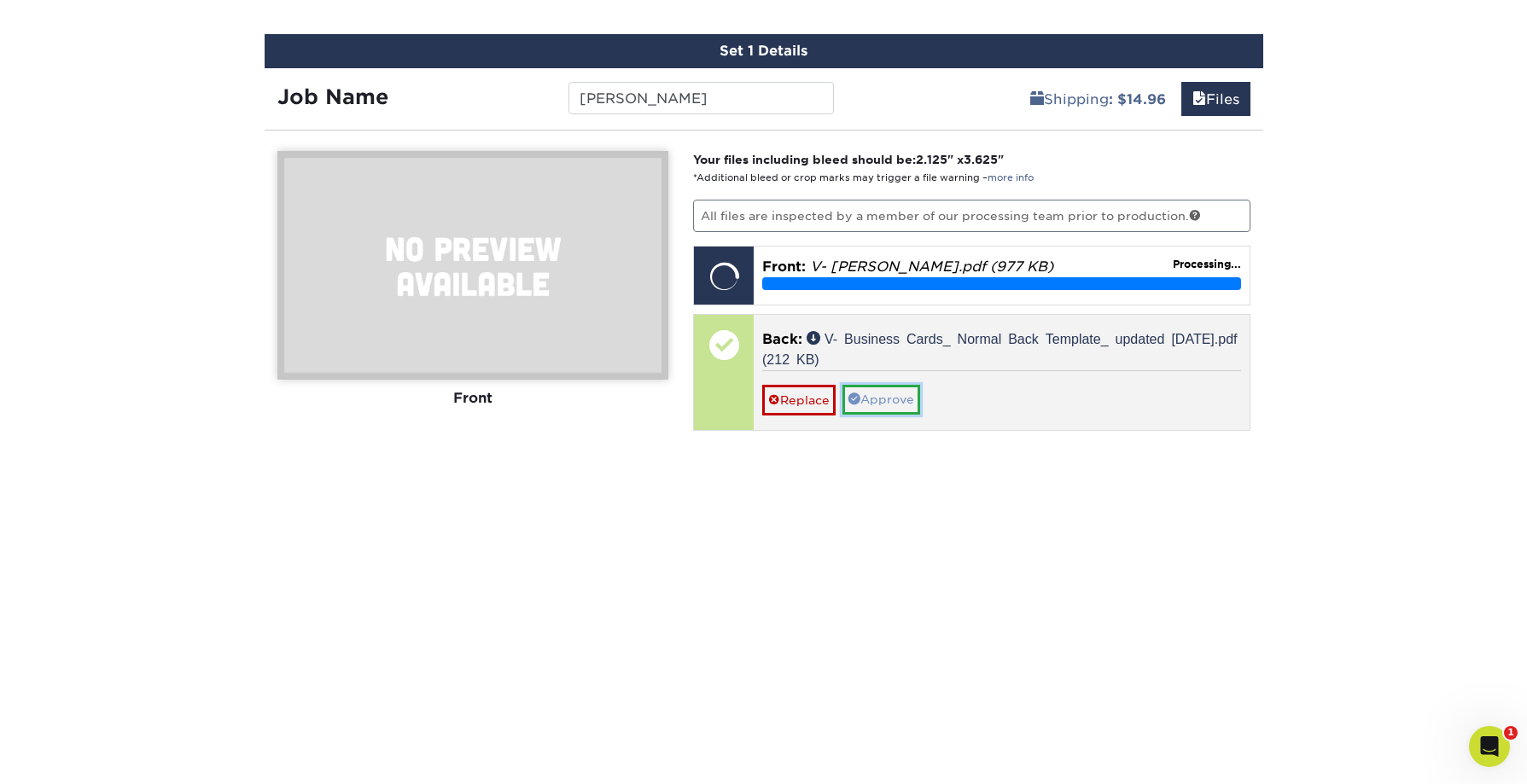
click at [879, 405] on link "Approve" at bounding box center [881, 400] width 77 height 29
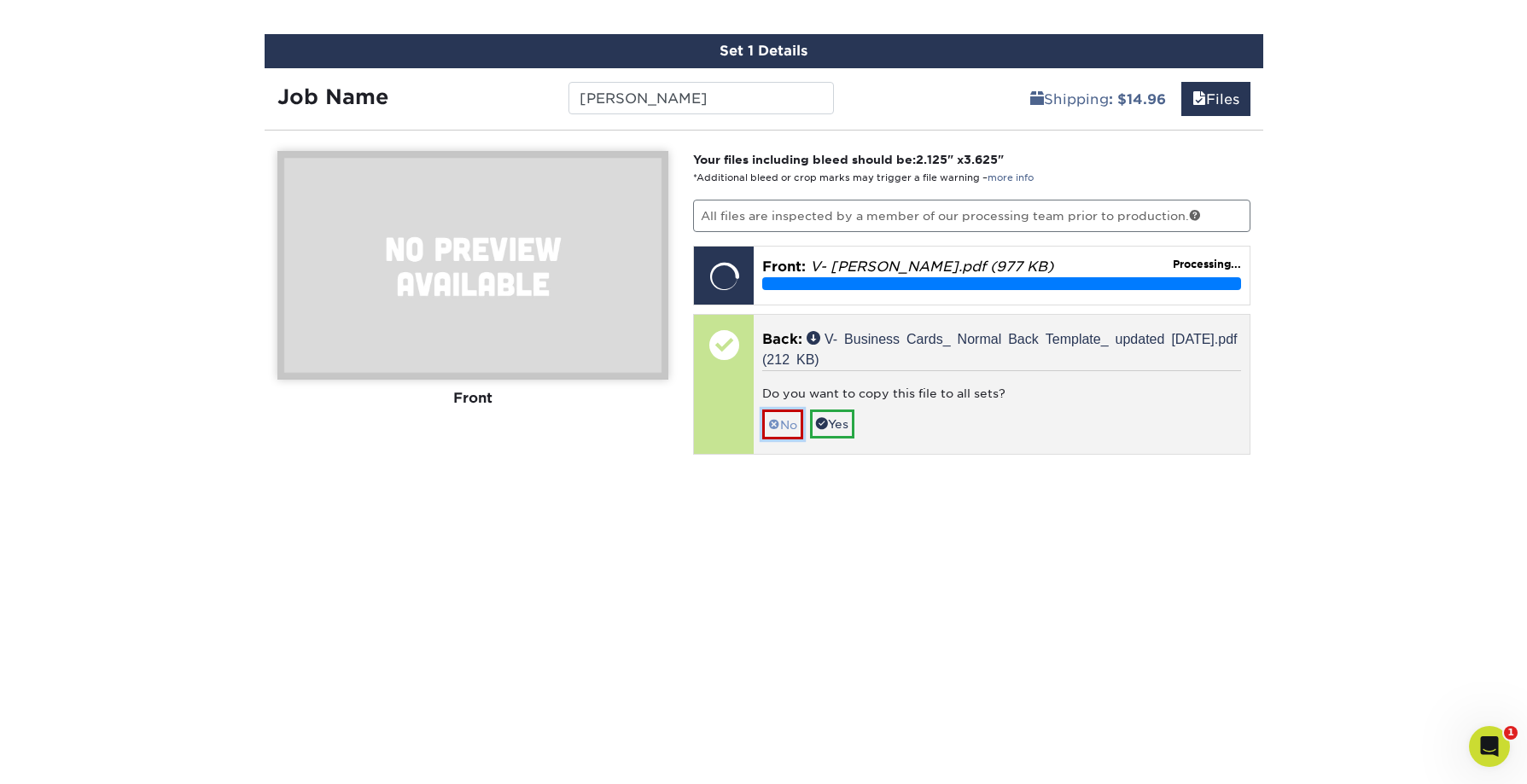
click at [796, 425] on link "No" at bounding box center [783, 424] width 41 height 30
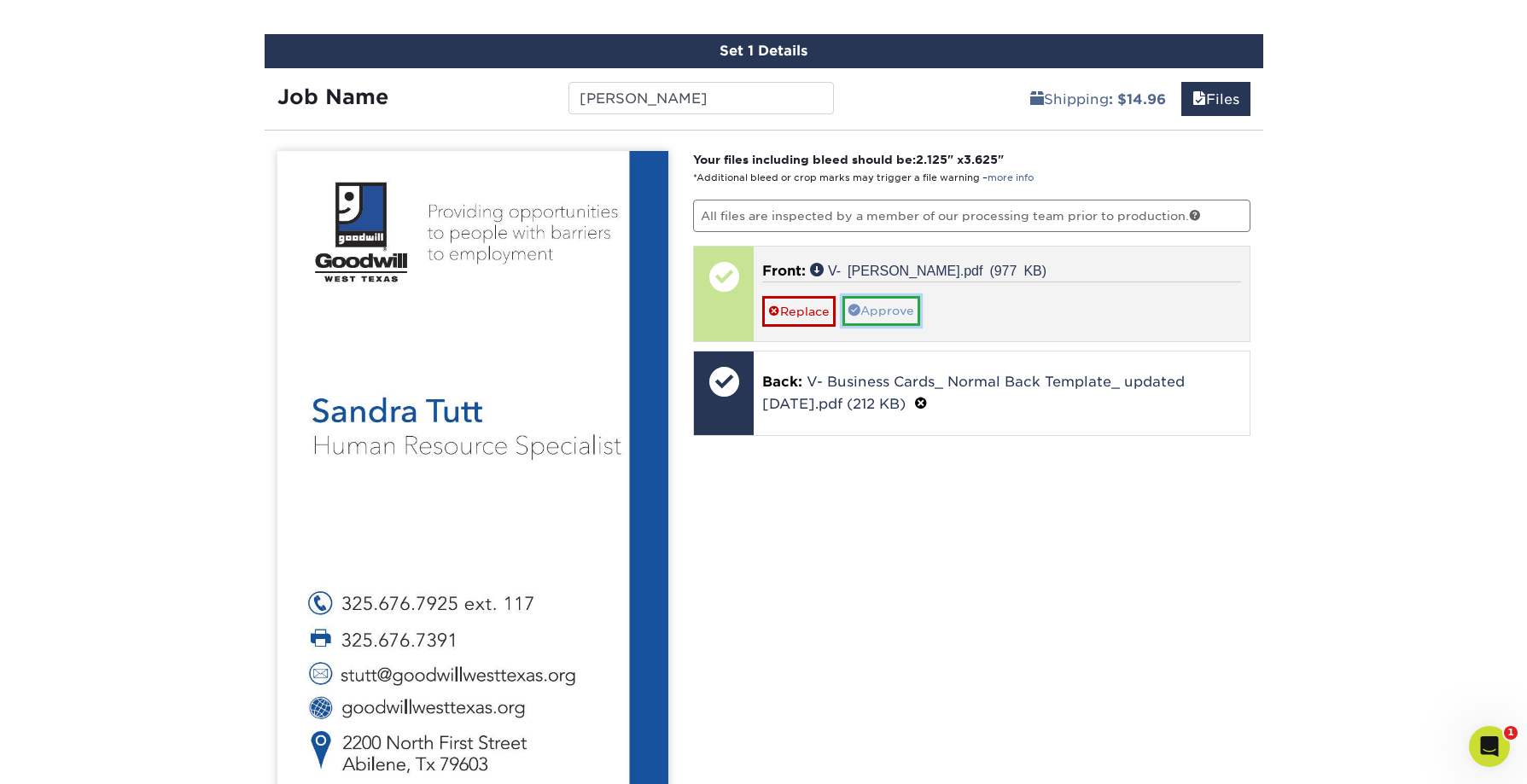
click at [896, 315] on link "Approve" at bounding box center [881, 311] width 77 height 29
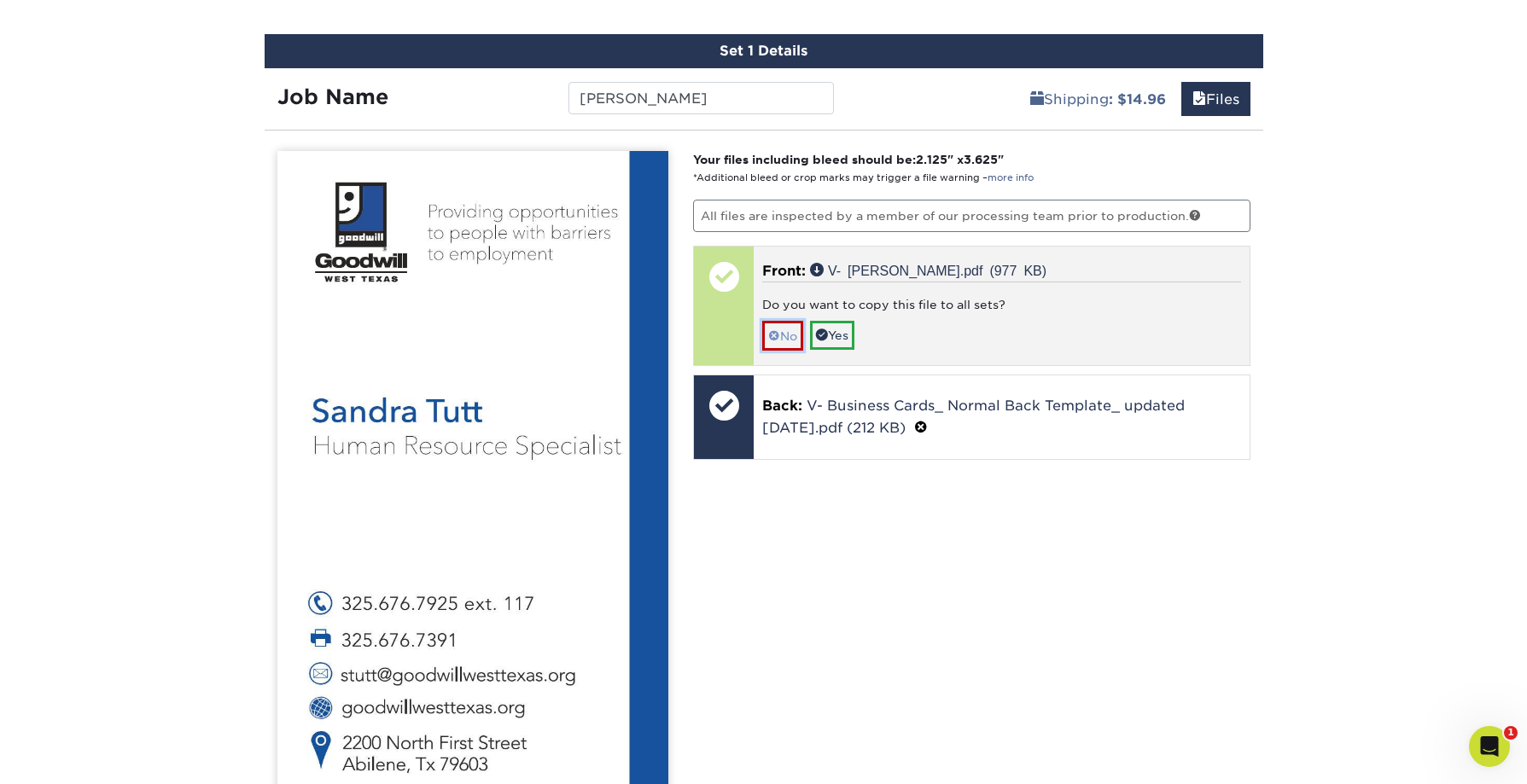
click at [798, 340] on link "No" at bounding box center [783, 335] width 41 height 30
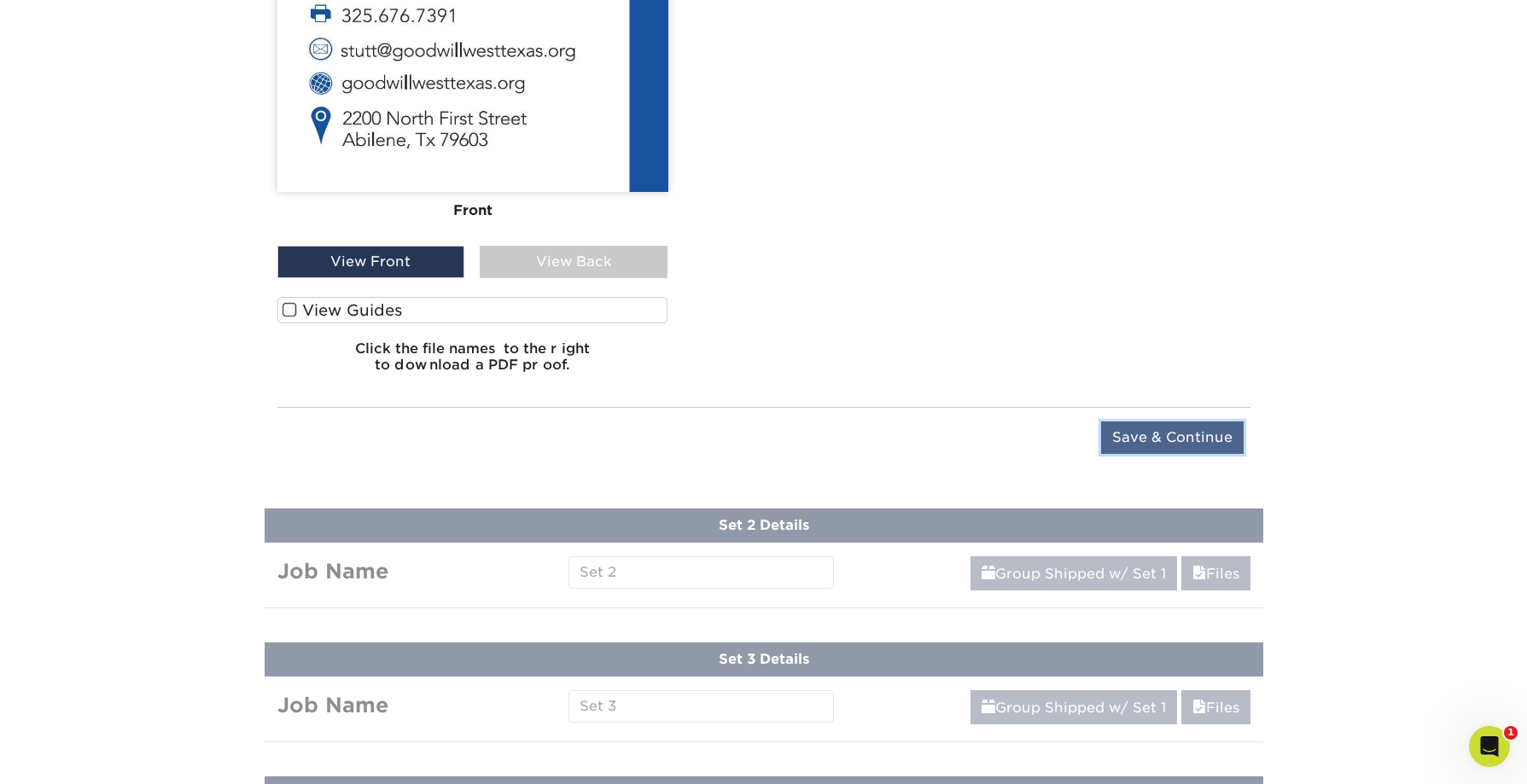
click at [1188, 434] on input "Save & Continue" at bounding box center [1172, 437] width 143 height 32
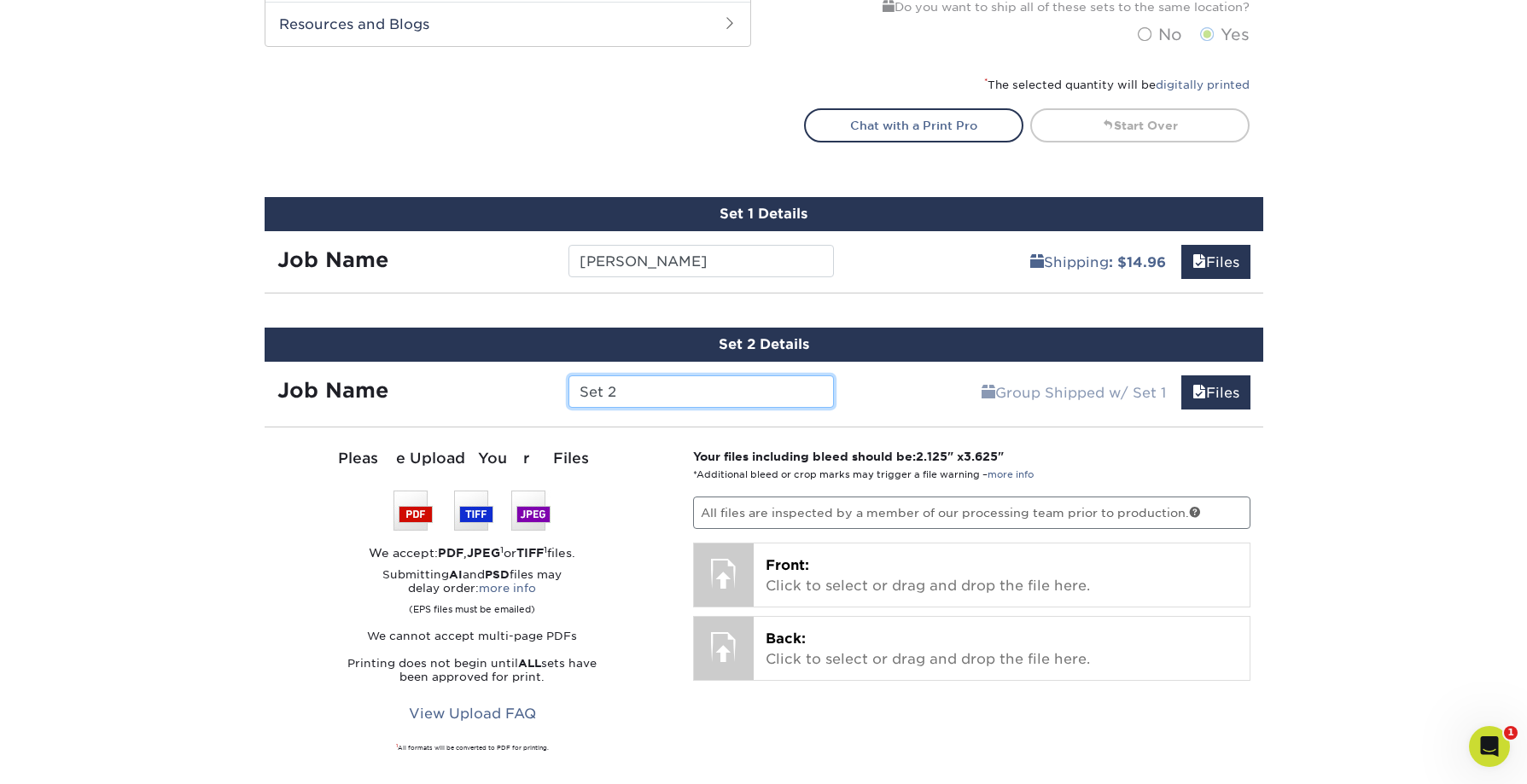
scroll to position [905, 0]
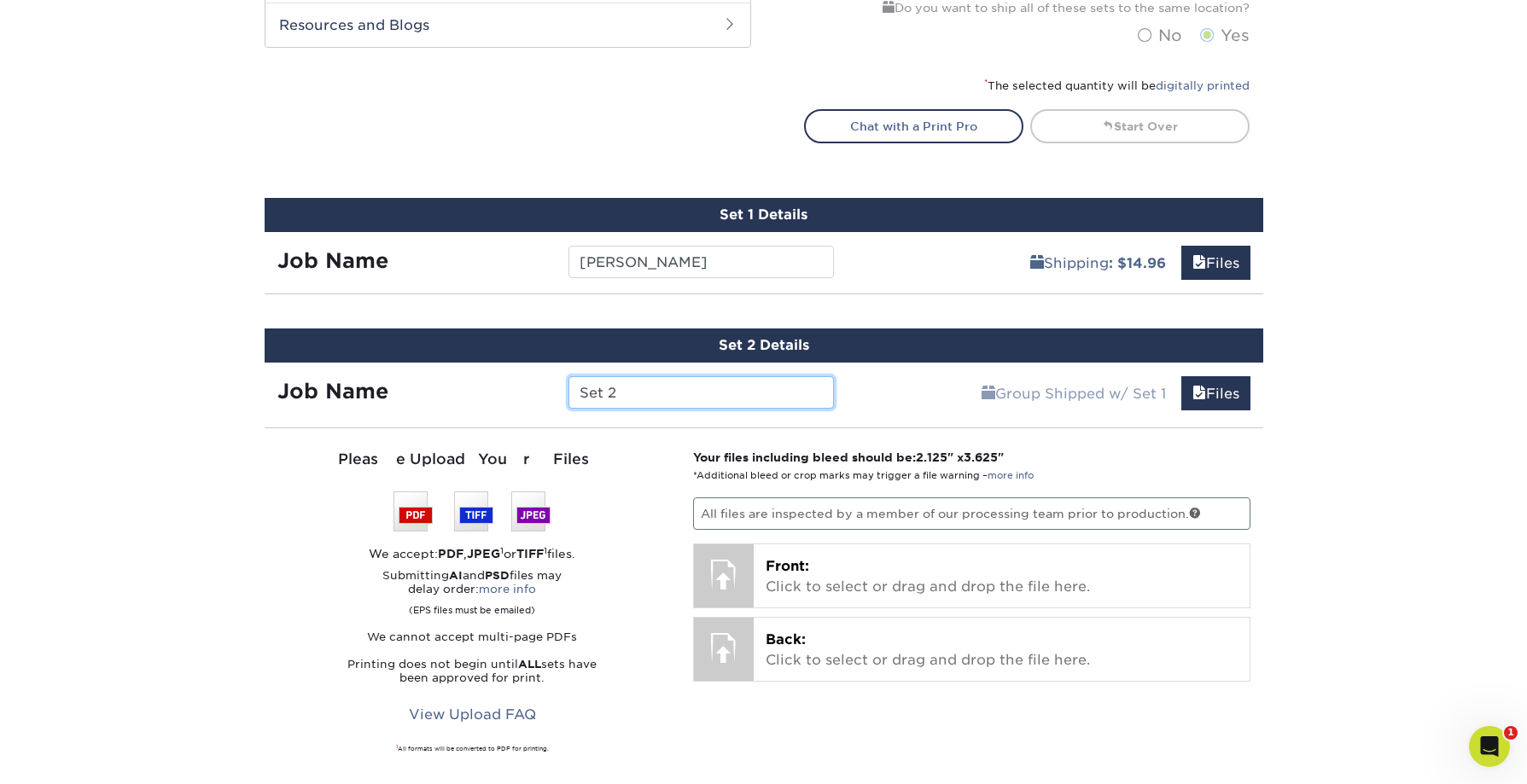
drag, startPoint x: 541, startPoint y: 392, endPoint x: 524, endPoint y: 374, distance: 24.8
click at [512, 390] on div "Job Name Set 2" at bounding box center [556, 392] width 583 height 32
type input "[PERSON_NAME]"
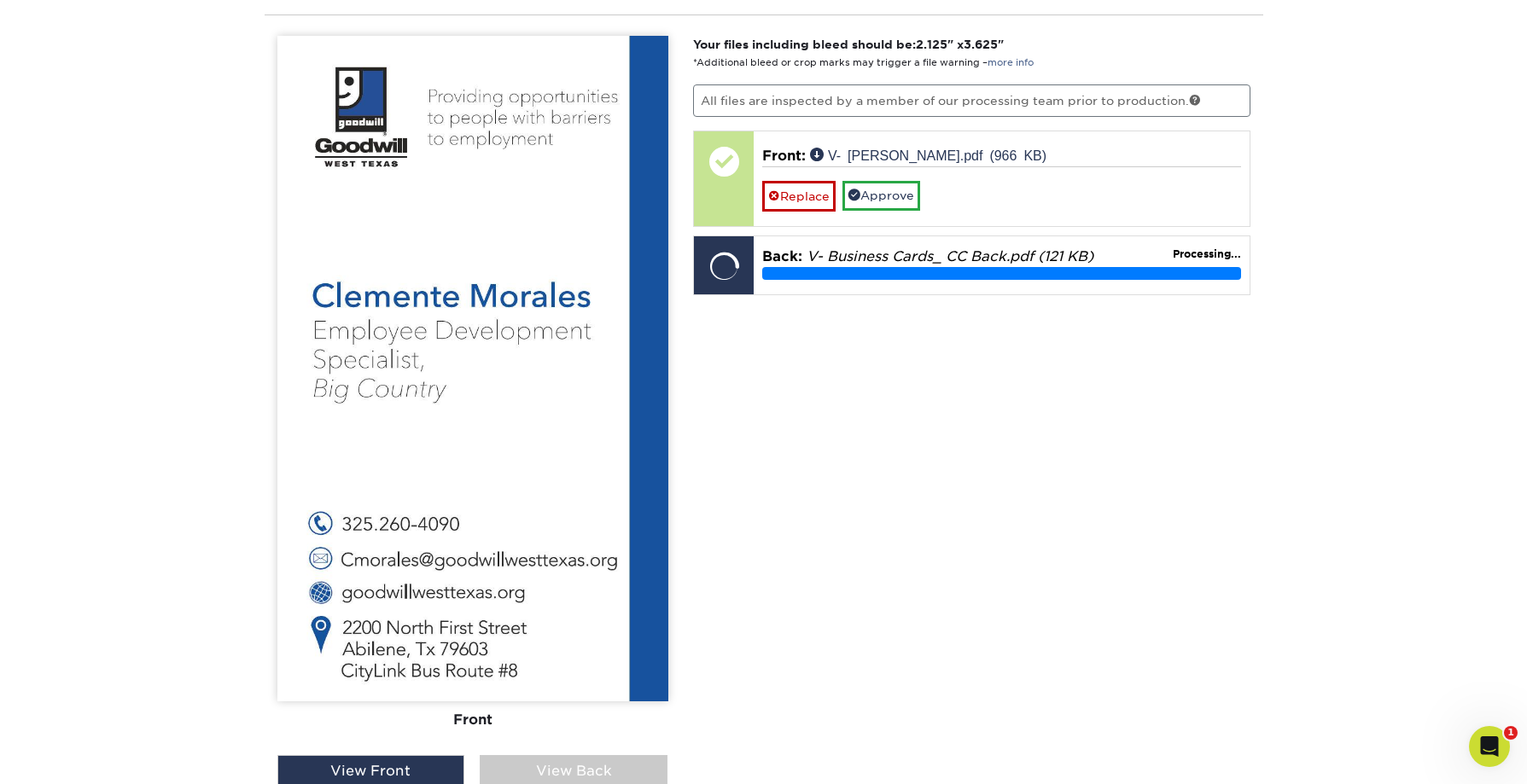
scroll to position [1326, 0]
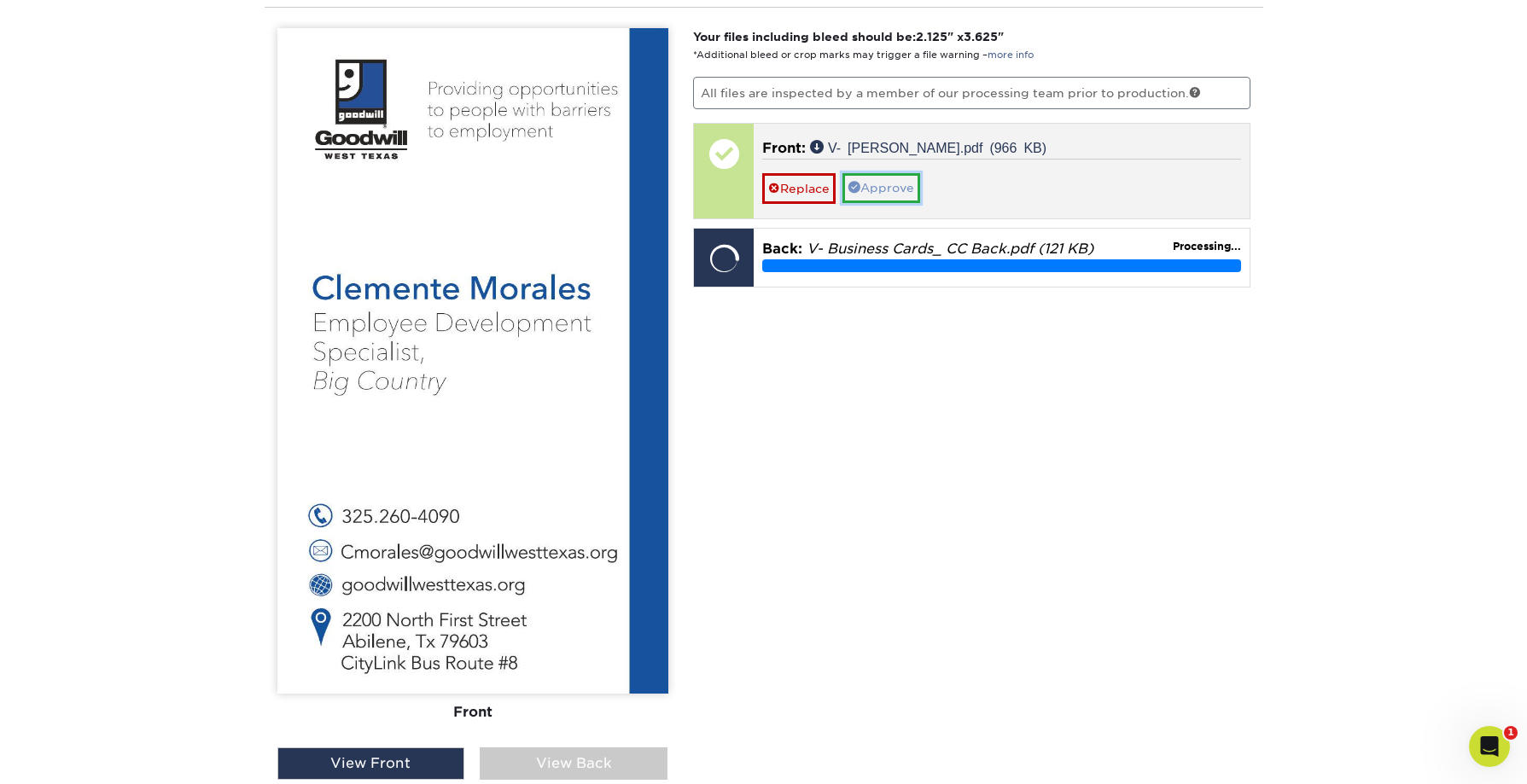
click at [872, 185] on link "Approve" at bounding box center [881, 188] width 77 height 29
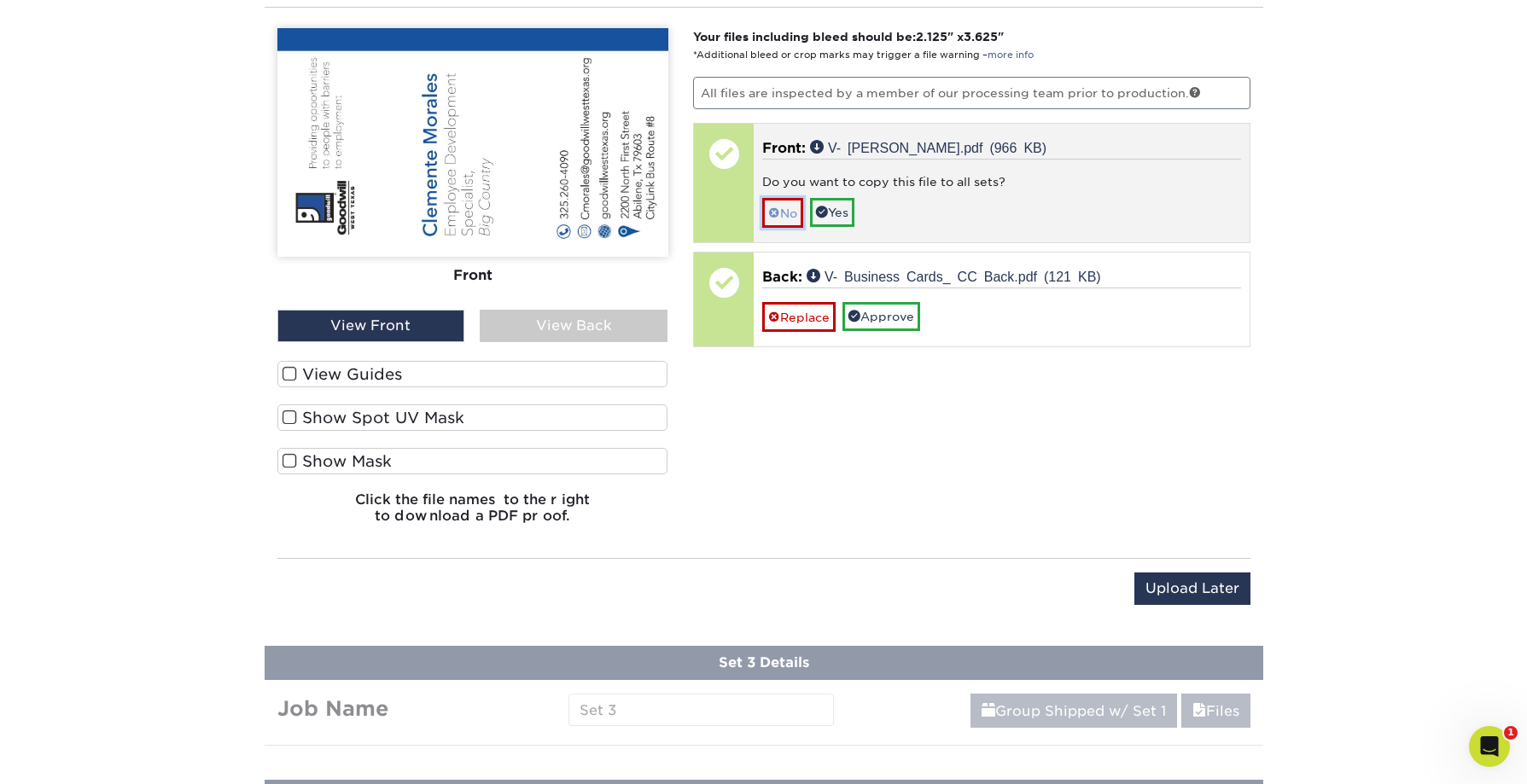
click at [795, 219] on link "No" at bounding box center [783, 213] width 41 height 30
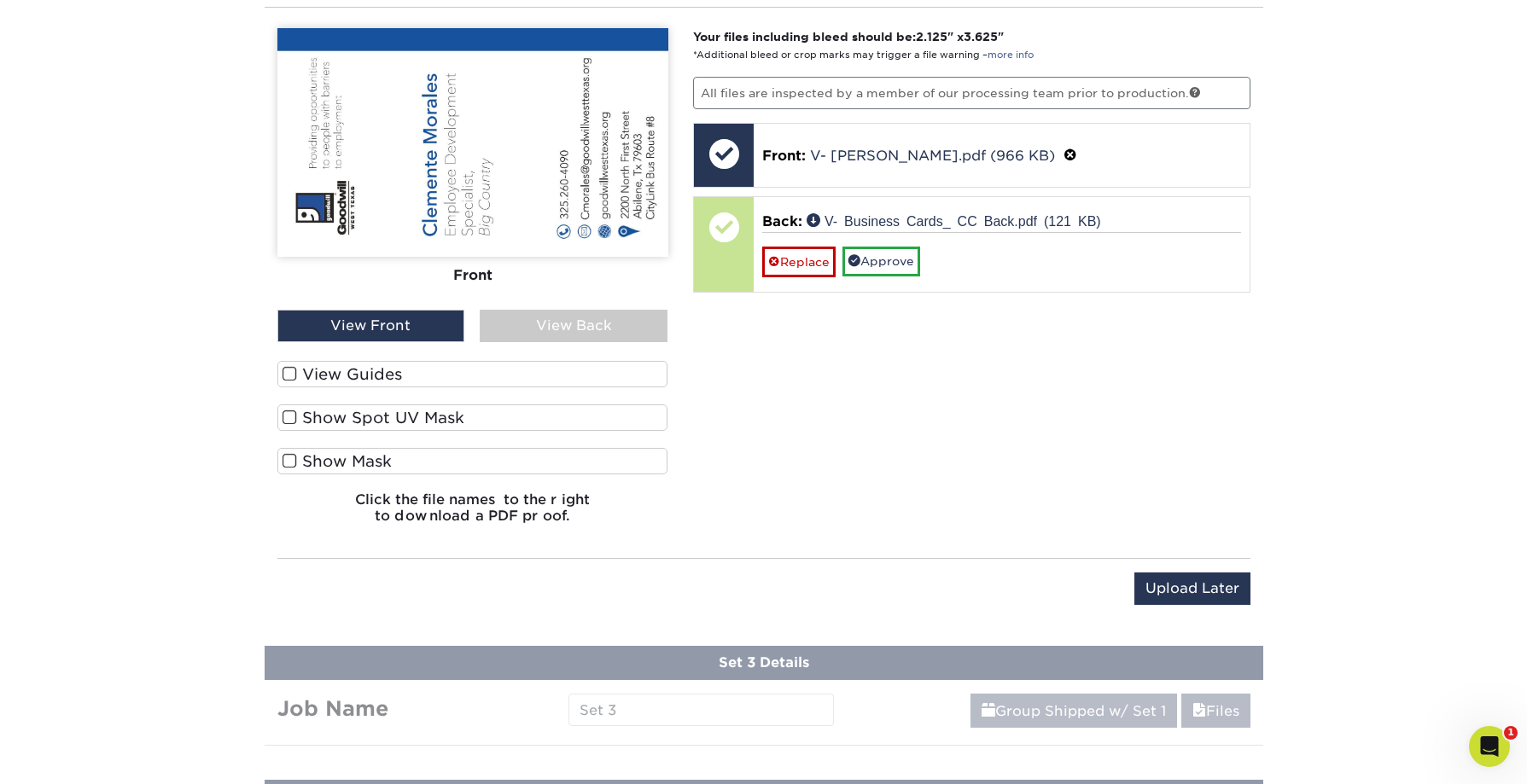
click at [604, 337] on div "View Back" at bounding box center [574, 326] width 188 height 32
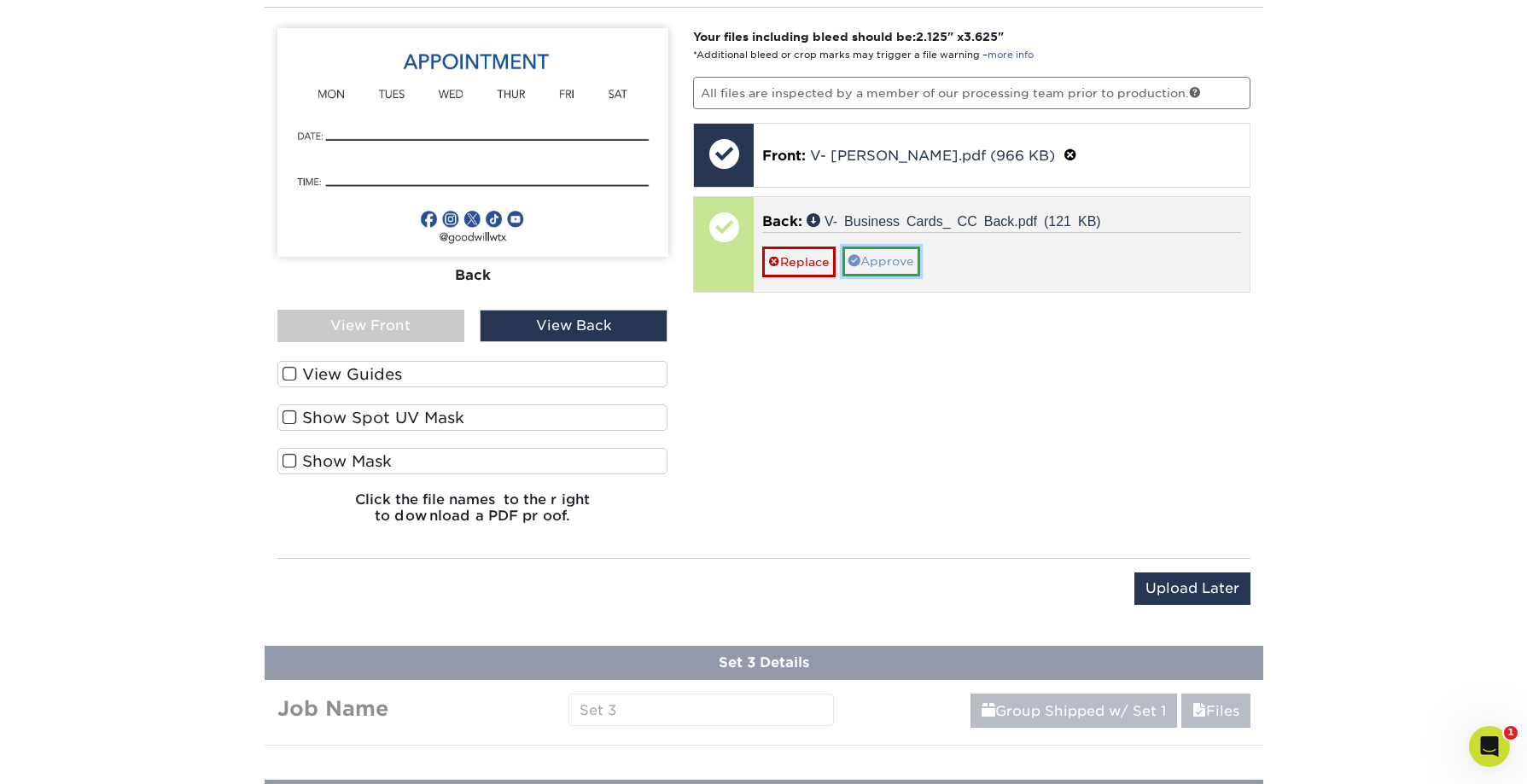
click at [879, 263] on link "Approve" at bounding box center [881, 261] width 77 height 29
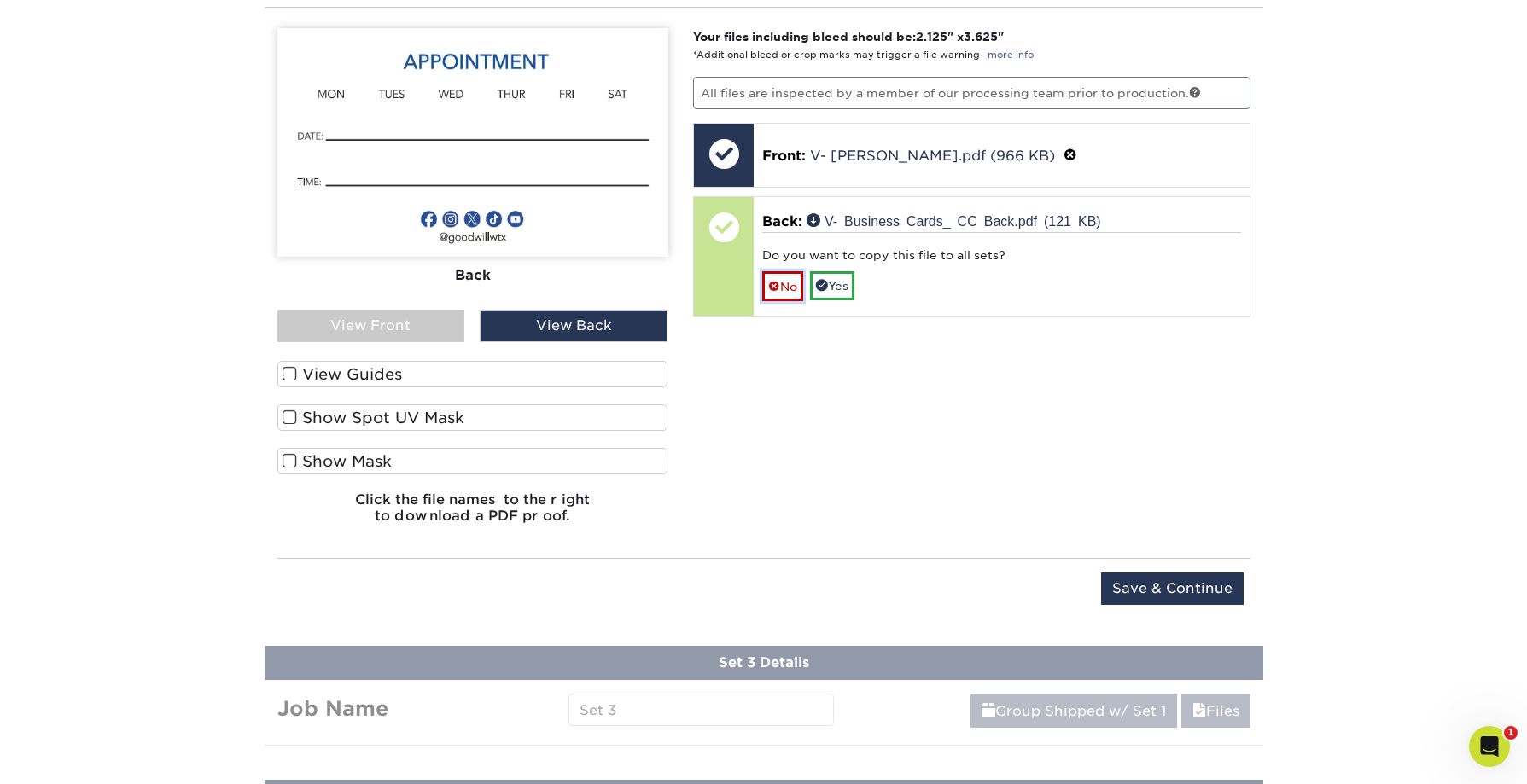
drag, startPoint x: 785, startPoint y: 289, endPoint x: 801, endPoint y: 305, distance: 22.6
click at [787, 289] on link "No" at bounding box center [783, 286] width 41 height 30
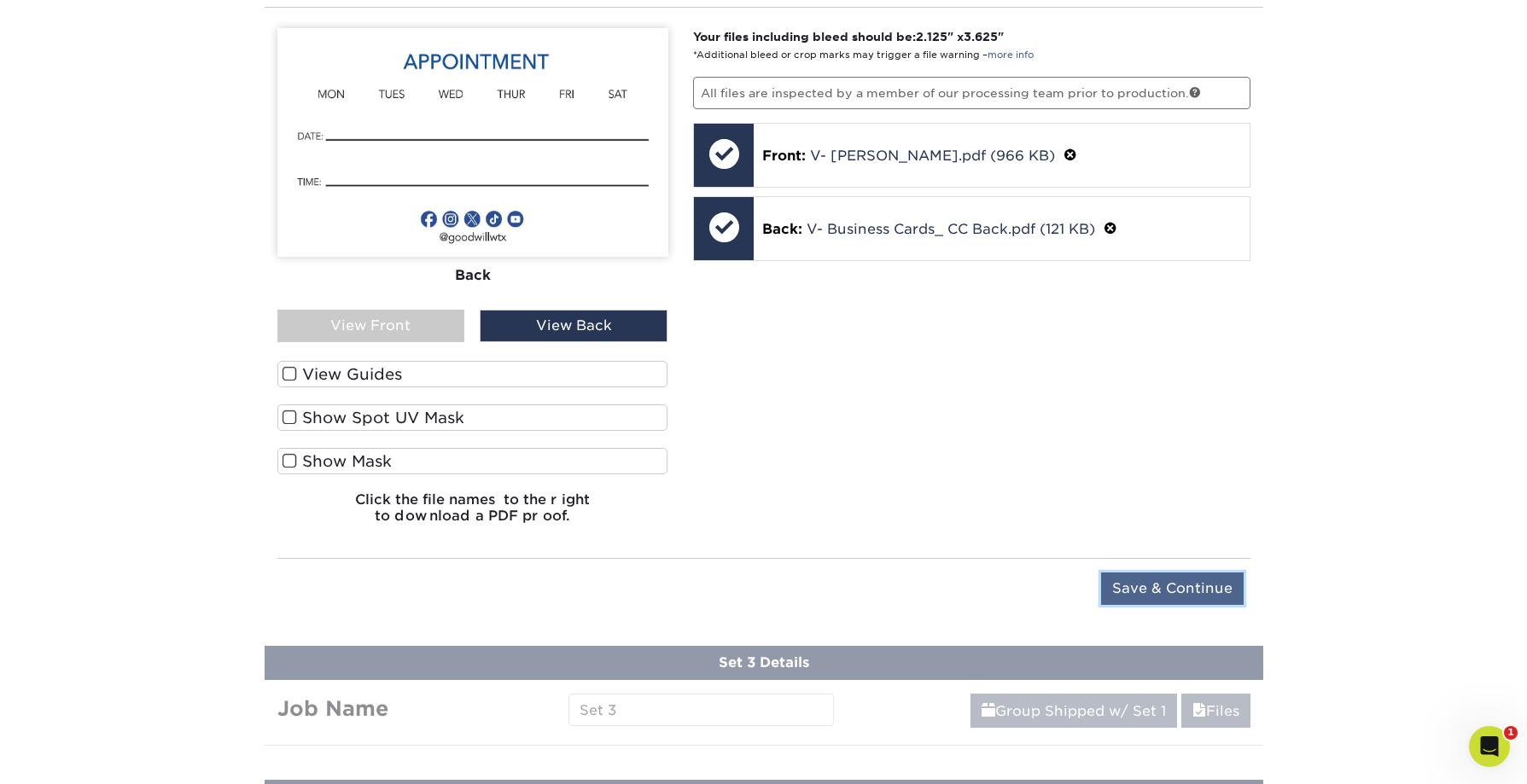
click at [1149, 583] on input "Save & Continue" at bounding box center [1172, 588] width 143 height 32
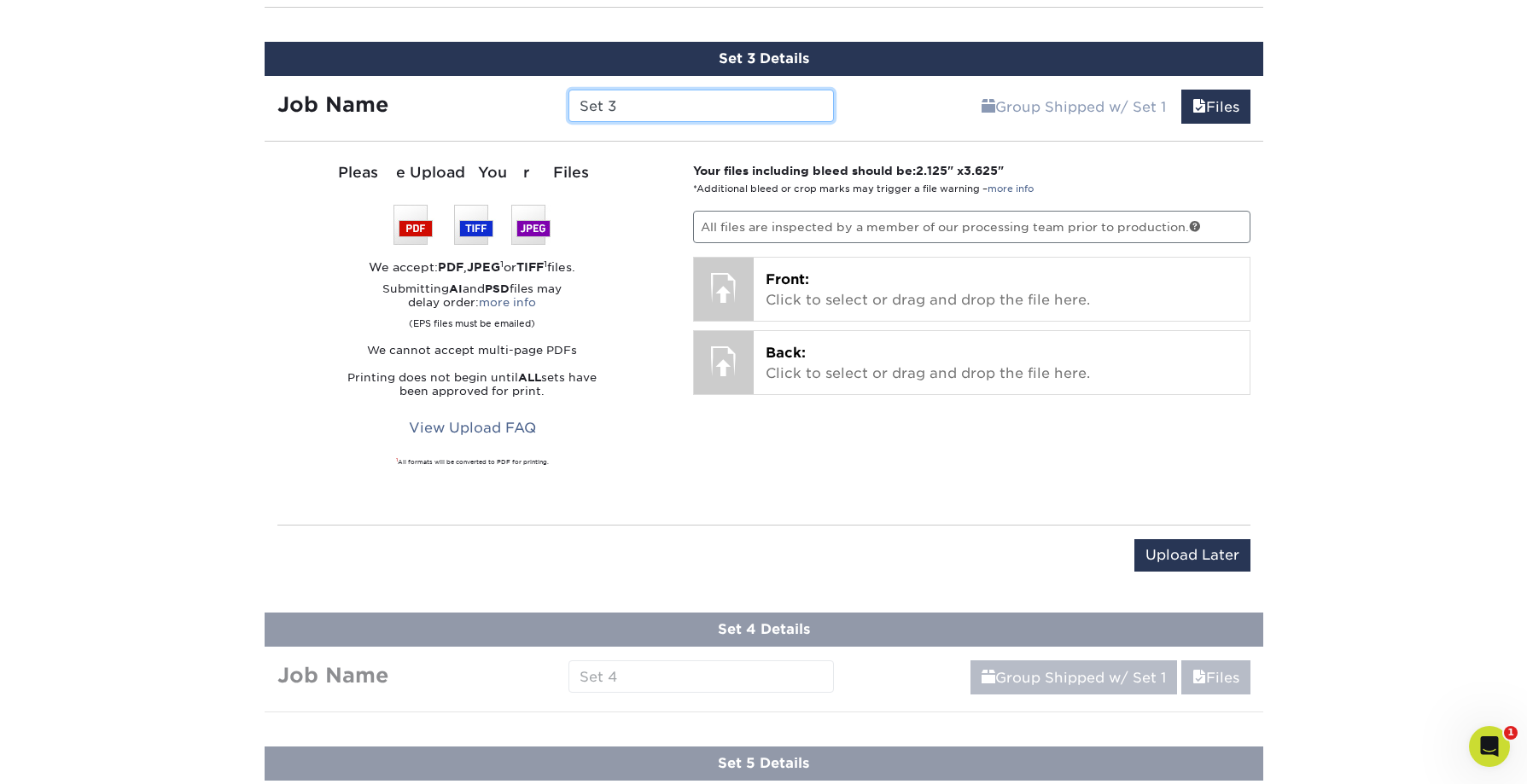
drag, startPoint x: 637, startPoint y: 100, endPoint x: 506, endPoint y: 111, distance: 131.5
click at [506, 111] on div "Job Name Set 3" at bounding box center [556, 106] width 583 height 32
type input "Michael Drumm"
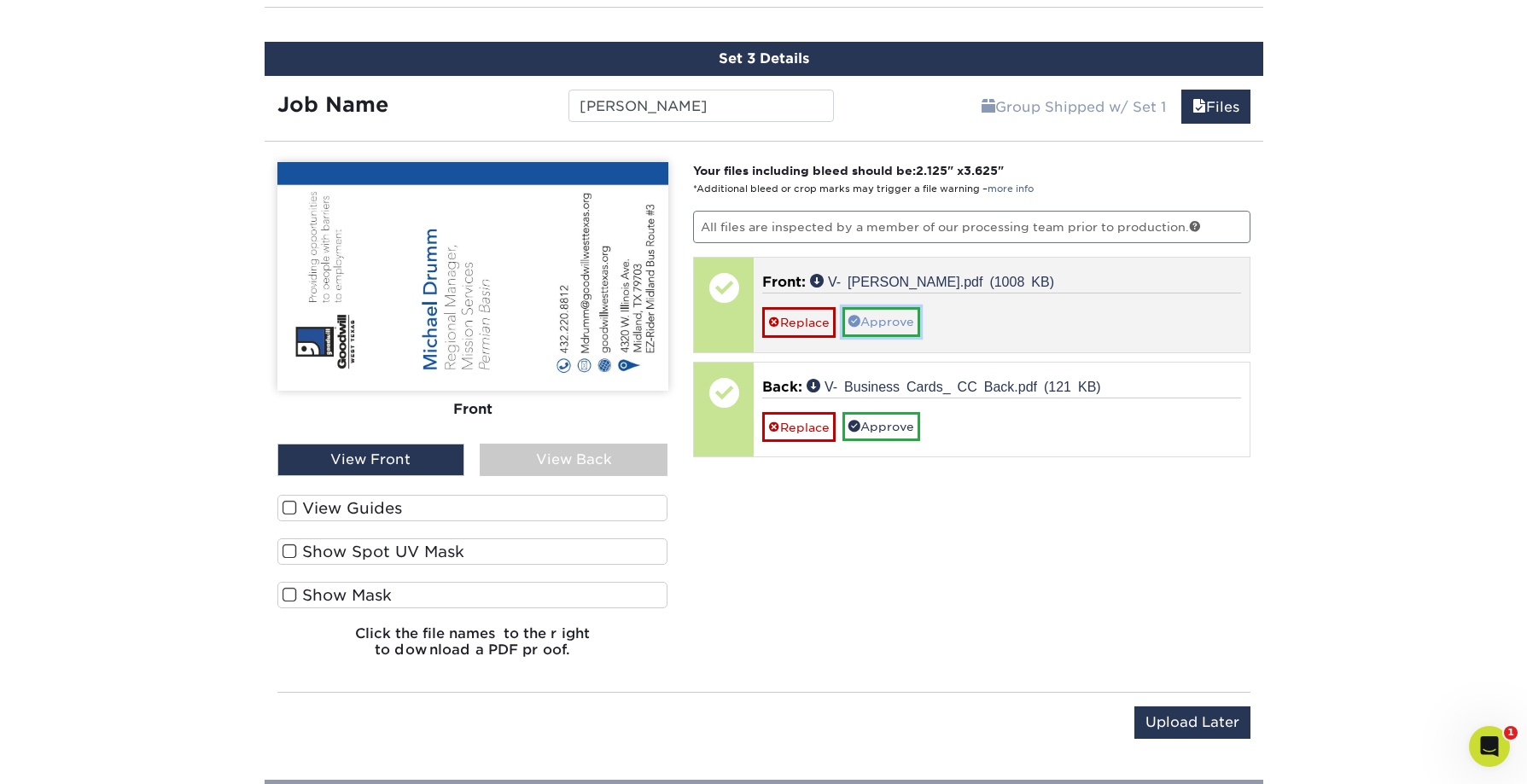
click at [890, 327] on link "Approve" at bounding box center [881, 322] width 77 height 29
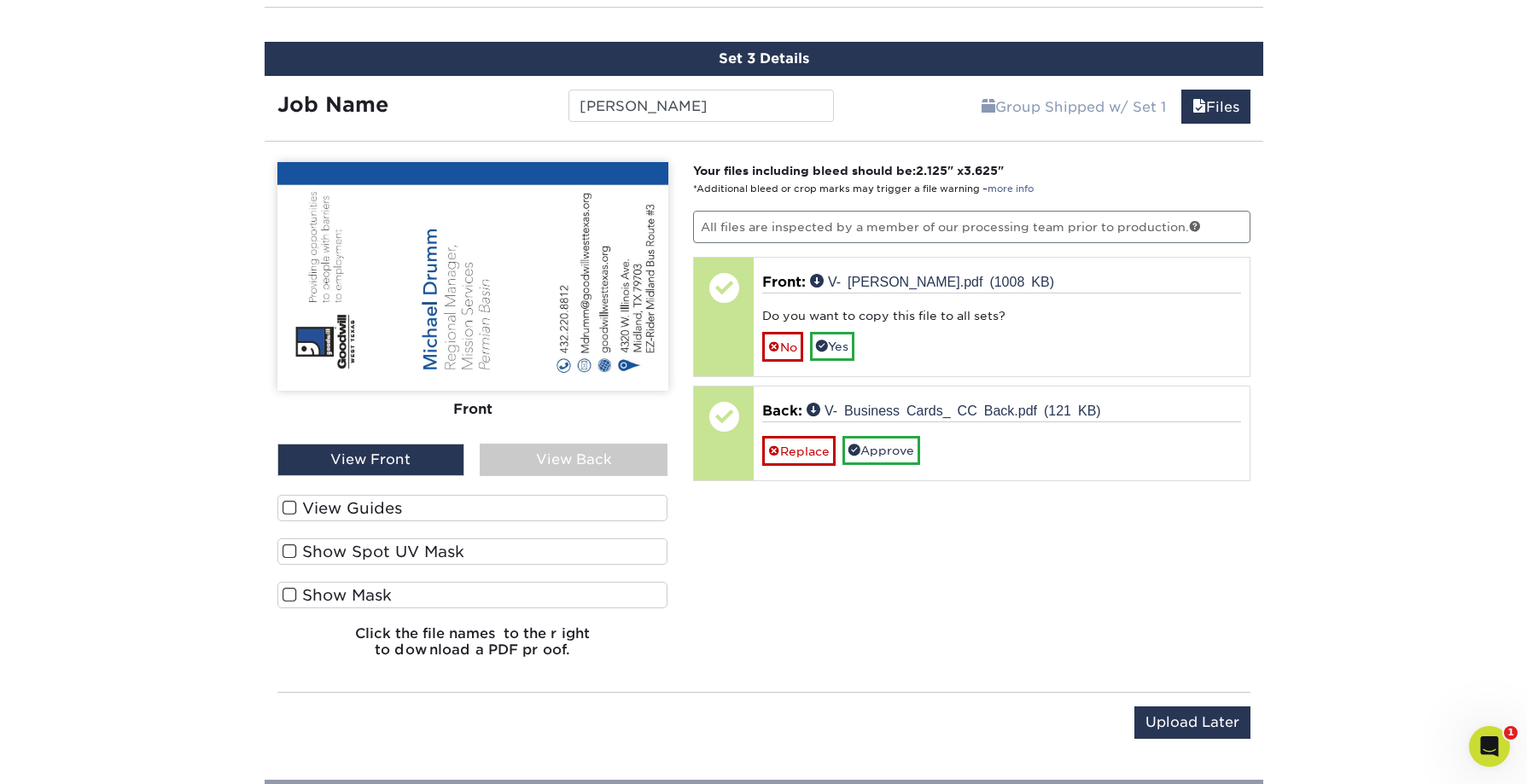
click at [569, 461] on div "View Back" at bounding box center [574, 459] width 188 height 32
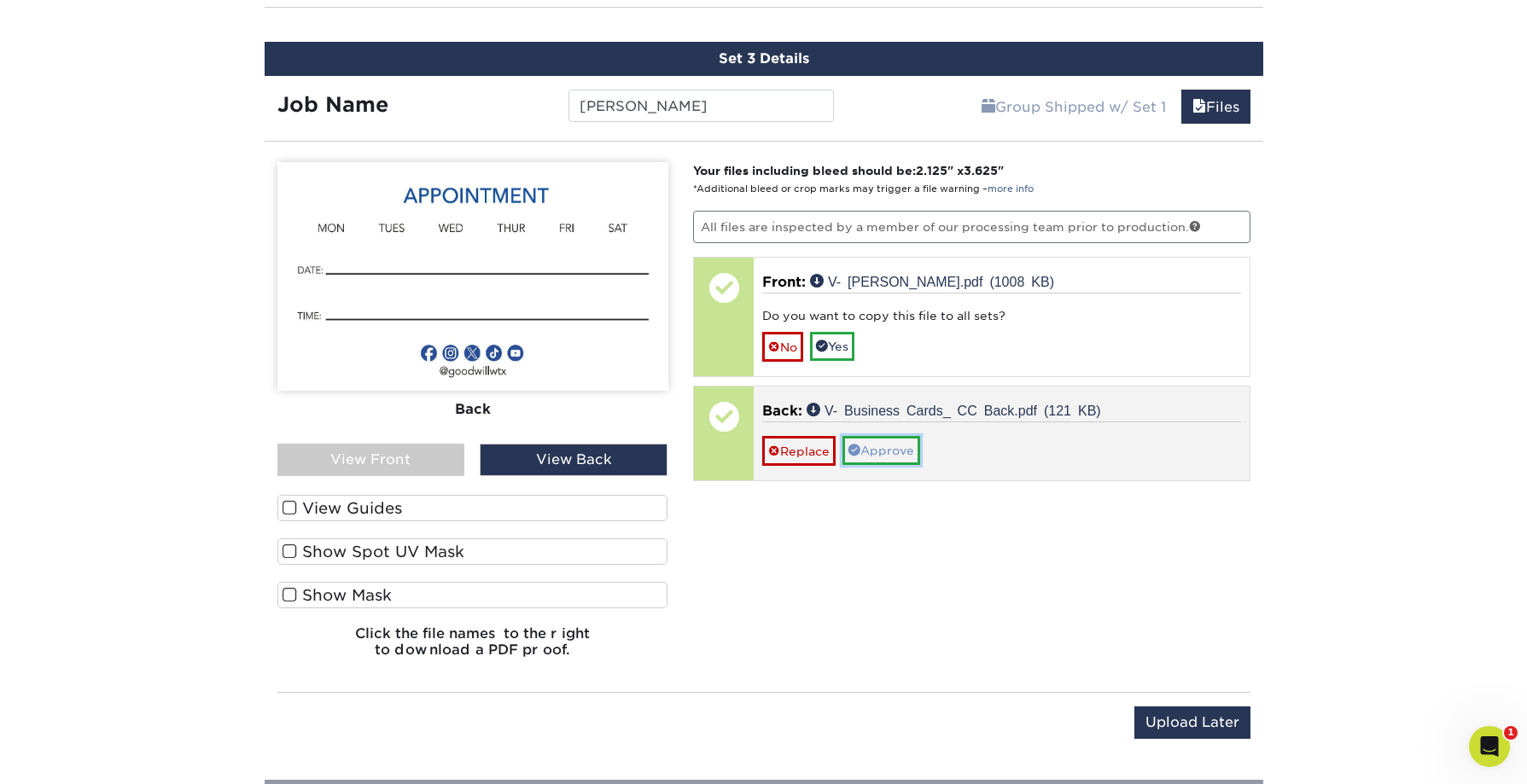
click at [882, 453] on link "Approve" at bounding box center [881, 451] width 77 height 29
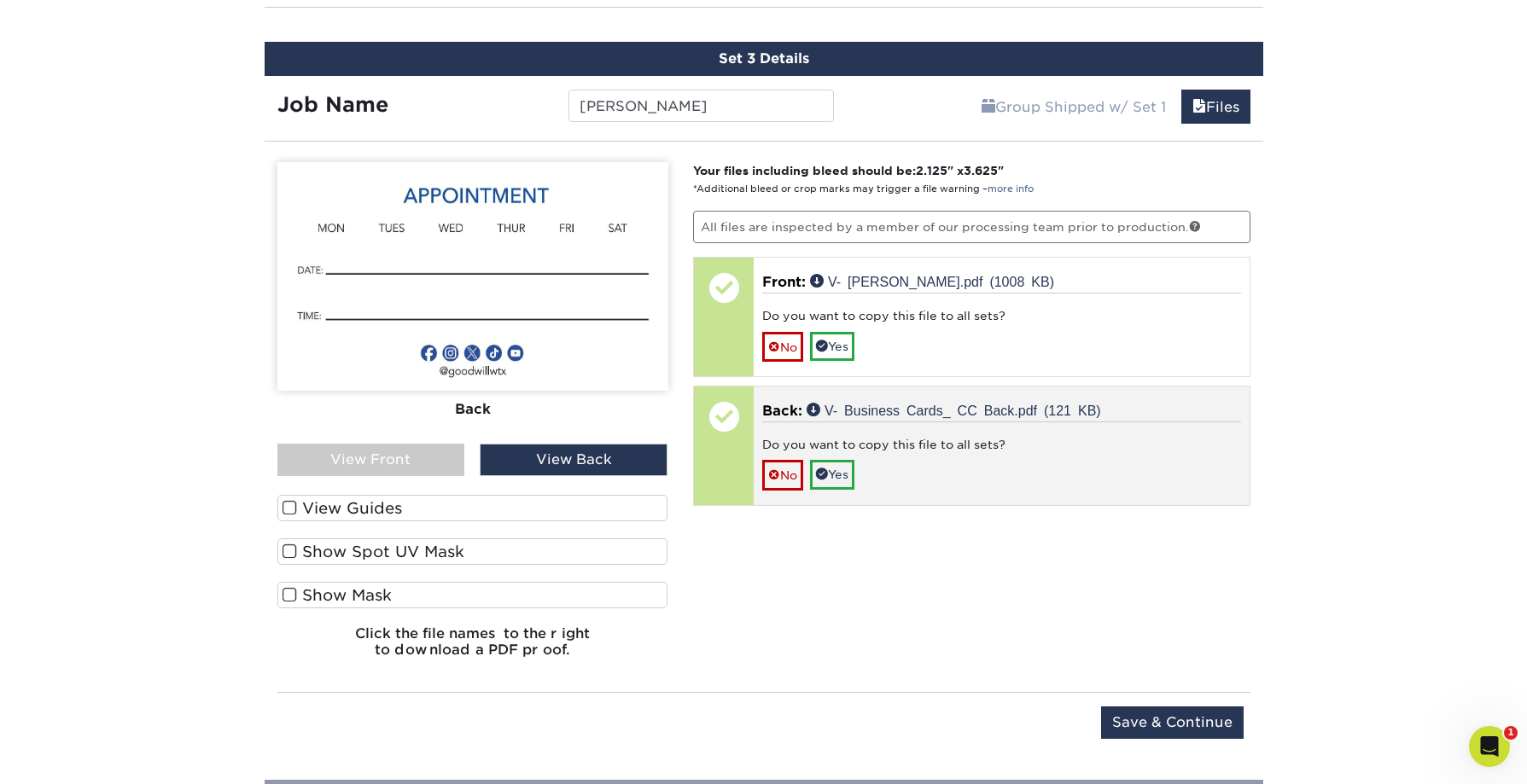
click at [791, 349] on link "No" at bounding box center [783, 347] width 41 height 30
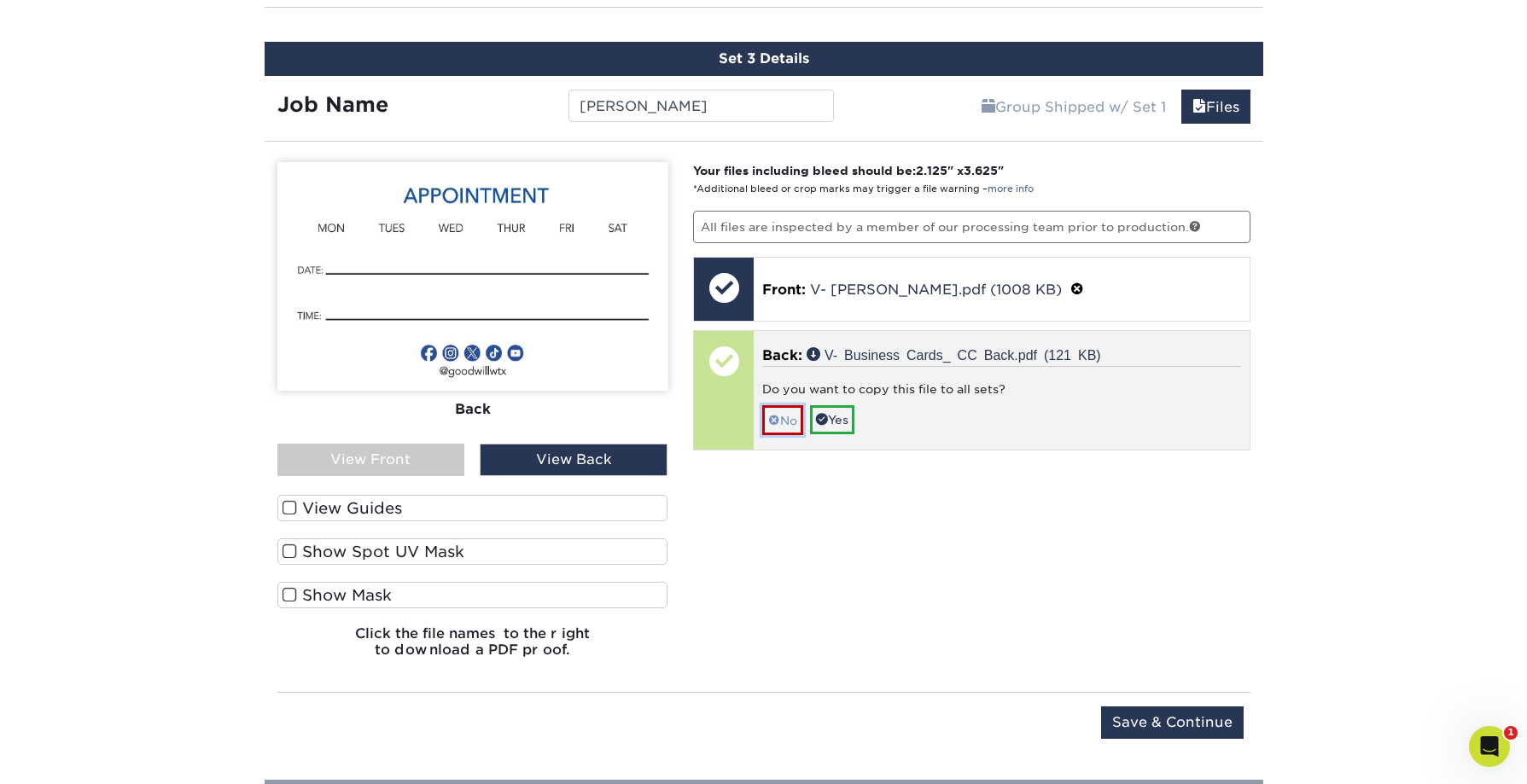
click at [784, 422] on link "No" at bounding box center [783, 420] width 41 height 30
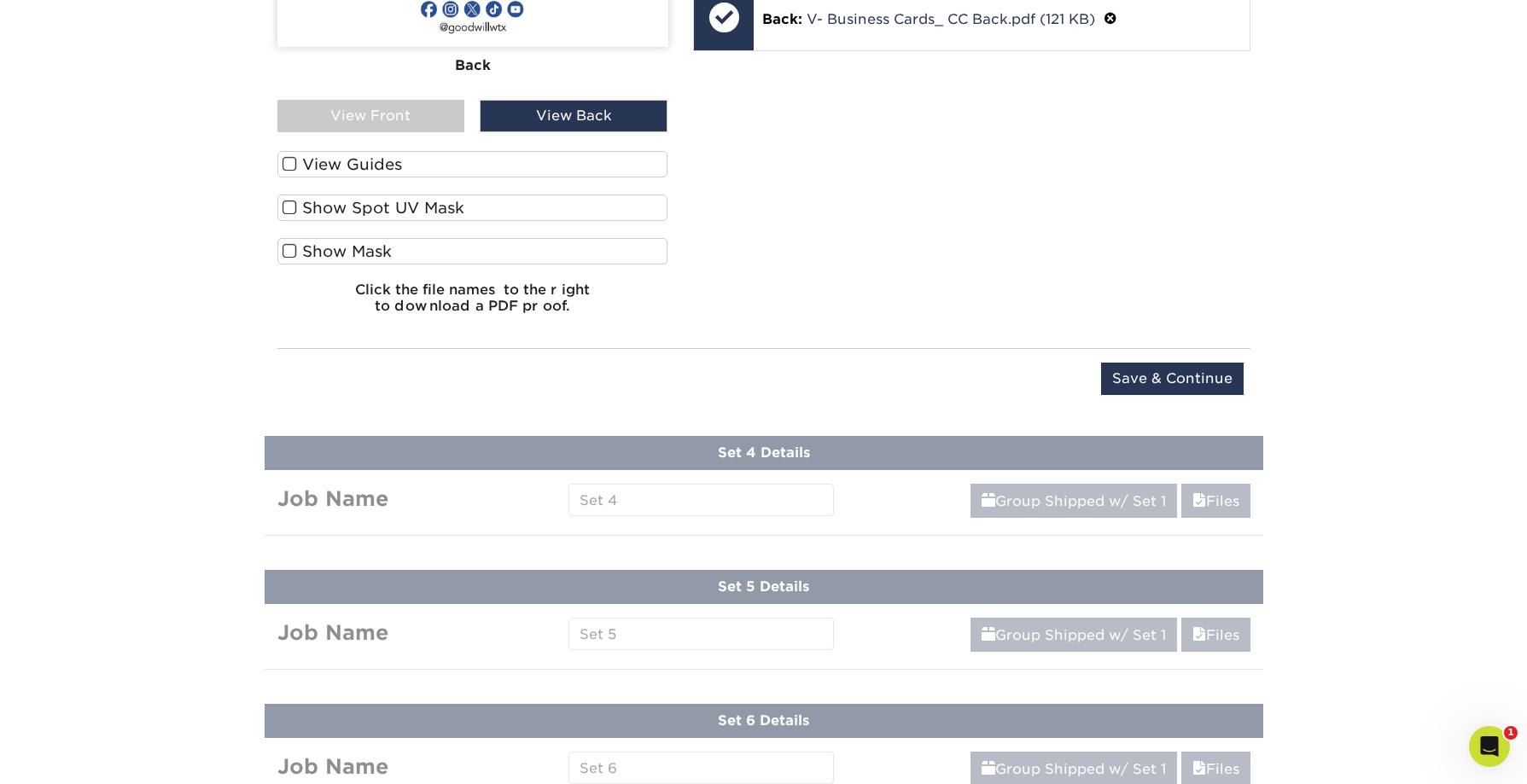
scroll to position [1732, 0]
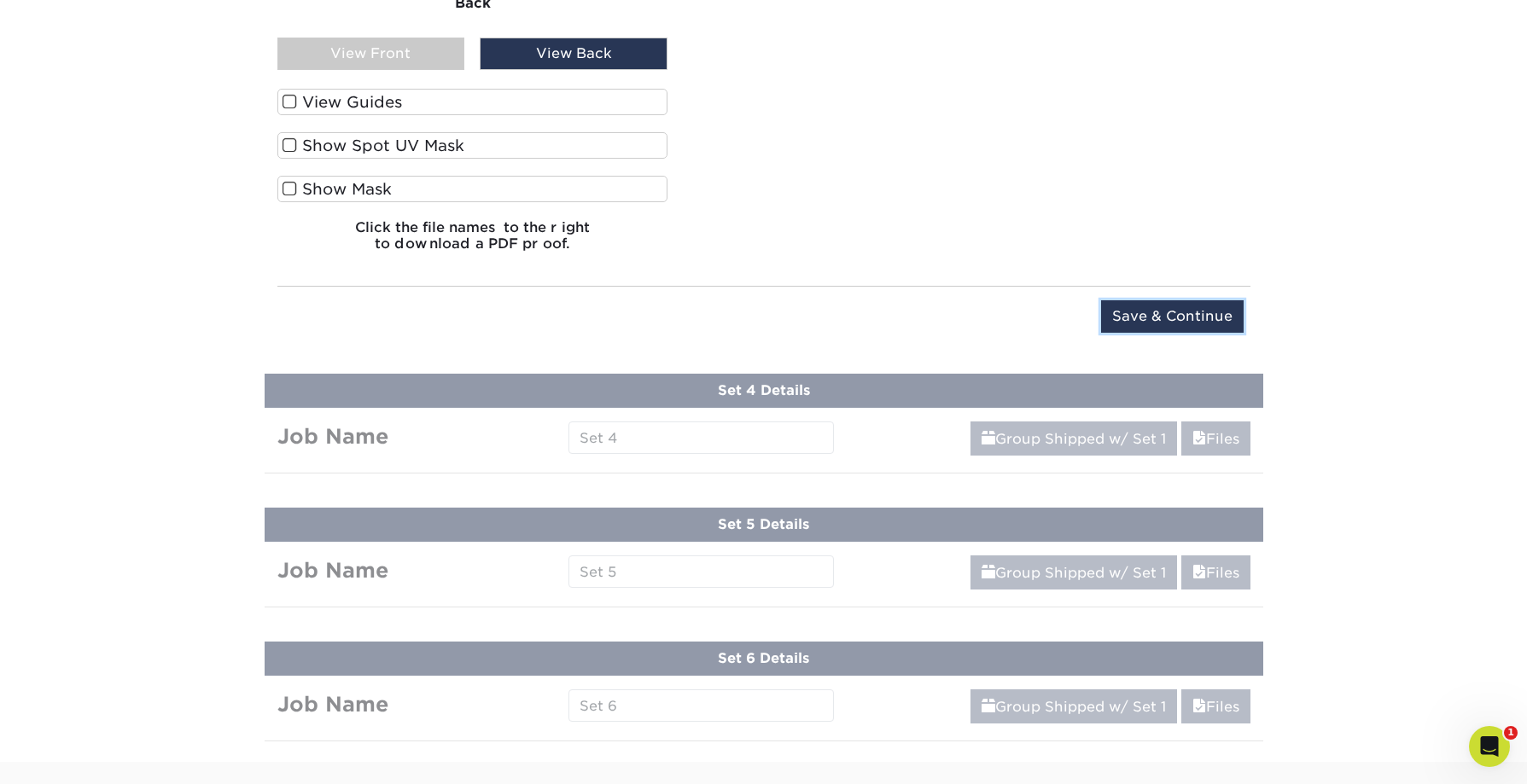
click at [1160, 311] on input "Save & Continue" at bounding box center [1172, 316] width 143 height 32
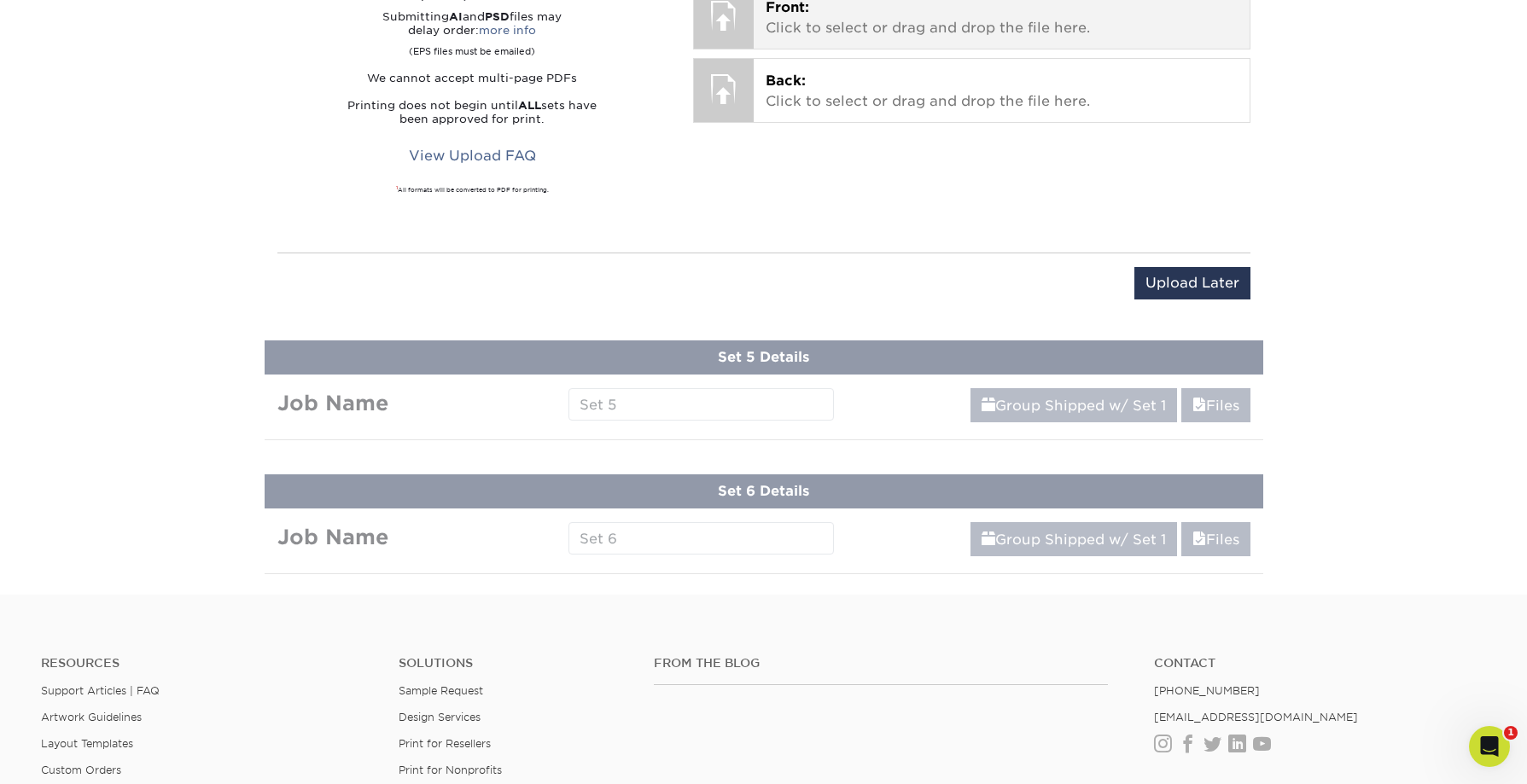
scroll to position [1174, 0]
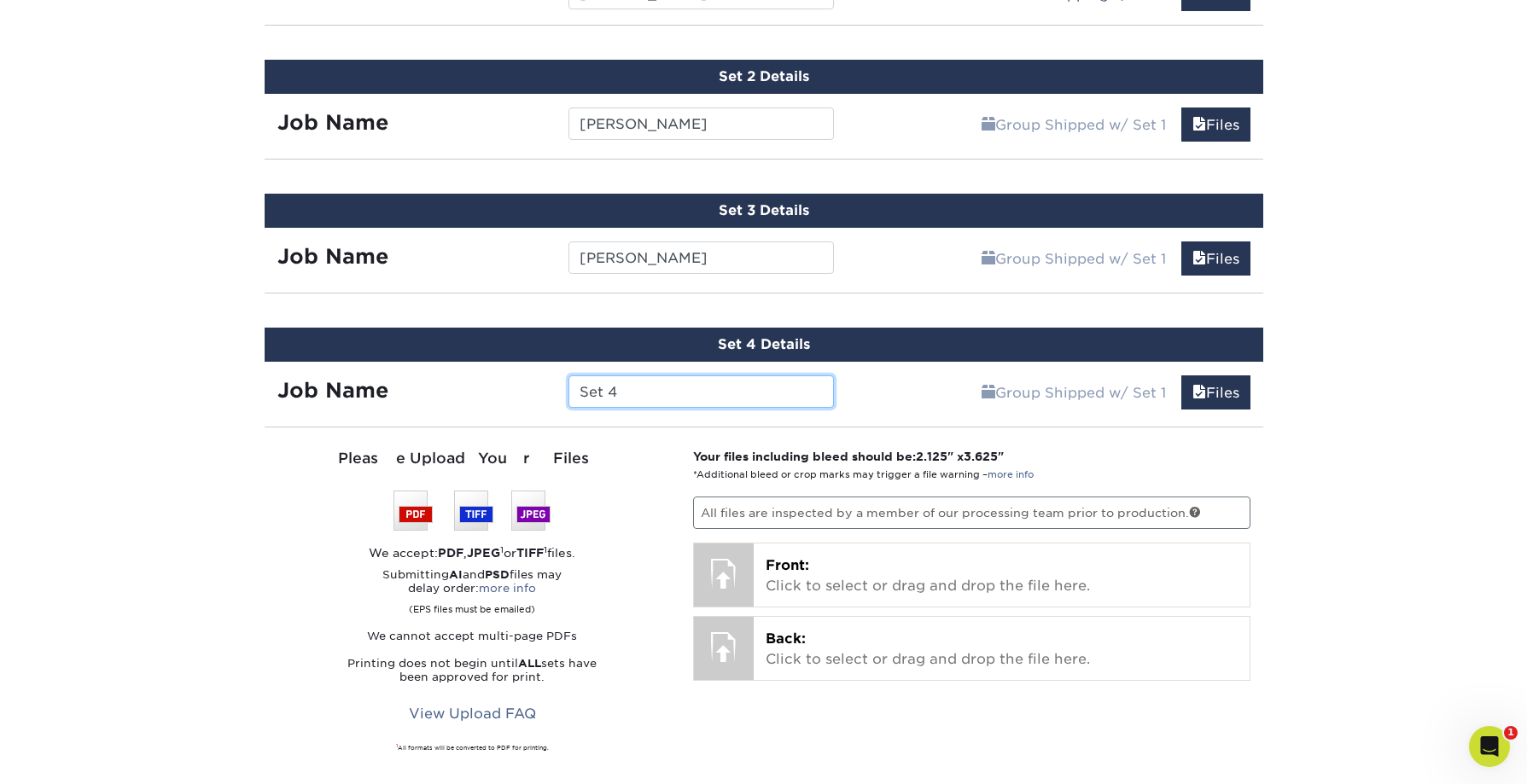
drag, startPoint x: 642, startPoint y: 389, endPoint x: 507, endPoint y: 394, distance: 135.1
click at [507, 394] on div "Job Name Set 4" at bounding box center [556, 391] width 583 height 32
type input "Lexi Bunnell"
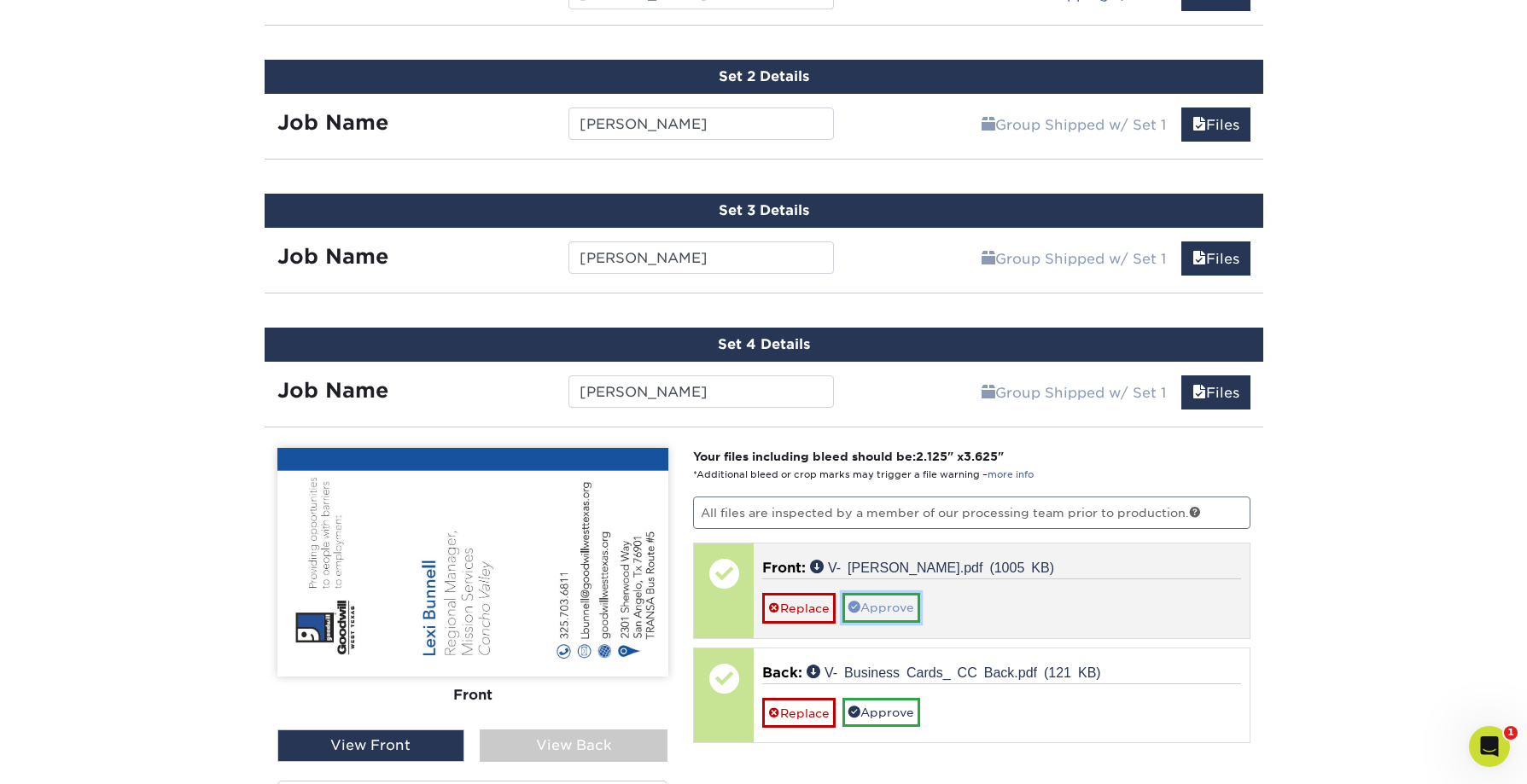
click at [885, 609] on link "Approve" at bounding box center [881, 608] width 77 height 29
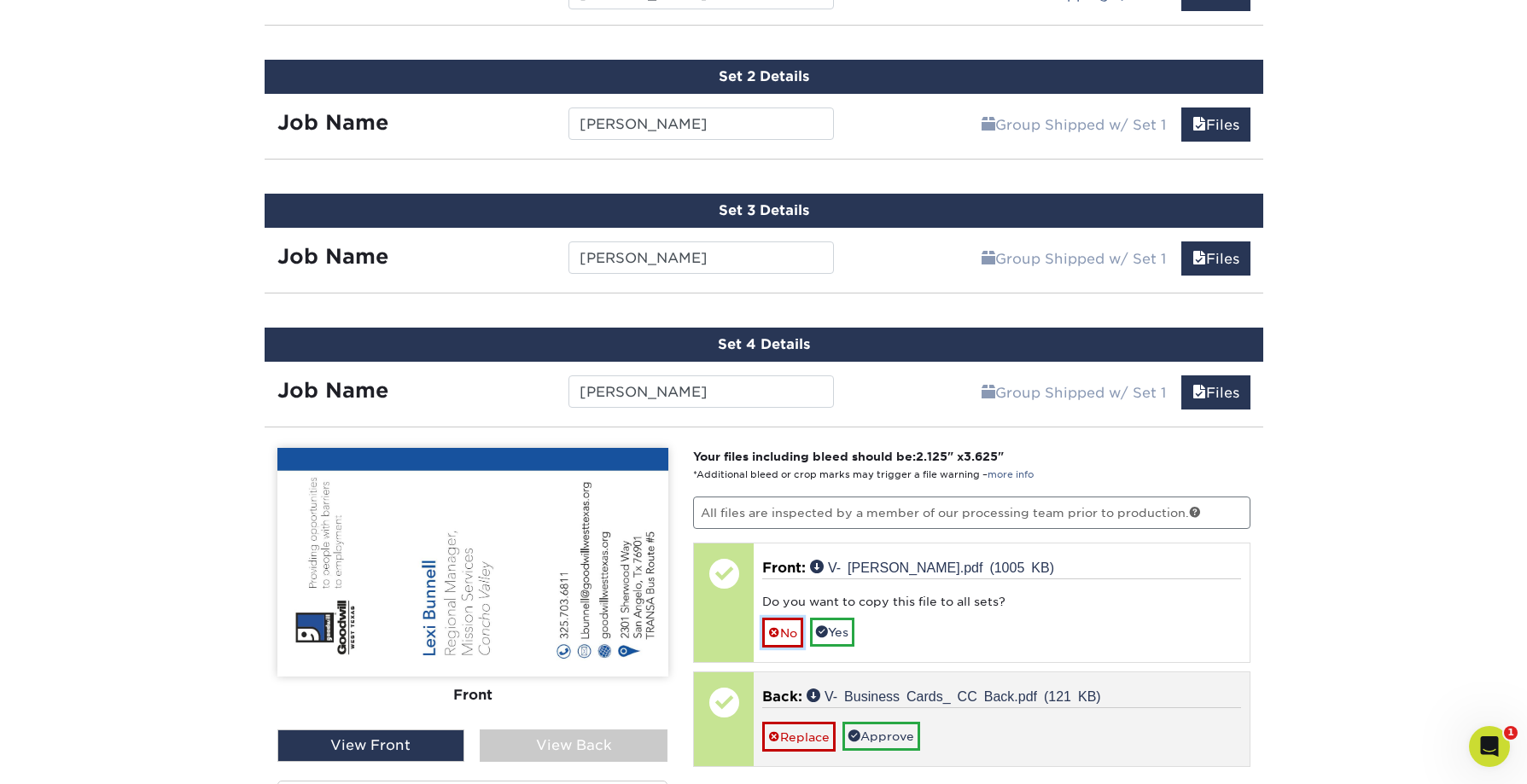
drag, startPoint x: 789, startPoint y: 636, endPoint x: 790, endPoint y: 649, distance: 13.0
click at [789, 636] on link "No" at bounding box center [783, 632] width 41 height 30
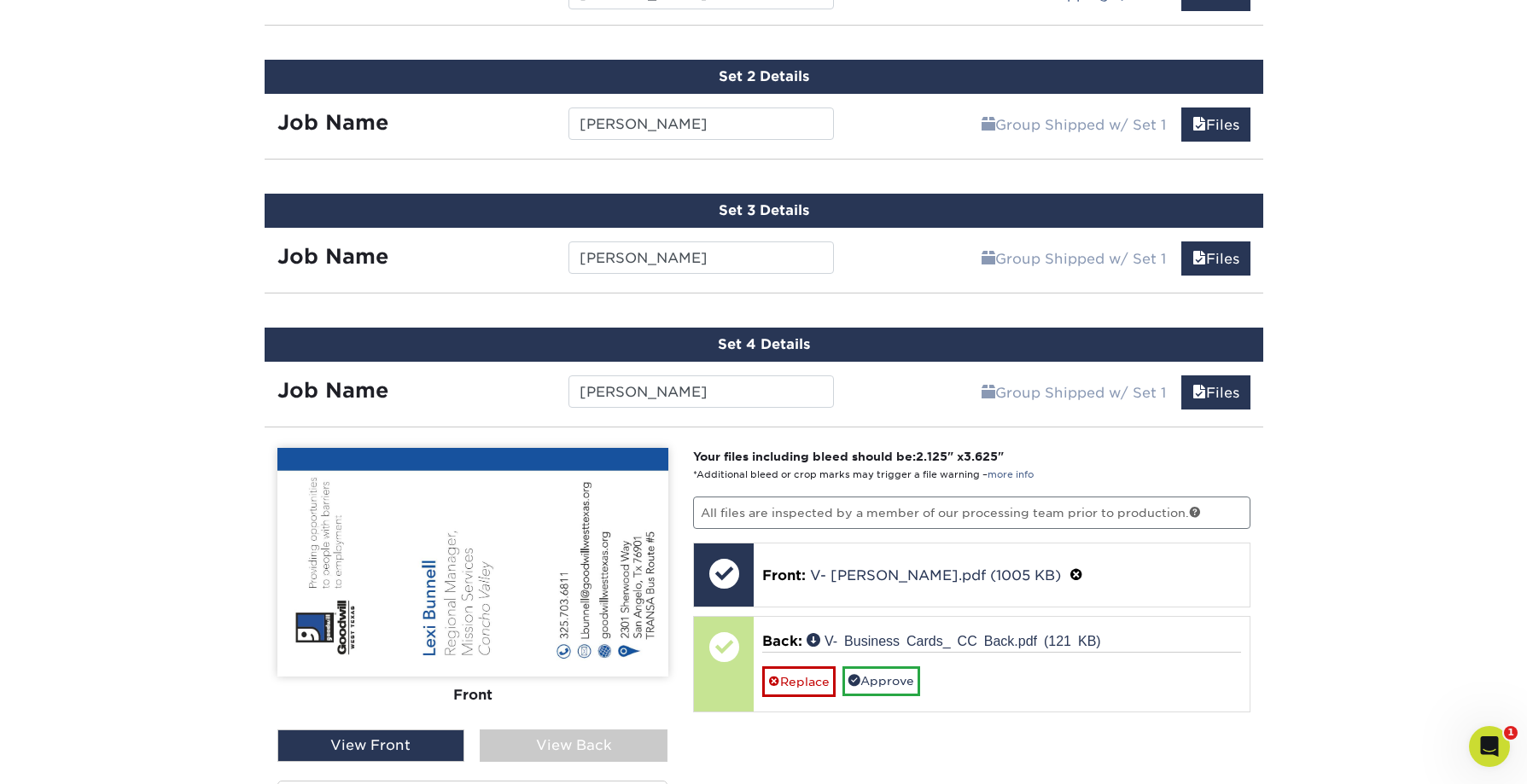
drag, startPoint x: 576, startPoint y: 758, endPoint x: 620, endPoint y: 741, distance: 47.2
click at [576, 758] on div "View Back" at bounding box center [574, 746] width 188 height 32
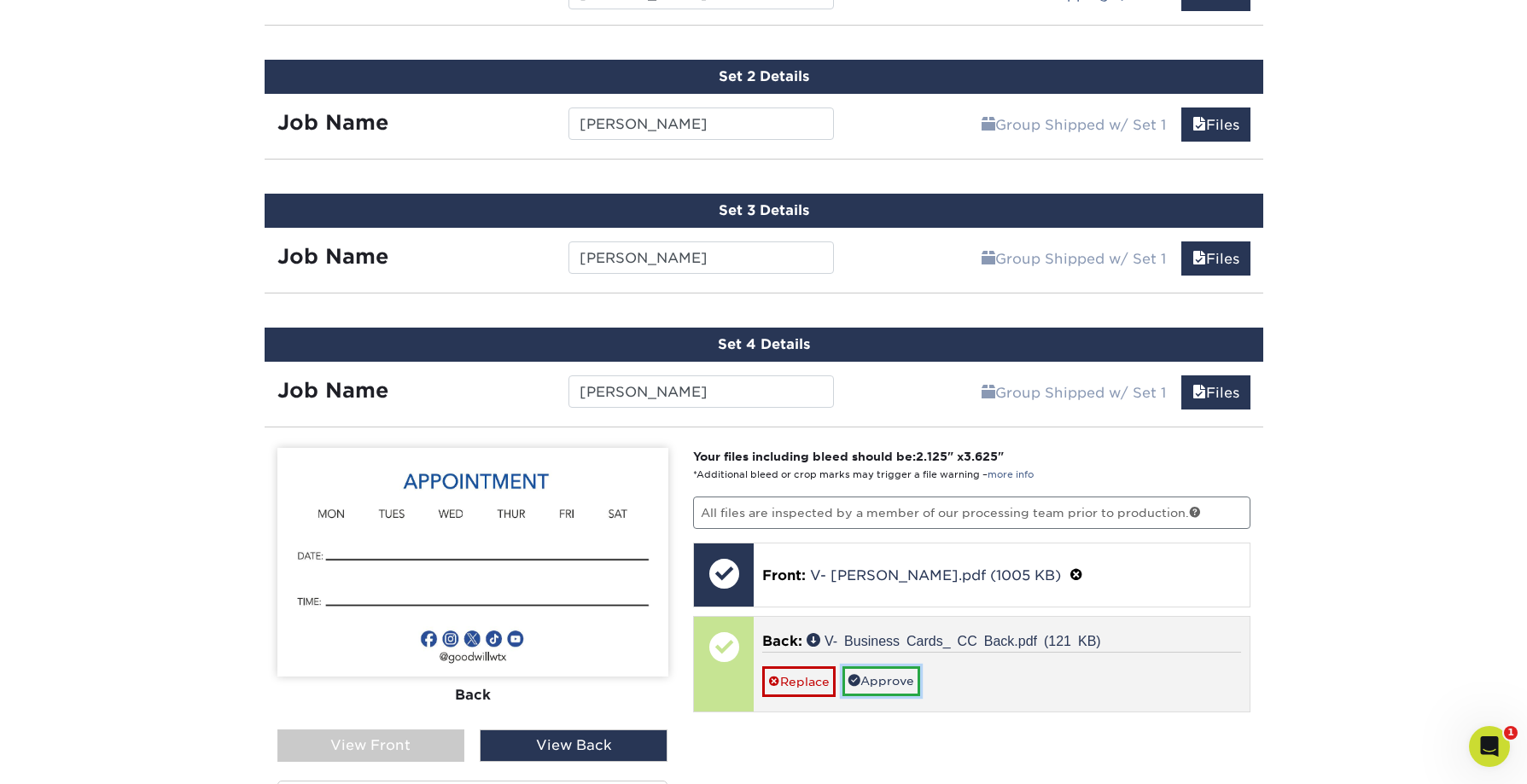
drag, startPoint x: 863, startPoint y: 685, endPoint x: 854, endPoint y: 687, distance: 9.2
click at [863, 685] on link "Approve" at bounding box center [881, 681] width 77 height 29
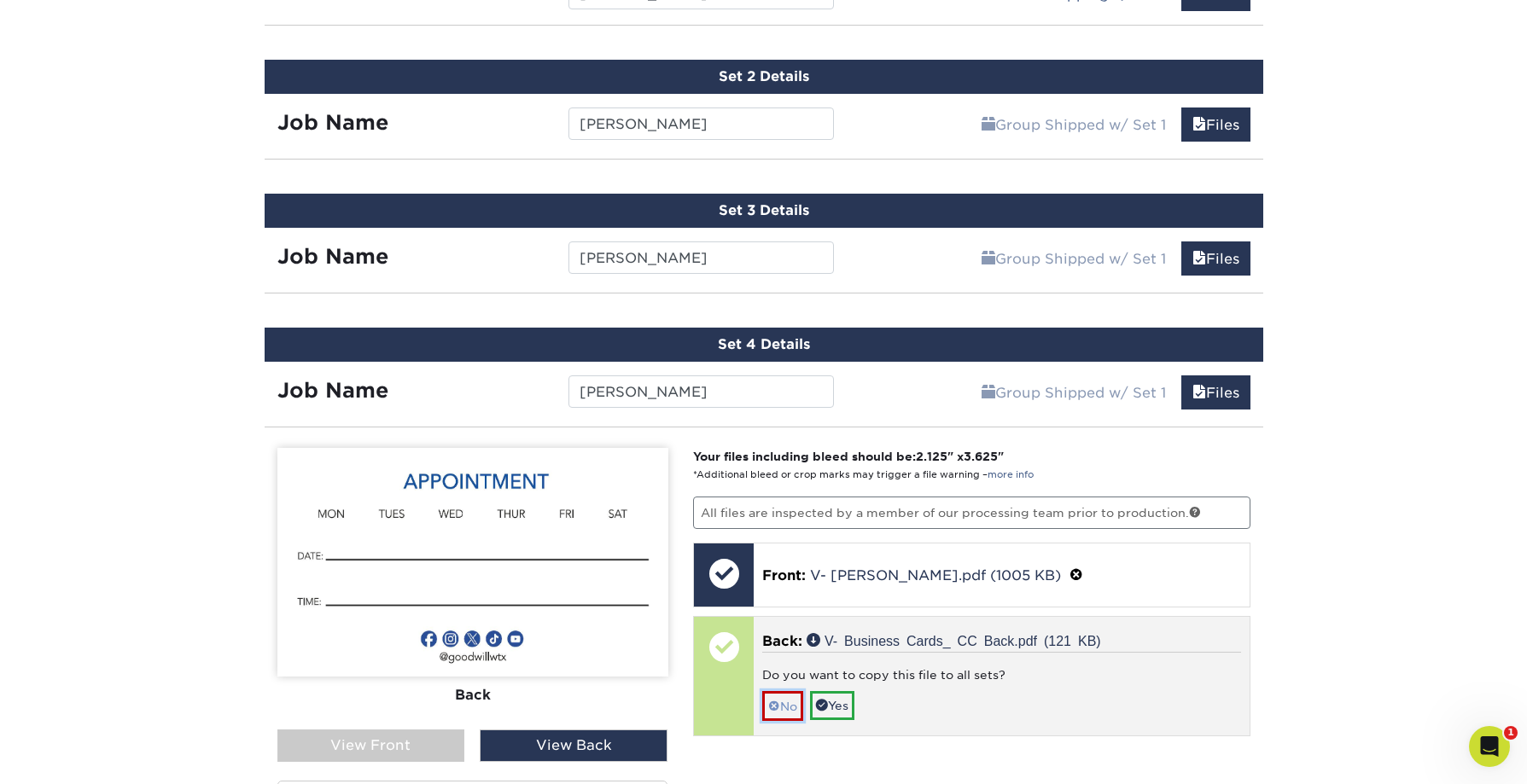
click at [792, 710] on link "No" at bounding box center [783, 706] width 41 height 30
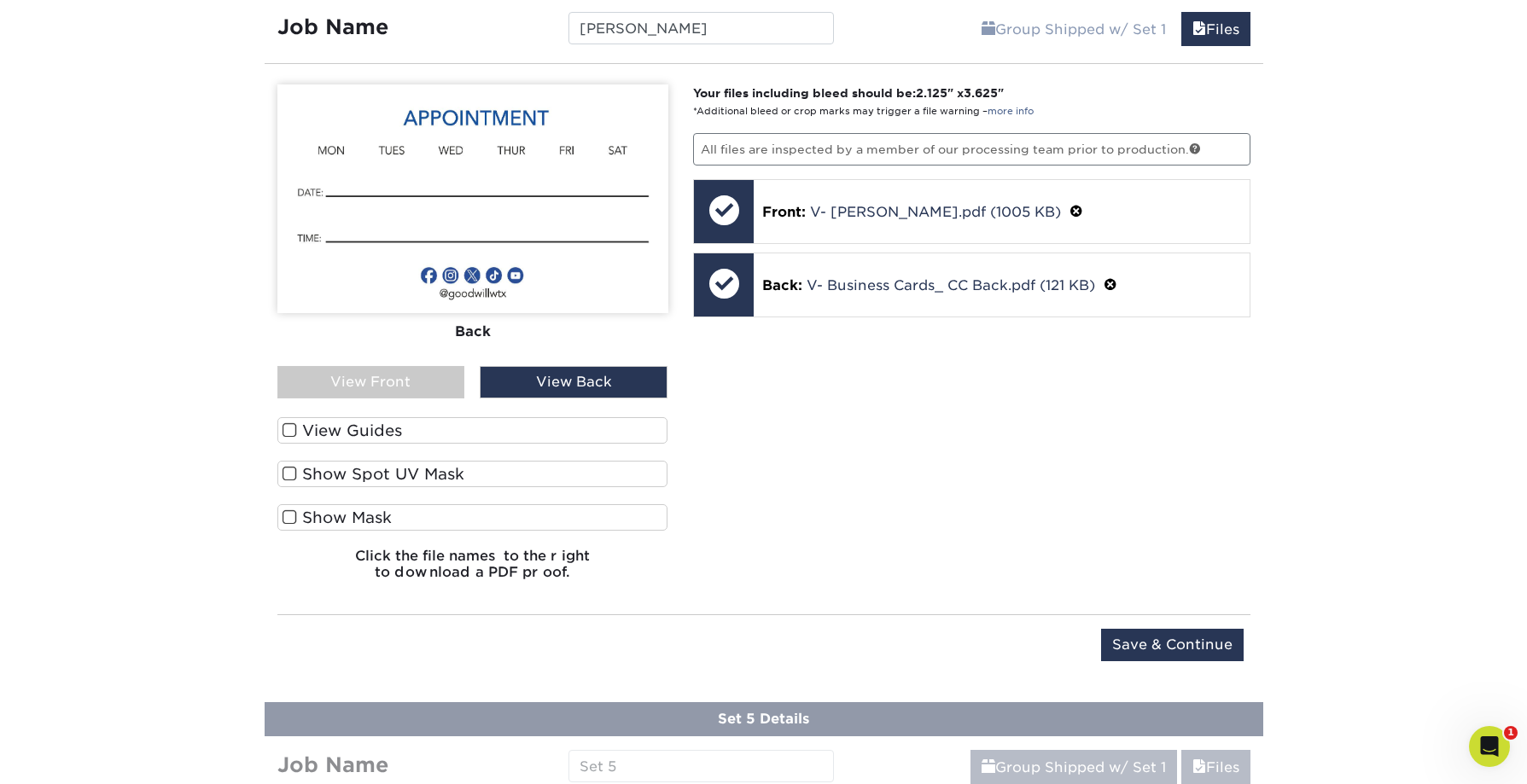
scroll to position [1544, 0]
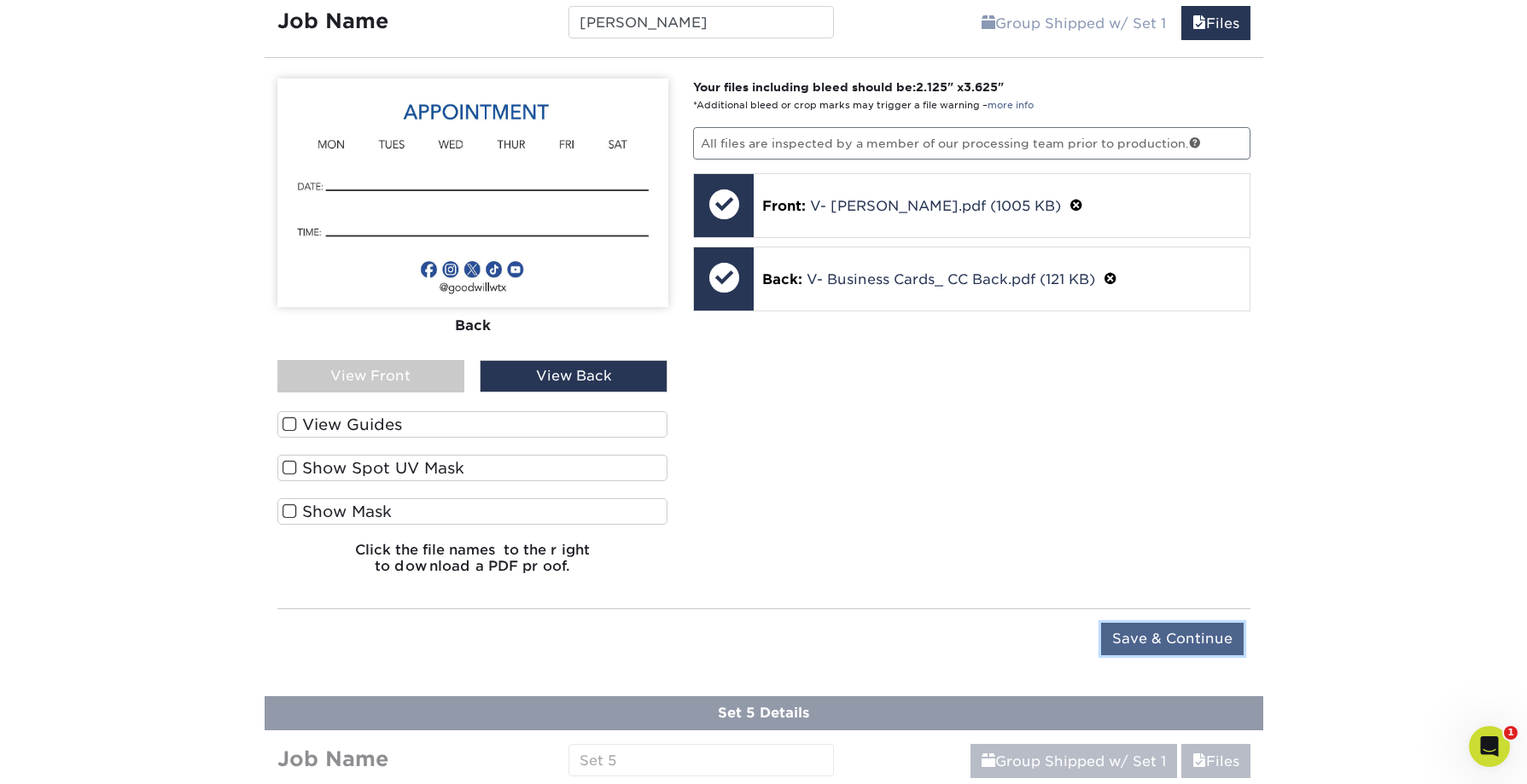
click at [1157, 644] on input "Save & Continue" at bounding box center [1172, 638] width 143 height 32
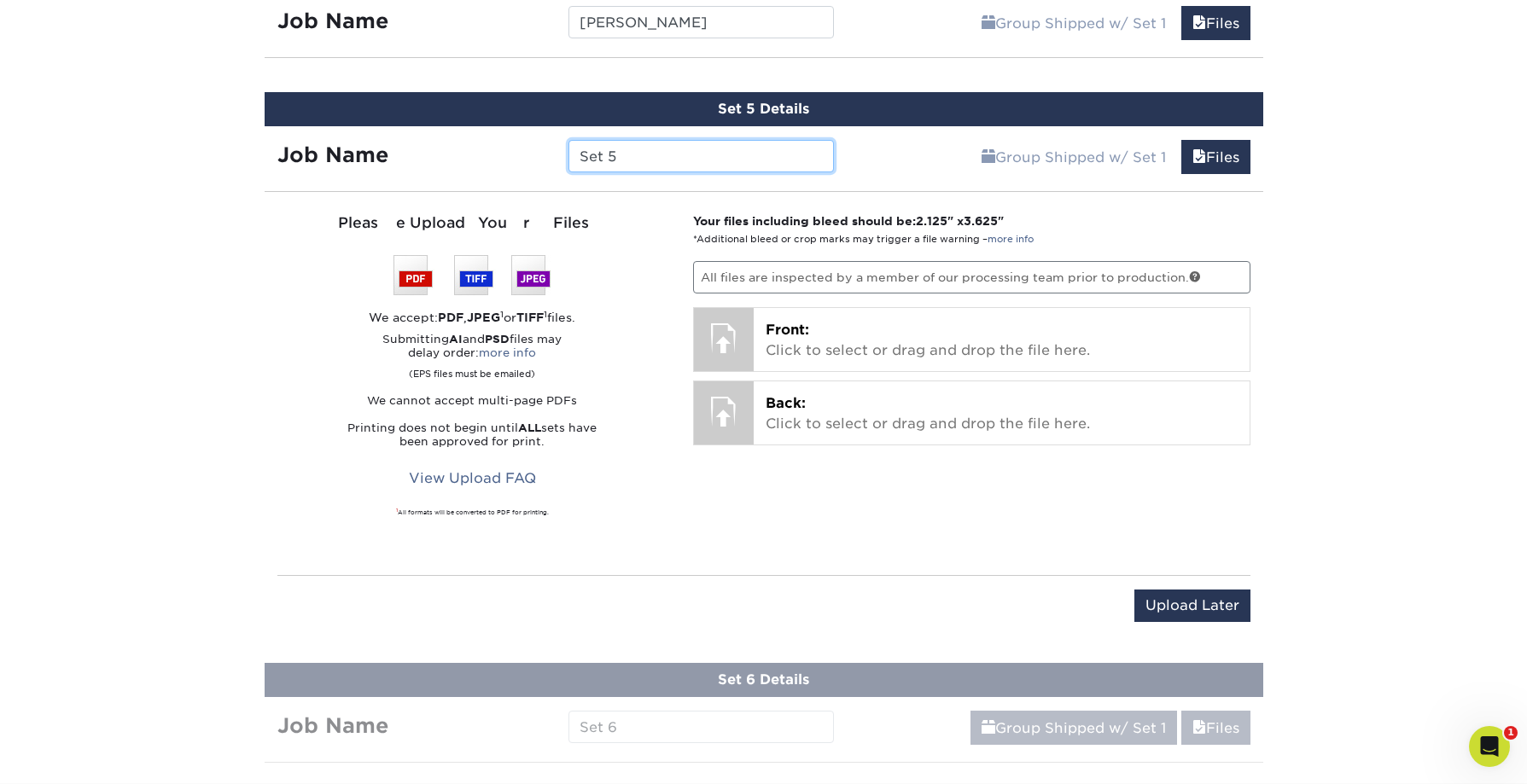
drag, startPoint x: 640, startPoint y: 152, endPoint x: 389, endPoint y: 159, distance: 251.1
click at [389, 159] on div "Job Name Set 5" at bounding box center [556, 155] width 583 height 32
type input "[PERSON_NAME]"
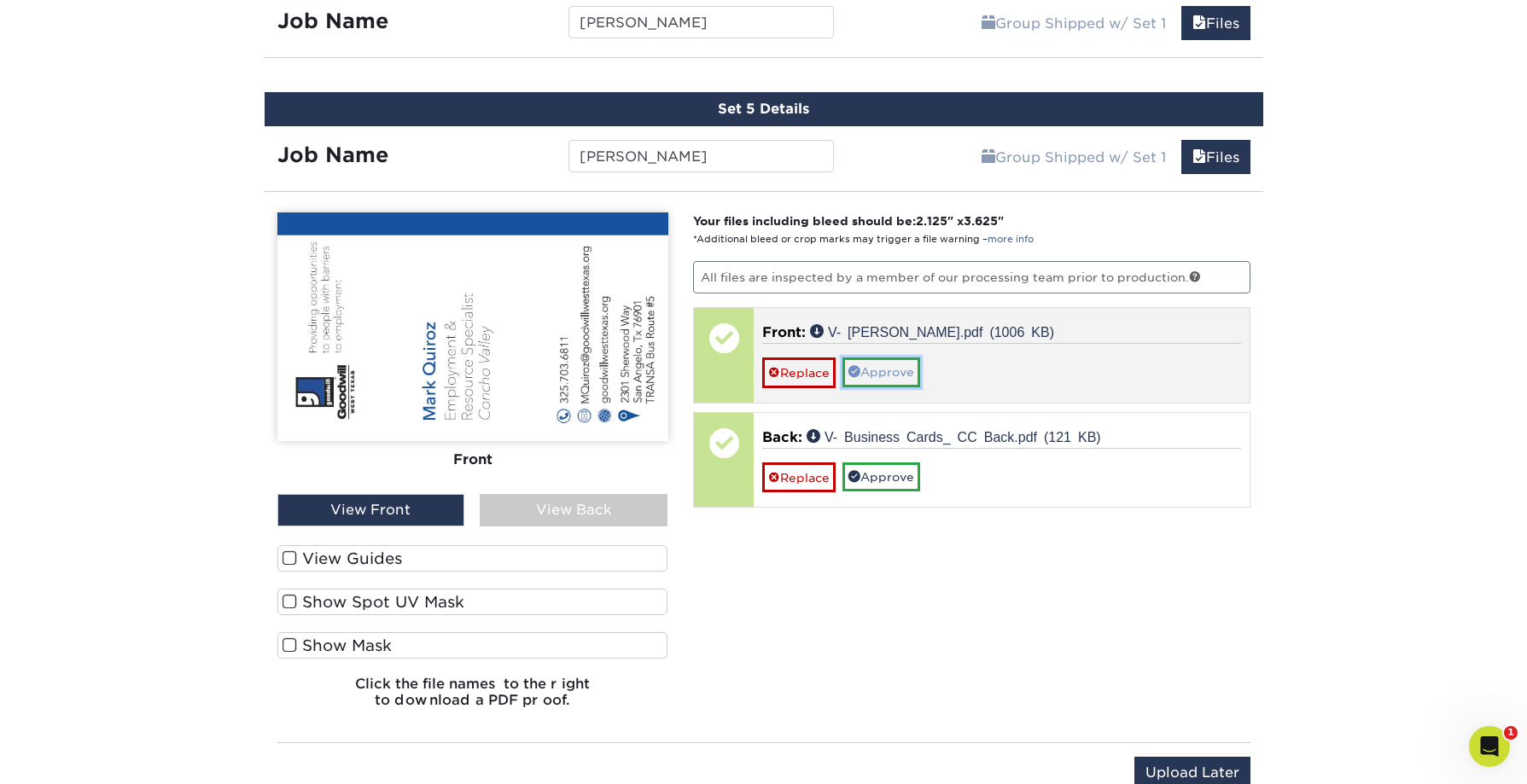
click at [880, 377] on link "Approve" at bounding box center [881, 372] width 77 height 29
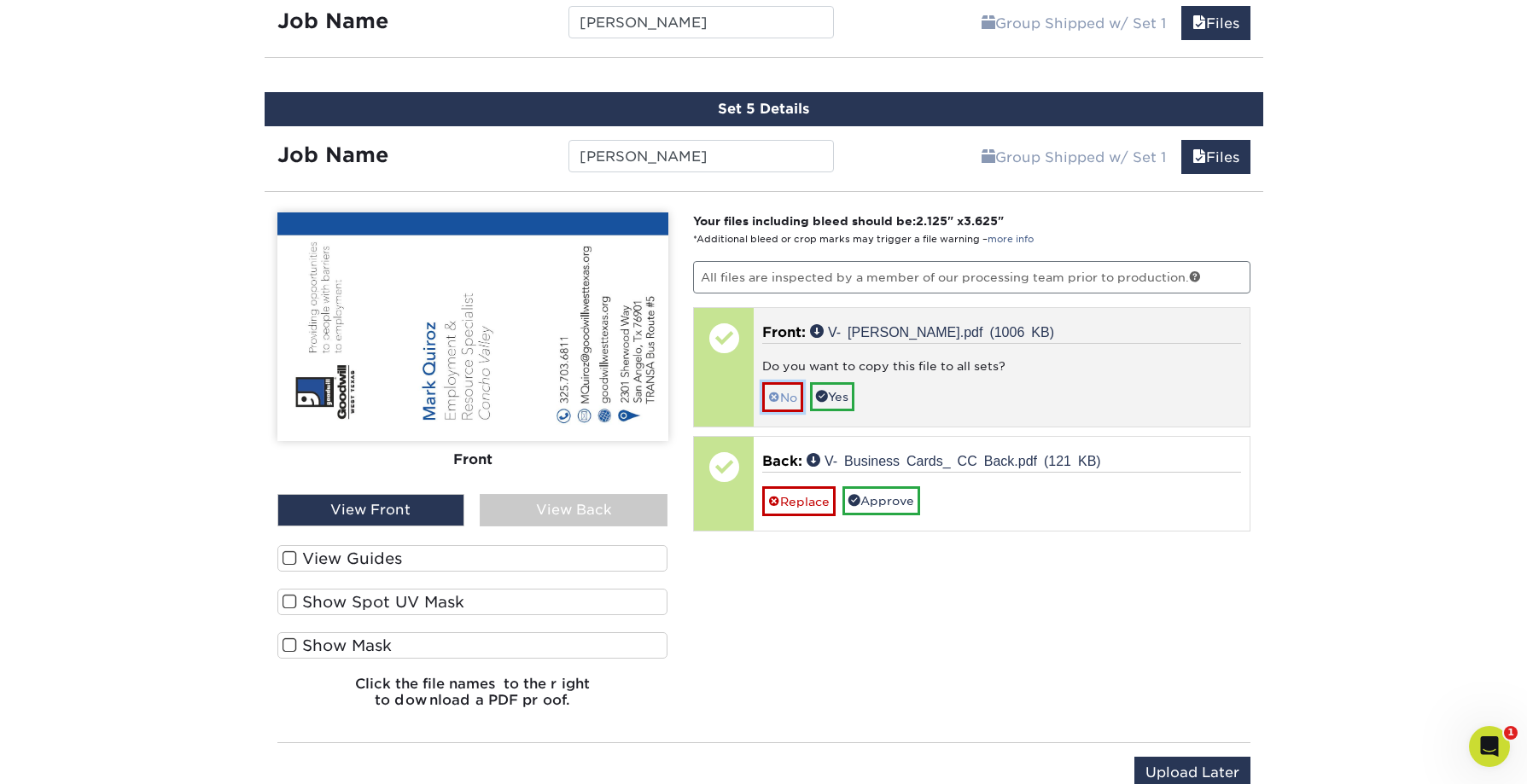
click at [791, 400] on link "No" at bounding box center [783, 397] width 41 height 30
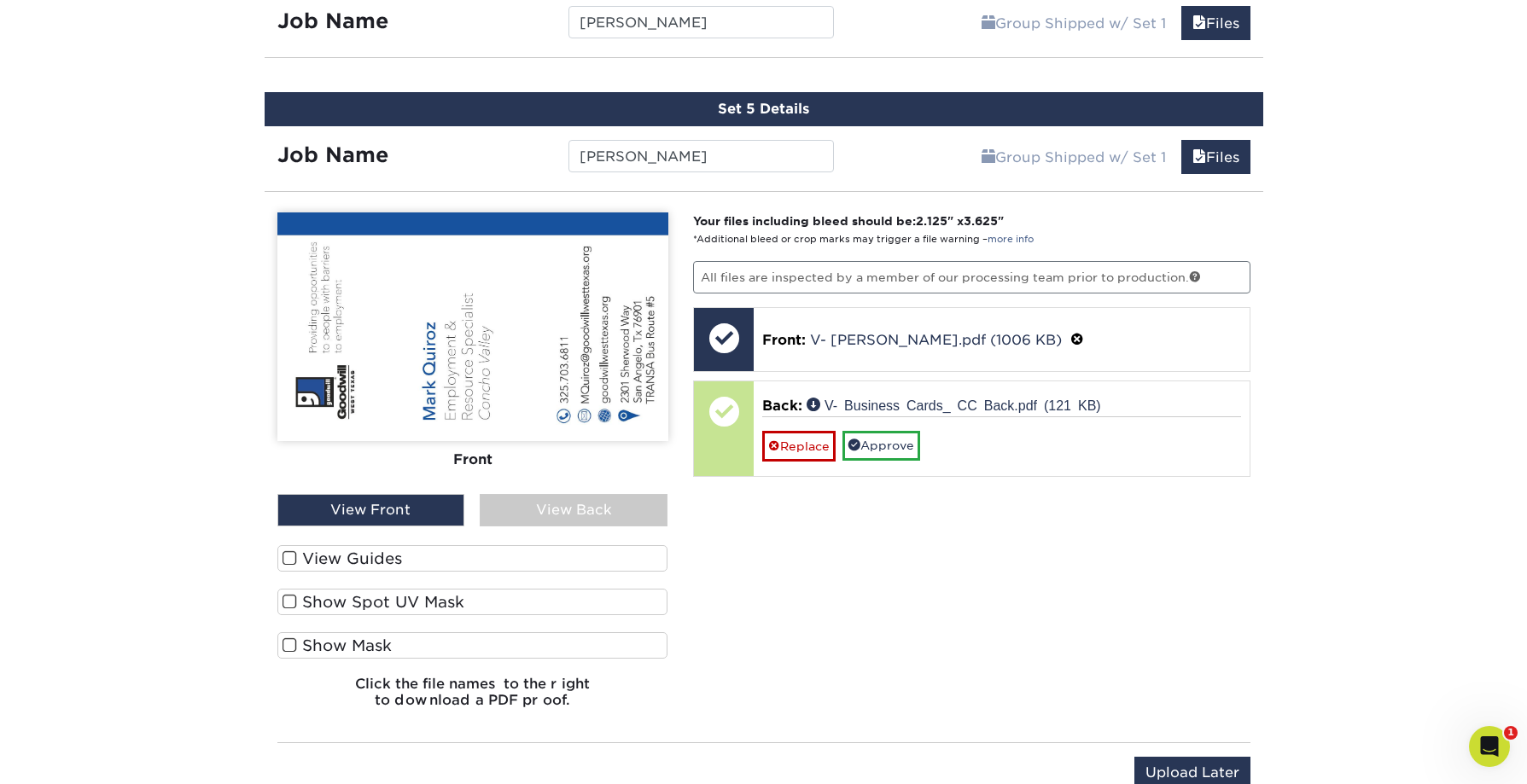
click at [579, 519] on div "View Back" at bounding box center [574, 510] width 188 height 32
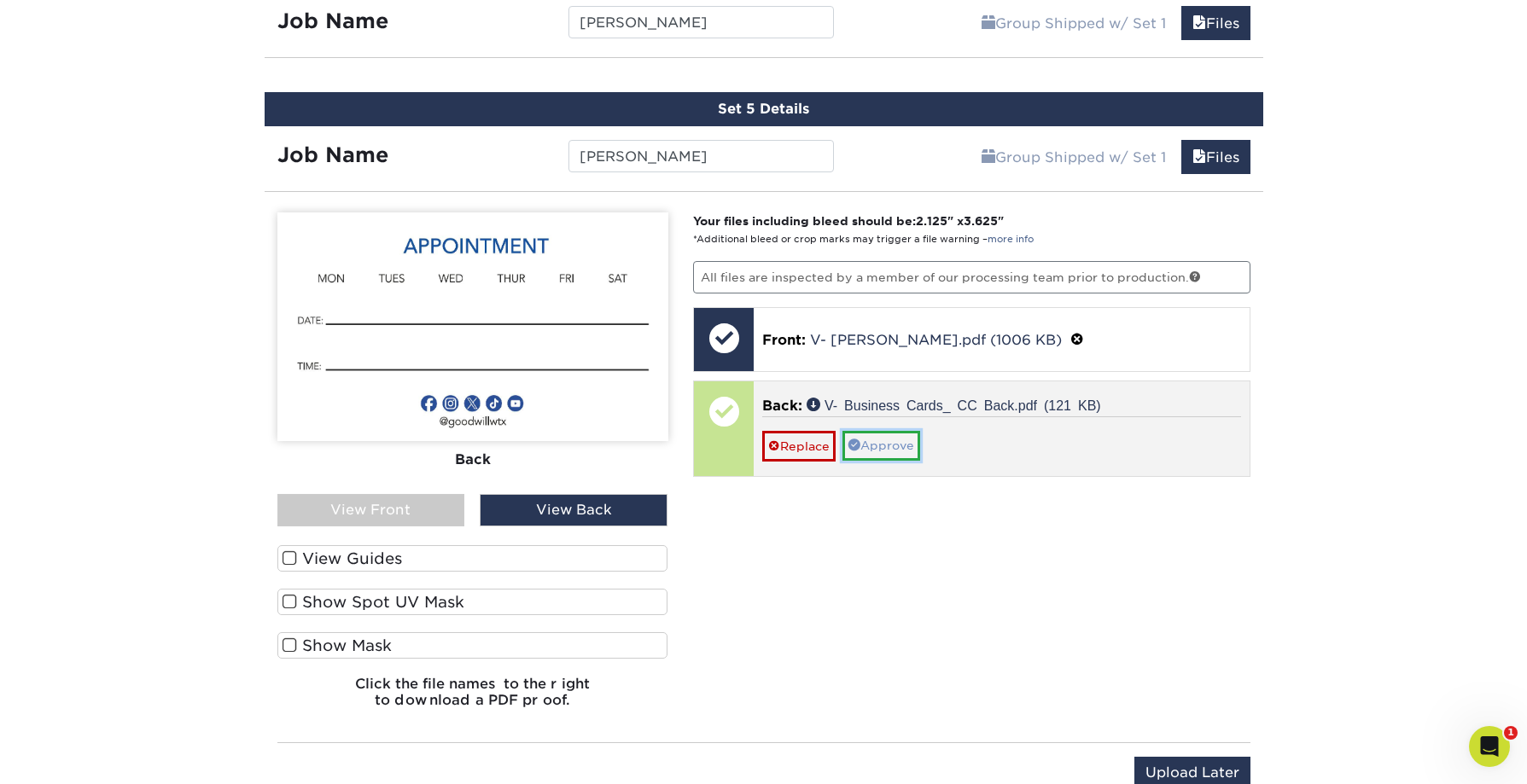
click at [884, 452] on link "Approve" at bounding box center [881, 446] width 77 height 29
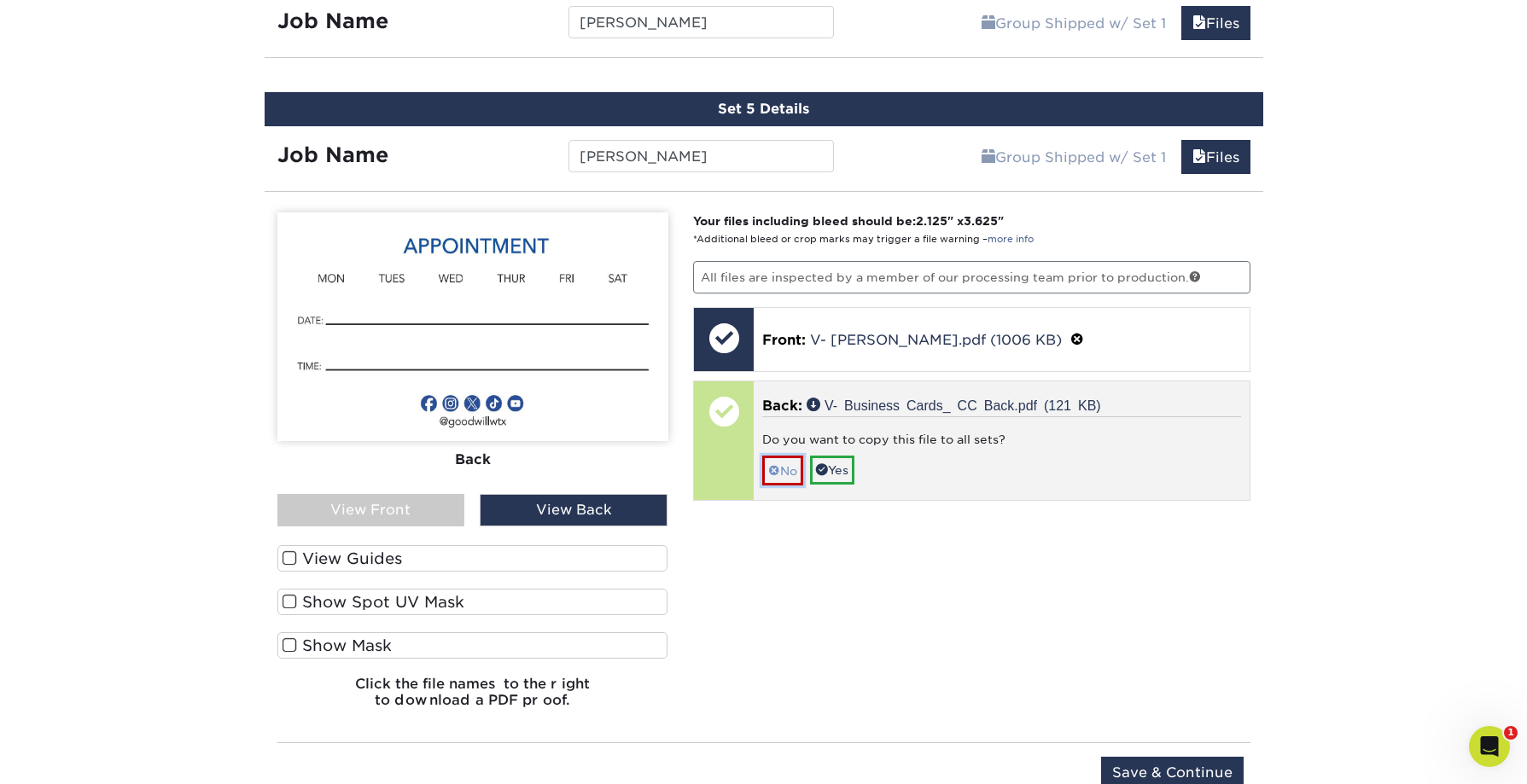
click at [795, 472] on link "No" at bounding box center [783, 470] width 41 height 30
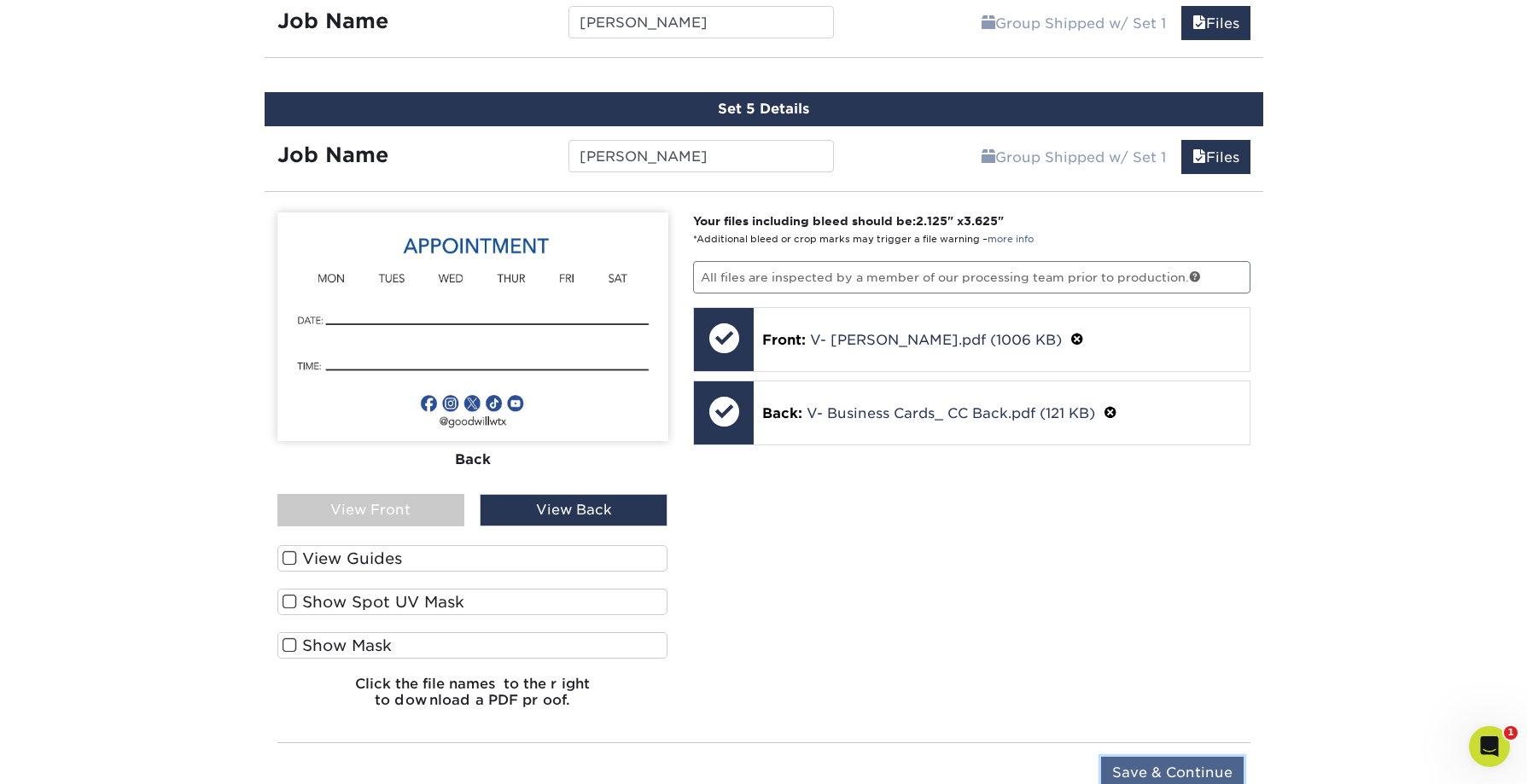
click at [1192, 779] on input "Save & Continue" at bounding box center [1172, 773] width 143 height 32
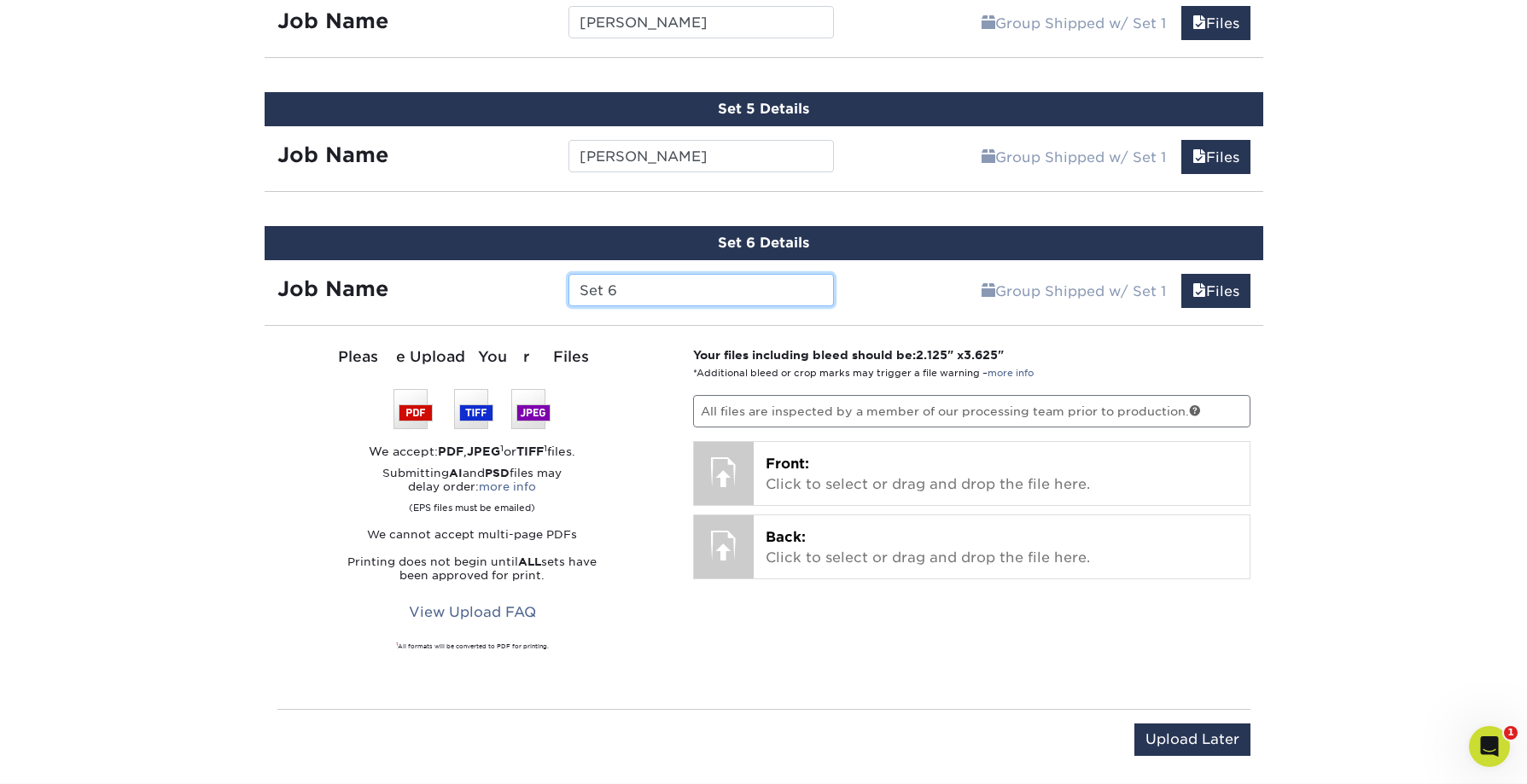
drag, startPoint x: 636, startPoint y: 305, endPoint x: 542, endPoint y: 297, distance: 94.3
click at [539, 299] on div "Job Name Set 6" at bounding box center [556, 289] width 583 height 32
drag, startPoint x: 615, startPoint y: 291, endPoint x: 550, endPoint y: 288, distance: 65.1
click at [550, 289] on div "Job Name Set 6" at bounding box center [556, 289] width 583 height 32
type input "[PERSON_NAME]"
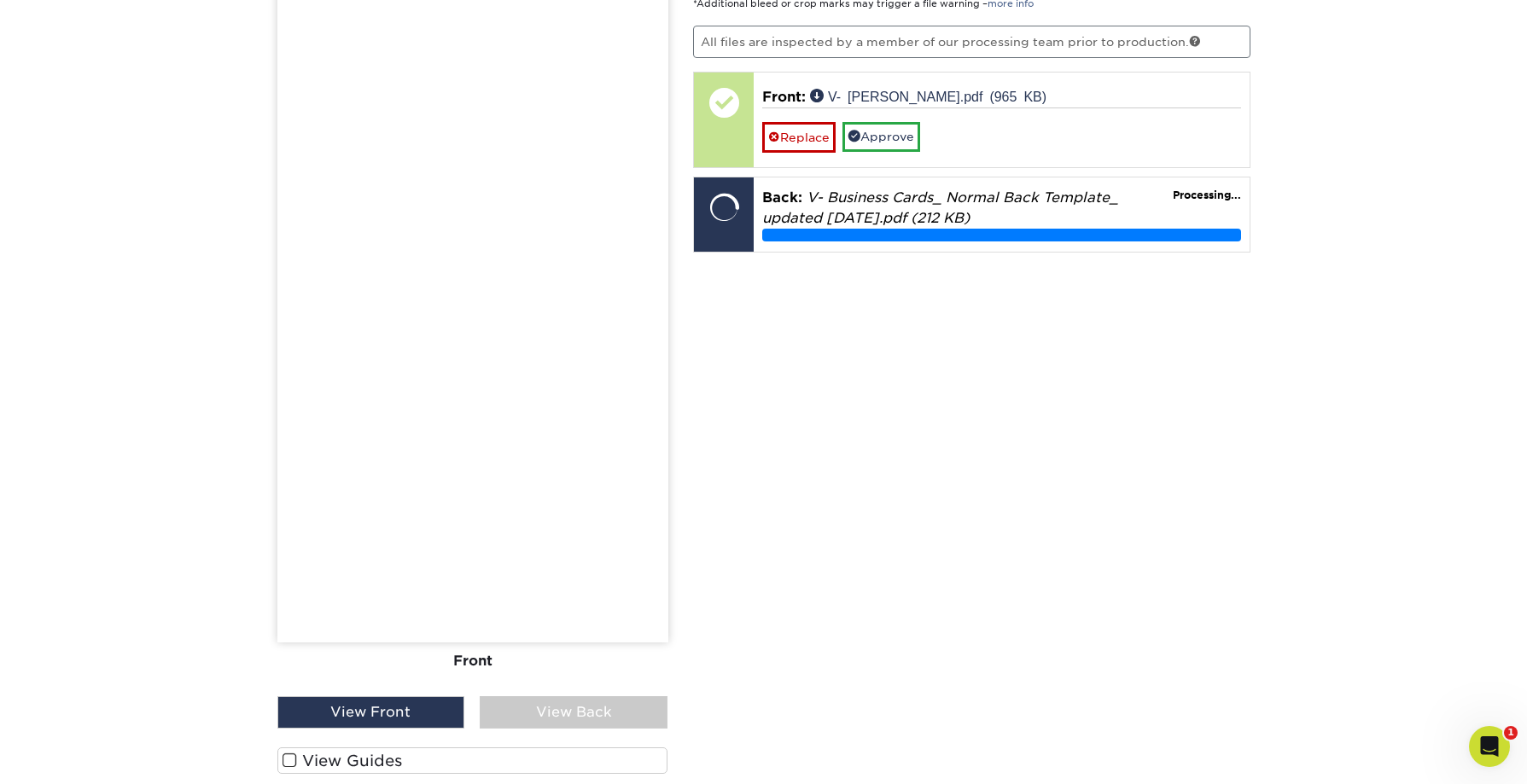
scroll to position [1941, 0]
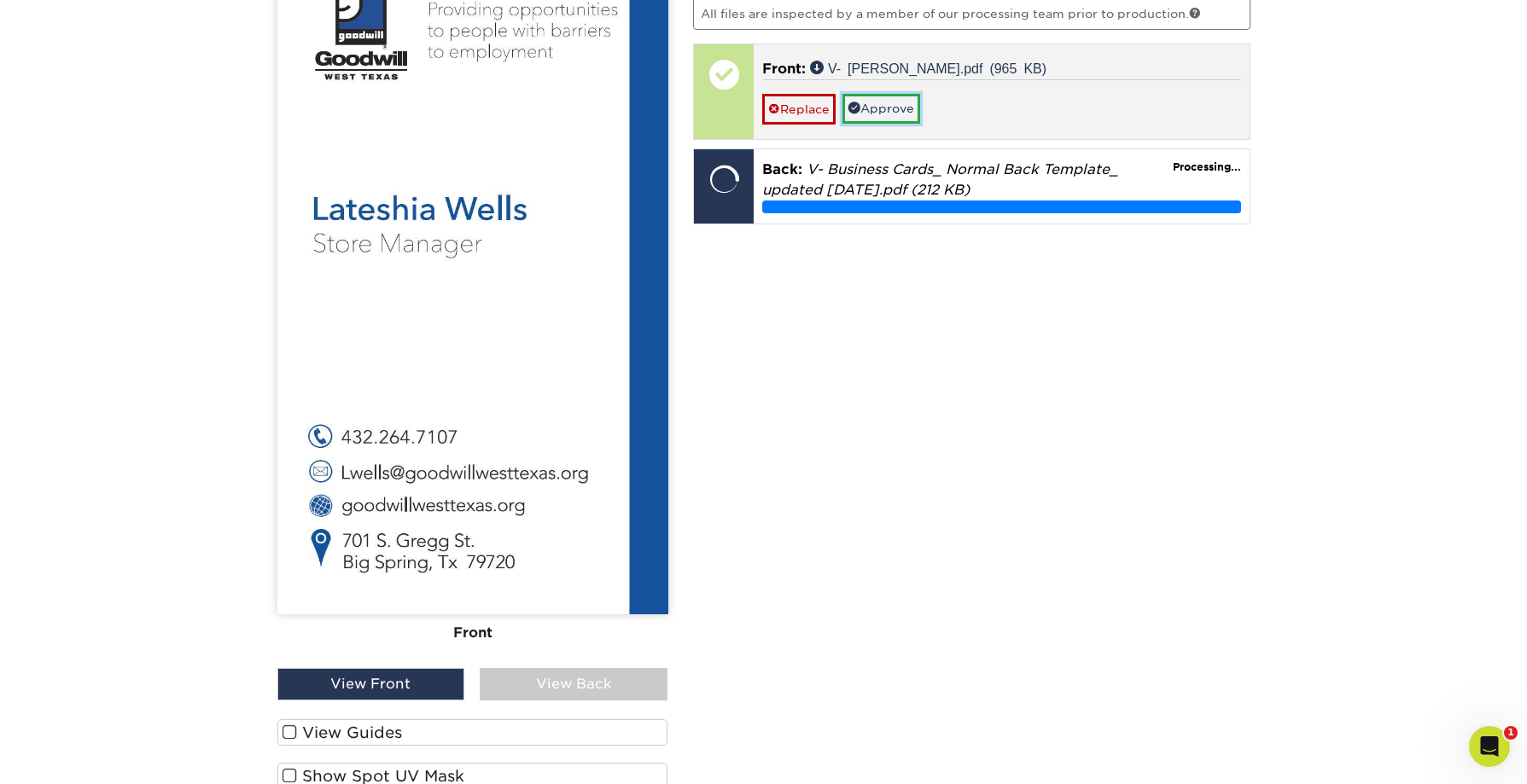
drag, startPoint x: 908, startPoint y: 110, endPoint x: 908, endPoint y: 119, distance: 9.0
click at [908, 109] on link "Approve" at bounding box center [881, 109] width 77 height 29
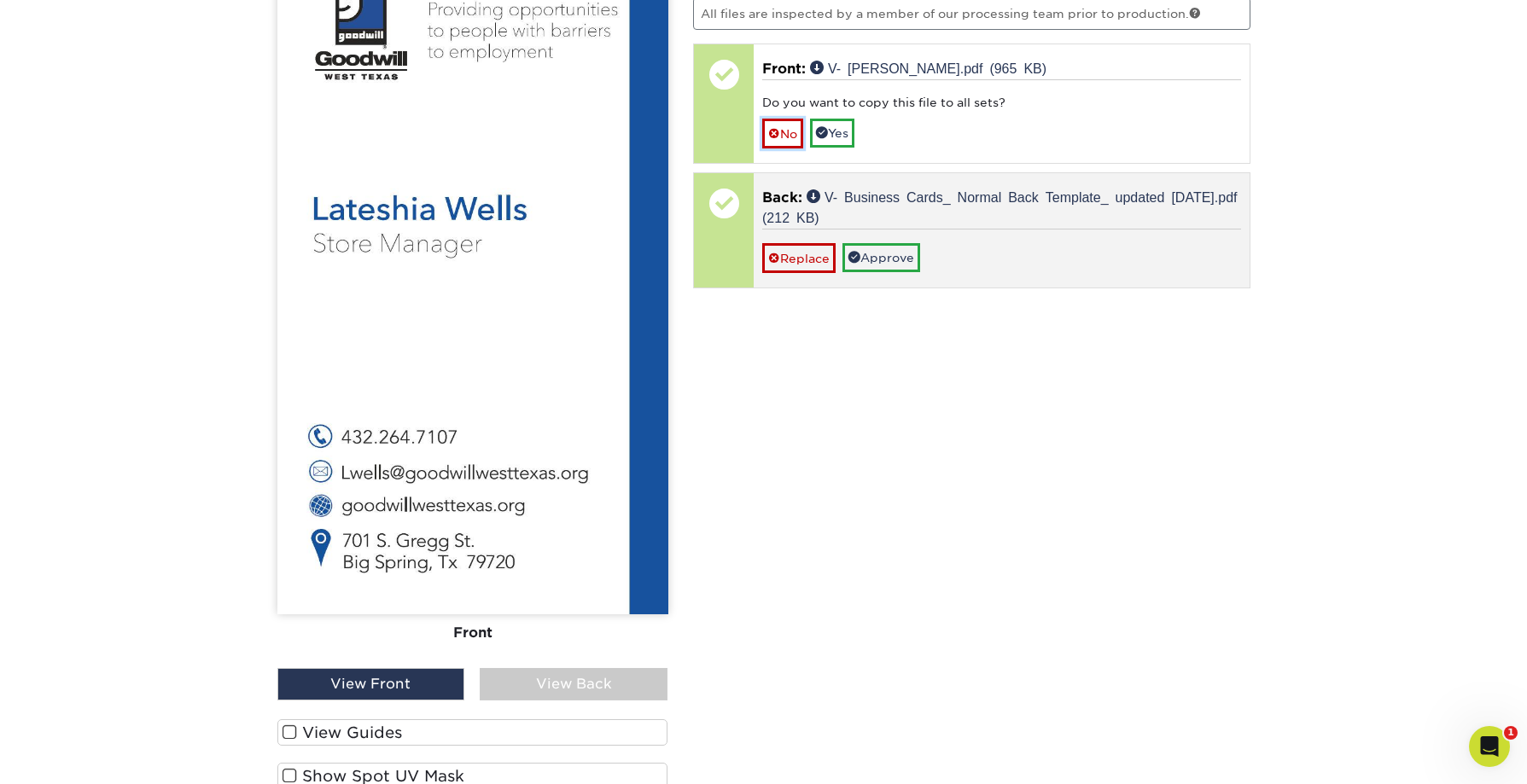
drag, startPoint x: 788, startPoint y: 131, endPoint x: 794, endPoint y: 139, distance: 10.0
click at [788, 131] on link "No" at bounding box center [783, 133] width 41 height 30
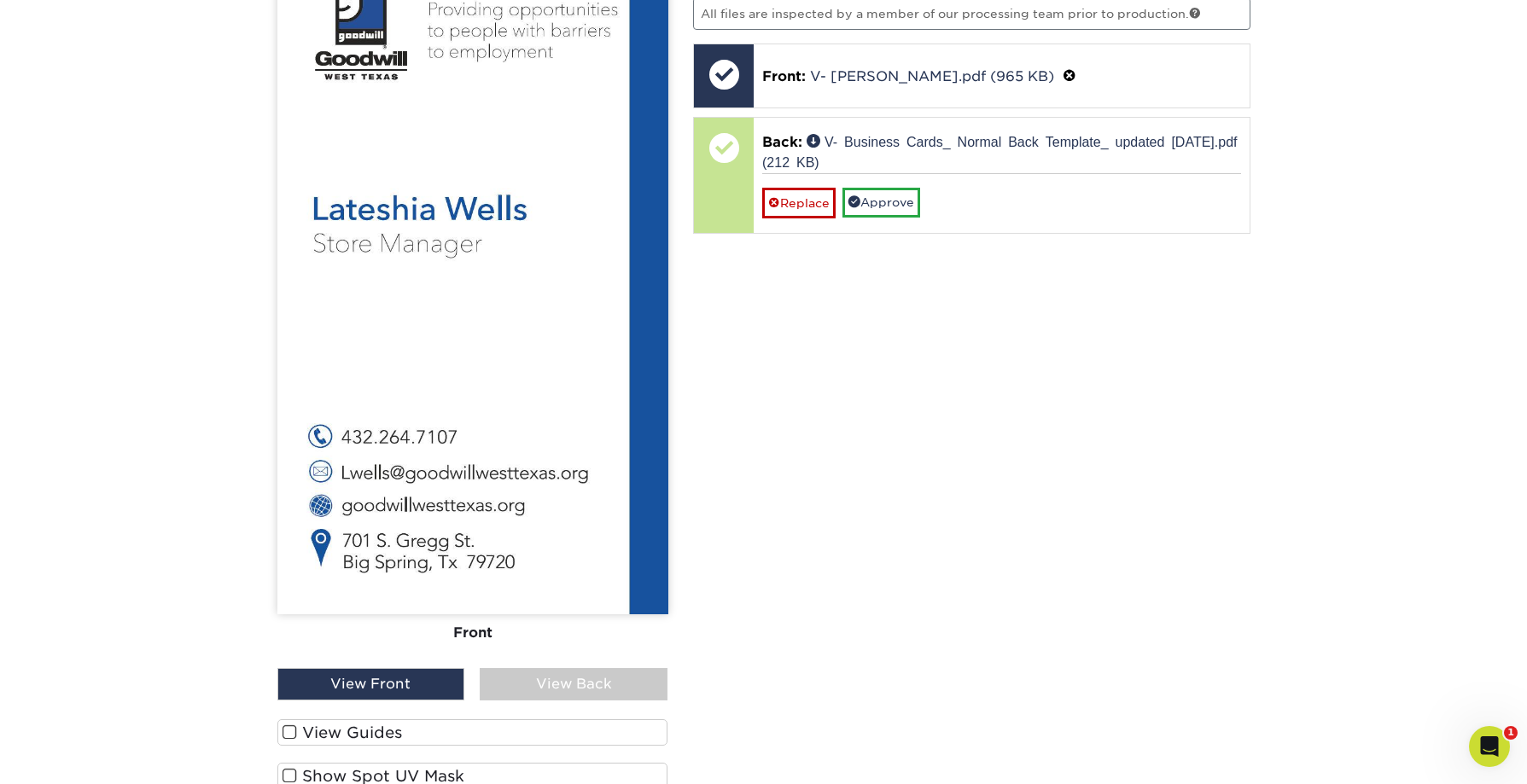
drag, startPoint x: 601, startPoint y: 688, endPoint x: 713, endPoint y: 536, distance: 188.8
click at [602, 688] on div "View Back" at bounding box center [574, 684] width 188 height 32
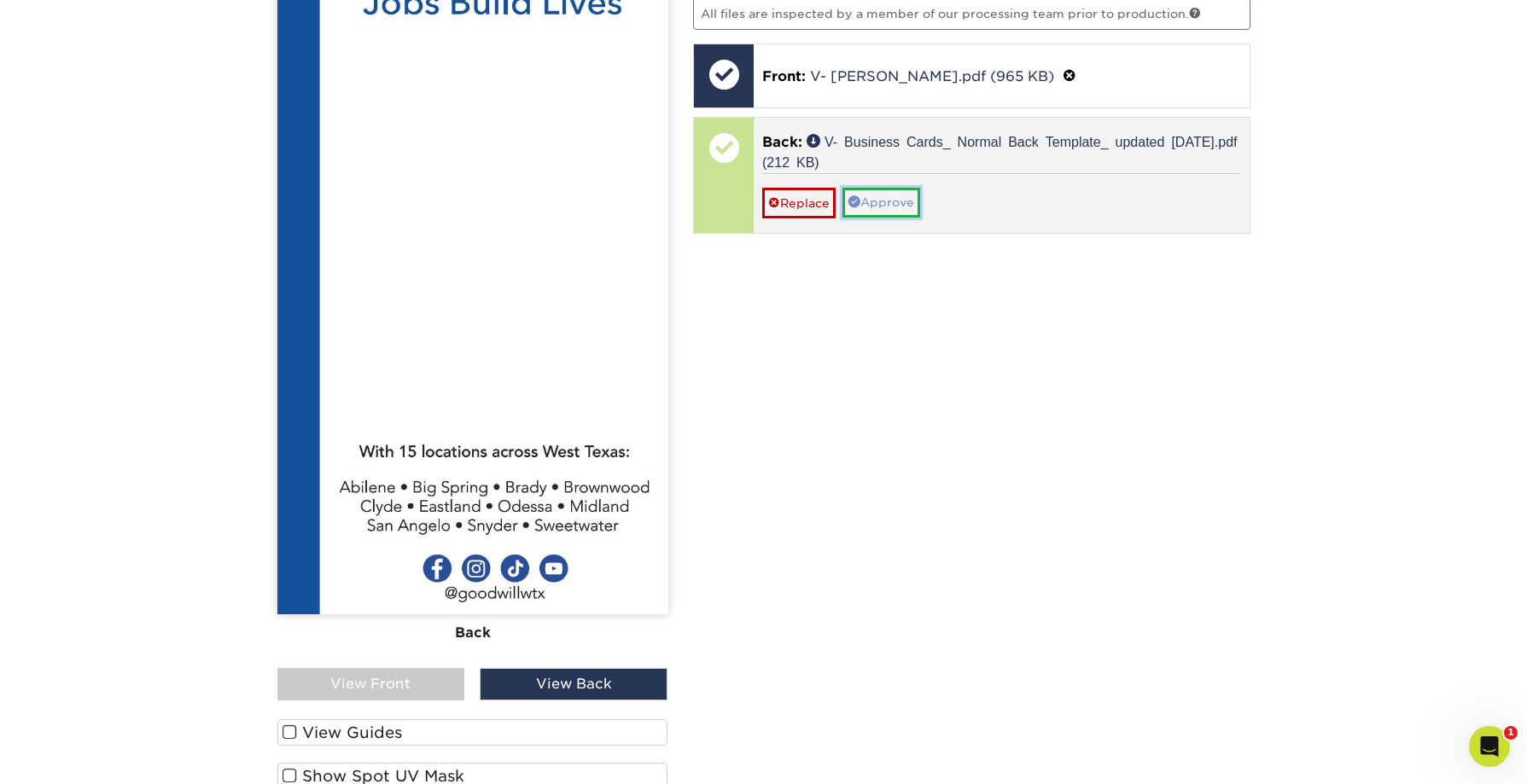
click at [869, 197] on link "Approve" at bounding box center [881, 202] width 77 height 29
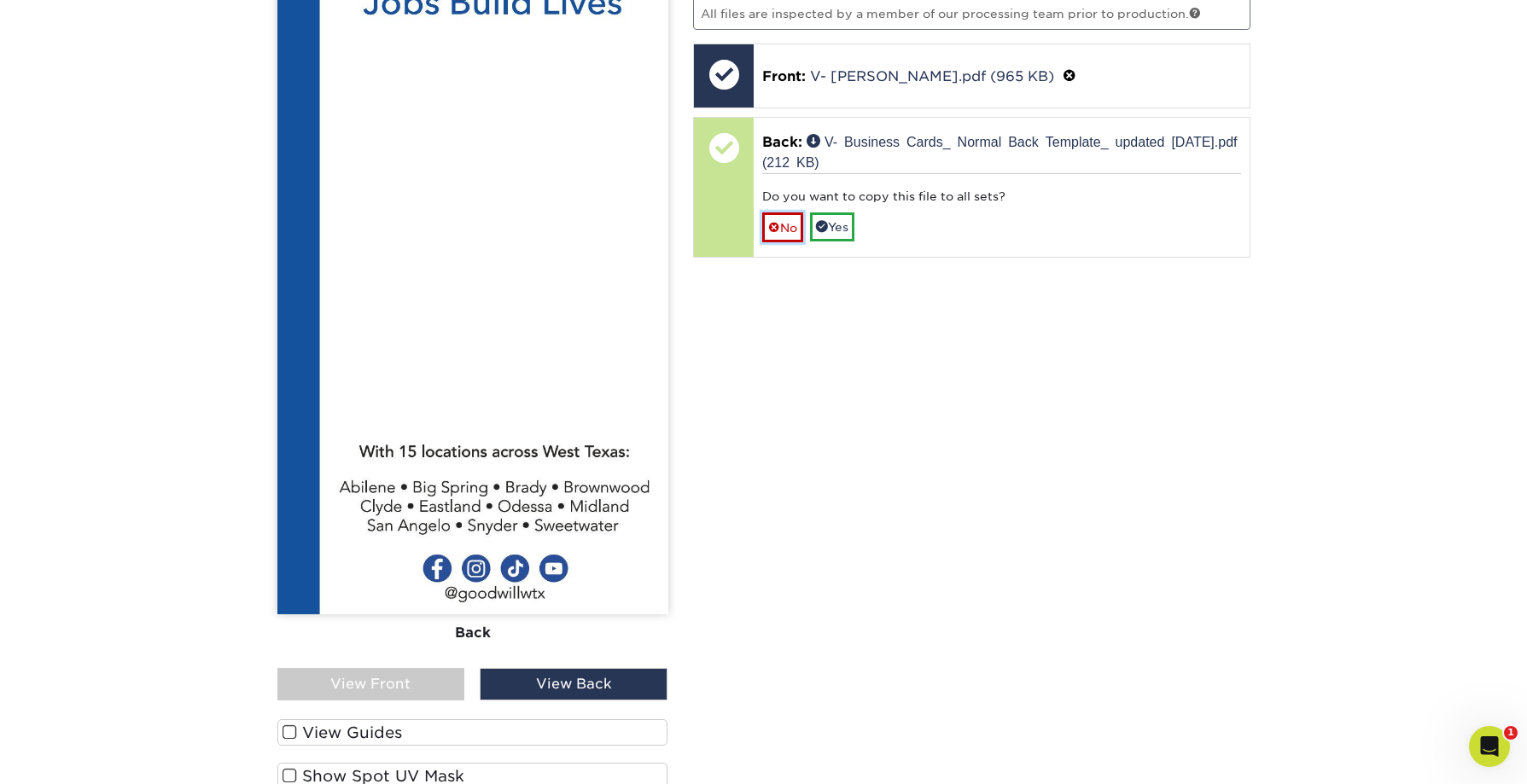
drag, startPoint x: 794, startPoint y: 220, endPoint x: 815, endPoint y: 222, distance: 21.1
click at [794, 220] on link "No" at bounding box center [783, 227] width 41 height 30
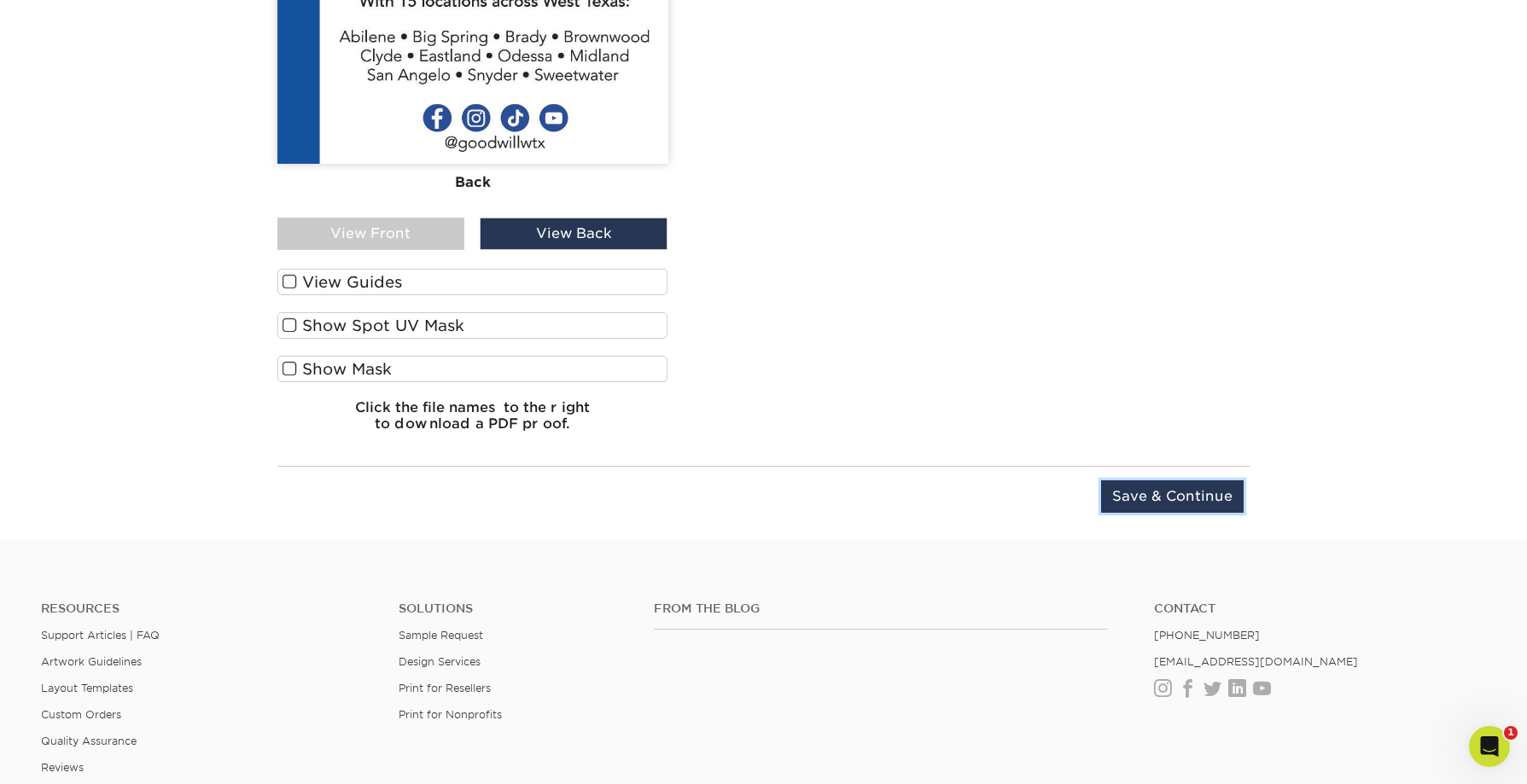
click at [1142, 486] on input "Save & Continue" at bounding box center [1172, 497] width 143 height 32
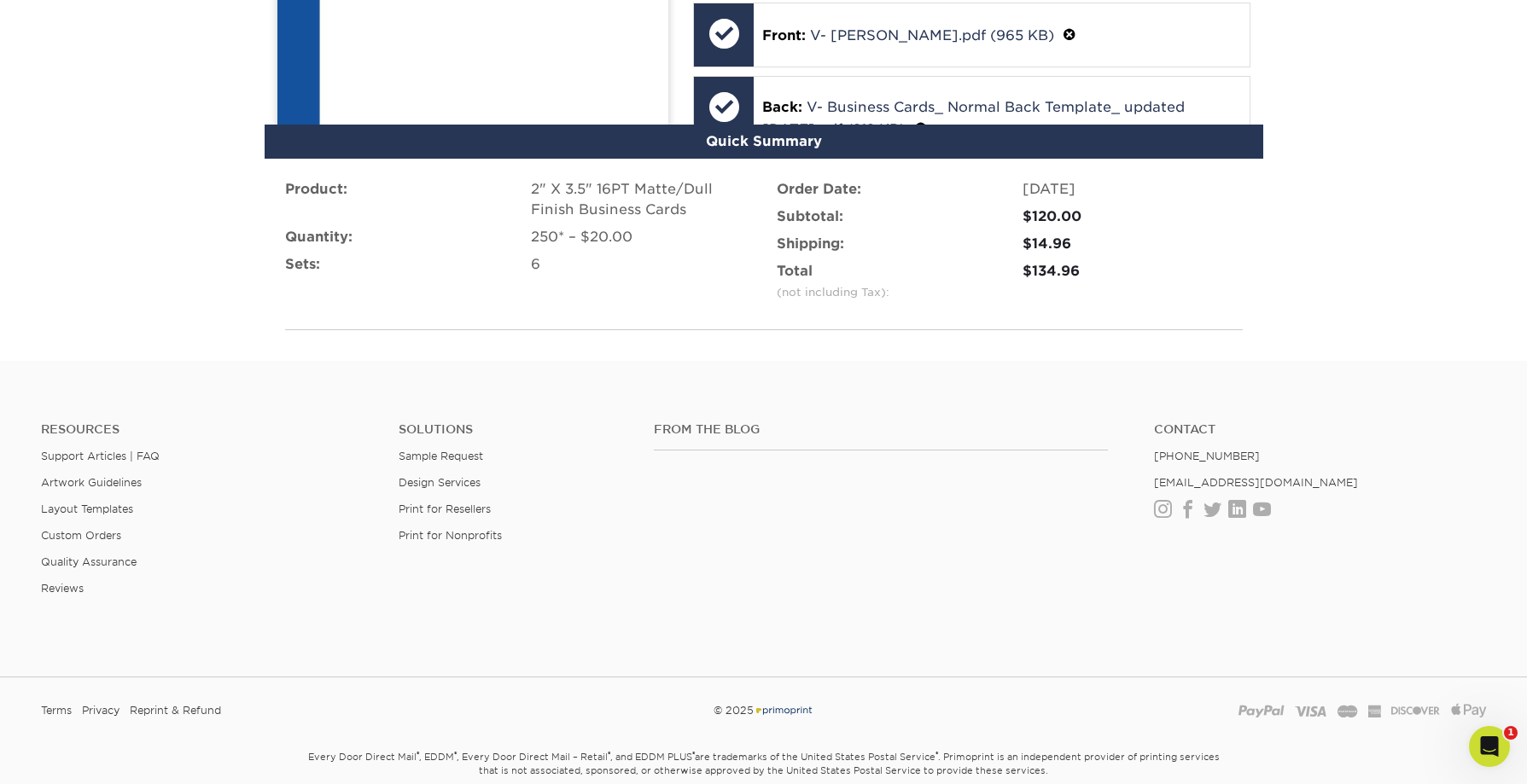
scroll to position [1897, 0]
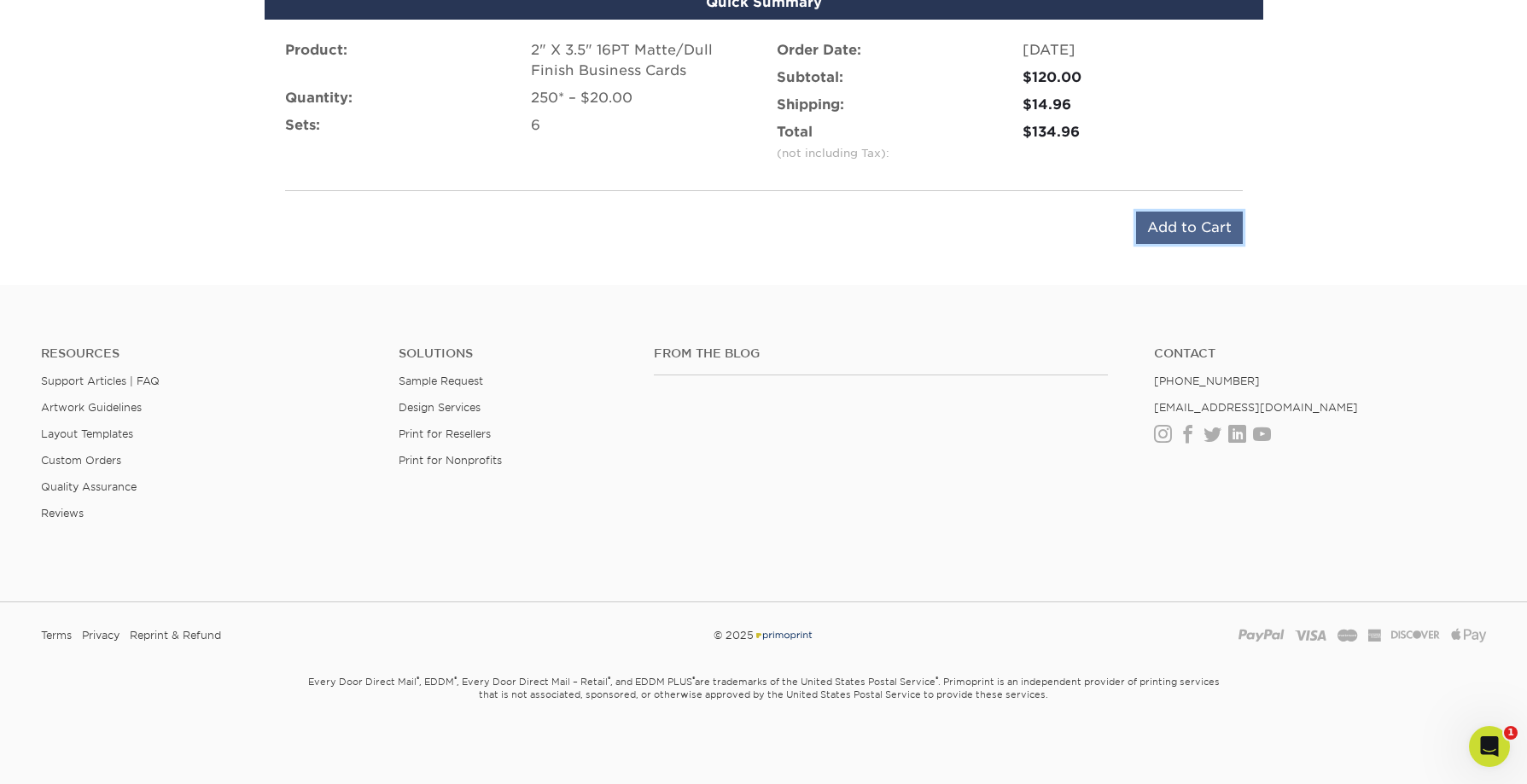
click at [1175, 233] on input "Add to Cart" at bounding box center [1189, 228] width 107 height 32
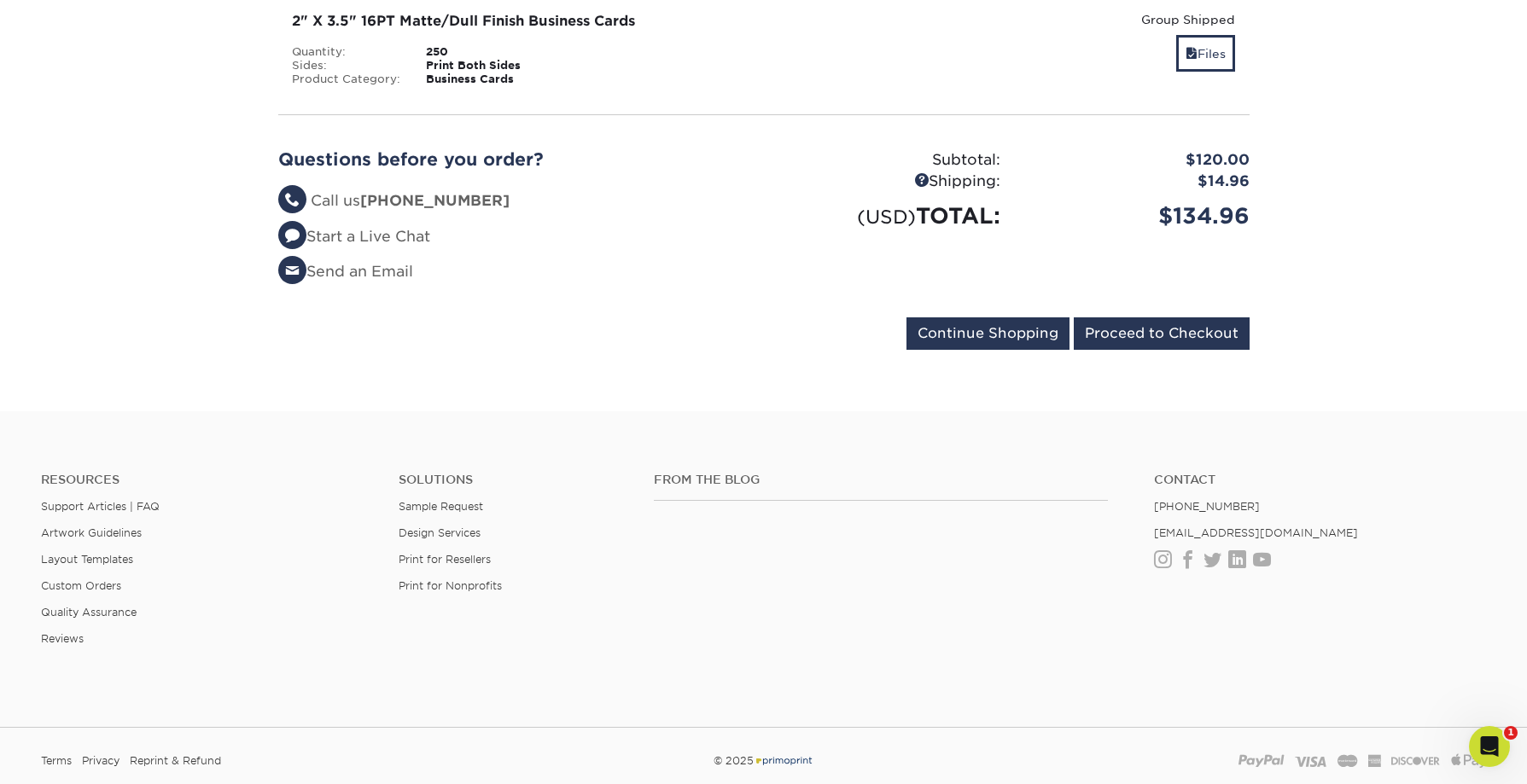
scroll to position [1125, 0]
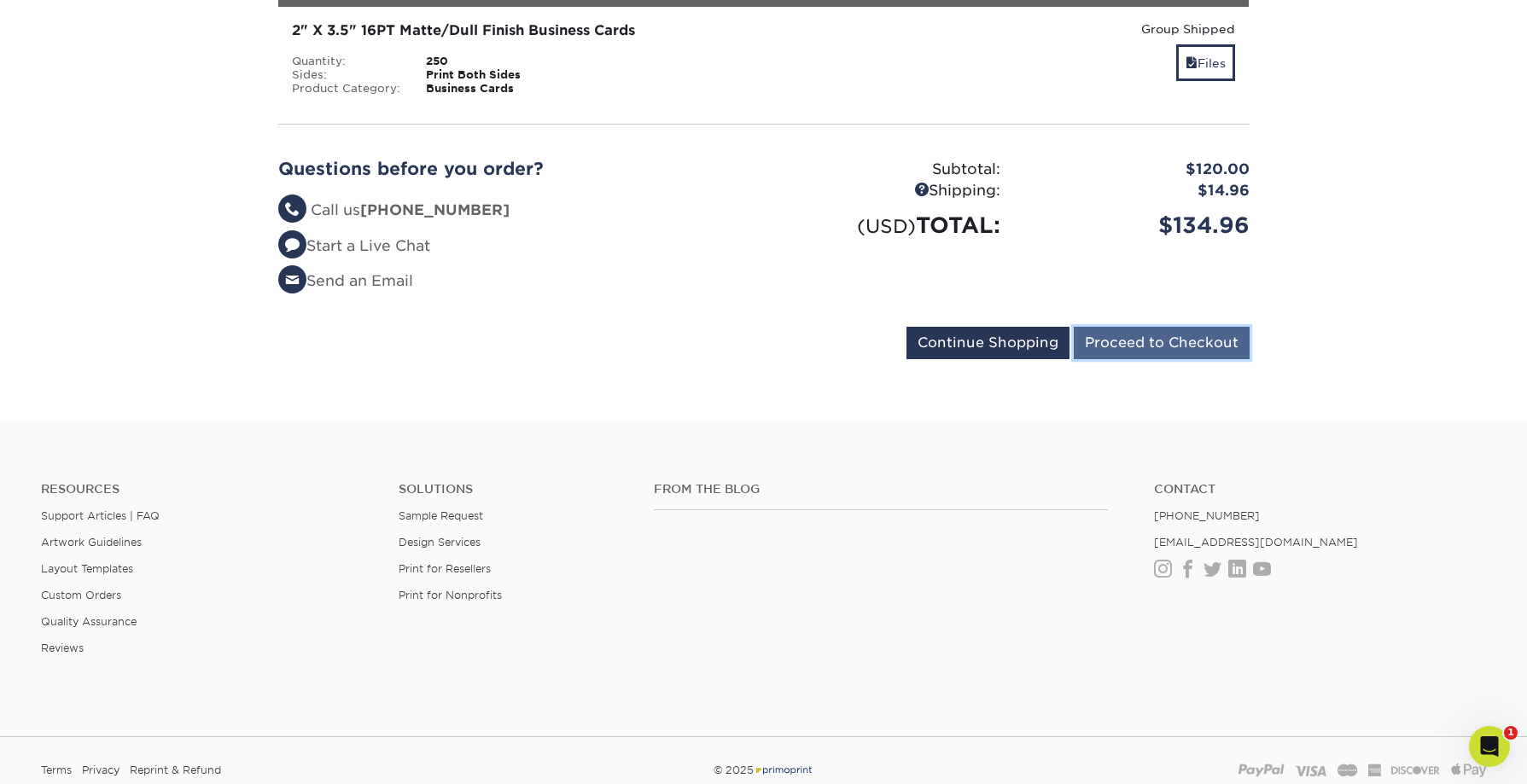
click at [1145, 327] on input "Proceed to Checkout" at bounding box center [1161, 342] width 176 height 32
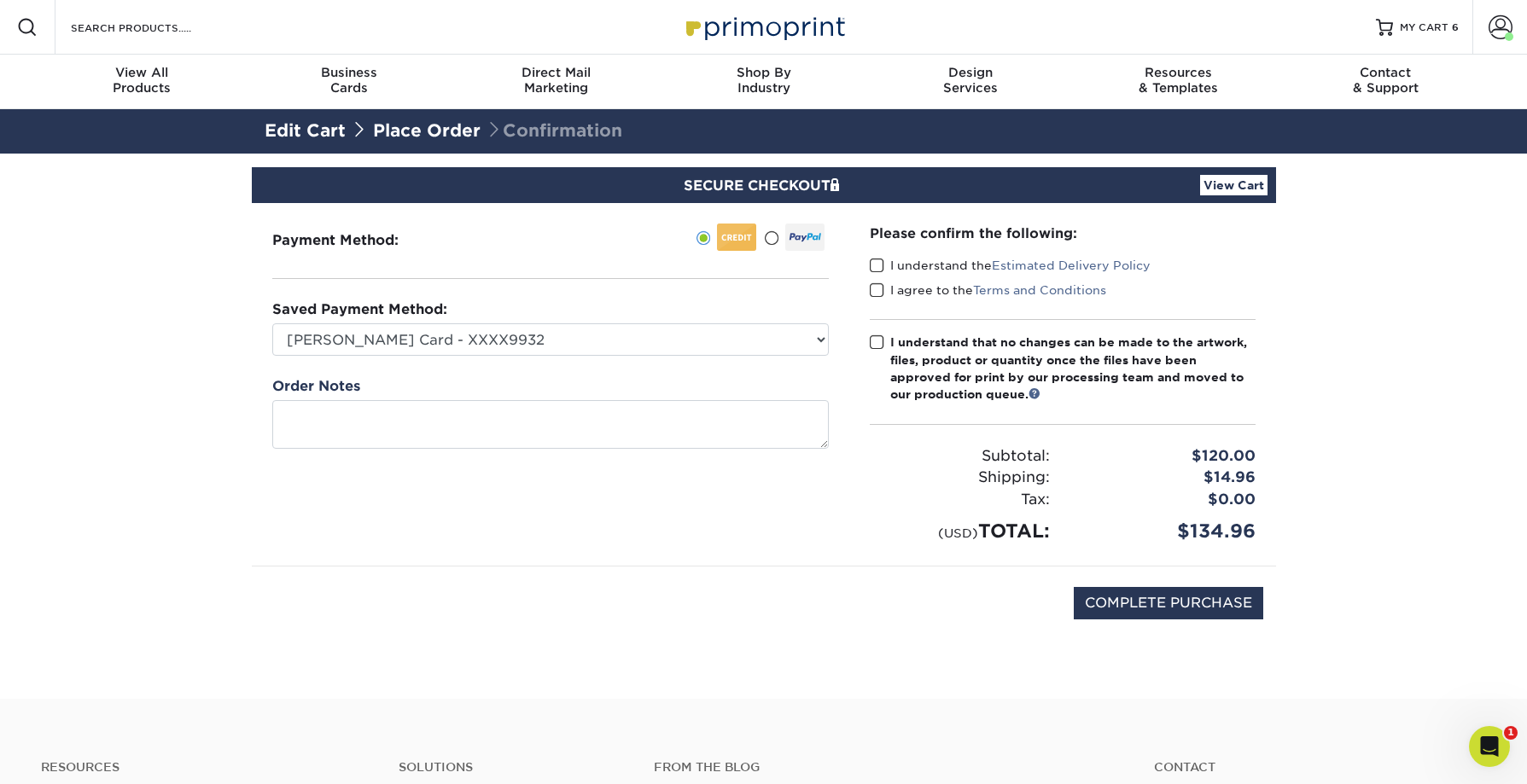
click at [879, 268] on span at bounding box center [877, 266] width 15 height 17
click at [0, 0] on input "I understand the Estimated Delivery Policy" at bounding box center [0, 0] width 0 height 0
drag, startPoint x: 882, startPoint y: 290, endPoint x: 882, endPoint y: 327, distance: 37.0
click at [883, 290] on span at bounding box center [877, 290] width 15 height 17
click at [0, 0] on input "I agree to the Terms and Conditions" at bounding box center [0, 0] width 0 height 0
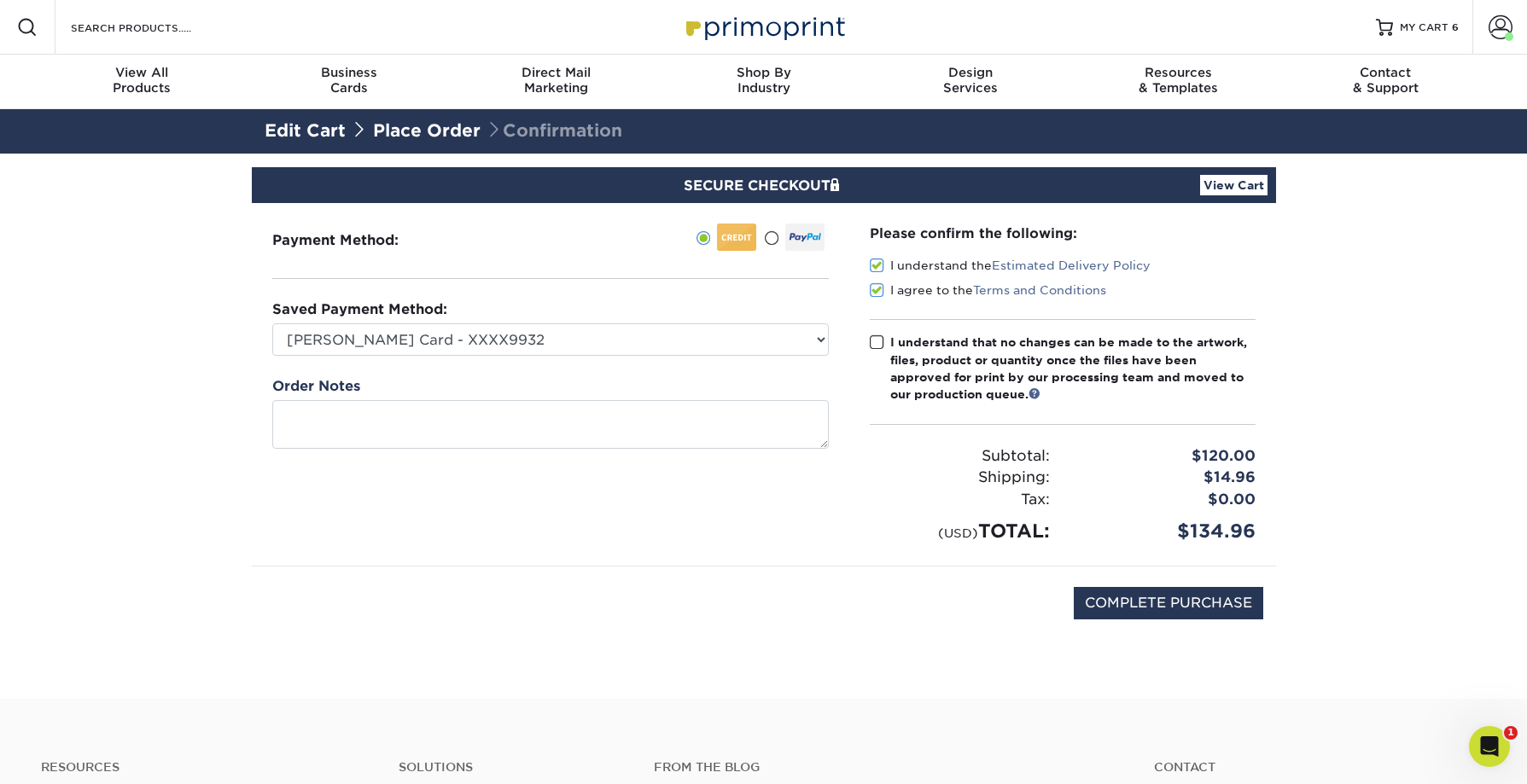
drag, startPoint x: 874, startPoint y: 340, endPoint x: 889, endPoint y: 355, distance: 21.2
click at [879, 341] on span at bounding box center [877, 342] width 15 height 17
click at [0, 0] on input "I understand that no changes can be made to the artwork, files, product or quan…" at bounding box center [0, 0] width 0 height 0
click at [1154, 598] on input "COMPLETE PURCHASE" at bounding box center [1168, 603] width 190 height 32
type input "PROCESSING, PLEASE WAIT..."
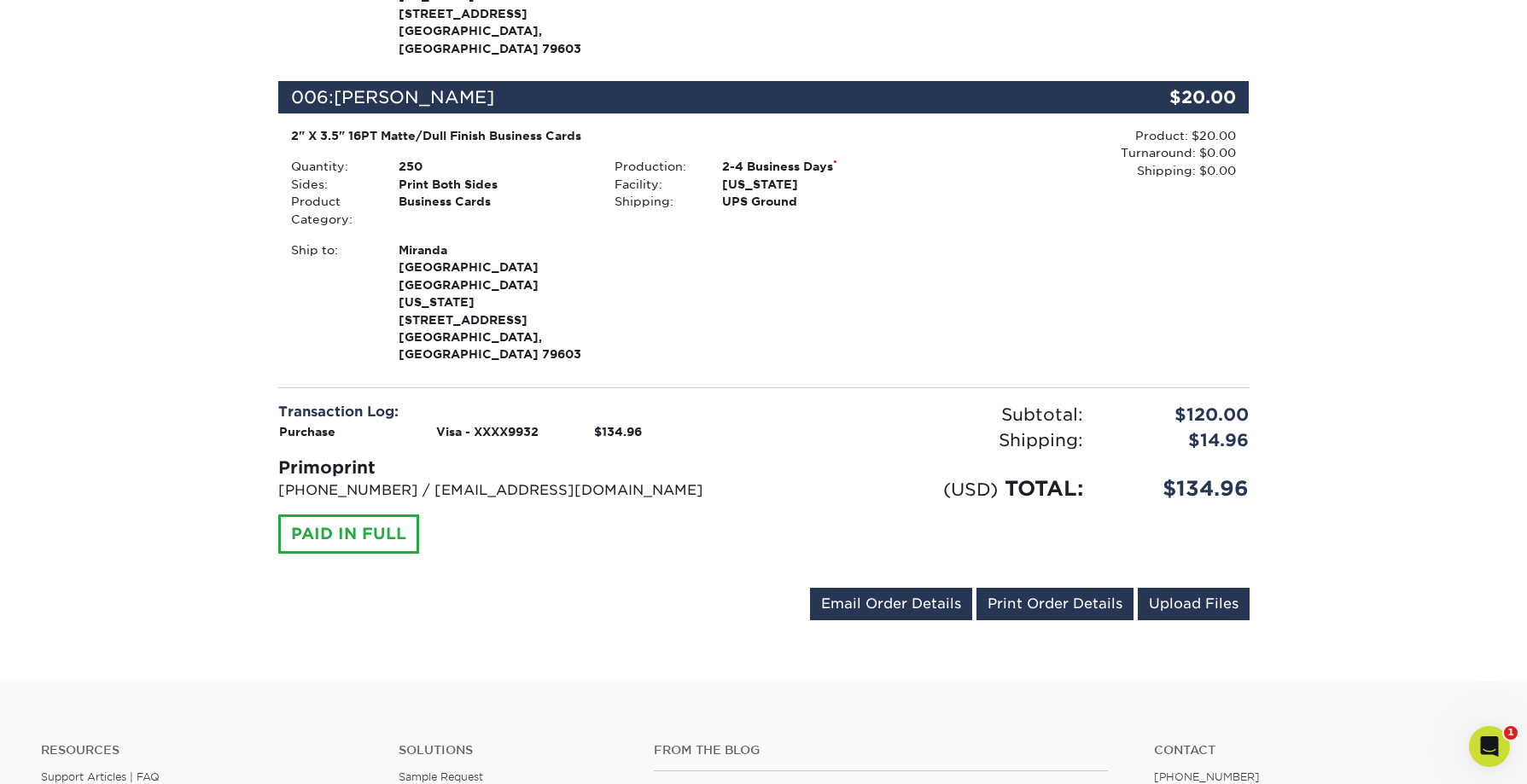
scroll to position [1947, 0]
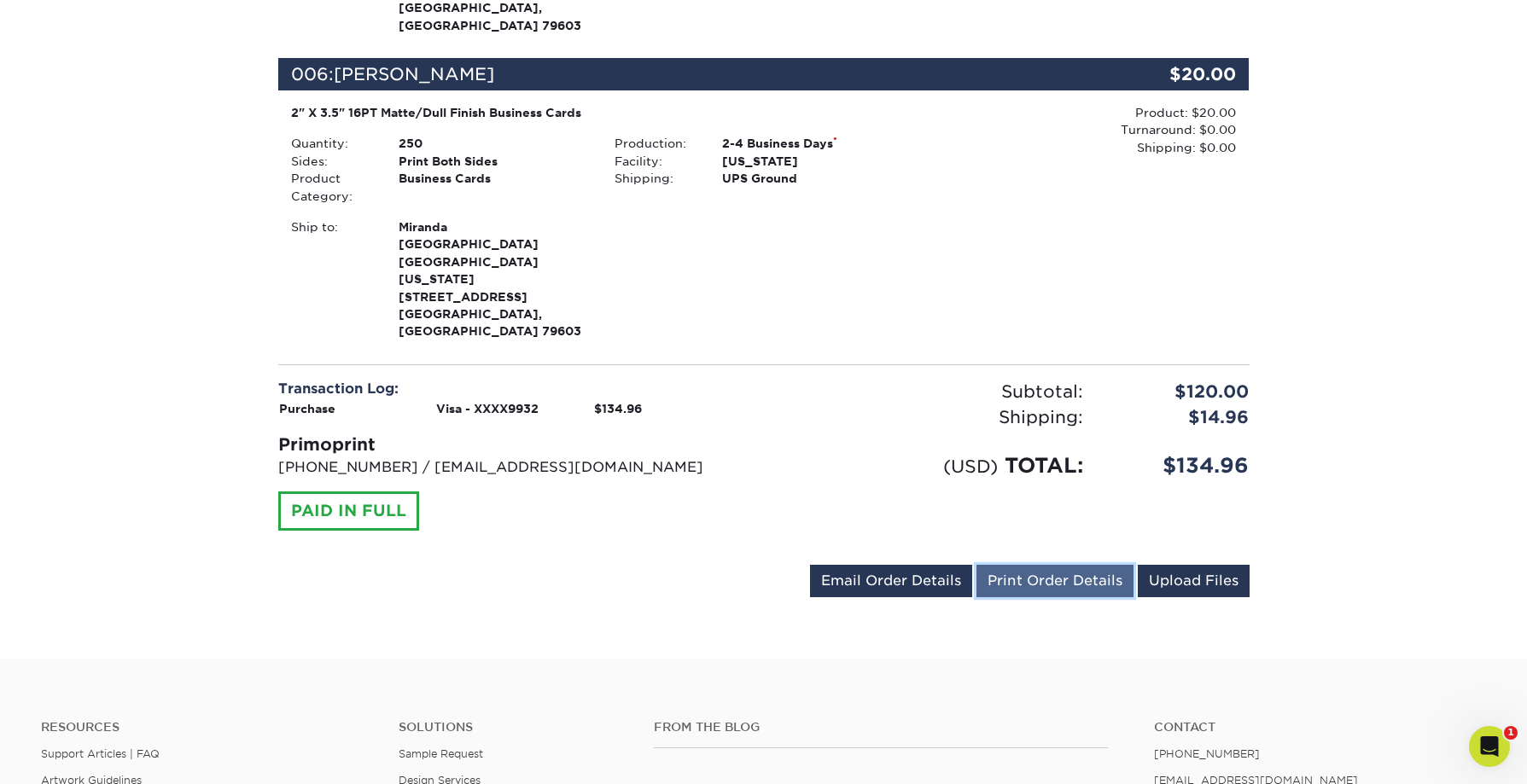
click at [1030, 565] on link "Print Order Details" at bounding box center [1055, 581] width 157 height 32
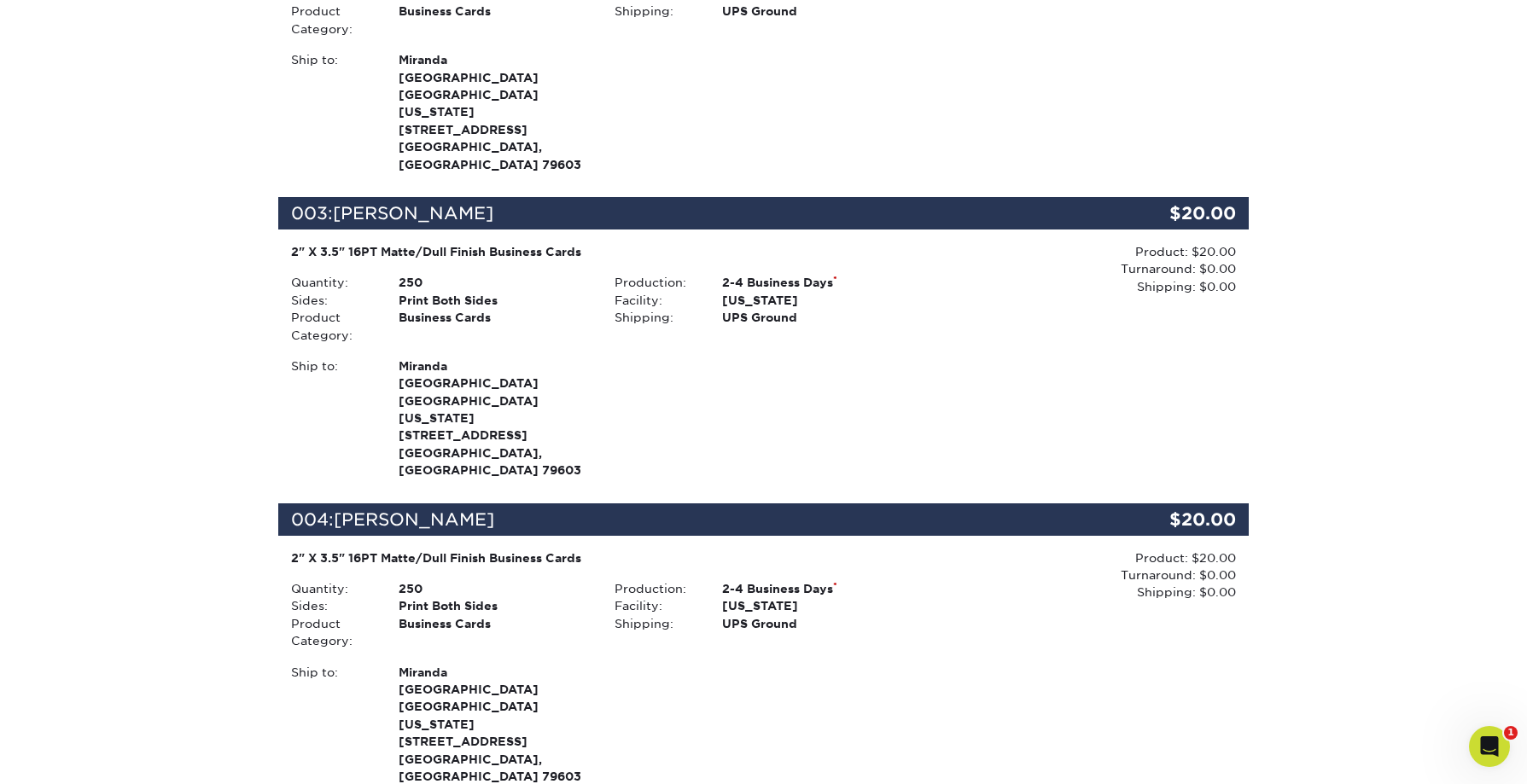
scroll to position [897, 0]
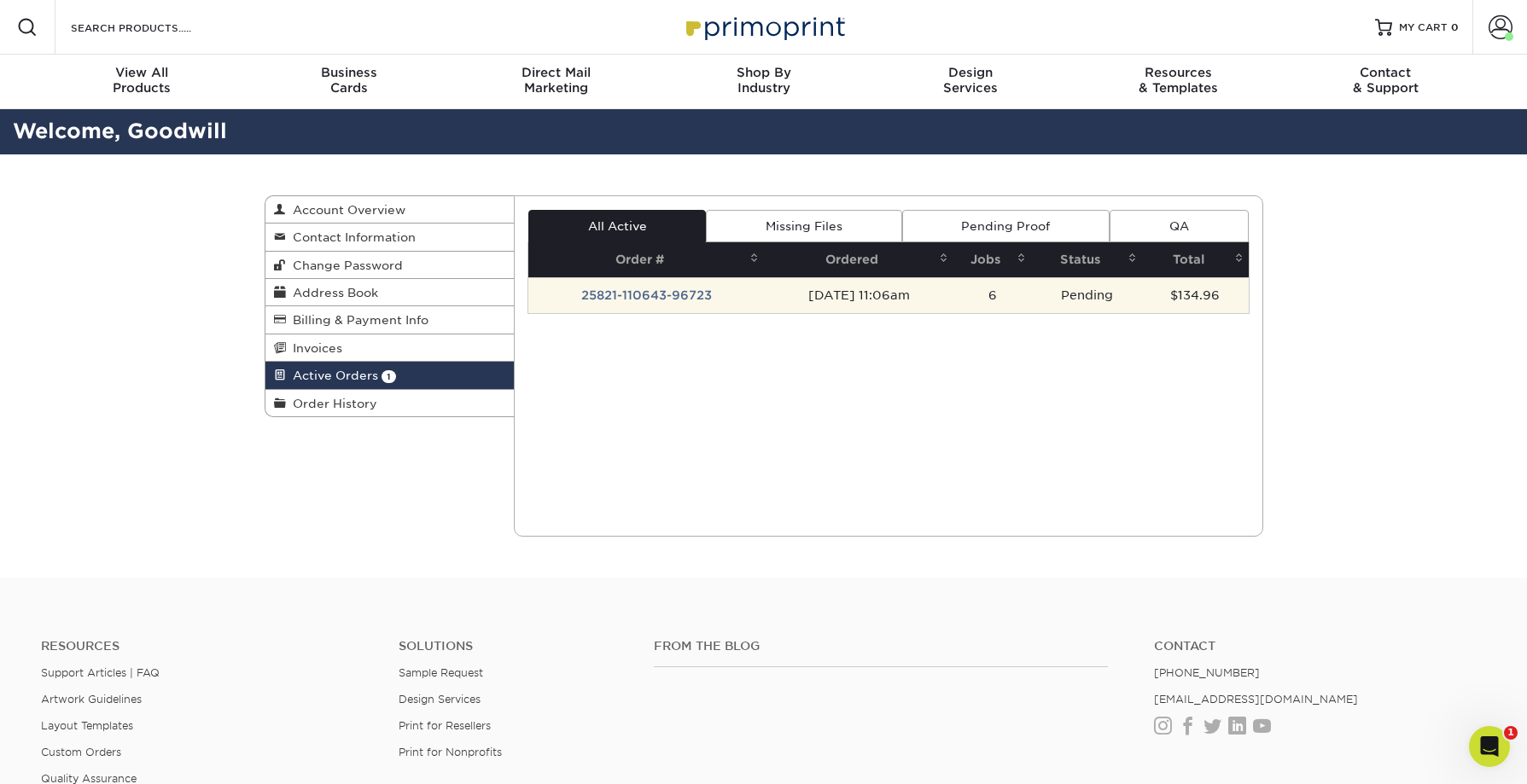
click at [661, 297] on td "25821-110643-96723" at bounding box center [646, 295] width 236 height 36
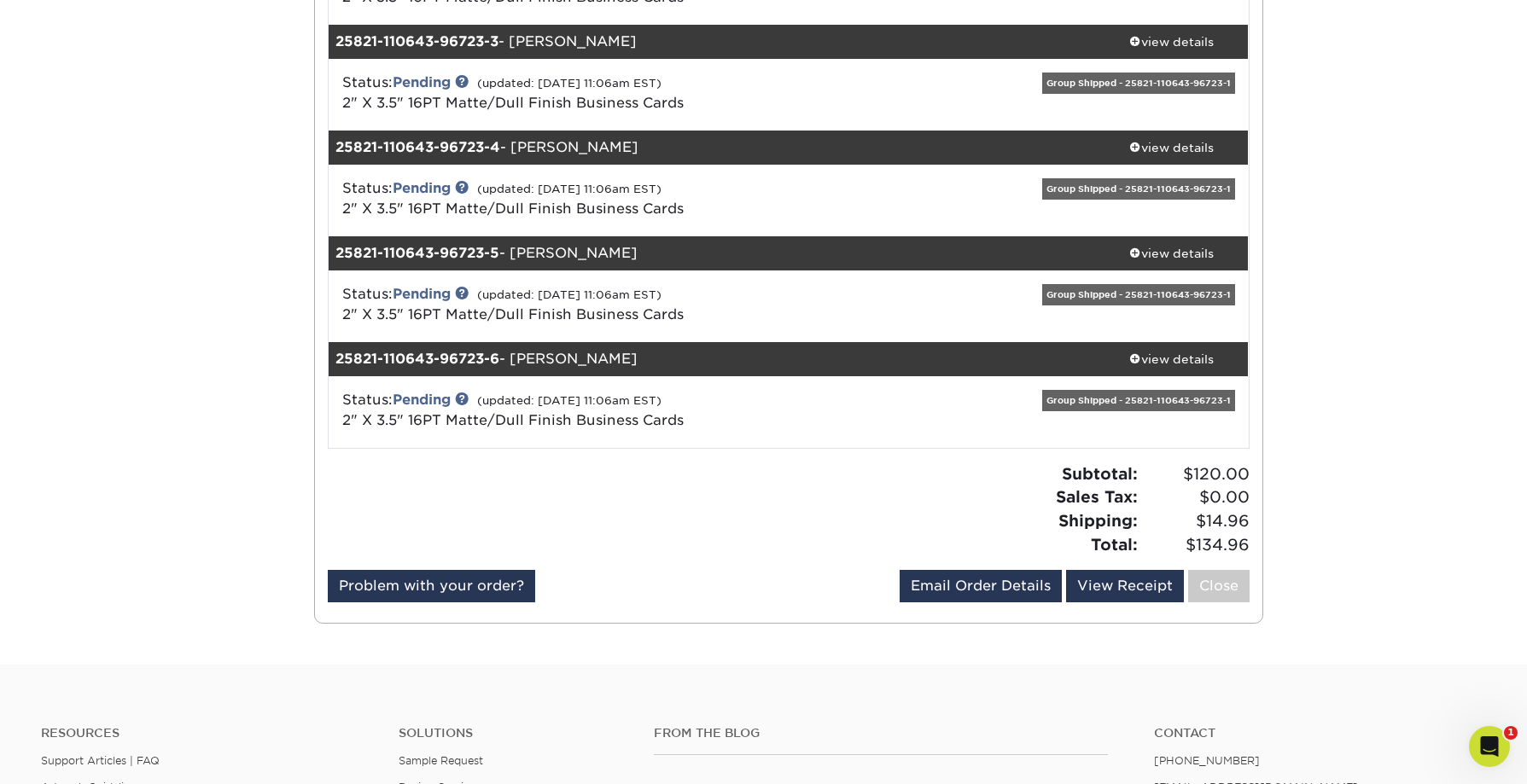
scroll to position [676, 0]
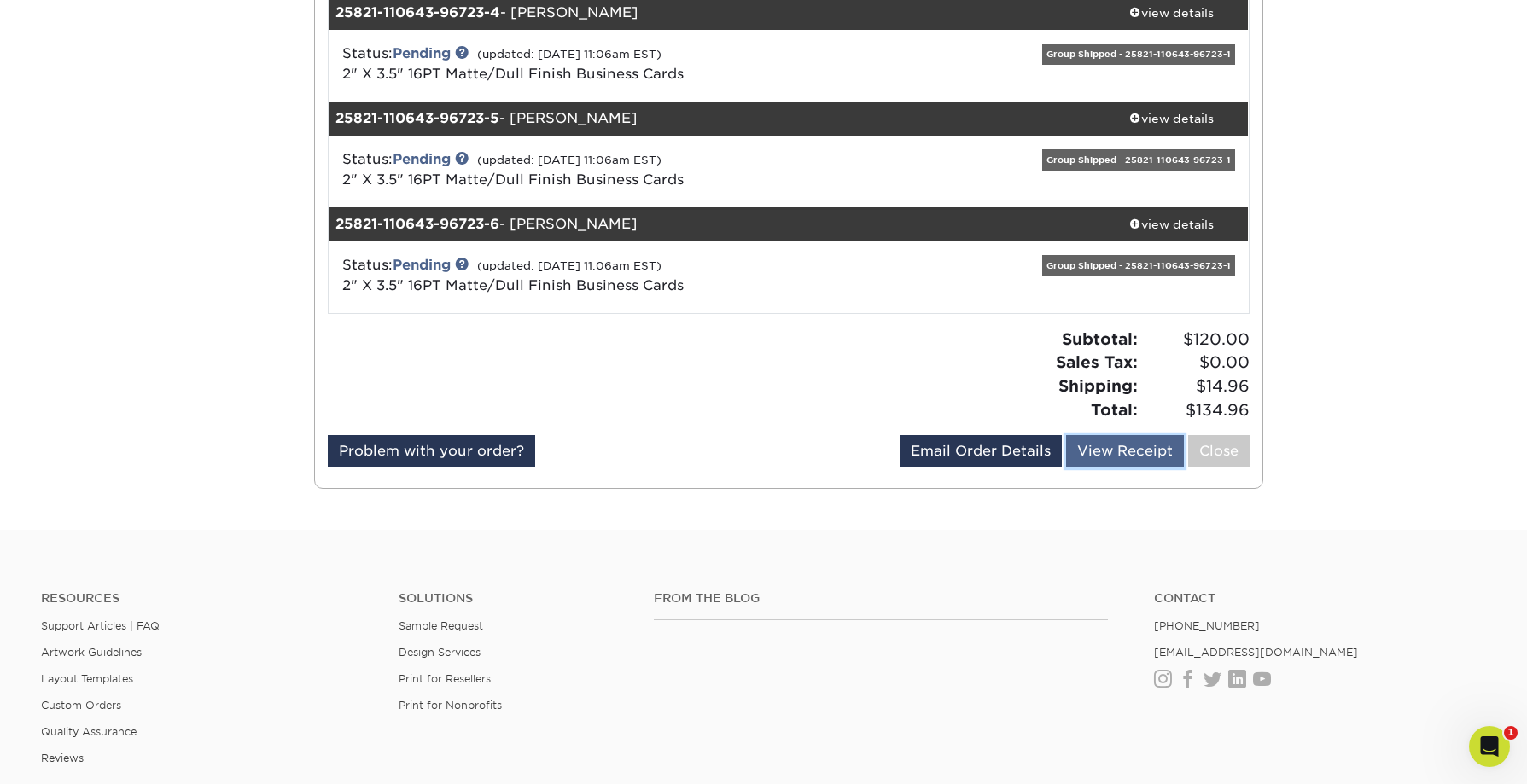
click at [1108, 451] on link "View Receipt" at bounding box center [1125, 451] width 118 height 32
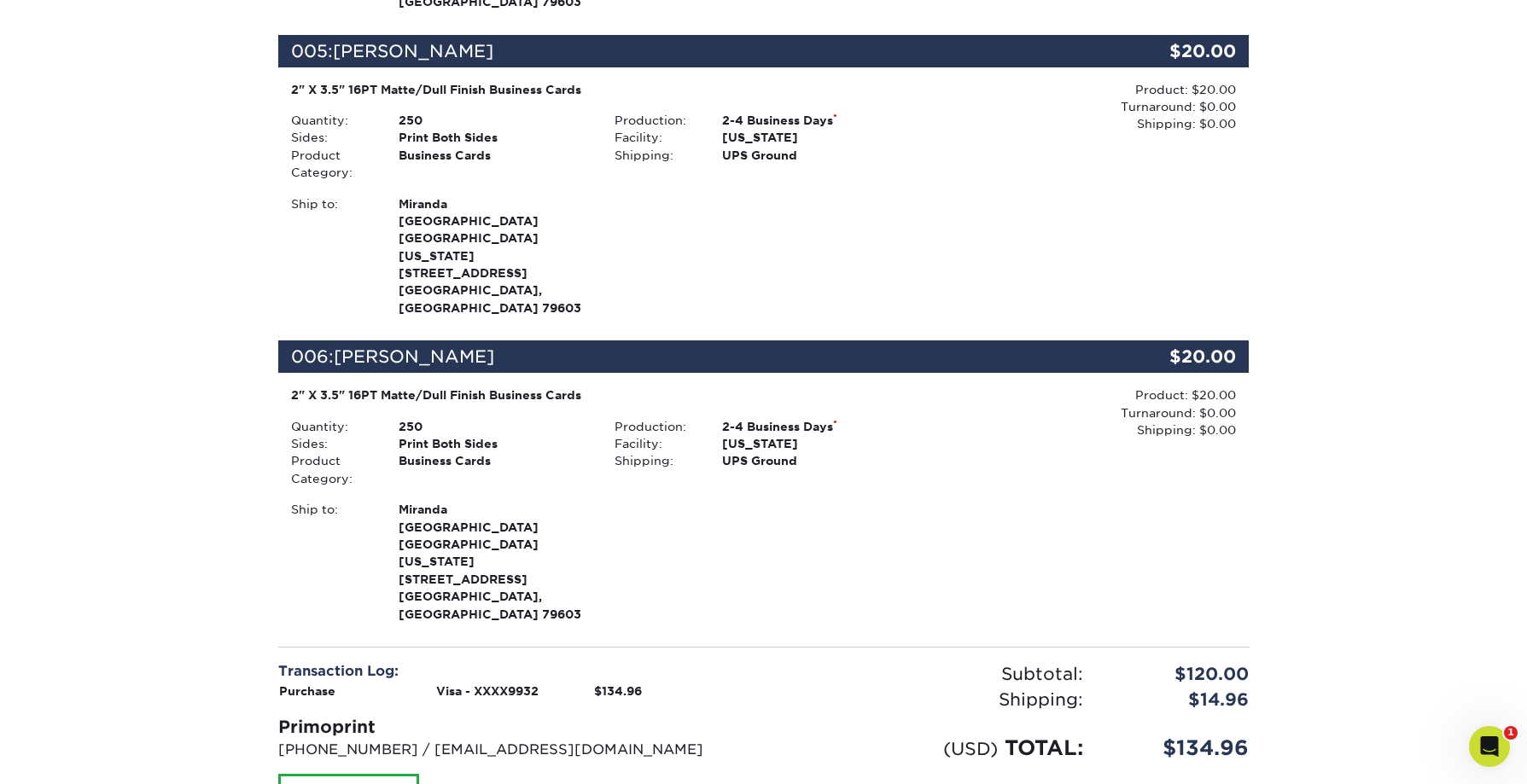
scroll to position [1532, 0]
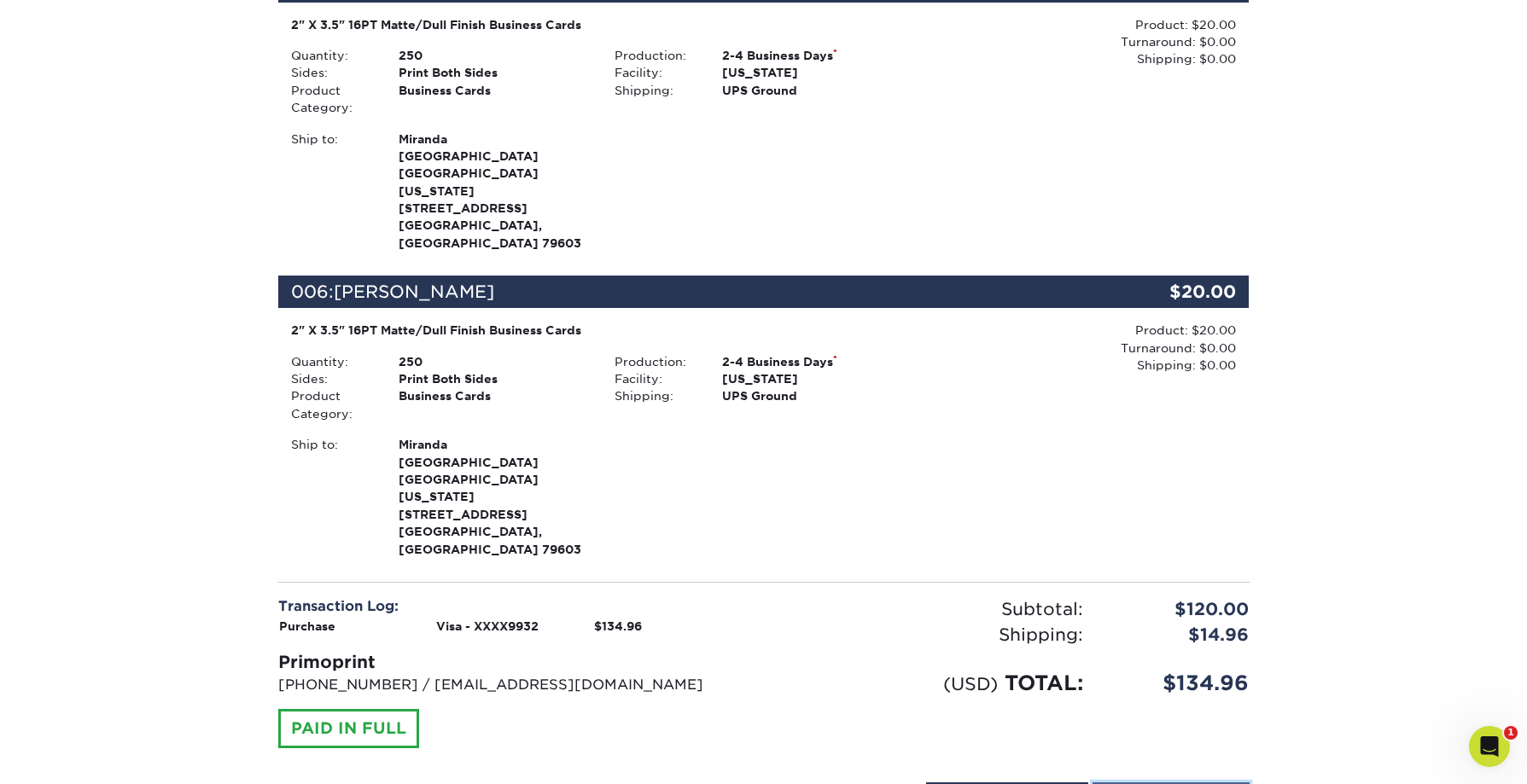
click at [1160, 783] on link "Print Order Details" at bounding box center [1171, 799] width 157 height 32
